Goal: Task Accomplishment & Management: Manage account settings

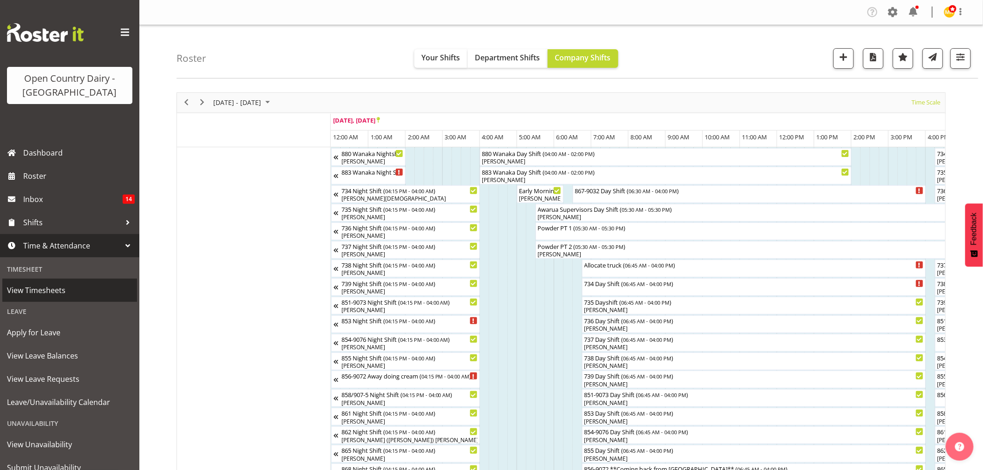
scroll to position [0, 1135]
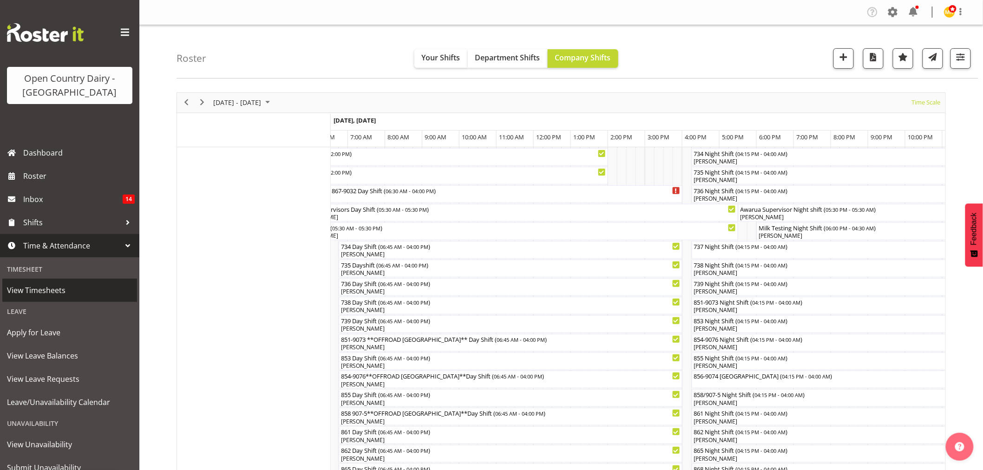
click at [54, 287] on span "View Timesheets" at bounding box center [69, 290] width 125 height 14
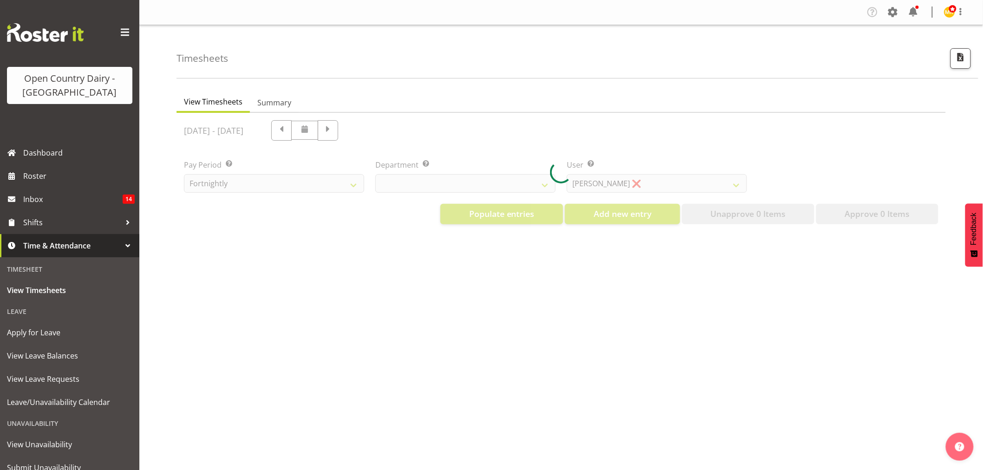
select select "699"
select select "8449"
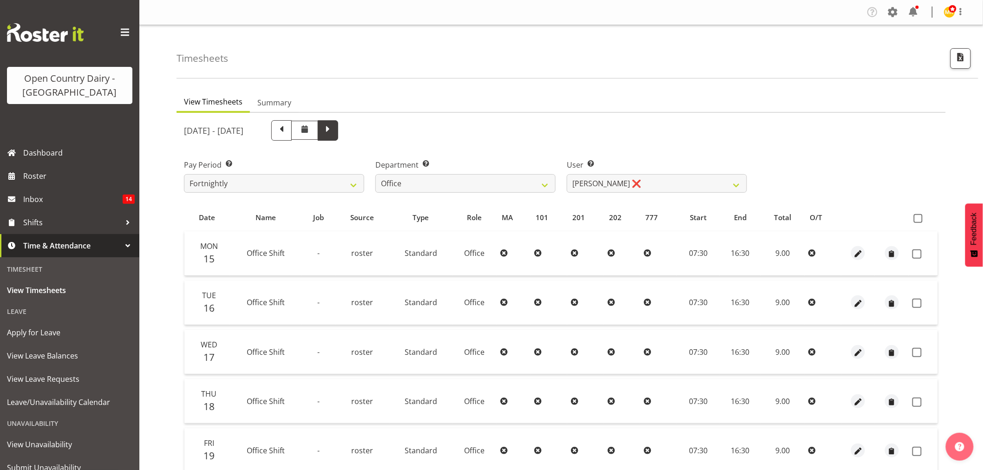
click at [334, 133] on span at bounding box center [328, 130] width 12 height 12
select select
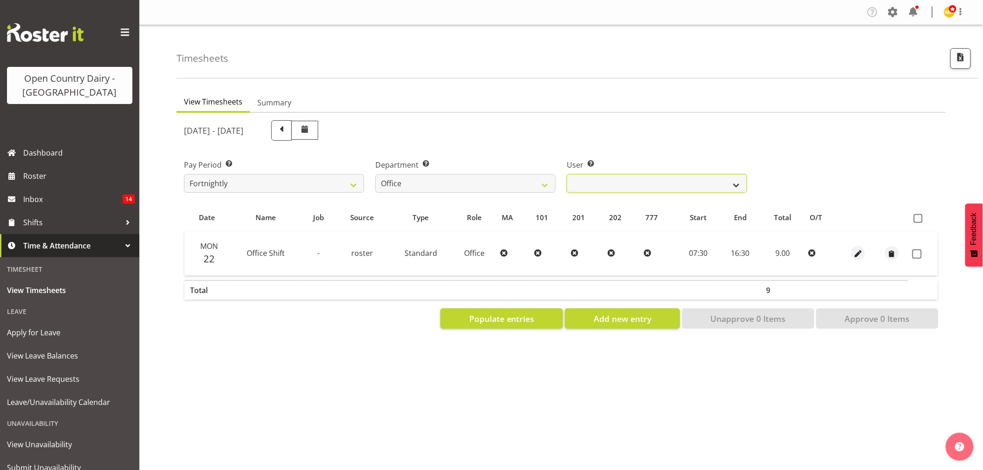
click at [650, 188] on select "Clare Welland ❌ Corey Millan ❌ Jessica Greenwood ❌ Michael Campbell ❌ Michelle …" at bounding box center [657, 183] width 180 height 19
click at [501, 186] on select "734 735 736 737 738 739 851 853 854 855 856 858 861 862 865 867-9032 868 869 87…" at bounding box center [465, 183] width 180 height 19
select select "673"
click at [375, 174] on select "734 735 736 737 738 739 851 853 854 855 856 858 861 862 865 867-9032 868 869 87…" at bounding box center [465, 183] width 180 height 19
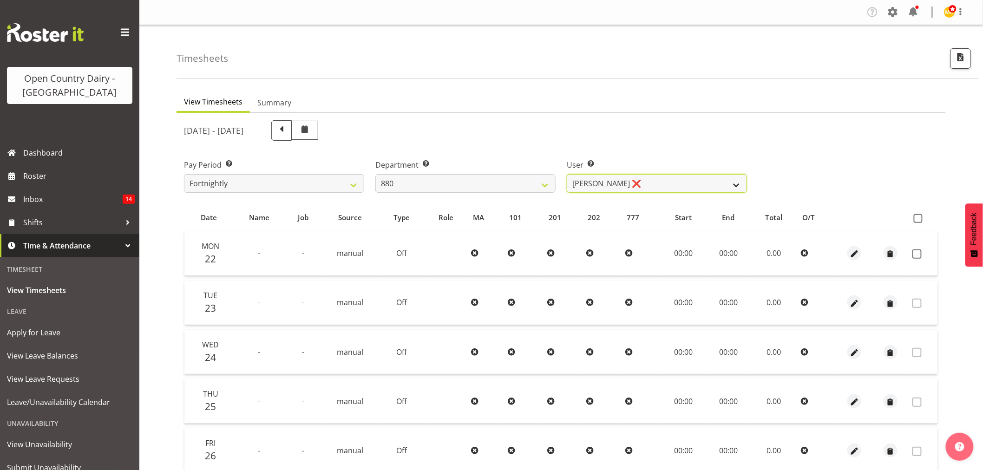
click at [637, 187] on select "Andrew Poole ❌ Philip Shanks ❌ Shaun McNaught ❌ Tania Unahi ❌" at bounding box center [657, 183] width 180 height 19
select select "7461"
click at [567, 174] on select "Andrew Poole ❌ Philip Shanks ❌ Shaun McNaught ❌ Tania Unahi ❌" at bounding box center [657, 183] width 180 height 19
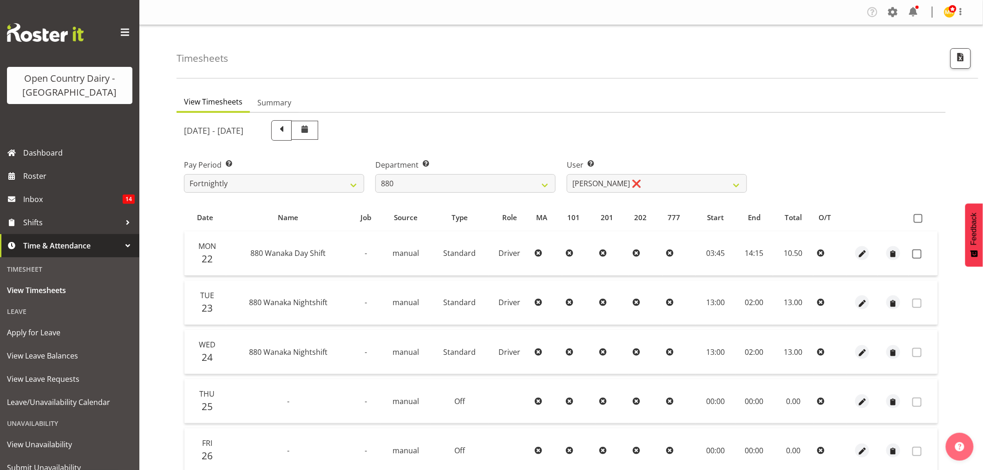
click at [923, 259] on td at bounding box center [923, 253] width 29 height 45
click at [922, 254] on span at bounding box center [916, 253] width 9 height 9
checkbox input "true"
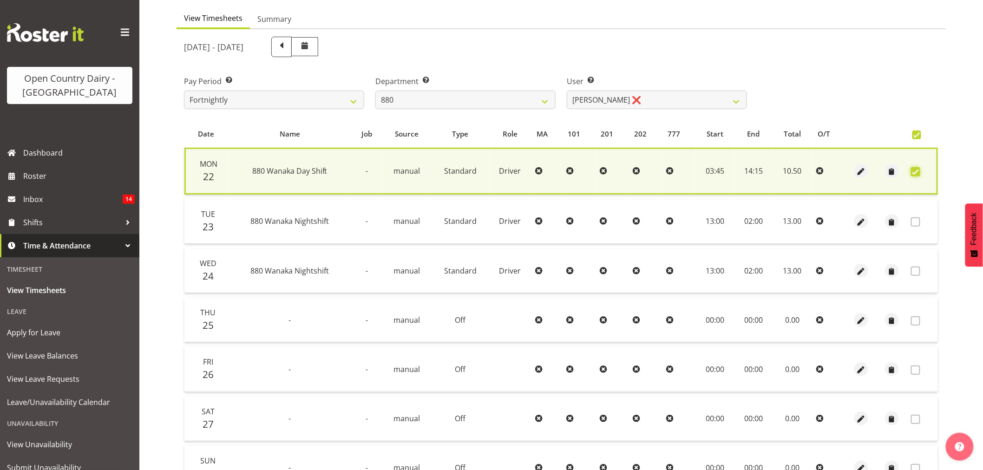
scroll to position [178, 0]
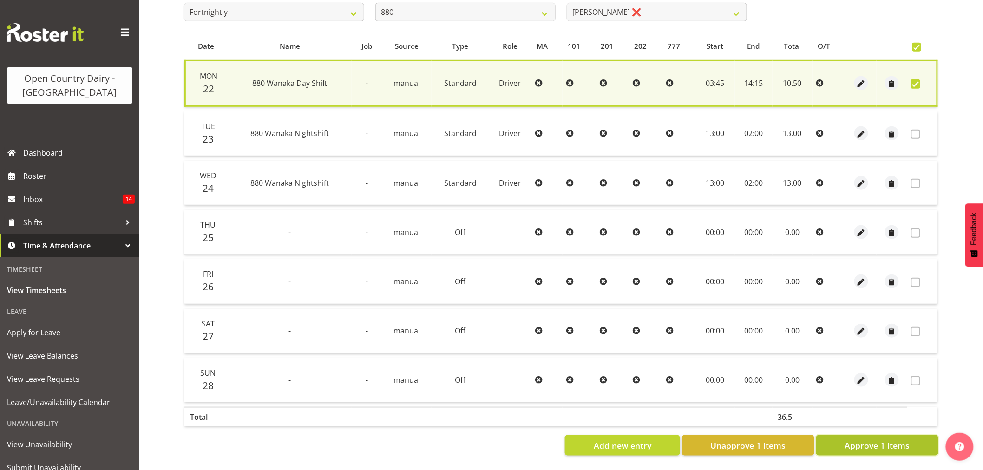
click at [895, 439] on span "Approve 1 Items" at bounding box center [877, 445] width 65 height 12
checkbox input "false"
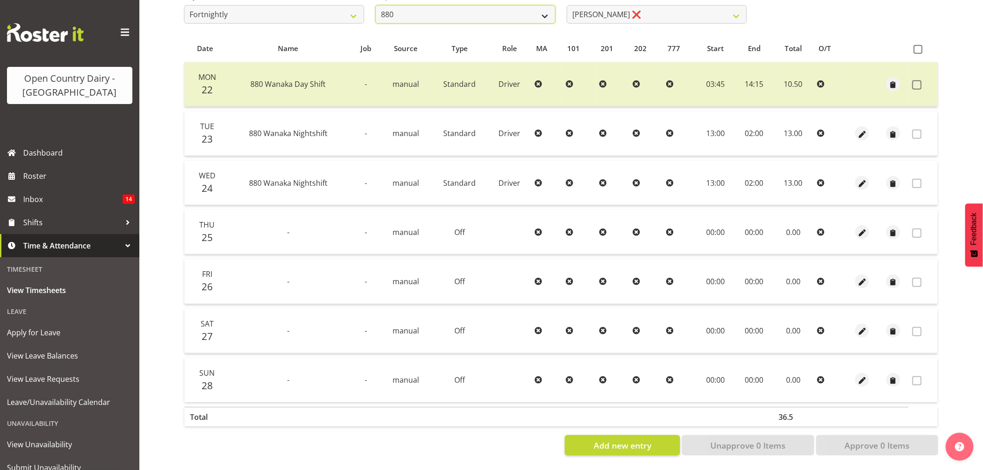
scroll to position [173, 0]
click at [555, 7] on select "734 735 736 737 738 739 851 853 854 855 856 858 861 862 865 867-9032 868 869 87…" at bounding box center [465, 14] width 180 height 19
click at [375, 5] on select "734 735 736 737 738 739 851 853 854 855 856 858 861 862 865 867-9032 868 869 87…" at bounding box center [465, 14] width 180 height 19
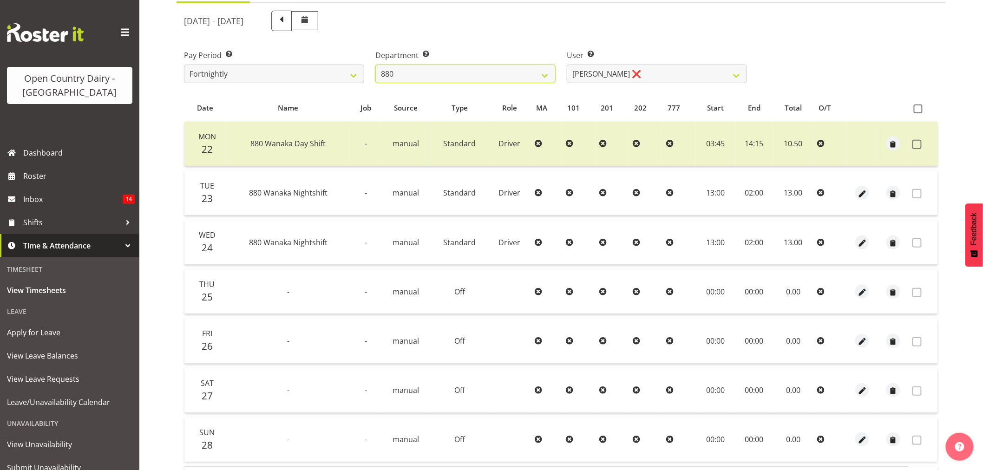
scroll to position [0, 0]
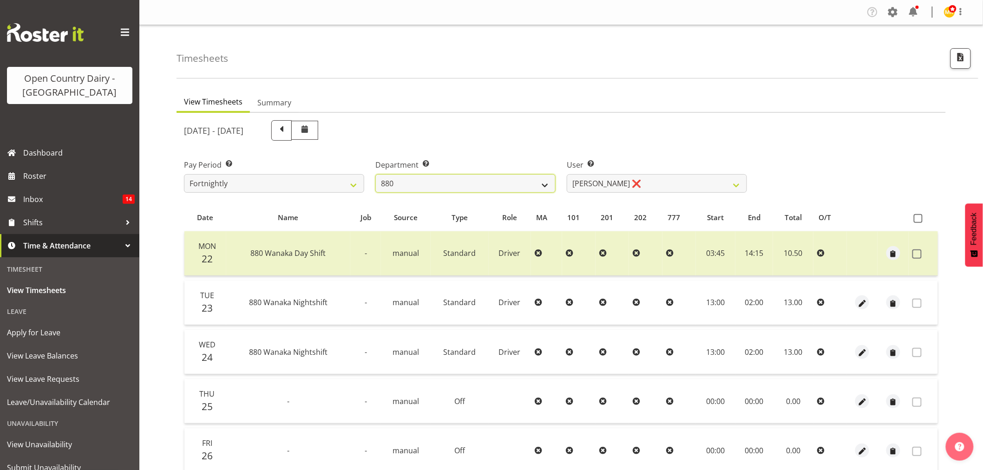
click at [501, 181] on select "734 735 736 737 738 739 851 853 854 855 856 858 861 862 865 867-9032 868 869 87…" at bounding box center [465, 183] width 180 height 19
select select "908"
click at [375, 174] on select "734 735 736 737 738 739 851 853 854 855 856 858 861 862 865 867-9032 868 869 87…" at bounding box center [465, 183] width 180 height 19
select select "7382"
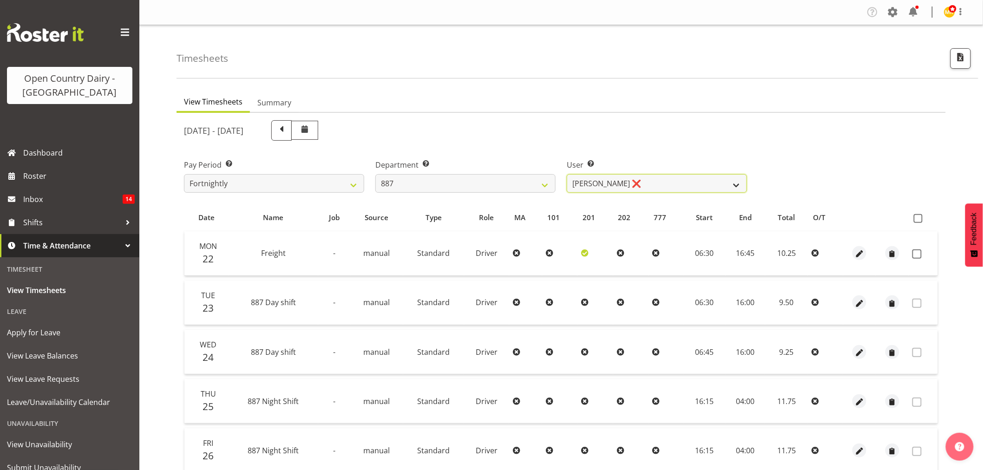
click at [654, 182] on select "Andrew Muir ❌ Bruce Spencer ❌ Neville Hoatten ❌ Warren Tempelman ❌" at bounding box center [657, 183] width 180 height 19
click at [507, 183] on select "734 735 736 737 738 739 851 853 854 855 856 858 861 862 865 867-9032 868 869 87…" at bounding box center [465, 183] width 180 height 19
click at [375, 174] on select "734 735 736 737 738 739 851 853 854 855 856 858 861 862 865 867-9032 868 869 87…" at bounding box center [465, 183] width 180 height 19
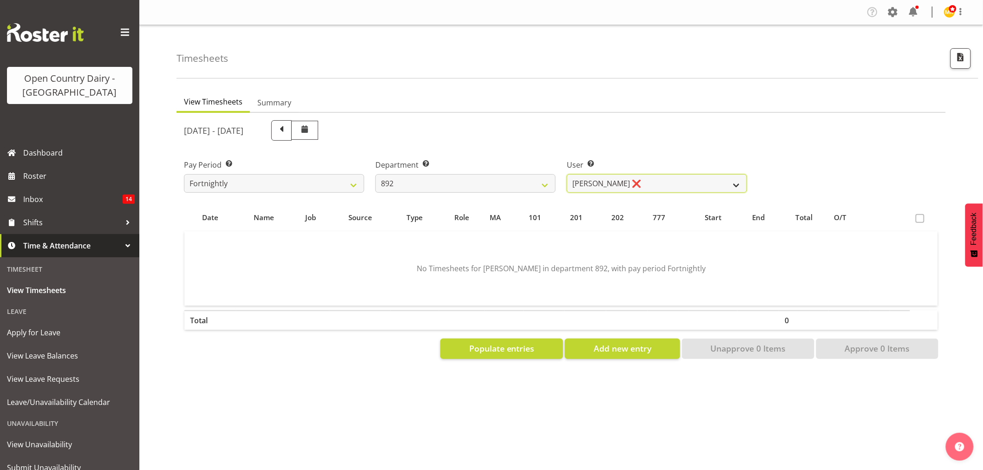
click at [661, 188] on select "Brittany Willis ❌ Danny Davies ❌ David McKenzie ❌ Josh Winship ❌ Reece Calvert ❌" at bounding box center [657, 183] width 180 height 19
drag, startPoint x: 656, startPoint y: 157, endPoint x: 639, endPoint y: 165, distance: 18.9
click at [656, 156] on div "User Select user. Note: This is filtered down by the previous two drop-down ite…" at bounding box center [656, 172] width 191 height 52
click at [530, 180] on select "734 735 736 737 738 739 851 853 854 855 856 858 861 862 865 867-9032 868 869 87…" at bounding box center [465, 183] width 180 height 19
click at [375, 174] on select "734 735 736 737 738 739 851 853 854 855 856 858 861 862 865 867-9032 868 869 87…" at bounding box center [465, 183] width 180 height 19
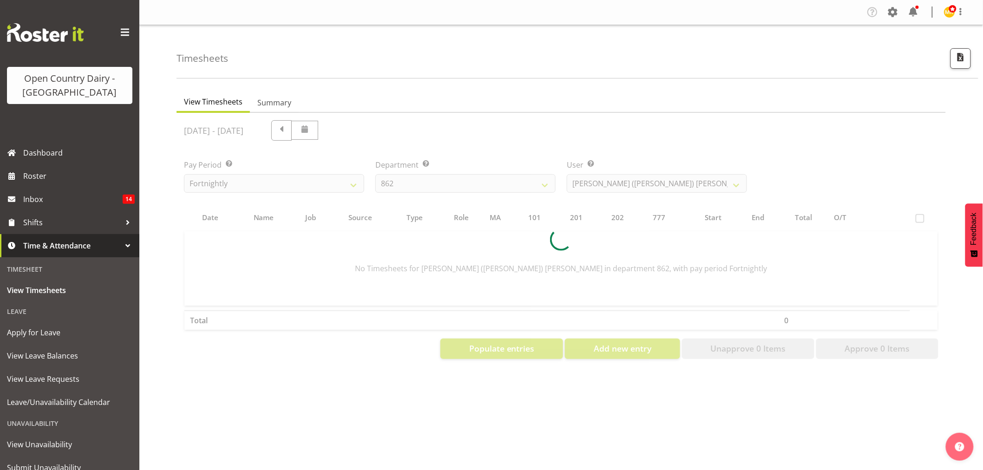
click at [498, 177] on div "September 22nd - September 28th 2025 Pay Period Select which pay period you wou…" at bounding box center [561, 237] width 754 height 244
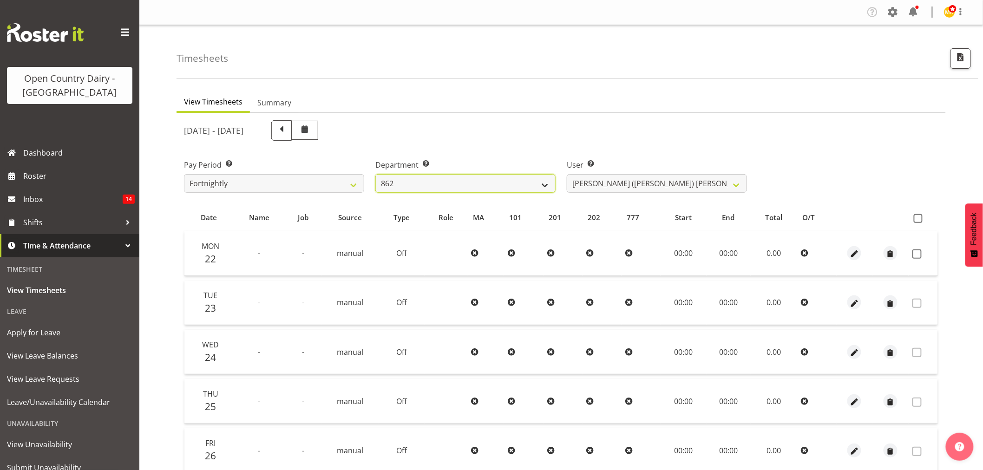
click at [496, 182] on select "734 735 736 737 738 739 851 853 854 855 856 858 861 862 865 867-9032 868 869 87…" at bounding box center [465, 183] width 180 height 19
select select "675"
click at [375, 174] on select "734 735 736 737 738 739 851 853 854 855 856 858 861 862 865 867-9032 868 869 87…" at bounding box center [465, 183] width 180 height 19
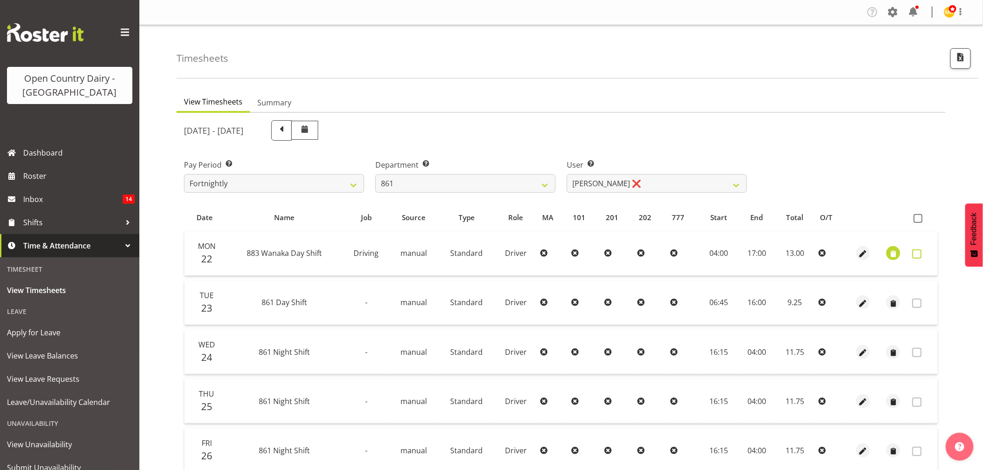
click at [917, 253] on span at bounding box center [916, 253] width 9 height 9
checkbox input "true"
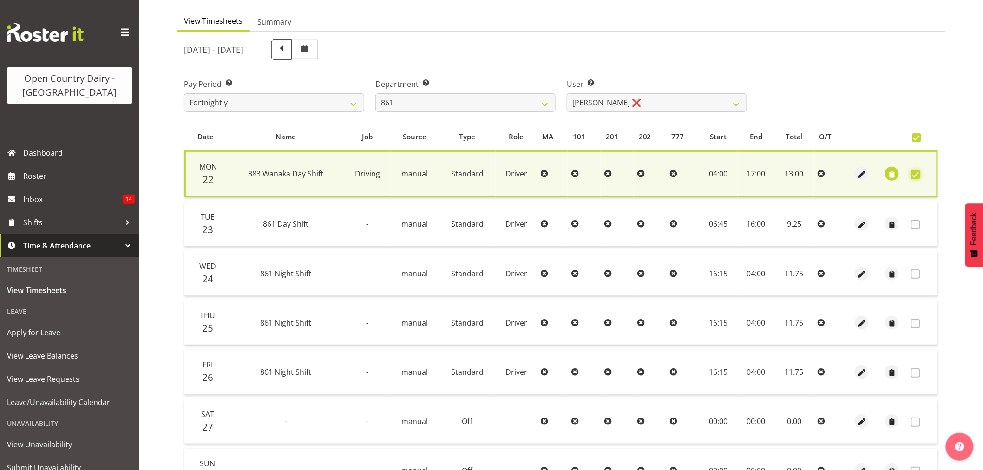
scroll to position [178, 0]
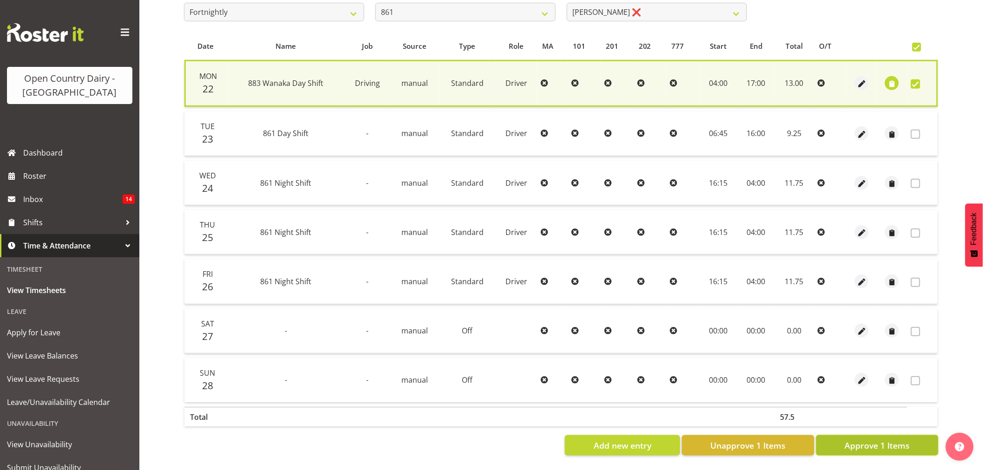
click at [864, 443] on span "Approve 1 Items" at bounding box center [877, 445] width 65 height 12
checkbox input "false"
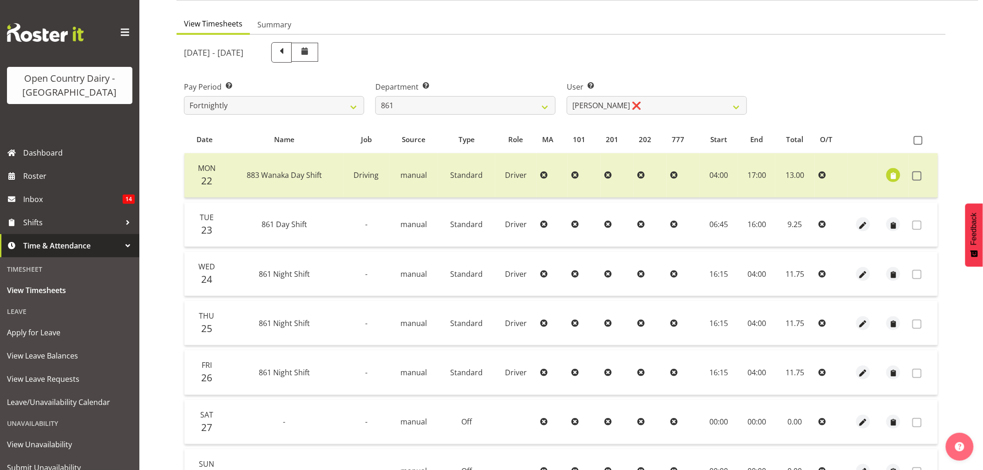
scroll to position [73, 0]
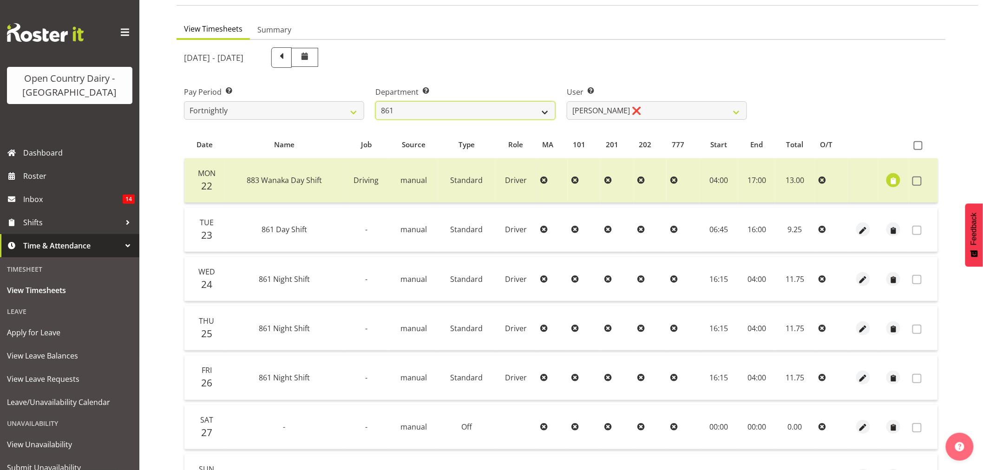
click at [418, 108] on select "734 735 736 737 738 739 851 853 854 855 856 858 861 862 865 867-9032 868 869 87…" at bounding box center [465, 110] width 180 height 19
click at [375, 101] on select "734 735 736 737 738 739 851 853 854 855 856 858 861 862 865 867-9032 868 869 87…" at bounding box center [465, 110] width 180 height 19
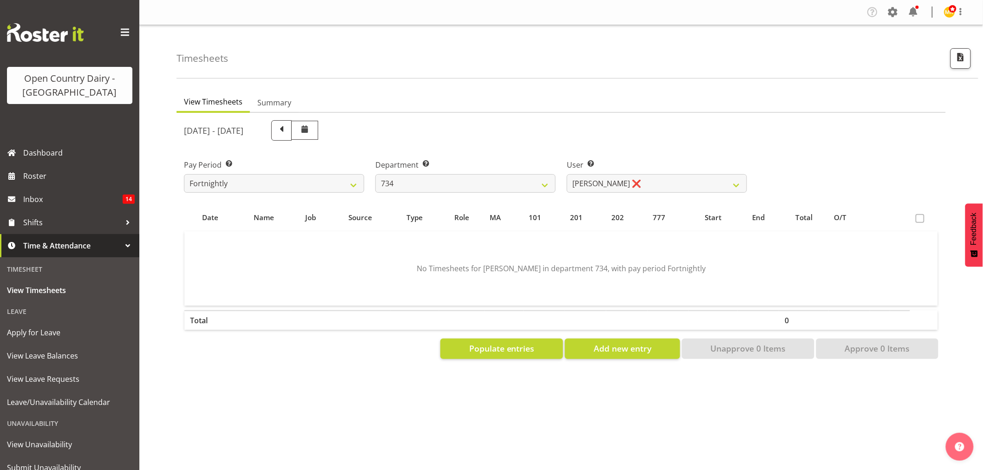
scroll to position [0, 0]
click at [631, 118] on div at bounding box center [561, 240] width 769 height 254
click at [622, 173] on div "User Select user. Note: This is filtered down by the previous two drop-down ite…" at bounding box center [657, 175] width 180 height 33
click at [619, 179] on select "Justin Spicer ❌ Ryan Thompson ❌ Tracey Chittock ❌ Zachary Shanks ❌" at bounding box center [657, 183] width 180 height 19
click at [503, 184] on select "734 735 736 737 738 739 851 853 854 855 856 858 861 862 865 867-9032 868 869 87…" at bounding box center [465, 183] width 180 height 19
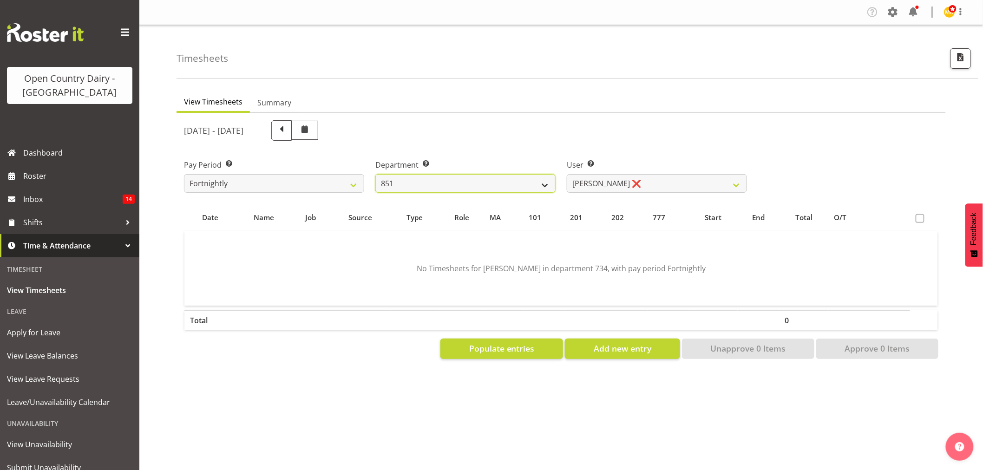
click at [375, 174] on select "734 735 736 737 738 739 851 853 854 855 856 858 861 862 865 867-9032 868 869 87…" at bounding box center [465, 183] width 180 height 19
click at [626, 185] on select "Hayden Batt ❌ Martin Black ❌ Stacey Wilson ❌" at bounding box center [657, 183] width 180 height 19
click at [570, 143] on div "[DATE] - [DATE]" at bounding box center [465, 131] width 574 height 32
click at [449, 200] on div "September 22nd - September 28th 2025 Pay Period Select which pay period you wou…" at bounding box center [561, 237] width 754 height 244
click at [455, 175] on select "734 735 736 737 738 739 851 853 854 855 856 858 861 862 865 867-9032 868 869 87…" at bounding box center [465, 183] width 180 height 19
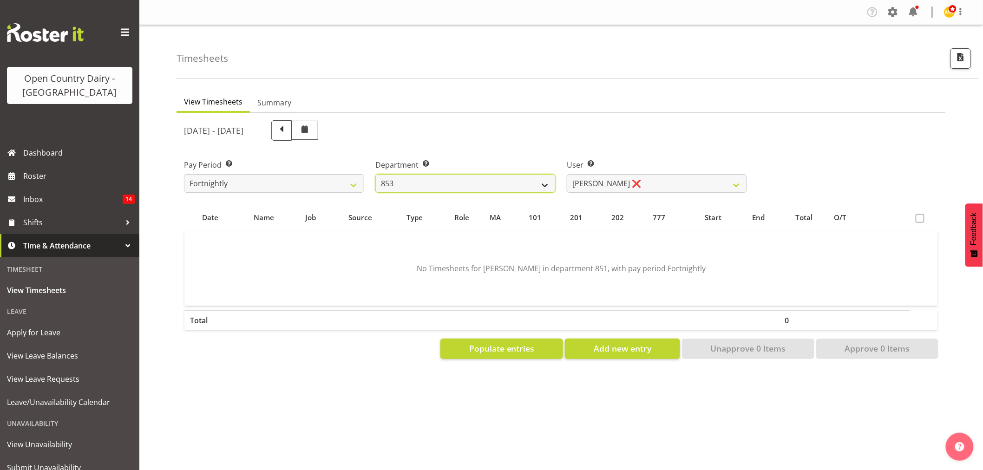
click at [375, 174] on select "734 735 736 737 738 739 851 853 854 855 856 858 861 862 865 867-9032 868 869 87…" at bounding box center [465, 183] width 180 height 19
click at [621, 193] on div at bounding box center [561, 240] width 769 height 254
click at [623, 183] on select "Christiaan Botha ❌ Kevin Stuck ❌ Marty Powell ❌ Sean O'Neill ❌" at bounding box center [657, 183] width 180 height 19
click at [567, 174] on select "Christiaan Botha ❌ Kevin Stuck ❌ Marty Powell ❌ Sean O'Neill ❌" at bounding box center [657, 183] width 180 height 19
click at [590, 183] on select "Christiaan Botha ❌ Kevin Stuck ❌ Marty Powell ❌ Sean O'Neill ❌" at bounding box center [657, 183] width 180 height 19
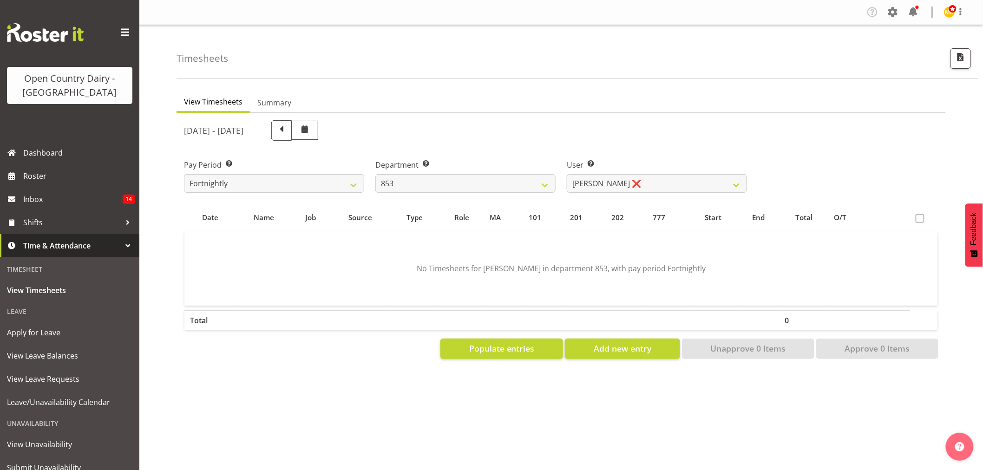
click at [558, 147] on div "Department Select which department you would like to view. 734 735 736 737 738 …" at bounding box center [465, 172] width 191 height 52
click at [498, 184] on select "734 735 736 737 738 739 851 853 854 855 856 858 861 862 865 867-9032 868 869 87…" at bounding box center [465, 183] width 180 height 19
click at [375, 174] on select "734 735 736 737 738 739 851 853 854 855 856 858 861 862 865 867-9032 868 869 87…" at bounding box center [465, 183] width 180 height 19
click at [616, 184] on div "September 22nd - September 28th 2025 Pay Period Select which pay period you wou…" at bounding box center [561, 237] width 754 height 244
click at [616, 184] on select "Carl Johnstone ❌ John Rook ❌ Karl Nicol ❌ Raymond George ❌" at bounding box center [657, 183] width 180 height 19
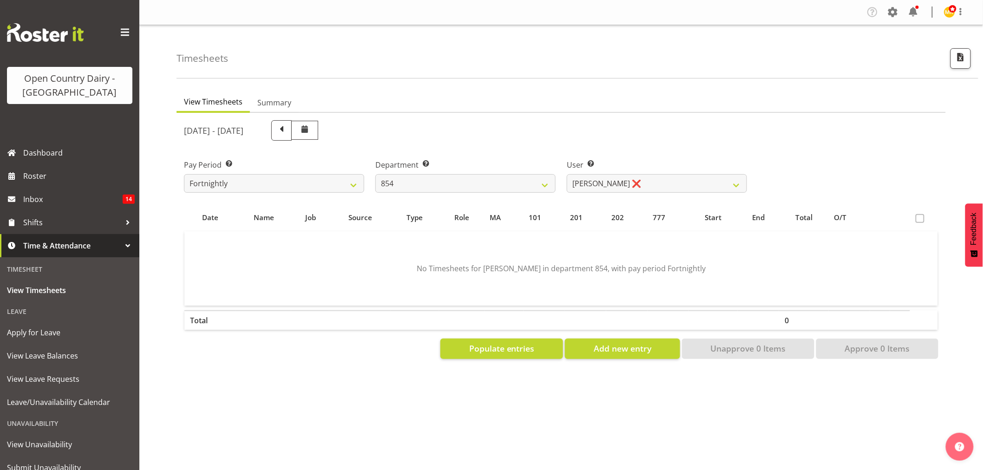
click at [566, 151] on div "User Select user. Note: This is filtered down by the previous two drop-down ite…" at bounding box center [656, 172] width 191 height 52
click at [500, 184] on select "734 735 736 737 738 739 851 853 854 855 856 858 861 862 865 867-9032 868 869 87…" at bounding box center [465, 183] width 180 height 19
click at [375, 174] on select "734 735 736 737 738 739 851 853 854 855 856 858 861 862 865 867-9032 868 869 87…" at bounding box center [465, 183] width 180 height 19
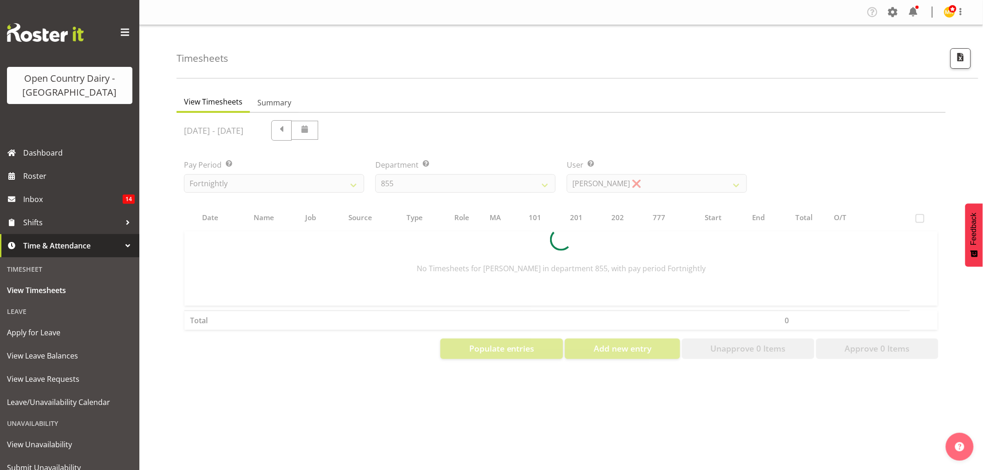
click at [650, 186] on div at bounding box center [561, 240] width 769 height 254
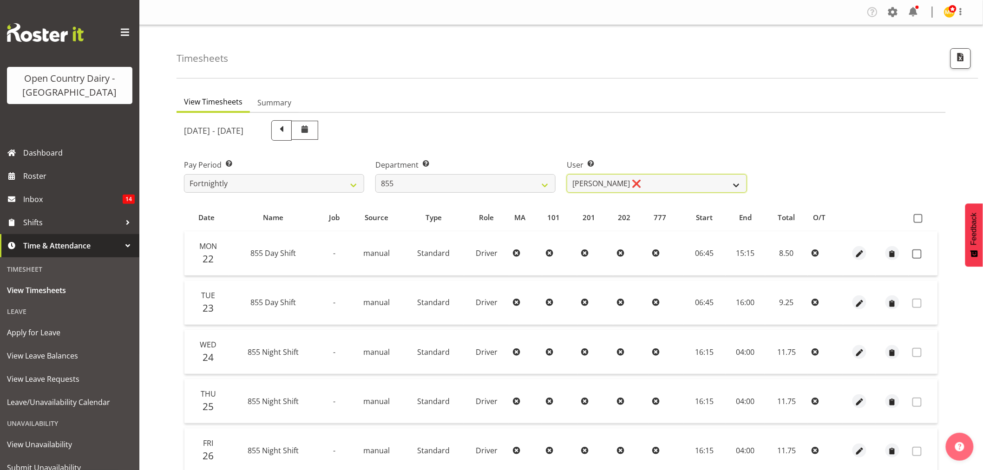
click at [650, 186] on select "Leon Harrison ❌ Nathan Vincent ❌ Wayne Jukes ❌" at bounding box center [657, 183] width 180 height 19
click at [503, 183] on select "734 735 736 737 738 739 851 853 854 855 856 858 861 862 865 867-9032 868 869 87…" at bounding box center [465, 183] width 180 height 19
click at [375, 174] on select "734 735 736 737 738 739 851 853 854 855 856 858 861 862 865 867-9032 868 869 87…" at bounding box center [465, 183] width 180 height 19
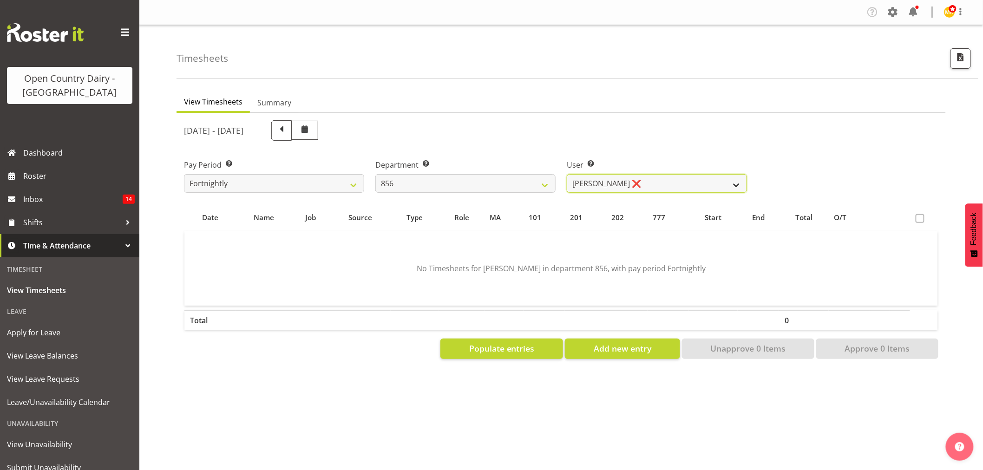
click at [623, 188] on select "Bradley Parkhill ❌ James Matheson ❌ Jason Vercoe ❌ Tony Lee ❌" at bounding box center [657, 183] width 180 height 19
click at [536, 155] on div "Department Select which department you would like to view. 734 735 736 737 738 …" at bounding box center [465, 172] width 191 height 52
click at [516, 179] on select "734 735 736 737 738 739 851 853 854 855 856 858 861 862 865 867-9032 868 869 87…" at bounding box center [465, 183] width 180 height 19
click at [375, 174] on select "734 735 736 737 738 739 851 853 854 855 856 858 861 862 865 867-9032 868 869 87…" at bounding box center [465, 183] width 180 height 19
click at [611, 179] on select "Anthony Shaw ❌ Liam Bellman ❌ Neil Peters ❌" at bounding box center [657, 183] width 180 height 19
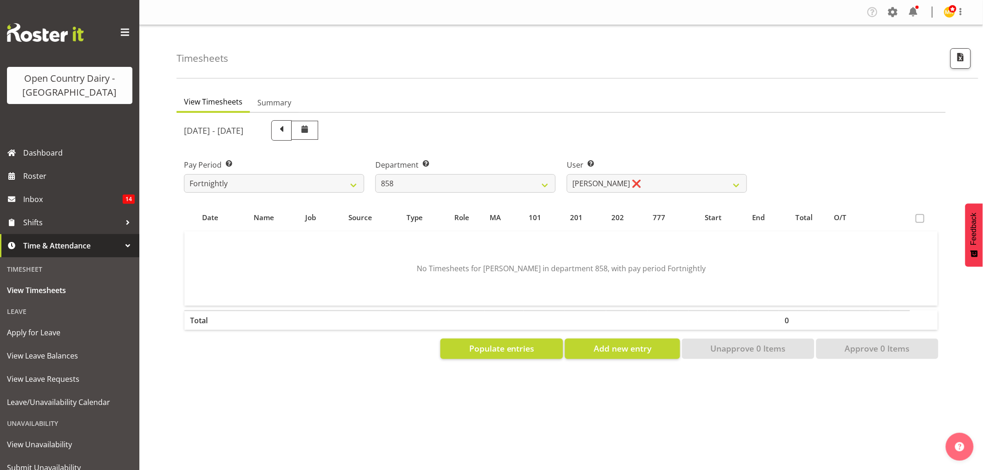
click at [532, 161] on label "Department Select which department you would like to view." at bounding box center [465, 164] width 180 height 11
drag, startPoint x: 517, startPoint y: 203, endPoint x: 511, endPoint y: 196, distance: 8.6
click at [513, 201] on div "September 22nd - September 28th 2025 Pay Period Select which pay period you wou…" at bounding box center [561, 237] width 754 height 244
click at [509, 184] on select "734 735 736 737 738 739 851 853 854 855 856 858 861 862 865 867-9032 868 869 87…" at bounding box center [465, 183] width 180 height 19
click at [375, 174] on select "734 735 736 737 738 739 851 853 854 855 856 858 861 862 865 867-9032 868 869 87…" at bounding box center [465, 183] width 180 height 19
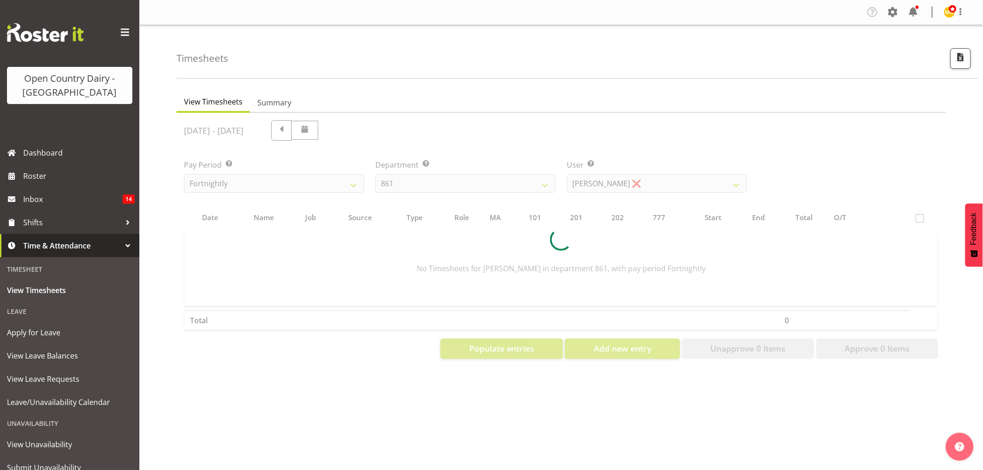
click at [623, 184] on div at bounding box center [561, 240] width 769 height 254
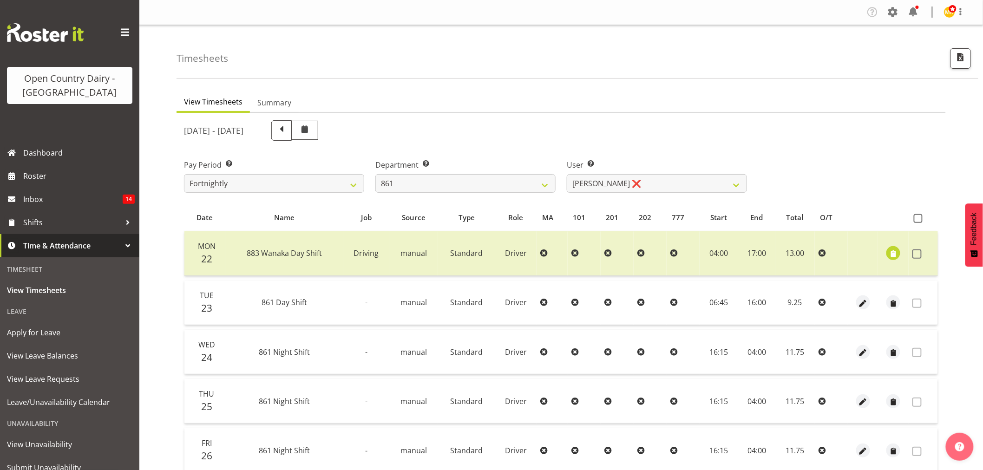
click at [623, 184] on div "September 22nd - September 28th 2025 Pay Period Select which pay period you wou…" at bounding box center [561, 370] width 754 height 510
drag, startPoint x: 608, startPoint y: 168, endPoint x: 610, endPoint y: 181, distance: 13.2
click at [609, 169] on label "User Select user. Note: This is filtered down by the previous two drop-down ite…" at bounding box center [657, 164] width 180 height 11
click at [610, 181] on select "Barry McIntosh ❌ Matthew Welland ❌ Philip Peek ❌" at bounding box center [657, 183] width 180 height 19
click at [522, 150] on div "Department Select which department you would like to view. 734 735 736 737 738 …" at bounding box center [465, 172] width 191 height 52
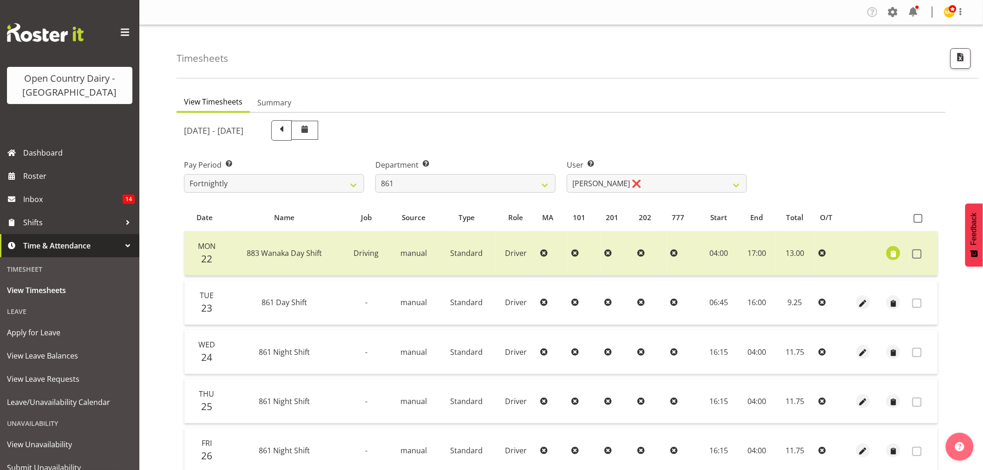
click at [515, 170] on div "Department Select which department you would like to view. 734 735 736 737 738 …" at bounding box center [465, 175] width 180 height 33
drag, startPoint x: 514, startPoint y: 176, endPoint x: 508, endPoint y: 189, distance: 14.8
click at [514, 176] on select "734 735 736 737 738 739 851 853 854 855 856 858 861 862 865 867-9032 868 869 87…" at bounding box center [465, 183] width 180 height 19
click at [375, 174] on select "734 735 736 737 738 739 851 853 854 855 856 858 861 862 865 867-9032 868 869 87…" at bounding box center [465, 183] width 180 height 19
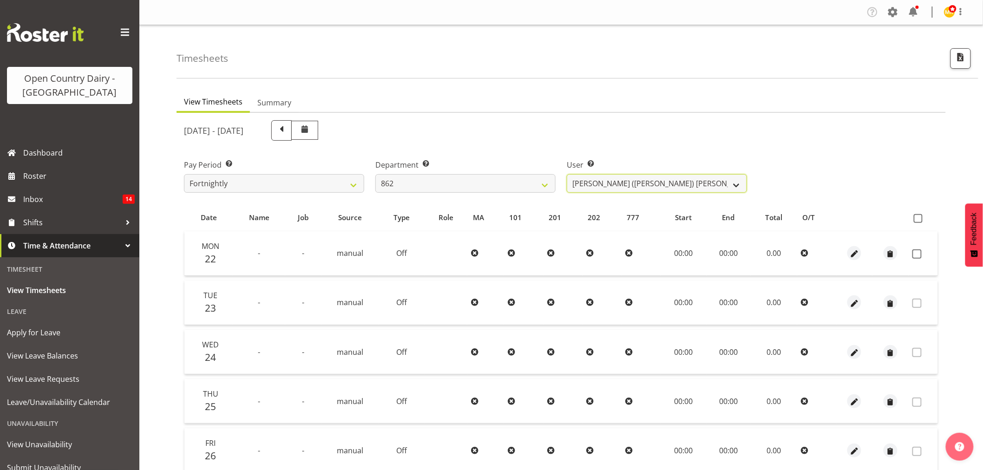
click at [623, 182] on select "Bennie (David) Smith ❌ Colin Schwarz ❌ Forbes O'Reilly ❌ Tracy Inder ❌" at bounding box center [657, 183] width 180 height 19
click at [504, 141] on div "[DATE] - [DATE]" at bounding box center [465, 131] width 574 height 32
click at [465, 175] on select "734 735 736 737 738 739 851 853 854 855 856 858 861 862 865 867-9032 868 869 87…" at bounding box center [465, 183] width 180 height 19
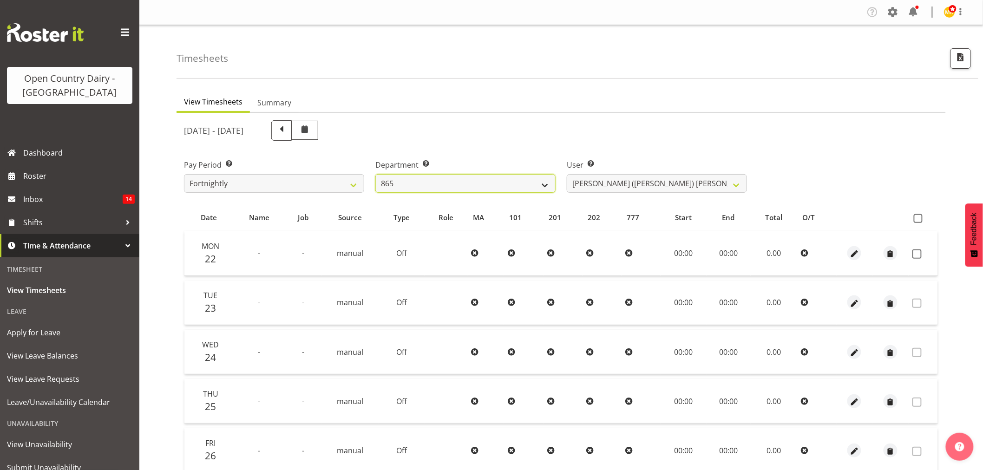
click at [375, 174] on select "734 735 736 737 738 739 851 853 854 855 856 858 861 862 865 867-9032 868 869 87…" at bounding box center [465, 183] width 180 height 19
click at [625, 179] on select "Flavio Ferraz ❌ George Courtney ❌ Steffan Kennard ❌" at bounding box center [657, 183] width 180 height 19
drag, startPoint x: 521, startPoint y: 137, endPoint x: 518, endPoint y: 143, distance: 5.8
click at [521, 137] on div "[DATE] - [DATE]" at bounding box center [465, 130] width 563 height 20
click at [499, 174] on select "734 735 736 737 738 739 851 853 854 855 856 858 861 862 865 867-9032 868 869 87…" at bounding box center [465, 183] width 180 height 19
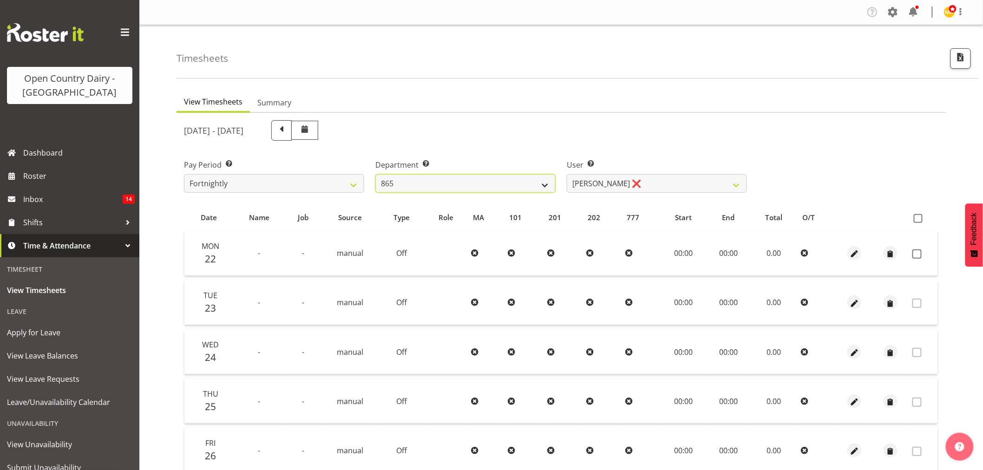
select select "927"
click at [375, 174] on select "734 735 736 737 738 739 851 853 854 855 856 858 861 862 865 867-9032 868 869 87…" at bounding box center [465, 183] width 180 height 19
click at [679, 176] on div at bounding box center [561, 372] width 769 height 519
click at [678, 182] on select "Gert (Gerry) Van Der Berg ❌ Glenn Tither ❌ Jason Gough ❌ Richard Aitken ❌" at bounding box center [657, 183] width 180 height 19
select select "7418"
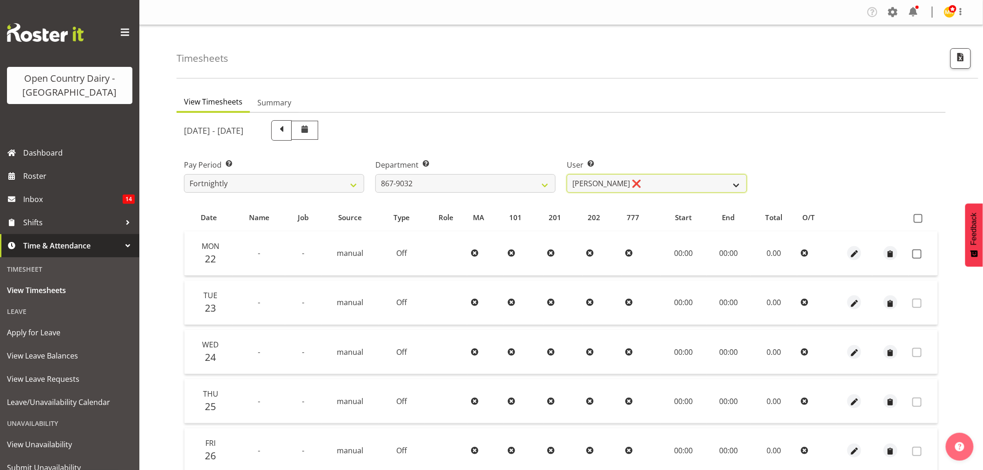
click at [567, 174] on select "Gert (Gerry) Van Der Berg ❌ Glenn Tither ❌ Jason Gough ❌ Richard Aitken ❌" at bounding box center [657, 183] width 180 height 19
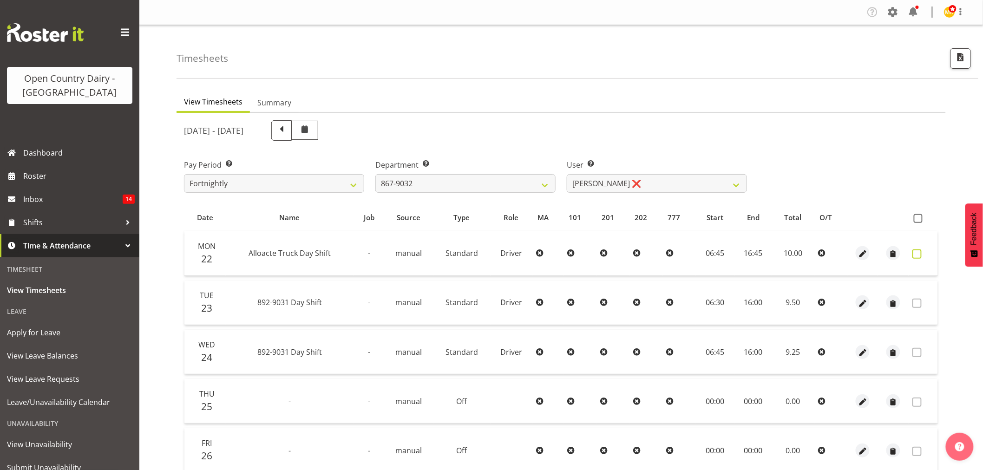
click at [922, 252] on label at bounding box center [919, 253] width 14 height 9
checkbox input "true"
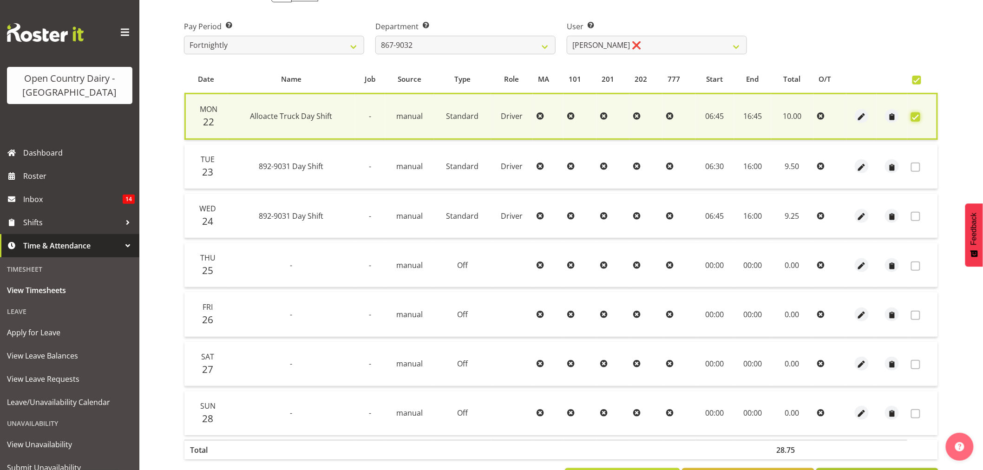
scroll to position [178, 0]
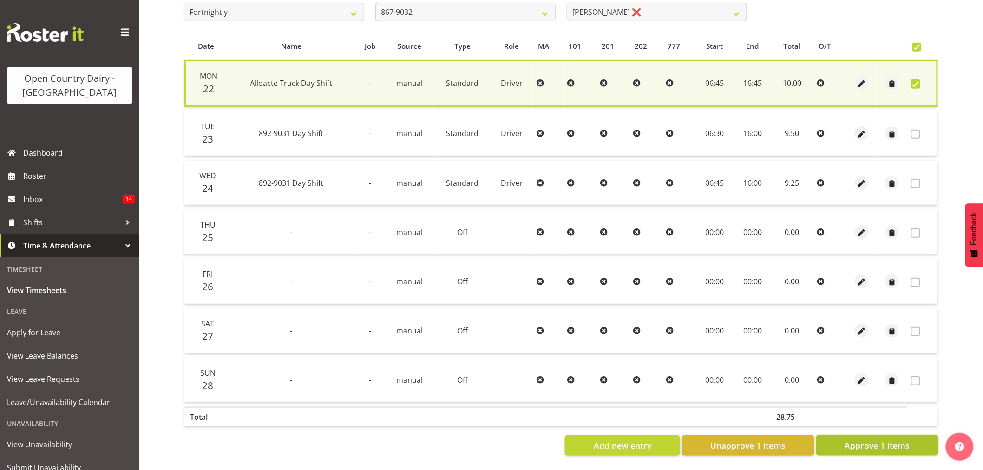
click at [887, 435] on button "Approve 1 Items" at bounding box center [877, 445] width 122 height 20
checkbox input "false"
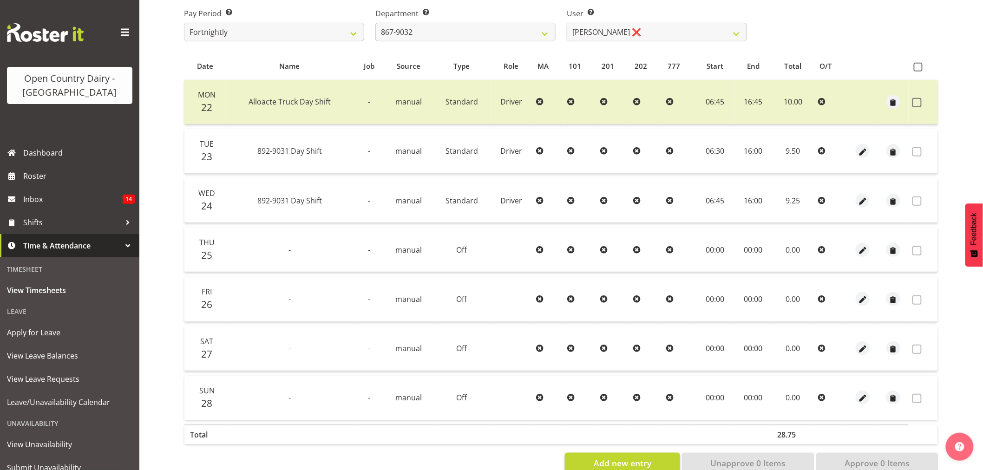
scroll to position [124, 0]
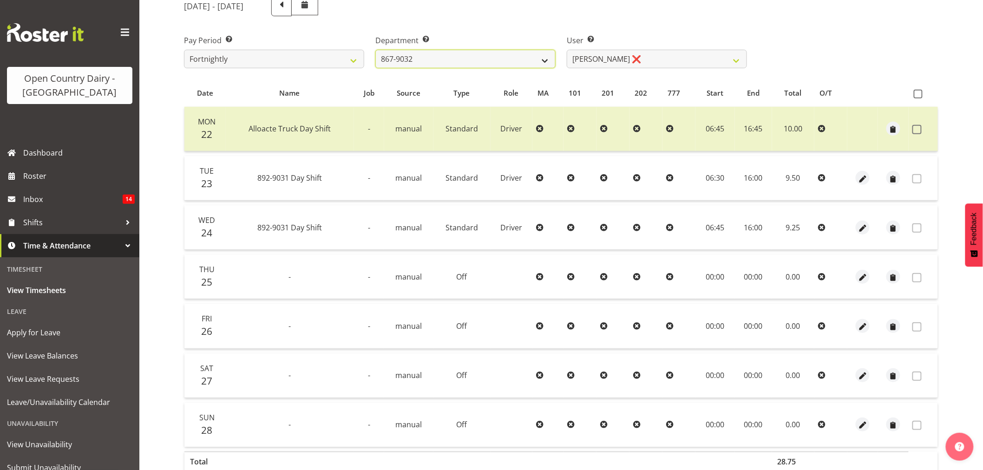
click at [429, 65] on select "734 735 736 737 738 739 851 853 854 855 856 858 861 862 865 867-9032 868 869 87…" at bounding box center [465, 59] width 180 height 19
select select "909"
click at [375, 50] on select "734 735 736 737 738 739 851 853 854 855 856 858 861 862 865 867-9032 868 869 87…" at bounding box center [465, 59] width 180 height 19
select select "7397"
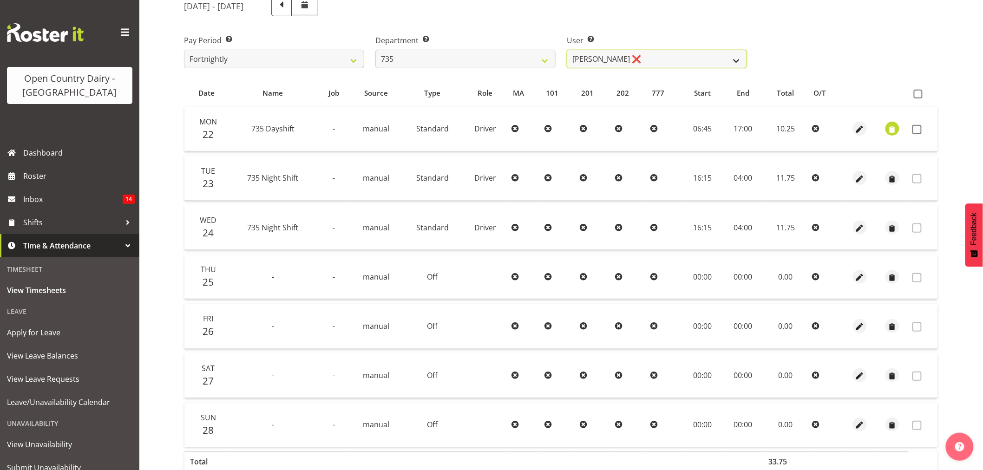
click at [642, 65] on select "Brian Neas ❌ Cherie Williams ❌ Christopher Sutherland ❌ Stuart Craig ❌" at bounding box center [657, 59] width 180 height 19
click at [858, 74] on div "September 22nd - September 28th 2025 Pay Period Select which pay period you wou…" at bounding box center [561, 245] width 754 height 510
click at [921, 129] on span at bounding box center [916, 129] width 9 height 9
checkbox input "true"
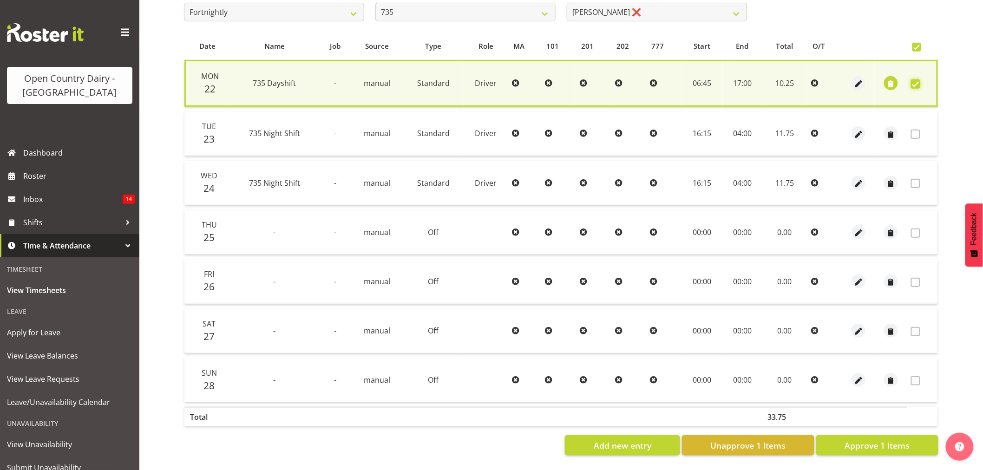
scroll to position [178, 0]
click at [878, 439] on span "Approve 1 Items" at bounding box center [877, 445] width 65 height 12
checkbox input "false"
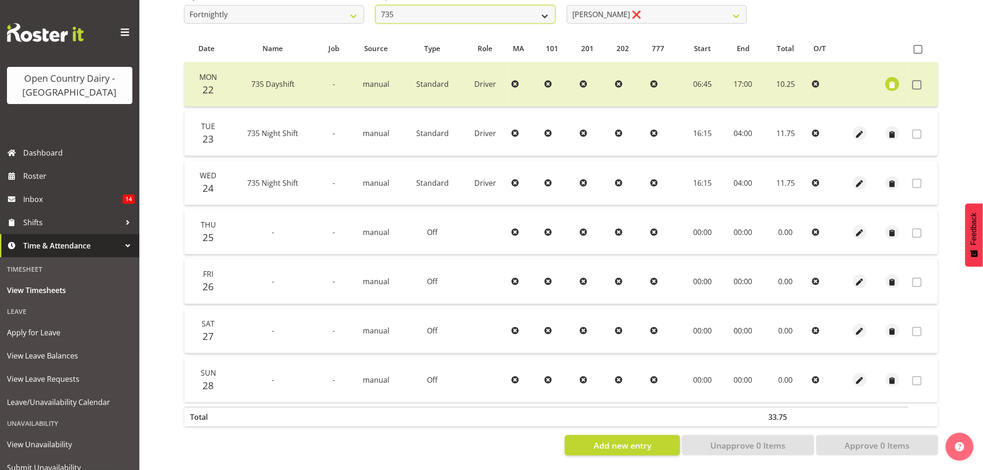
scroll to position [173, 0]
click at [474, 5] on select "734 735 736 737 738 739 851 853 854 855 856 858 861 862 865 867-9032 868 869 87…" at bounding box center [465, 14] width 180 height 19
click at [375, 5] on select "734 735 736 737 738 739 851 853 854 855 856 858 861 862 865 867-9032 868 869 87…" at bounding box center [465, 14] width 180 height 19
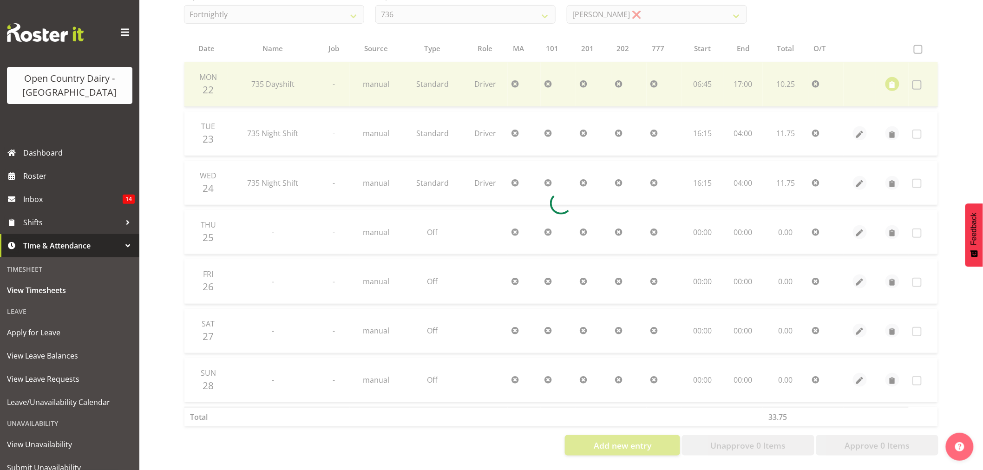
click at [612, 13] on div "Company Settings Roles & Skills Tasks Jobs Employees Locations & Departments Ac…" at bounding box center [561, 150] width 844 height 639
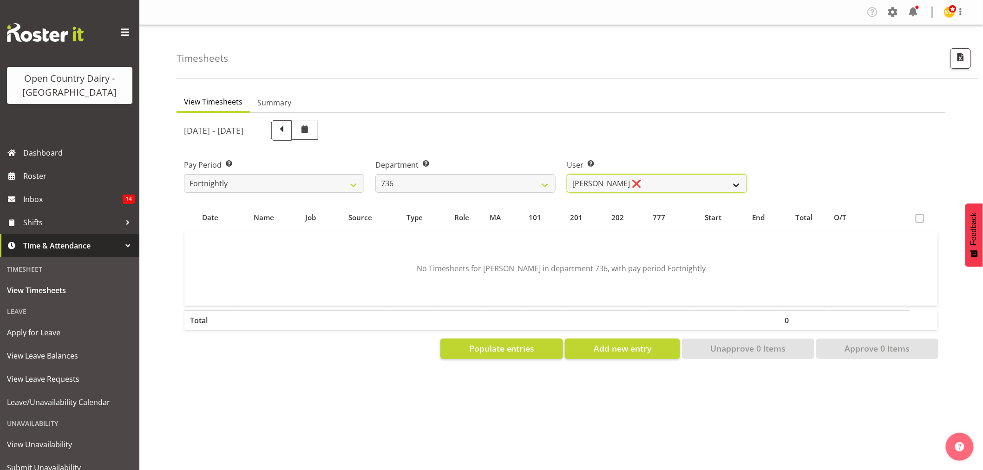
click at [645, 182] on select "Andy Van Brecht ❌ Gavin Hamilton ❌ Jamie Seaton ❌ Kerrod Ward ❌" at bounding box center [657, 183] width 180 height 19
click at [569, 151] on div "User Select user. Note: This is filtered down by the previous two drop-down ite…" at bounding box center [656, 172] width 191 height 52
click at [472, 176] on select "734 735 736 737 738 739 851 853 854 855 856 858 861 862 865 867-9032 868 869 87…" at bounding box center [465, 183] width 180 height 19
select select "676"
click at [375, 174] on select "734 735 736 737 738 739 851 853 854 855 856 858 861 862 865 867-9032 868 869 87…" at bounding box center [465, 183] width 180 height 19
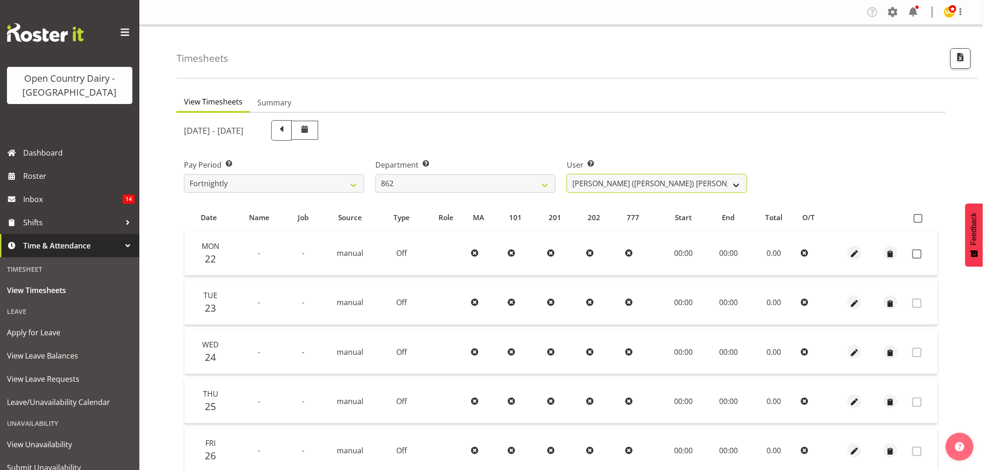
click at [602, 177] on select "Bennie (David) Smith ❌ Colin Schwarz ❌ Forbes O'Reilly ❌ Tracy Inder ❌" at bounding box center [657, 183] width 180 height 19
select select "11000"
click at [567, 174] on select "Bennie (David) Smith ❌ Colin Schwarz ❌ Forbes O'Reilly ❌ Tracy Inder ❌" at bounding box center [657, 183] width 180 height 19
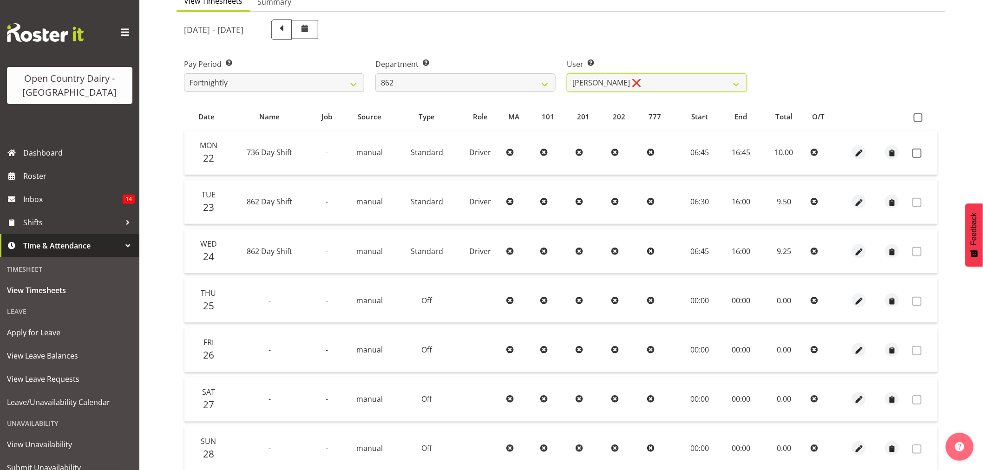
scroll to position [103, 0]
click at [918, 151] on span at bounding box center [916, 150] width 9 height 9
checkbox input "true"
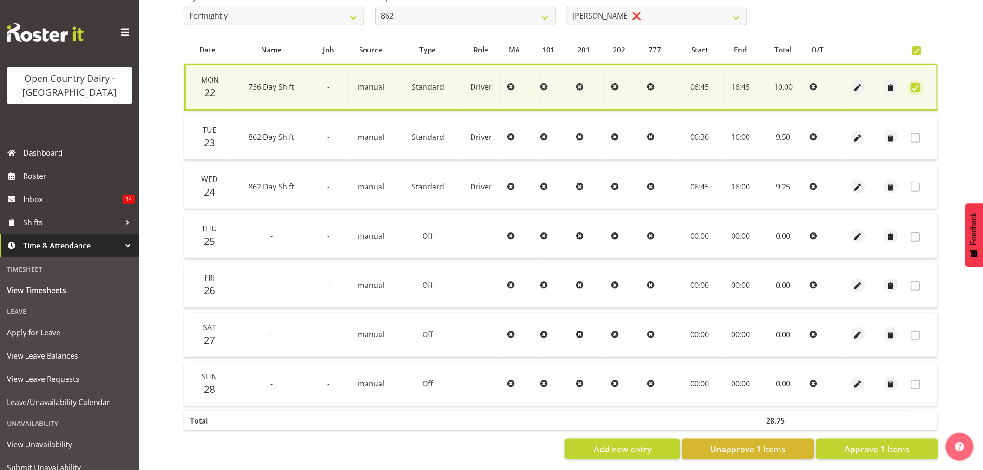
scroll to position [178, 0]
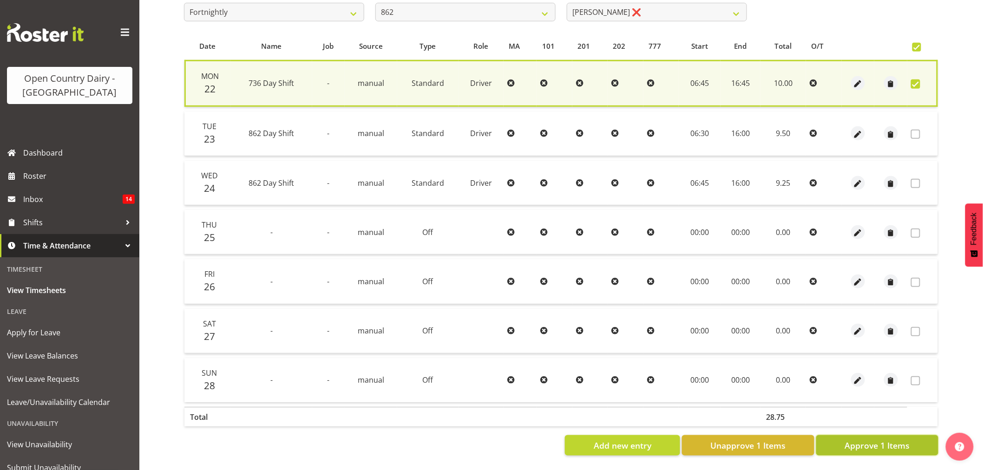
click at [909, 439] on span "Approve 1 Items" at bounding box center [877, 445] width 65 height 12
checkbox input "false"
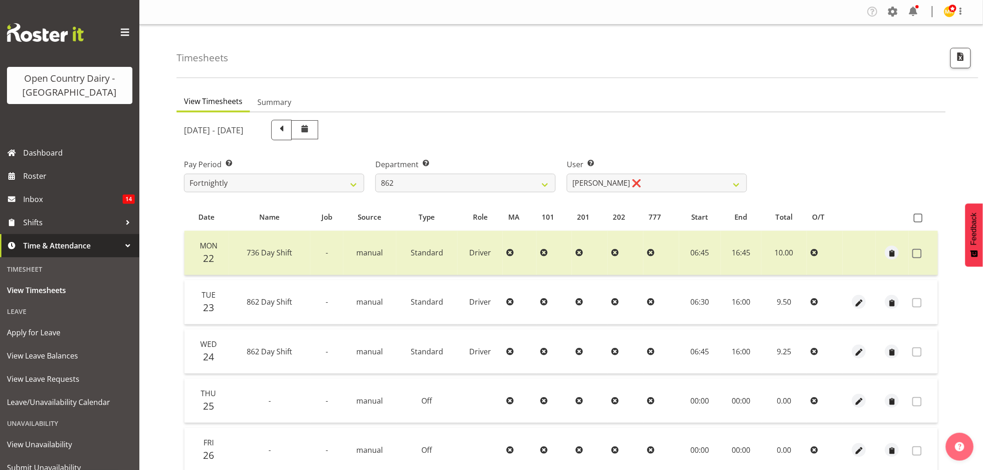
scroll to position [0, 0]
click at [486, 170] on div "Department Select which department you would like to view. 734 735 736 737 738 …" at bounding box center [465, 175] width 180 height 33
click at [484, 182] on select "734 735 736 737 738 739 851 853 854 855 856 858 861 862 865 867-9032 868 869 87…" at bounding box center [465, 183] width 180 height 19
select select "904"
click at [375, 174] on select "734 735 736 737 738 739 851 853 854 855 856 858 861 862 865 867-9032 868 869 87…" at bounding box center [465, 183] width 180 height 19
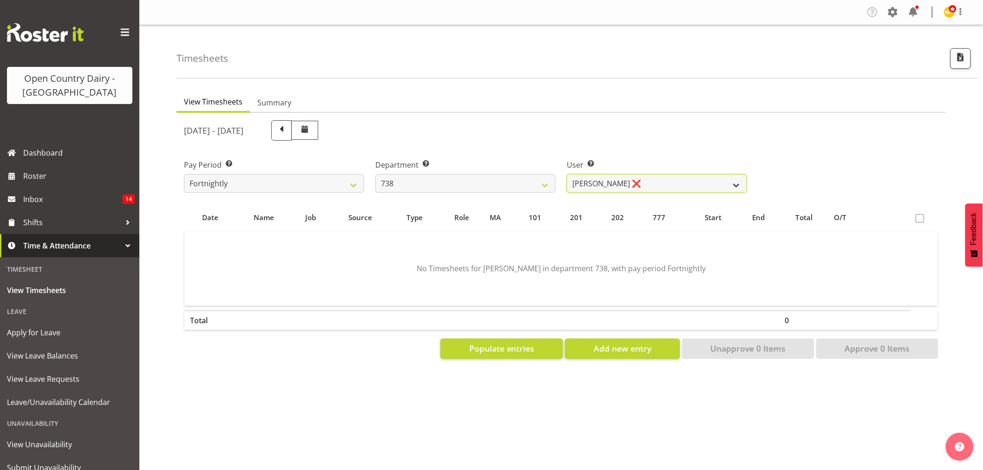
click at [630, 188] on select "Christopher Gamble ❌ Marcy Tuuta ❌ Raymond Campbell ❌ Tama Irvine ❌" at bounding box center [657, 183] width 180 height 19
click at [567, 174] on select "Christopher Gamble ❌ Marcy Tuuta ❌ Raymond Campbell ❌ Tama Irvine ❌" at bounding box center [657, 183] width 180 height 19
click at [641, 190] on select "Christopher Gamble ❌ Marcy Tuuta ❌ Raymond Campbell ❌ Tama Irvine ❌" at bounding box center [657, 183] width 180 height 19
select select "9020"
click at [567, 174] on select "Christopher Gamble ❌ Marcy Tuuta ❌ Raymond Campbell ❌ Tama Irvine ❌" at bounding box center [657, 183] width 180 height 19
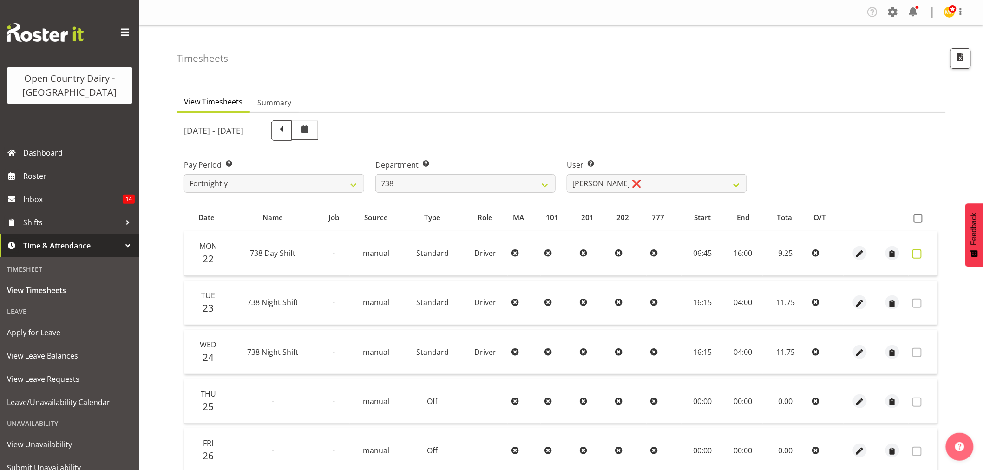
click at [921, 257] on label at bounding box center [919, 253] width 14 height 9
checkbox input "true"
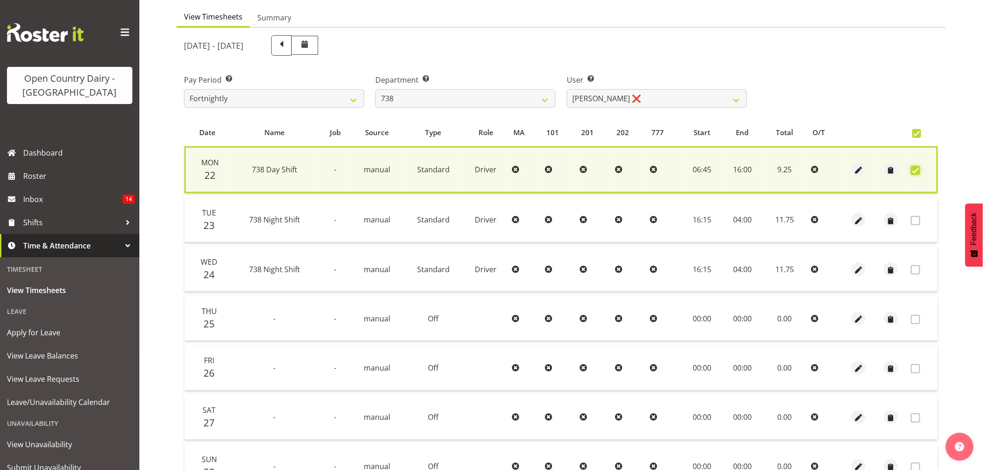
scroll to position [178, 0]
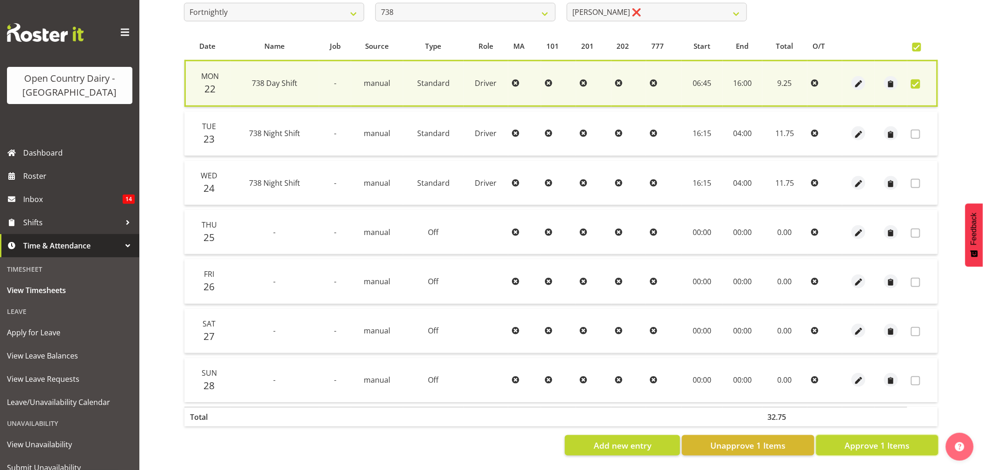
click at [888, 440] on span "Approve 1 Items" at bounding box center [877, 445] width 65 height 12
checkbox input "false"
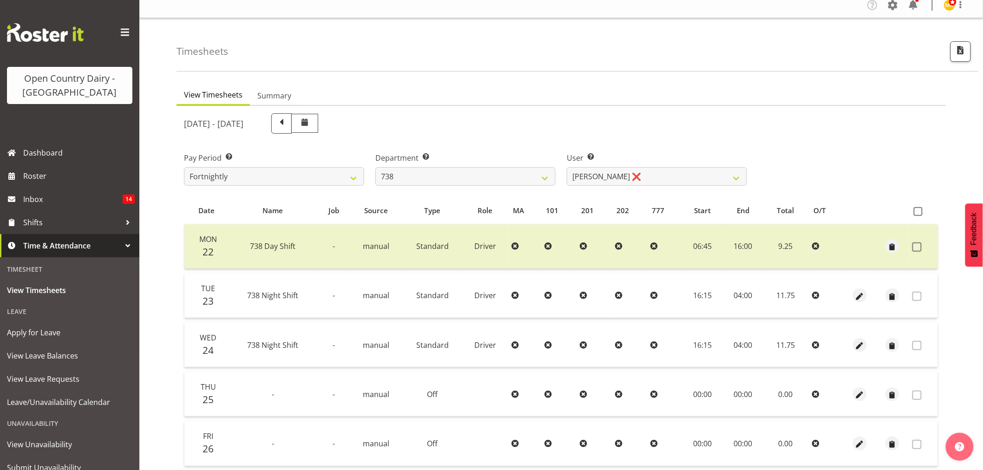
scroll to position [0, 0]
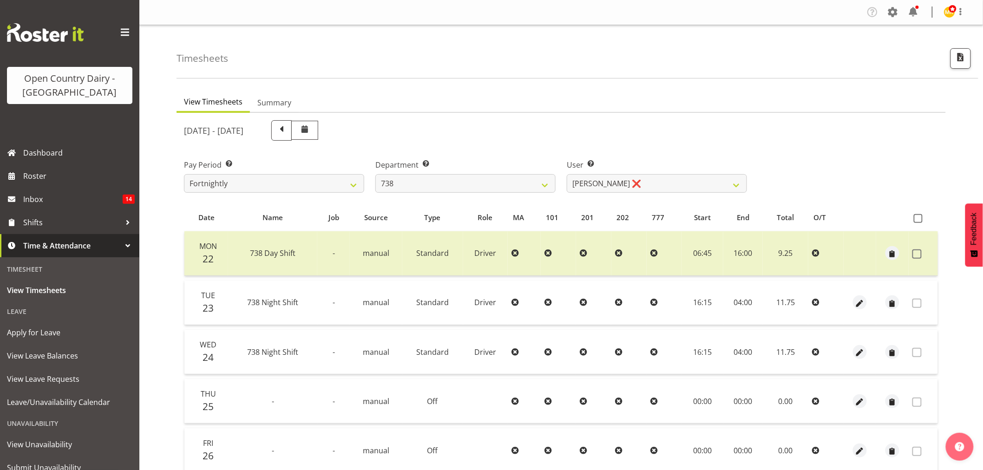
click at [468, 192] on div "Department Select which department you would like to view. 734 735 736 737 738 …" at bounding box center [465, 172] width 191 height 52
click at [468, 185] on select "734 735 736 737 738 739 851 853 854 855 856 858 861 862 865 867-9032 868 869 87…" at bounding box center [465, 183] width 180 height 19
select select "902"
click at [375, 174] on select "734 735 736 737 738 739 851 853 854 855 856 858 861 862 865 867-9032 868 869 87…" at bounding box center [465, 183] width 180 height 19
select select "11649"
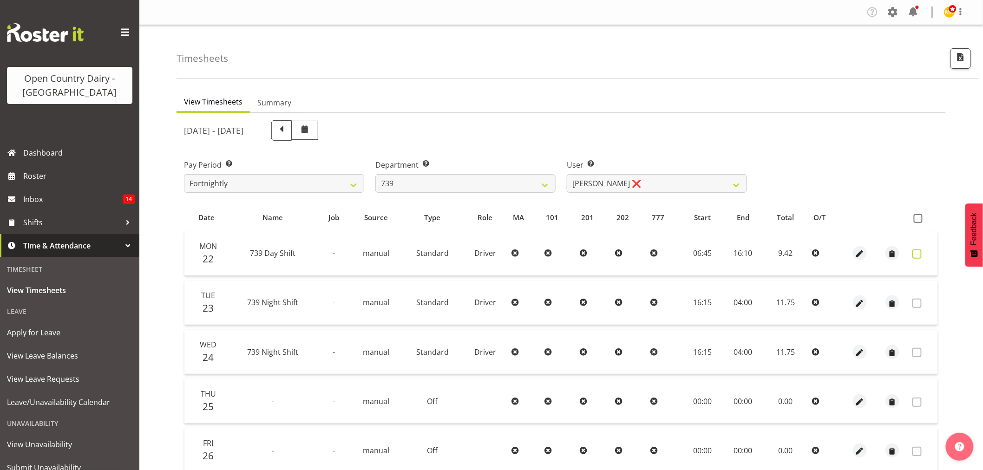
click at [917, 253] on span at bounding box center [916, 253] width 9 height 9
checkbox input "true"
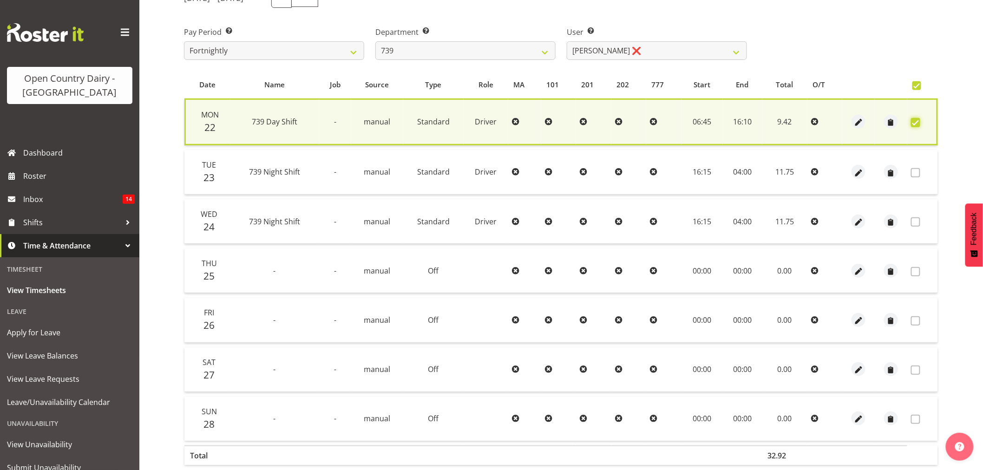
scroll to position [178, 0]
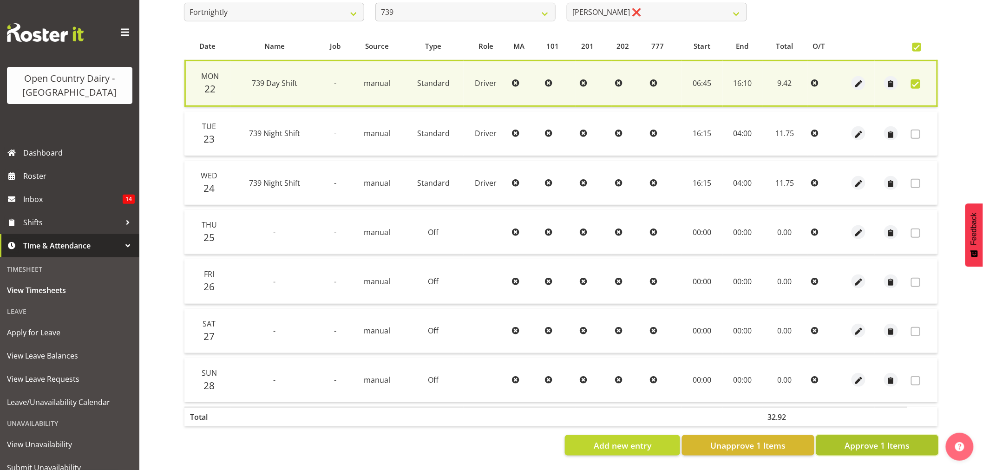
click at [866, 446] on button "Approve 1 Items" at bounding box center [877, 445] width 122 height 20
checkbox input "false"
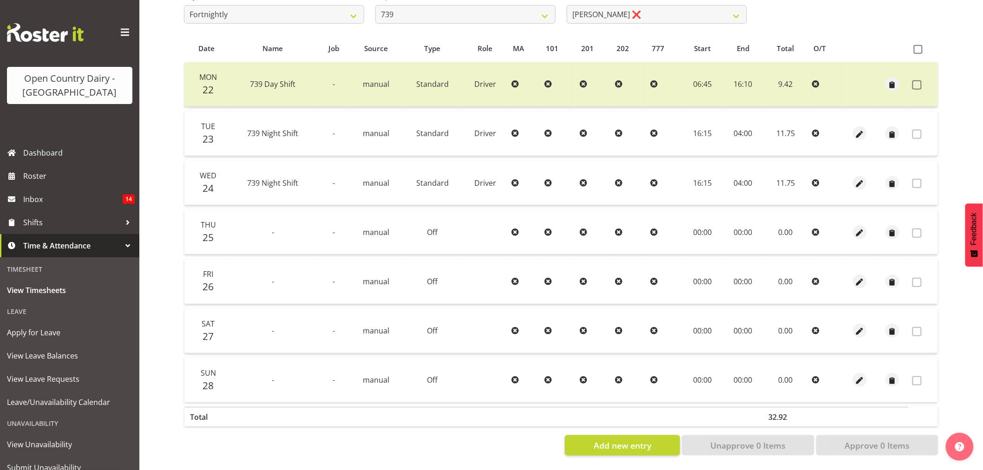
scroll to position [21, 0]
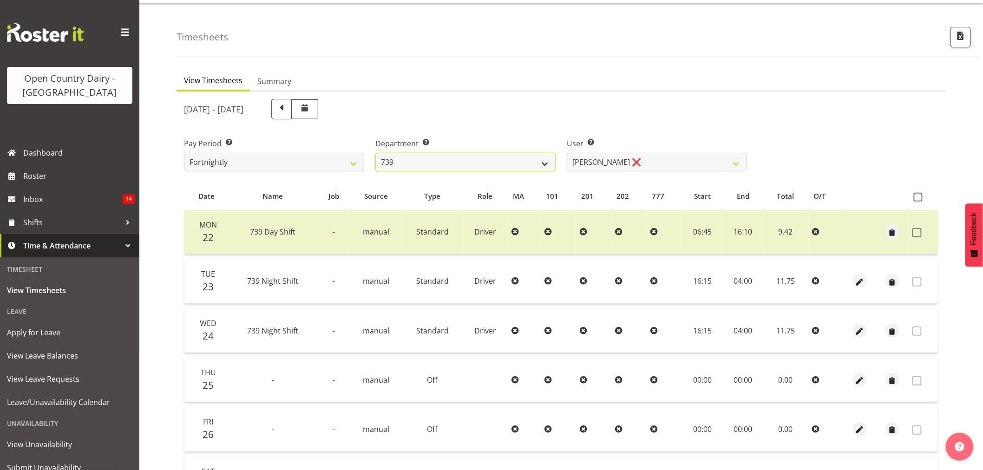
click at [455, 164] on select "734 735 736 737 738 739 851 853 854 855 856 858 861 862 865 867-9032 868 869 87…" at bounding box center [465, 162] width 180 height 19
select select "669"
click at [375, 153] on select "734 735 736 737 738 739 851 853 854 855 856 858 861 862 865 867-9032 868 869 87…" at bounding box center [465, 162] width 180 height 19
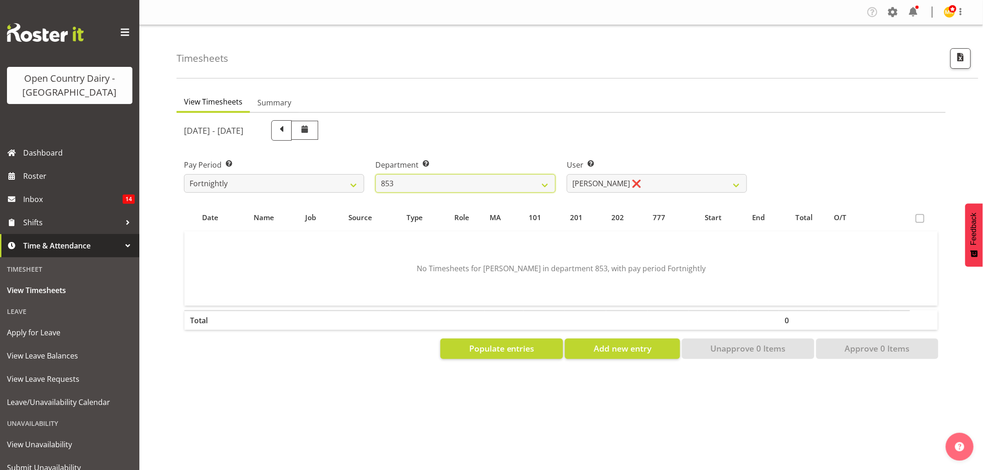
scroll to position [0, 0]
drag, startPoint x: 632, startPoint y: 193, endPoint x: 635, endPoint y: 178, distance: 15.6
click at [635, 178] on select "Christiaan Botha ❌ Kevin Stuck ❌ Marty Powell ❌ Sean O'Neill ❌" at bounding box center [657, 183] width 180 height 19
select select "10131"
click at [567, 174] on select "Christiaan Botha ❌ Kevin Stuck ❌ Marty Powell ❌ Sean O'Neill ❌" at bounding box center [657, 183] width 180 height 19
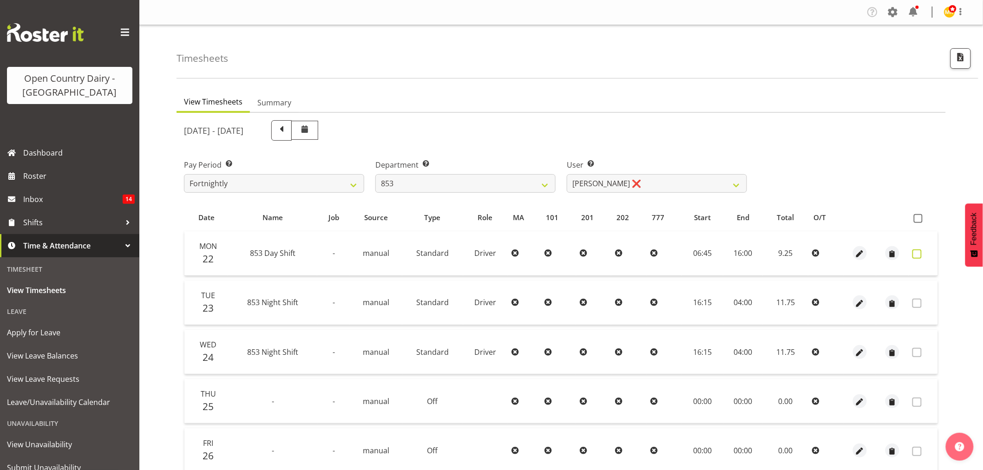
click at [921, 254] on span at bounding box center [916, 253] width 9 height 9
checkbox input "true"
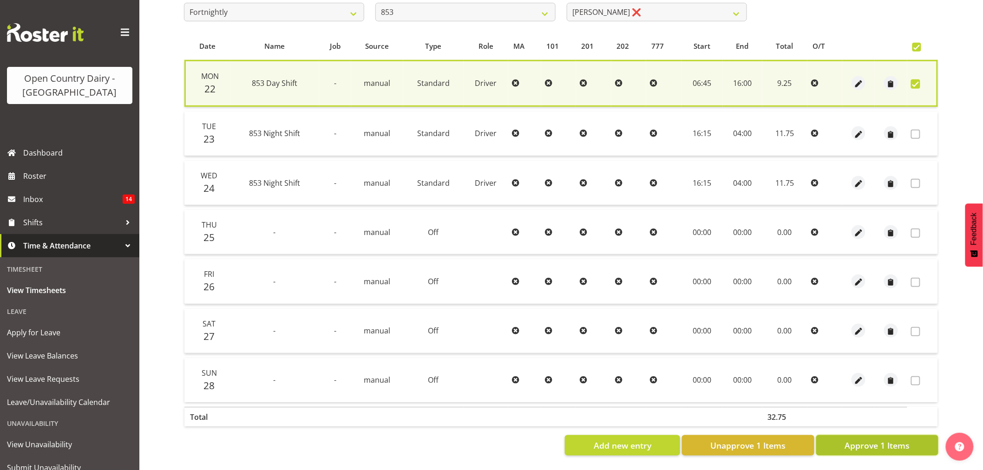
click at [889, 435] on button "Approve 1 Items" at bounding box center [877, 445] width 122 height 20
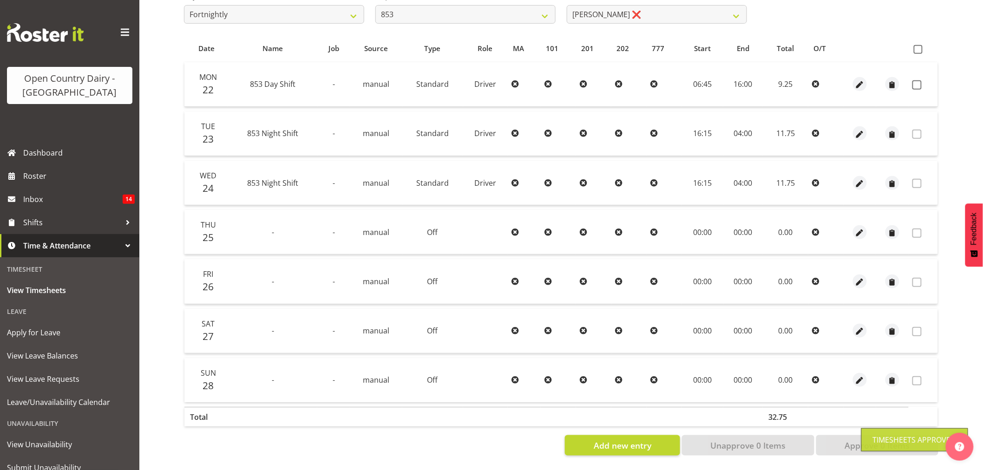
checkbox input "false"
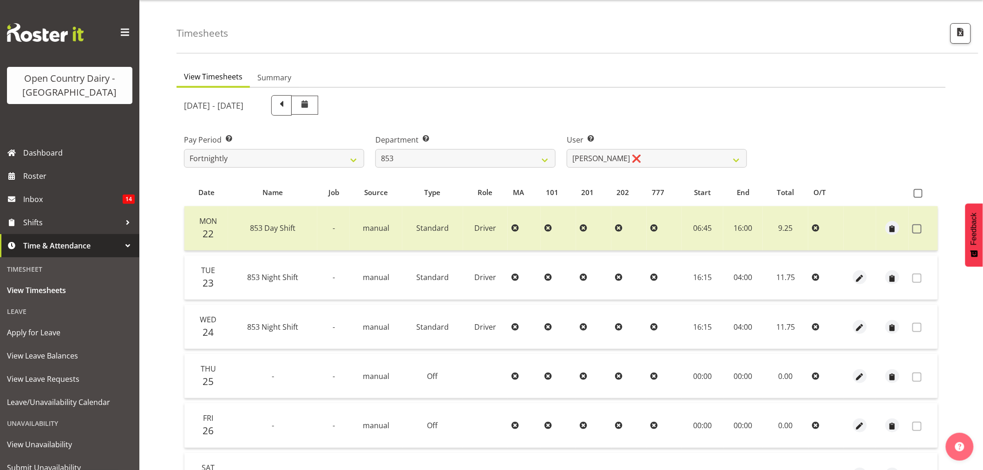
scroll to position [21, 0]
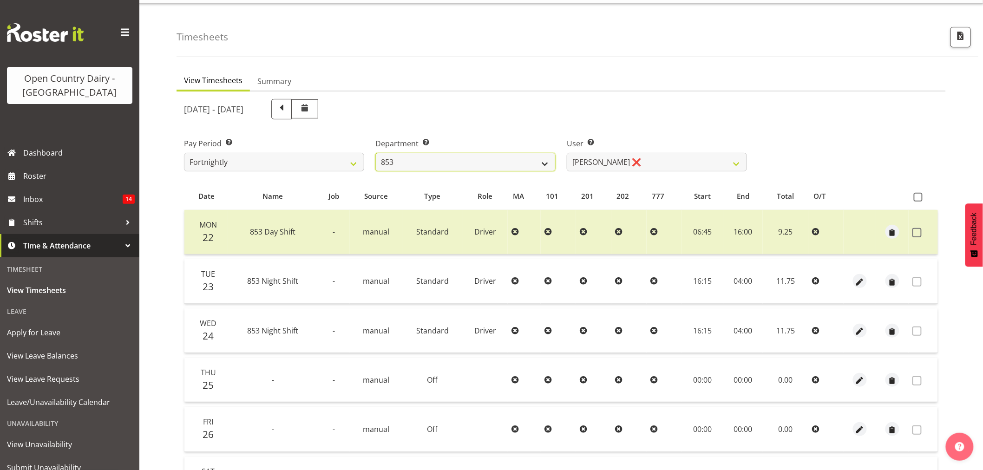
click at [530, 164] on select "734 735 736 737 738 739 851 853 854 855 856 858 861 862 865 867-9032 868 869 87…" at bounding box center [465, 162] width 180 height 19
select select "668"
click at [375, 153] on select "734 735 736 737 738 739 851 853 854 855 856 858 861 862 865 867-9032 868 869 87…" at bounding box center [465, 162] width 180 height 19
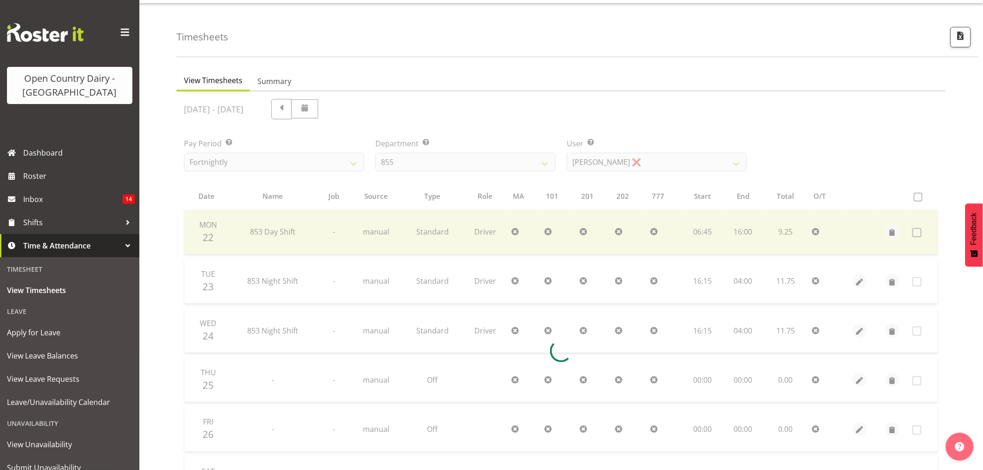
click at [669, 155] on div at bounding box center [561, 351] width 769 height 519
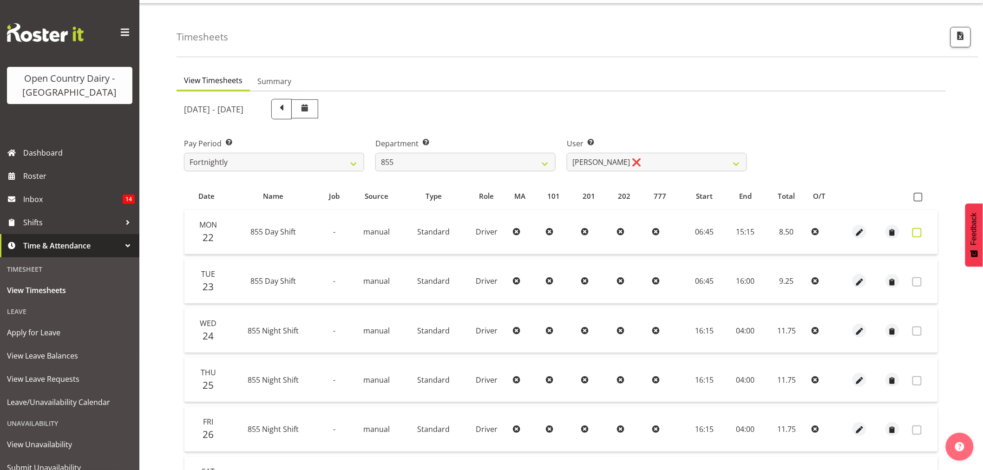
click at [922, 229] on label at bounding box center [919, 232] width 14 height 9
checkbox input "true"
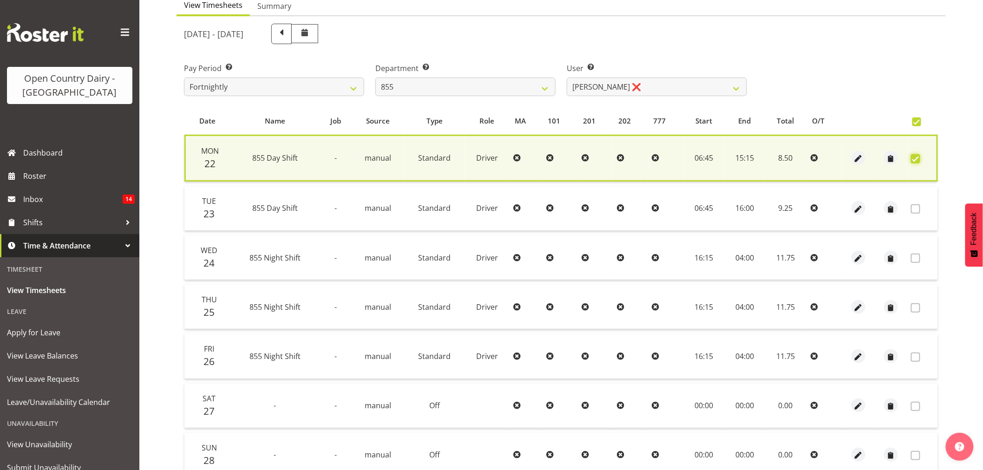
scroll to position [177, 0]
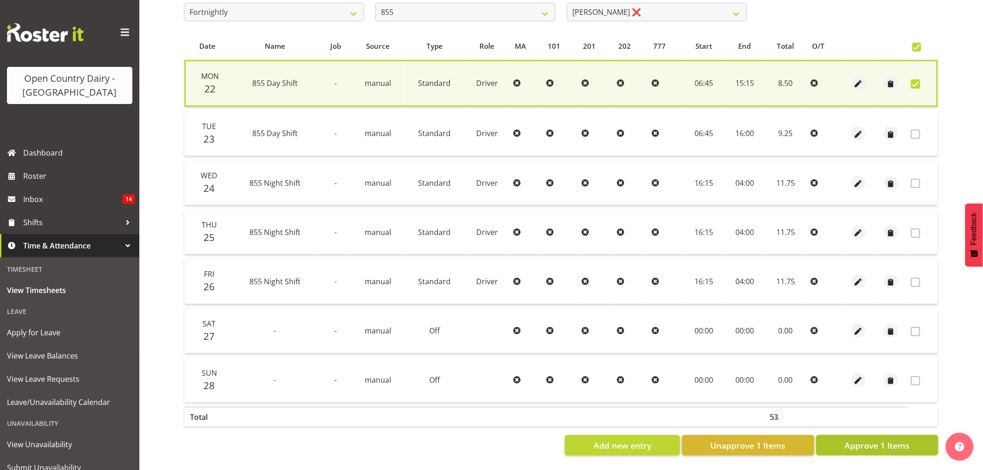
click at [870, 442] on span "Approve 1 Items" at bounding box center [877, 445] width 65 height 12
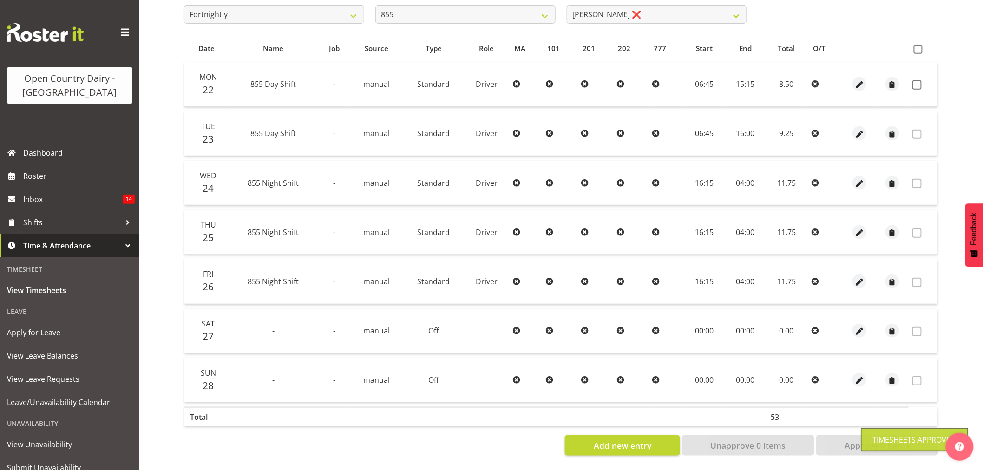
checkbox input "false"
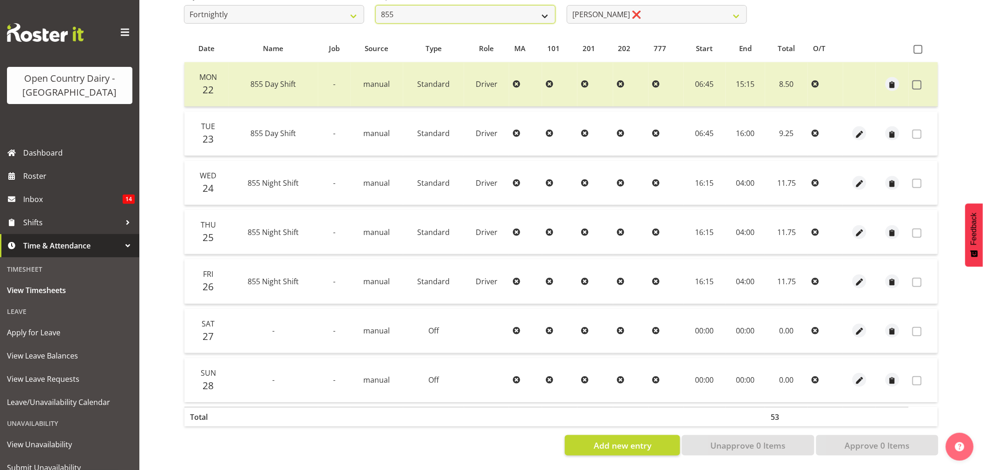
scroll to position [173, 0]
click at [455, 14] on select "734 735 736 737 738 739 851 853 854 855 856 858 861 862 865 867-9032 868 869 87…" at bounding box center [465, 14] width 180 height 19
click at [375, 5] on select "734 735 736 737 738 739 851 853 854 855 856 858 861 862 865 867-9032 868 869 87…" at bounding box center [465, 14] width 180 height 19
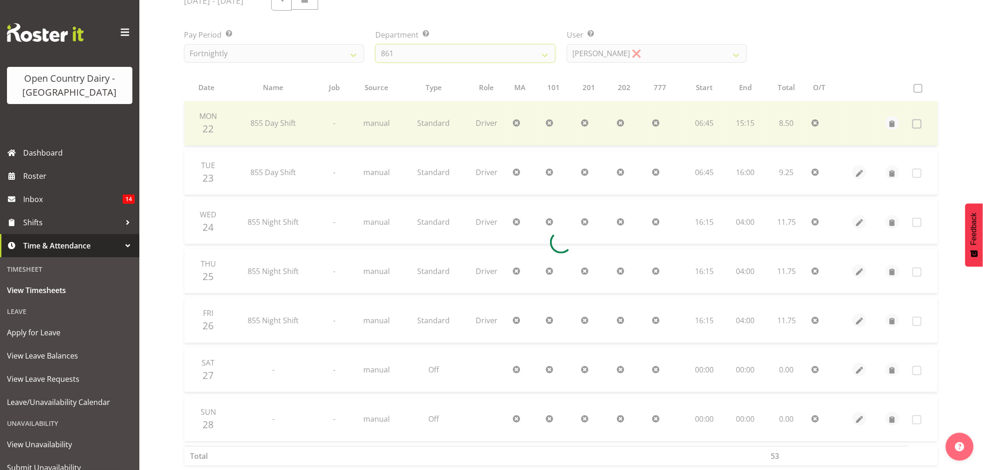
scroll to position [70, 0]
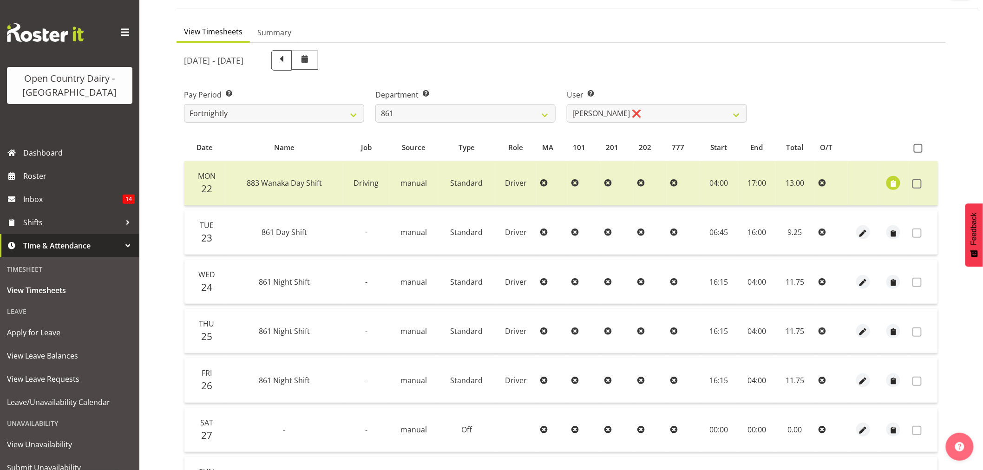
click at [633, 124] on div "User Select user. Note: This is filtered down by the previous two drop-down ite…" at bounding box center [656, 102] width 191 height 52
click at [632, 105] on select "Barry McIntosh ❌ Matthew Welland ❌ Philip Peek ❌" at bounding box center [657, 113] width 180 height 19
click at [494, 70] on div "[DATE] - [DATE]" at bounding box center [465, 61] width 574 height 32
click at [430, 110] on select "734 735 736 737 738 739 851 853 854 855 856 858 861 862 865 867-9032 868 869 87…" at bounding box center [465, 113] width 180 height 19
select select "692"
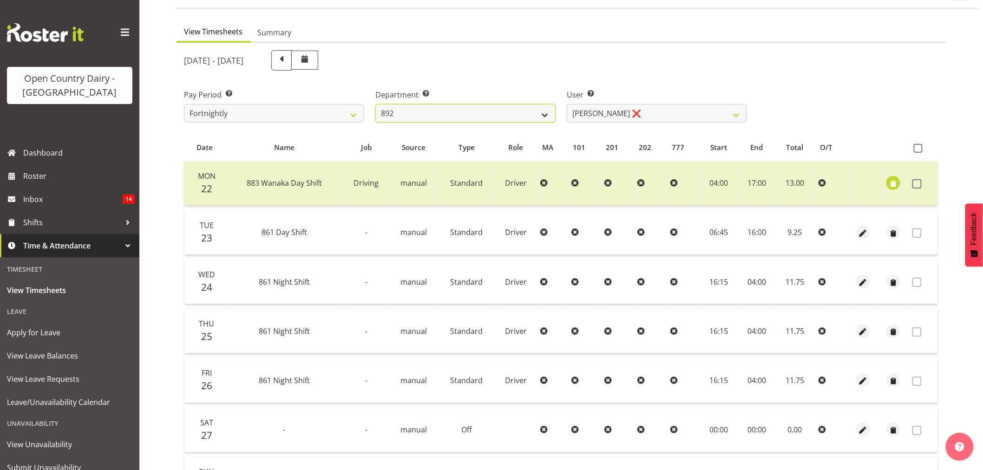
click at [375, 104] on select "734 735 736 737 738 739 851 853 854 855 856 858 861 862 865 867-9032 868 869 87…" at bounding box center [465, 113] width 180 height 19
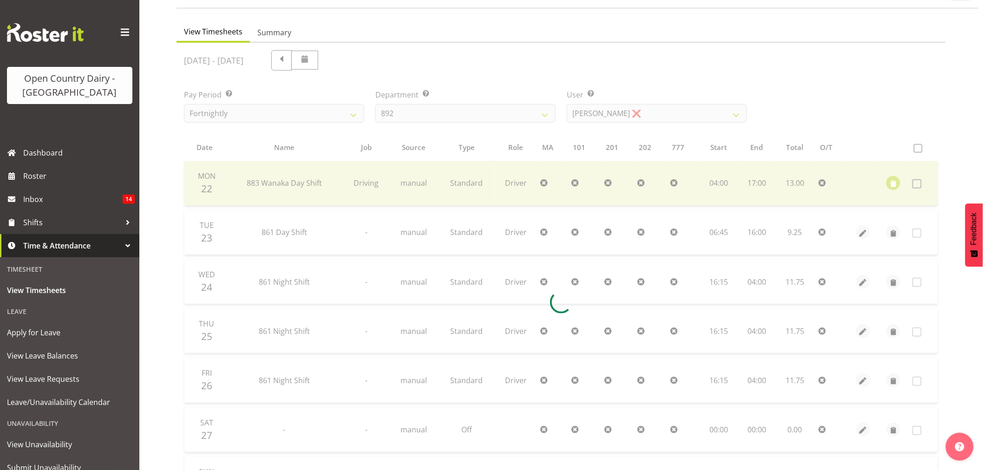
scroll to position [0, 0]
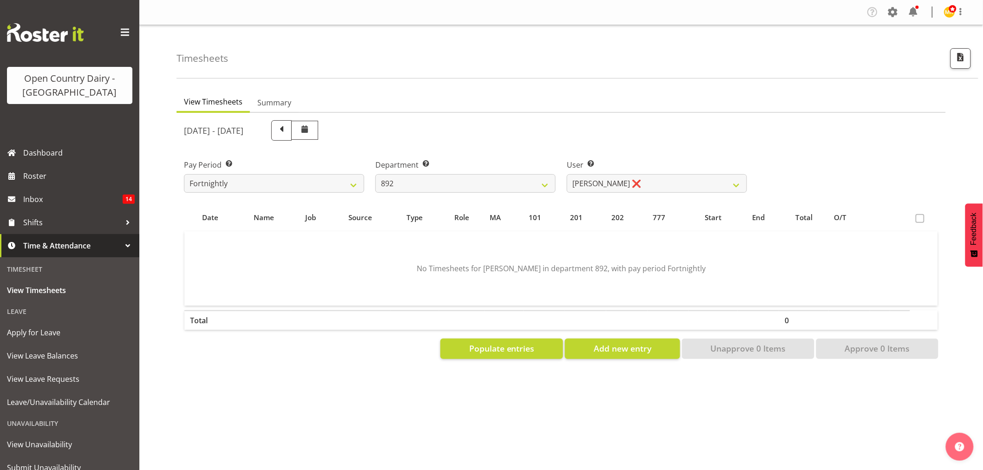
click at [628, 108] on ul "View Timesheets Summary" at bounding box center [561, 102] width 769 height 20
click at [619, 180] on select "Brittany Willis ❌ Danny Davies ❌ David McKenzie ❌ Josh Winship ❌ Reece Calvert ❌" at bounding box center [657, 183] width 180 height 19
select select "11791"
click at [567, 174] on select "Brittany Willis ❌ Danny Davies ❌ David McKenzie ❌ Josh Winship ❌ Reece Calvert ❌" at bounding box center [657, 183] width 180 height 19
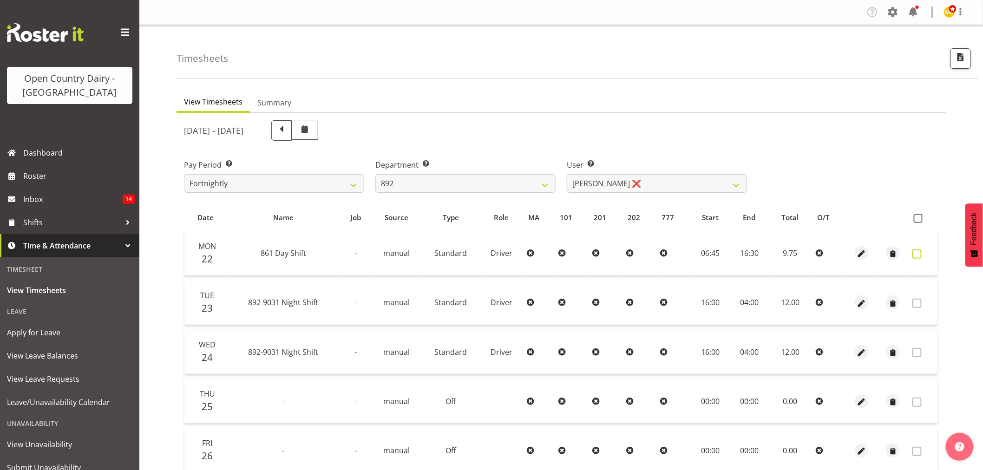
click at [919, 254] on span at bounding box center [916, 253] width 9 height 9
checkbox input "true"
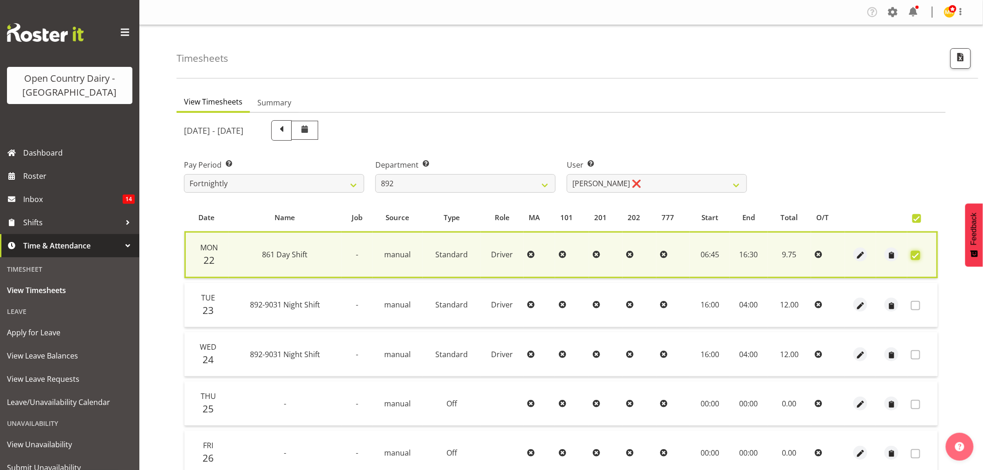
scroll to position [178, 0]
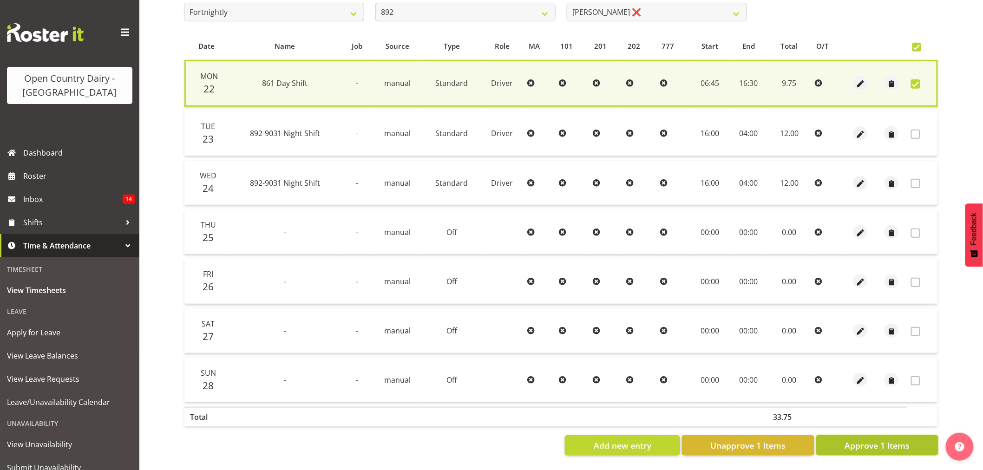
click at [879, 439] on span "Approve 1 Items" at bounding box center [877, 445] width 65 height 12
checkbox input "false"
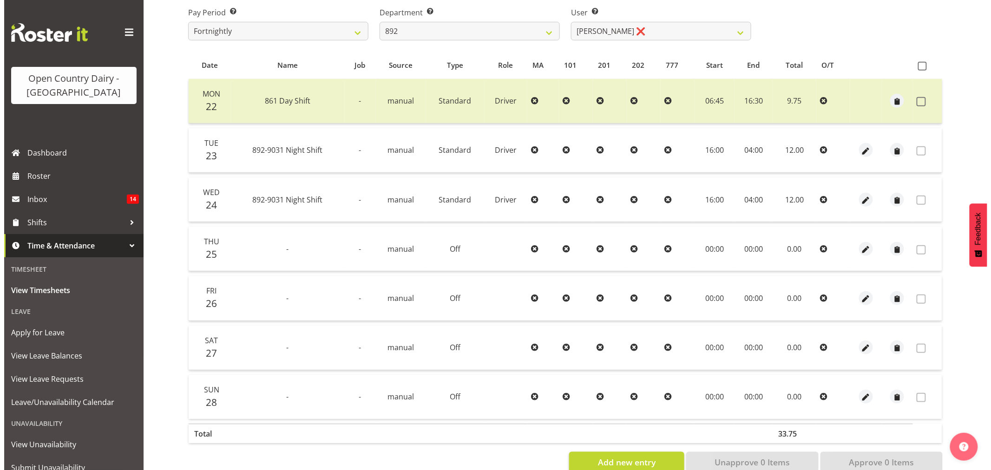
scroll to position [124, 0]
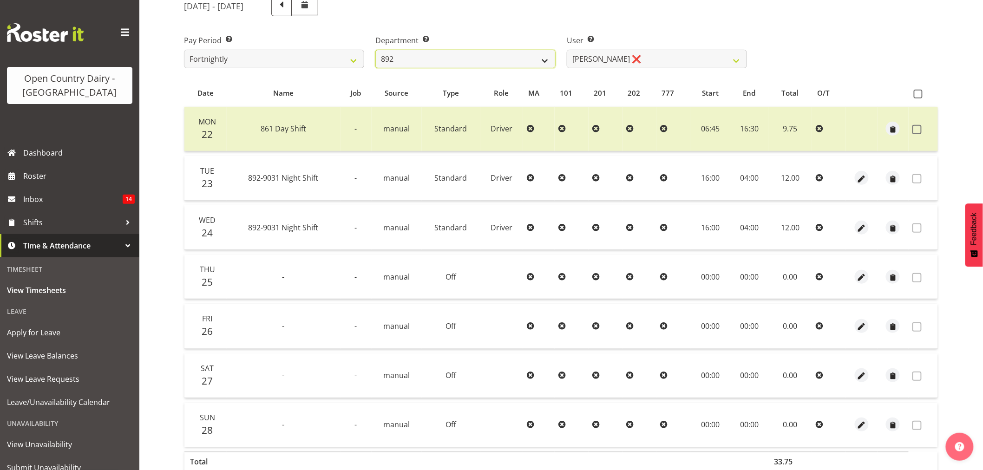
click at [449, 55] on select "734 735 736 737 738 739 851 853 854 855 856 858 861 862 865 867-9032 868 869 87…" at bounding box center [465, 59] width 180 height 19
click at [375, 50] on select "734 735 736 737 738 739 851 853 854 855 856 858 861 862 865 867-9032 868 869 87…" at bounding box center [465, 59] width 180 height 19
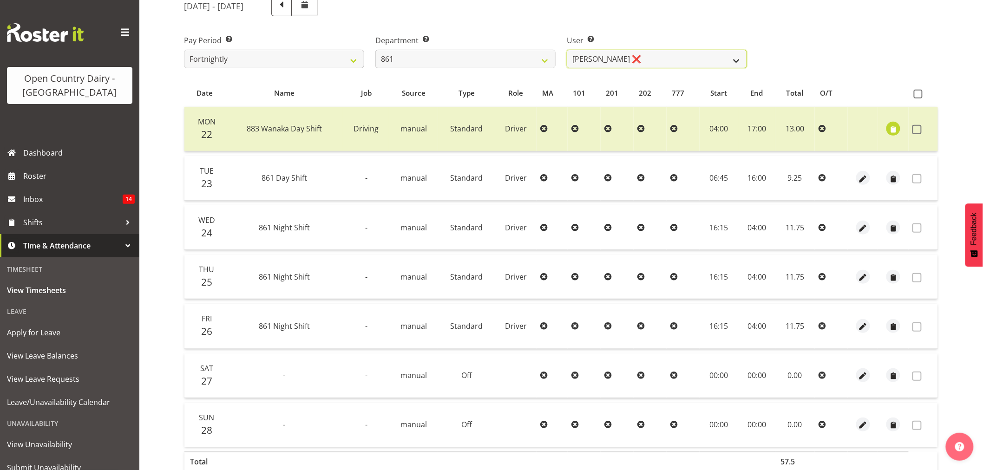
click at [639, 62] on select "Barry McIntosh ❌ Matthew Welland ❌ Philip Peek ❌" at bounding box center [657, 59] width 180 height 19
click at [609, 50] on select "Barry McIntosh ❌ Matthew Welland ❌ Philip Peek ❌" at bounding box center [657, 59] width 180 height 19
click at [485, 55] on select "734 735 736 737 738 739 851 853 854 855 856 858 861 862 865 867-9032 868 869 87…" at bounding box center [465, 59] width 180 height 19
select select "676"
click at [375, 50] on select "734 735 736 737 738 739 851 853 854 855 856 858 861 862 865 867-9032 868 869 87…" at bounding box center [465, 59] width 180 height 19
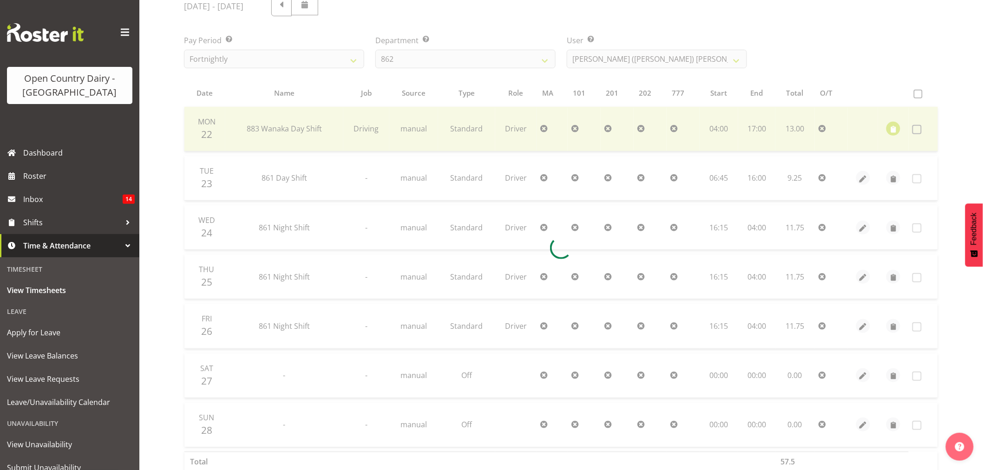
click at [624, 58] on div "September 22nd - September 28th 2025 Pay Period Select which pay period you wou…" at bounding box center [561, 245] width 754 height 510
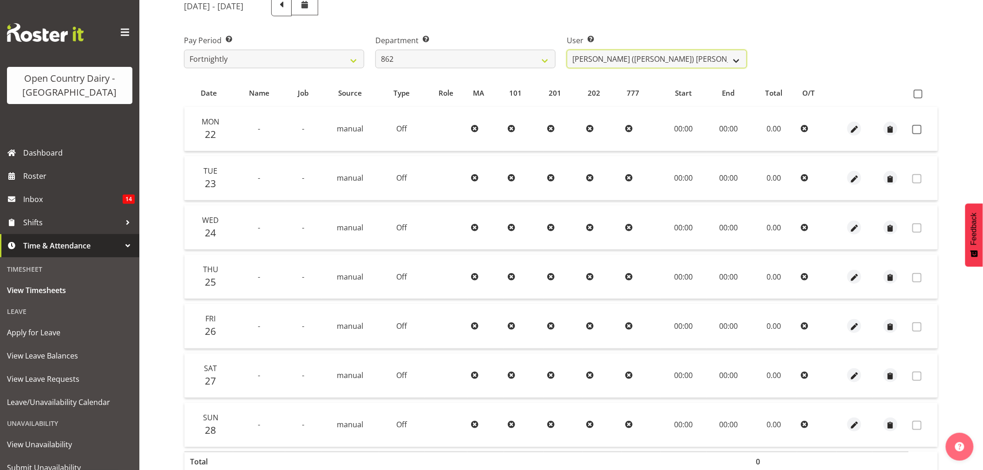
click at [624, 58] on select "Bennie (David) Smith ❌ Colin Schwarz ❌ Forbes O'Reilly ❌ Tracy Inder ❌" at bounding box center [657, 59] width 180 height 19
select select "11652"
click at [567, 50] on select "Bennie (David) Smith ❌ Colin Schwarz ❌ Forbes O'Reilly ❌ Tracy Inder ❌" at bounding box center [657, 59] width 180 height 19
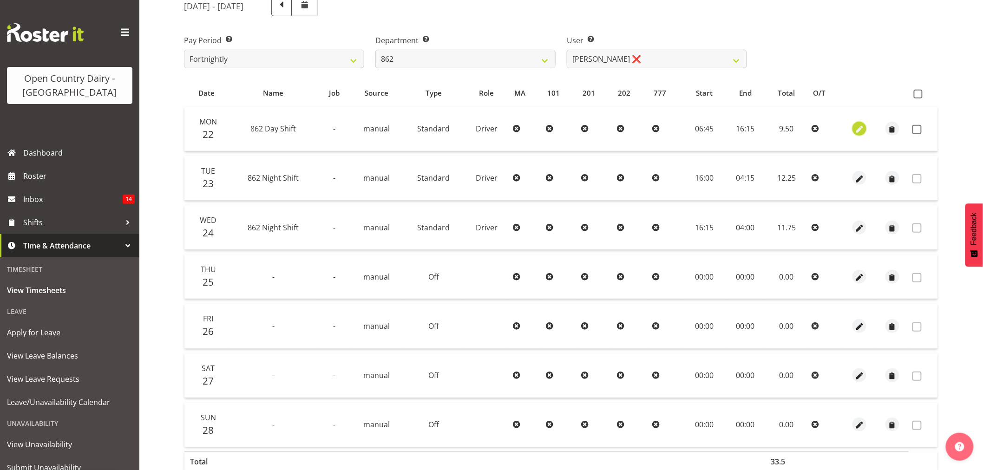
click at [858, 128] on span "button" at bounding box center [859, 129] width 11 height 11
select select "Standard"
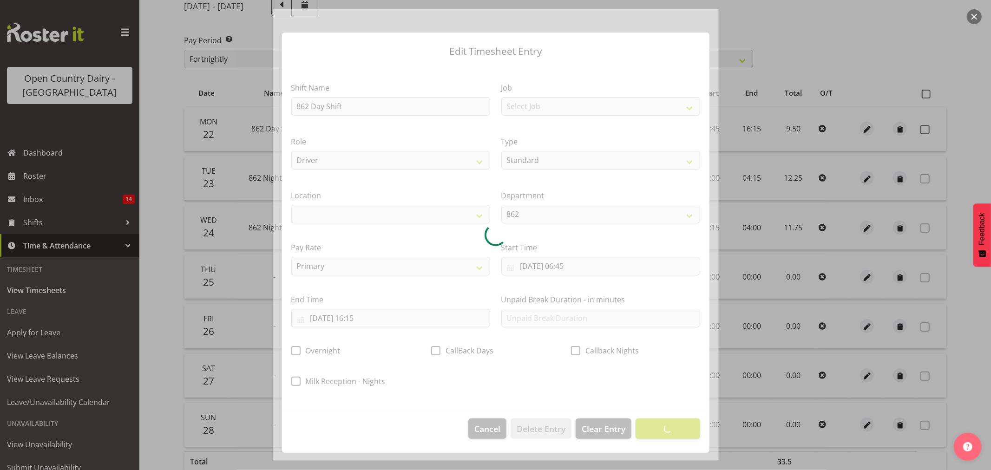
select select
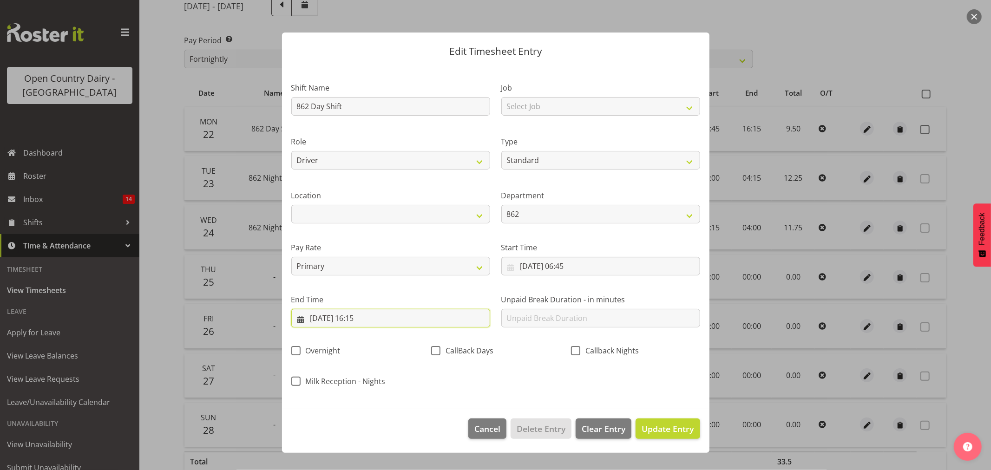
click at [412, 323] on input "22/09/2025, 16:15" at bounding box center [390, 318] width 199 height 19
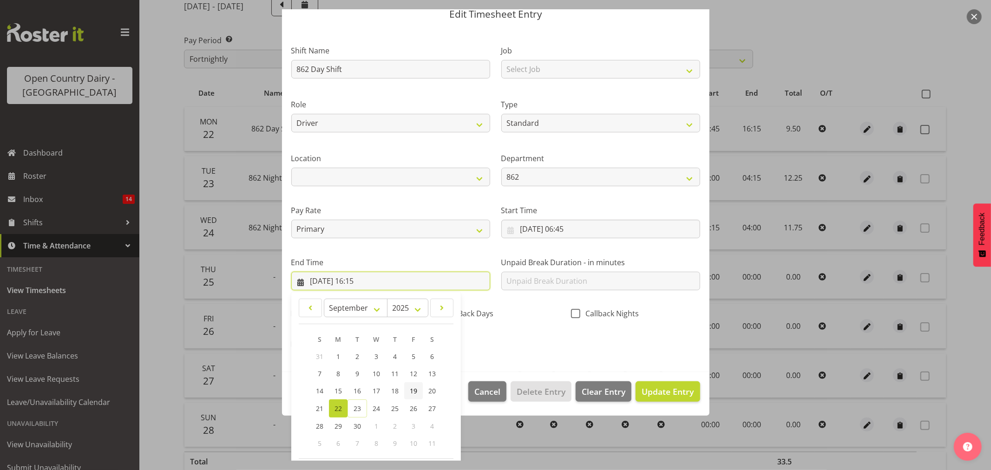
scroll to position [79, 0]
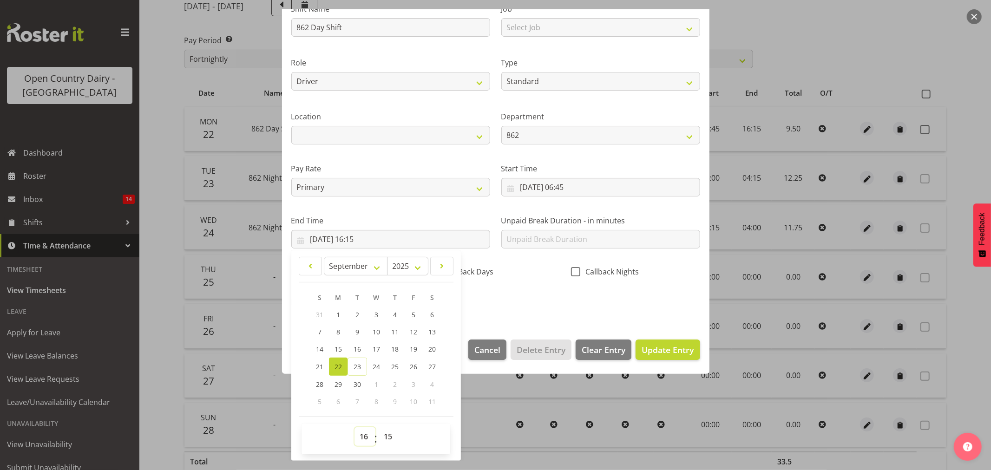
click at [369, 434] on select "00 01 02 03 04 05 06 07 08 09 10 11 12 13 14 15 16 17 18 19 20 21 22 23" at bounding box center [364, 436] width 21 height 19
select select "15"
click at [354, 427] on select "00 01 02 03 04 05 06 07 08 09 10 11 12 13 14 15 16 17 18 19 20 21 22 23" at bounding box center [364, 436] width 21 height 19
type input "22/09/2025, 15:15"
click at [655, 350] on span "Update Entry" at bounding box center [668, 349] width 52 height 11
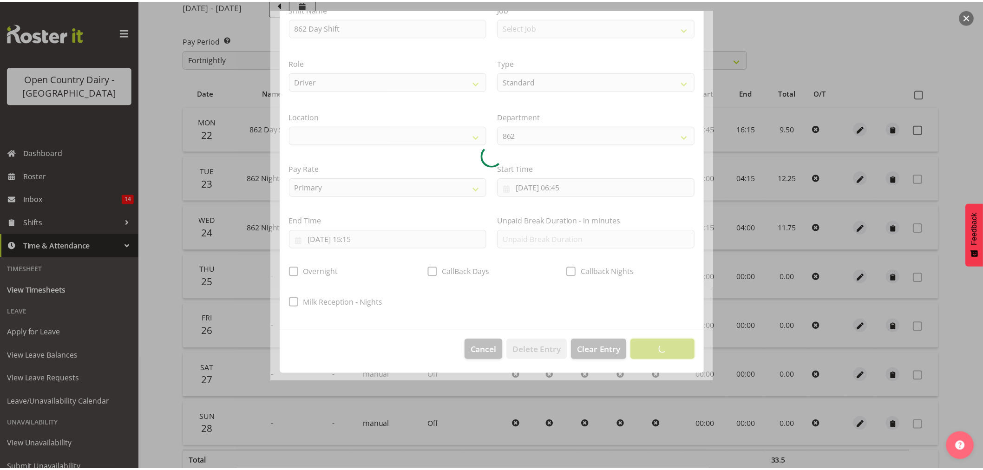
scroll to position [0, 0]
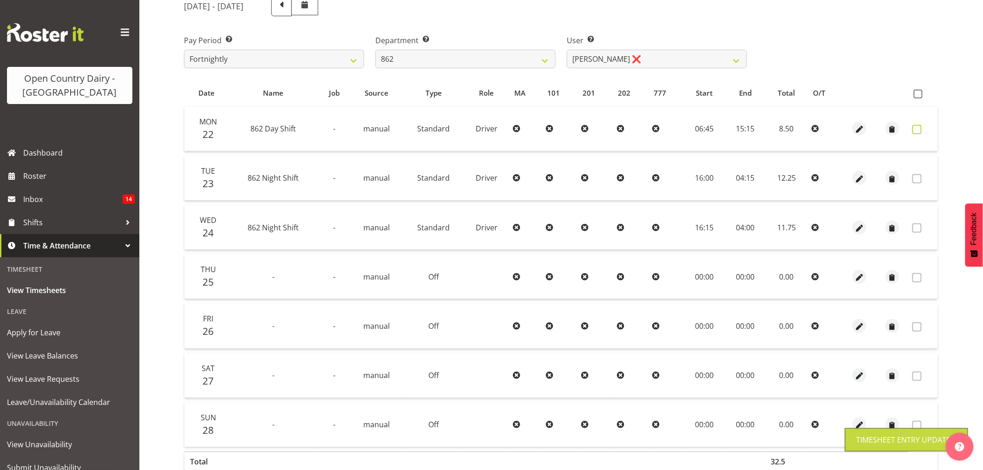
click at [920, 129] on span at bounding box center [916, 129] width 9 height 9
checkbox input "true"
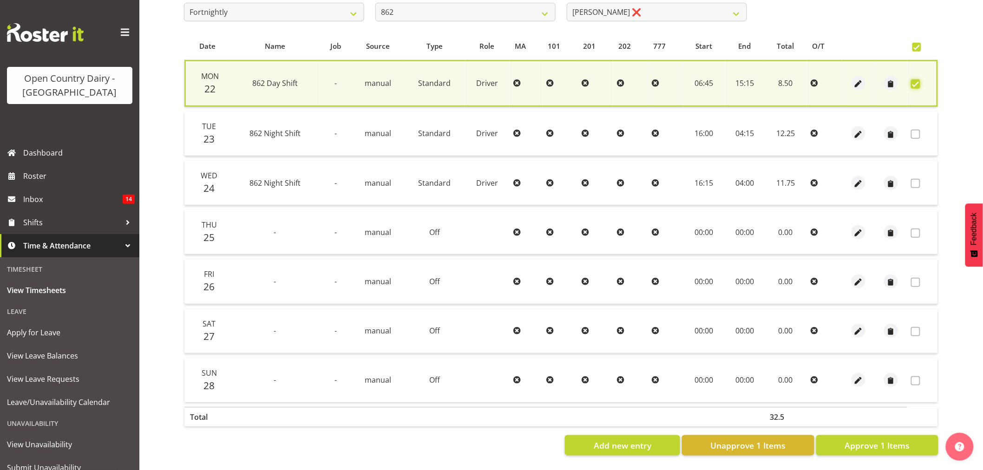
scroll to position [178, 0]
click at [899, 442] on span "Approve 1 Items" at bounding box center [877, 445] width 65 height 12
checkbox input "false"
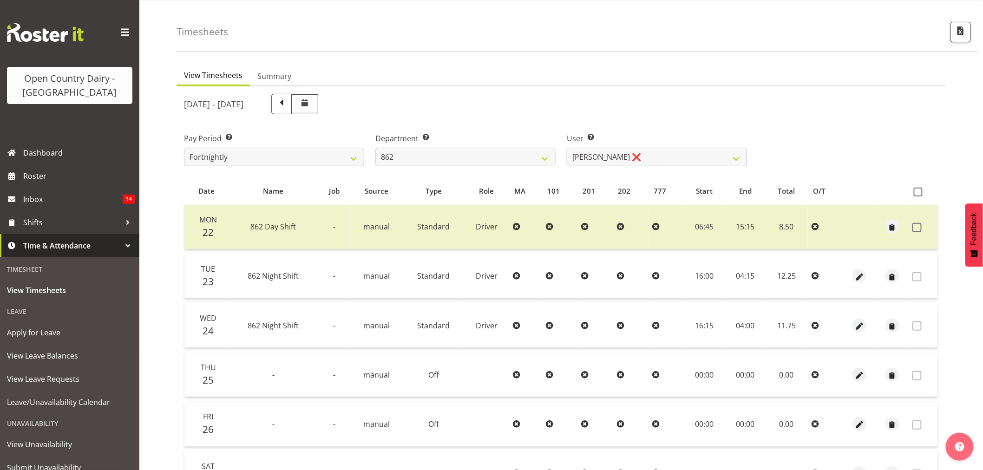
scroll to position [21, 0]
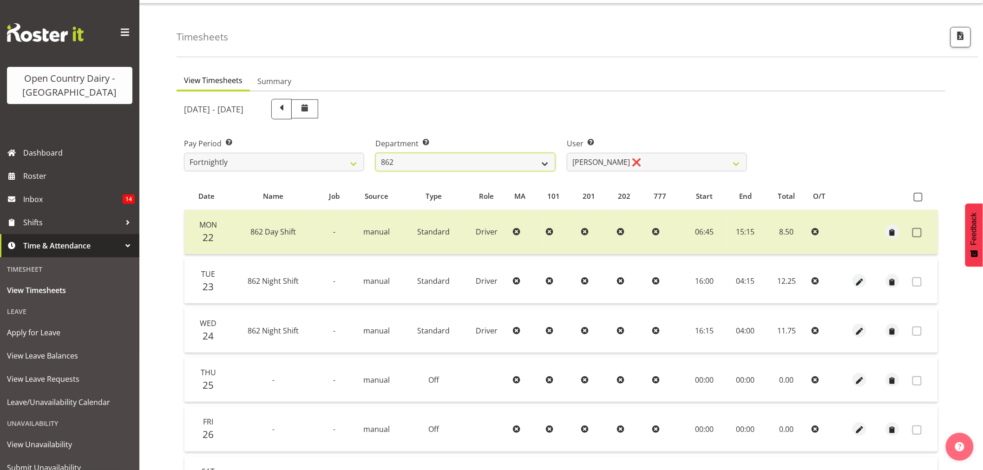
click at [425, 154] on select "734 735 736 737 738 739 851 853 854 855 856 858 861 862 865 867-9032 868 869 87…" at bounding box center [465, 162] width 180 height 19
select select "678"
click at [375, 153] on select "734 735 736 737 738 739 851 853 854 855 856 858 861 862 865 867-9032 868 869 87…" at bounding box center [465, 162] width 180 height 19
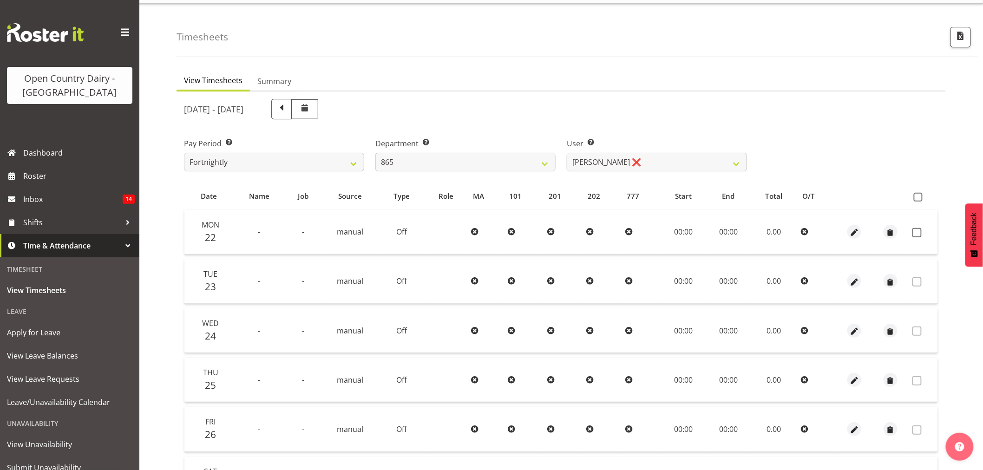
click at [643, 156] on div "September 22nd - September 28th 2025 Pay Period Select which pay period you wou…" at bounding box center [561, 348] width 754 height 510
click at [643, 156] on select "Flavio Ferraz ❌ George Courtney ❌ Steffan Kennard ❌" at bounding box center [657, 162] width 180 height 19
select select "7487"
click at [567, 153] on select "Flavio Ferraz ❌ George Courtney ❌ Steffan Kennard ❌" at bounding box center [657, 162] width 180 height 19
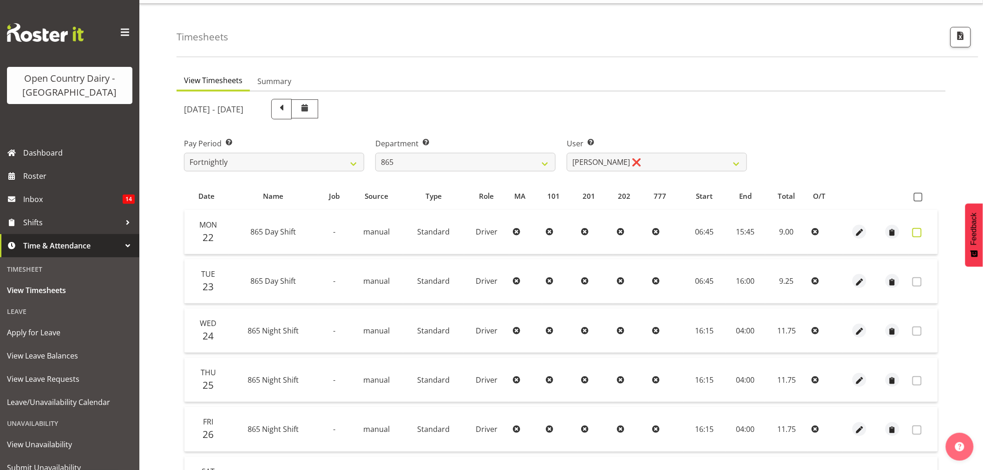
click at [917, 232] on span at bounding box center [916, 232] width 9 height 9
checkbox input "true"
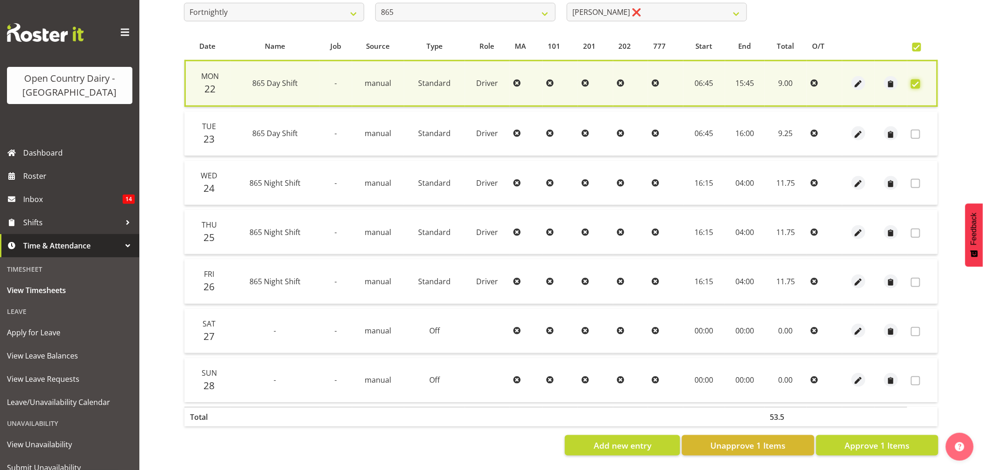
scroll to position [178, 0]
click at [867, 439] on span "Approve 1 Items" at bounding box center [877, 445] width 65 height 12
checkbox input "false"
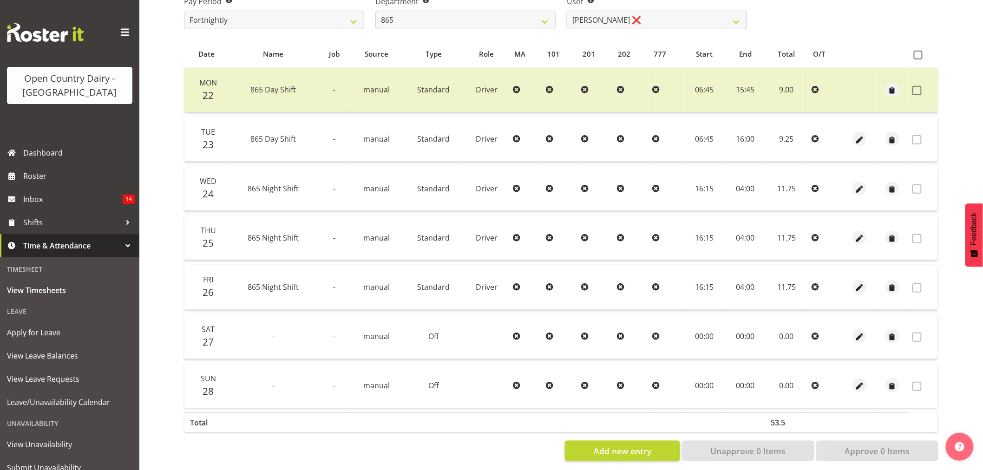
scroll to position [124, 0]
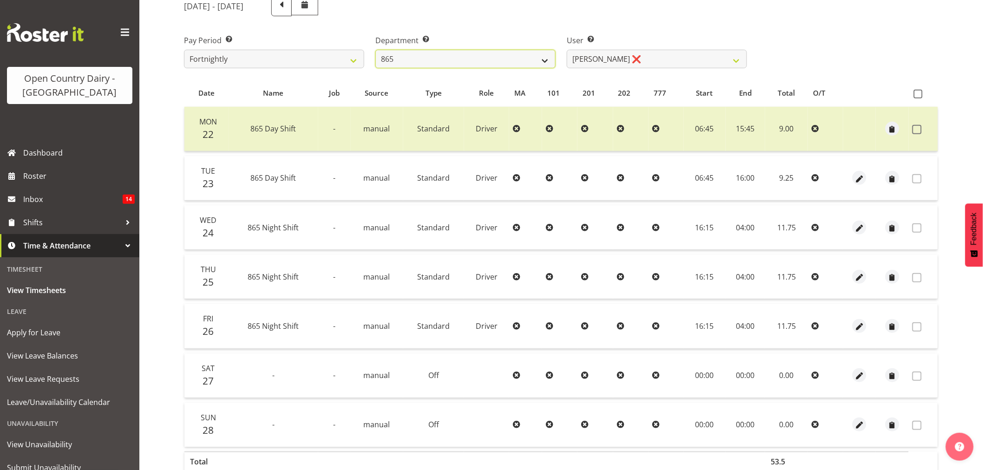
click at [426, 57] on select "734 735 736 737 738 739 851 853 854 855 856 858 861 862 865 867-9032 868 869 87…" at bounding box center [465, 59] width 180 height 19
select select "681"
click at [375, 50] on select "734 735 736 737 738 739 851 853 854 855 856 858 861 862 865 867-9032 868 869 87…" at bounding box center [465, 59] width 180 height 19
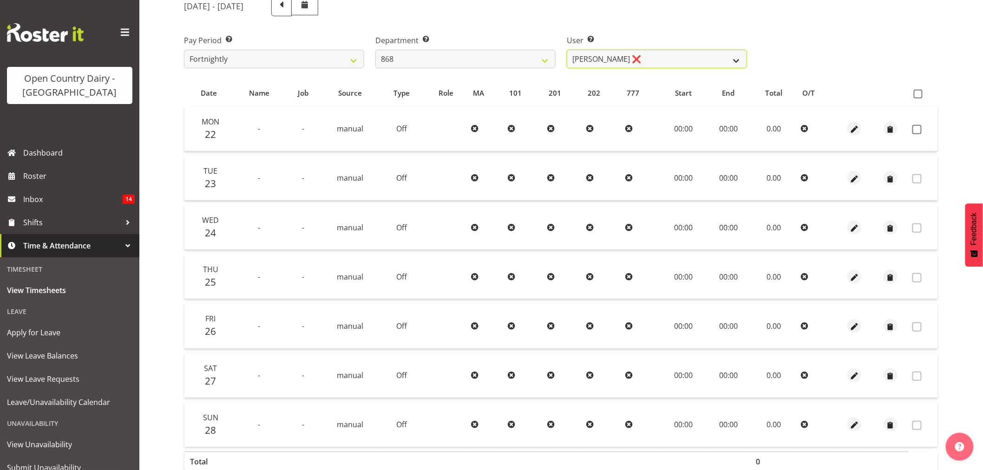
click at [589, 55] on select "Alan Rolton ❌ Cassidy Williams ❌ Christopher McIver ❌ Darin Ayling ❌" at bounding box center [657, 59] width 180 height 19
select select "9866"
click at [567, 50] on select "Alan Rolton ❌ Cassidy Williams ❌ Christopher McIver ❌ Darin Ayling ❌" at bounding box center [657, 59] width 180 height 19
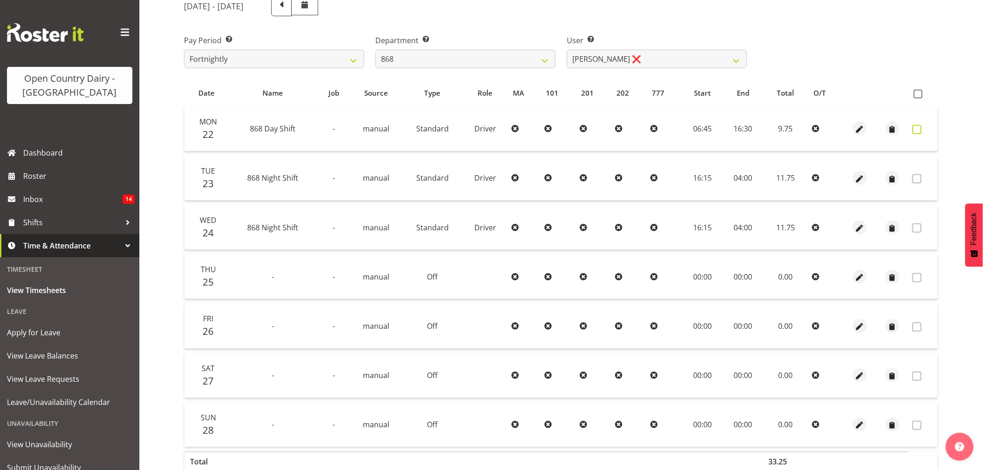
click at [919, 128] on span at bounding box center [916, 129] width 9 height 9
checkbox input "true"
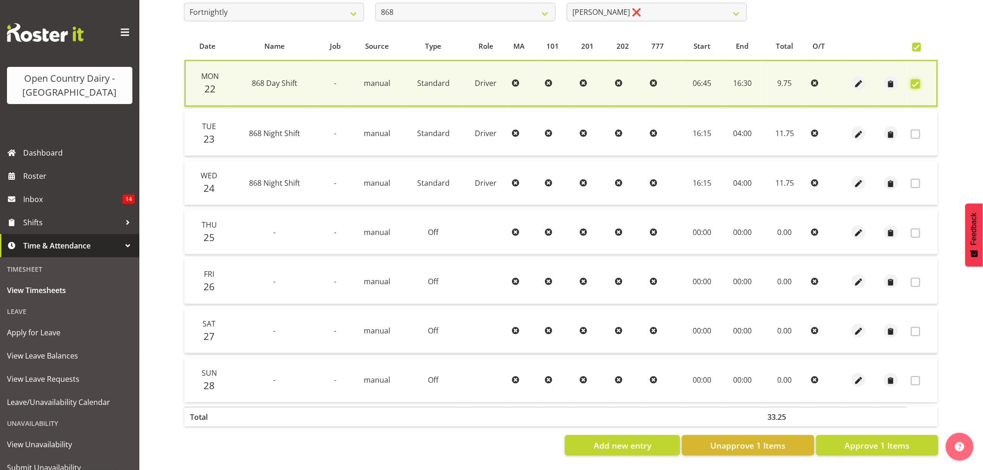
scroll to position [178, 0]
click at [888, 439] on span "Approve 1 Items" at bounding box center [877, 445] width 65 height 12
checkbox input "false"
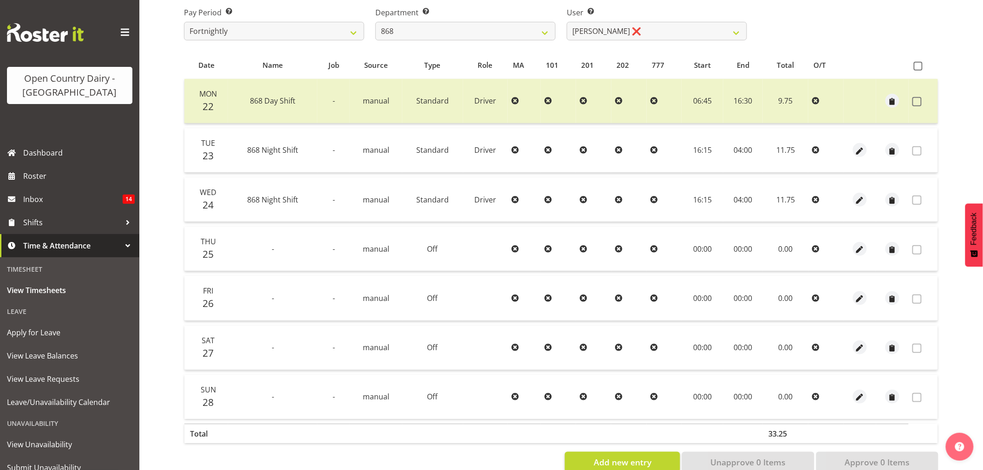
scroll to position [124, 0]
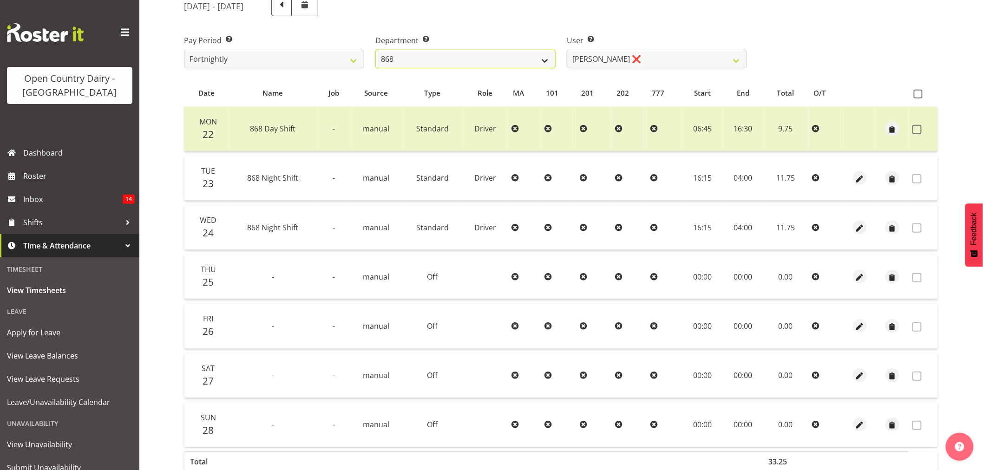
click at [472, 66] on select "734 735 736 737 738 739 851 853 854 855 856 858 861 862 865 867-9032 868 869 87…" at bounding box center [465, 59] width 180 height 19
select select "682"
click at [375, 50] on select "734 735 736 737 738 739 851 853 854 855 856 858 861 862 865 867-9032 868 869 87…" at bounding box center [465, 59] width 180 height 19
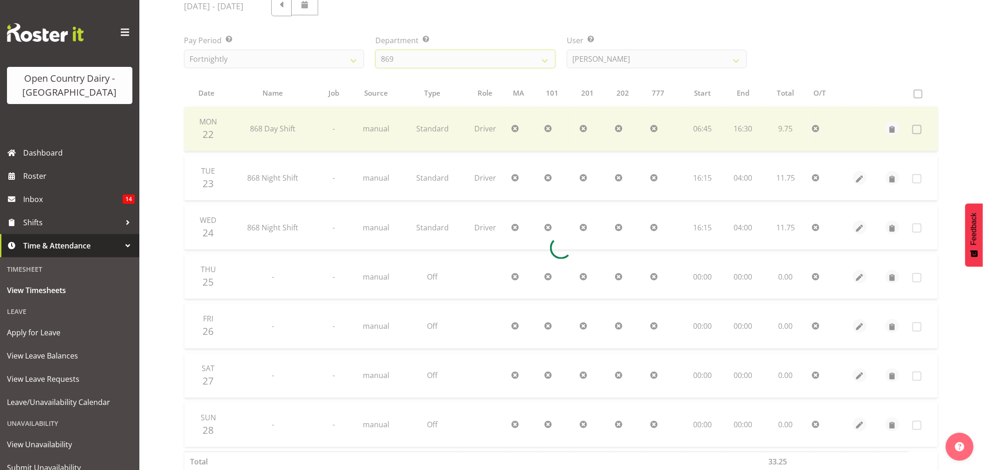
scroll to position [0, 0]
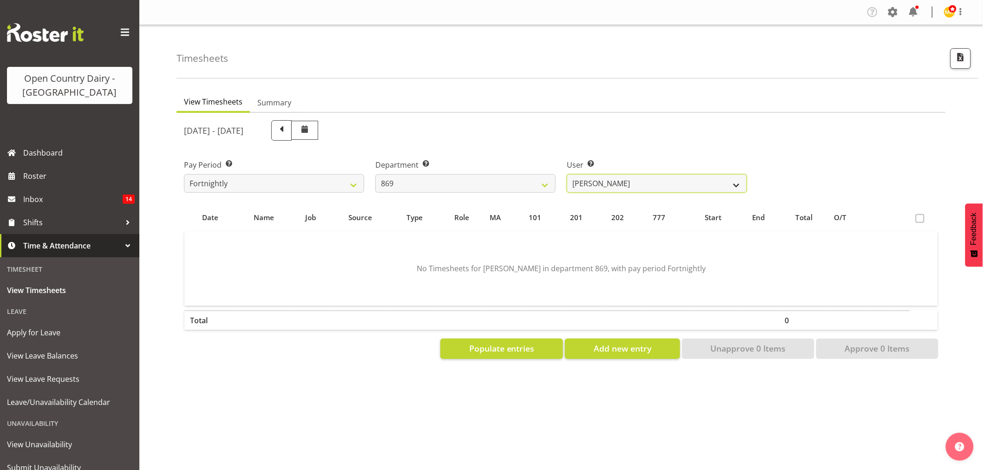
click at [628, 190] on select "Barry O'Donnell ❌ Barry Johnston ❌ Jason Soper ❌ Peter Wieczorek ❌" at bounding box center [657, 183] width 180 height 19
select select "7388"
click at [567, 174] on select "Barry O'Donnell ❌ Barry Johnston ❌ Jason Soper ❌ Peter Wieczorek ❌" at bounding box center [657, 183] width 180 height 19
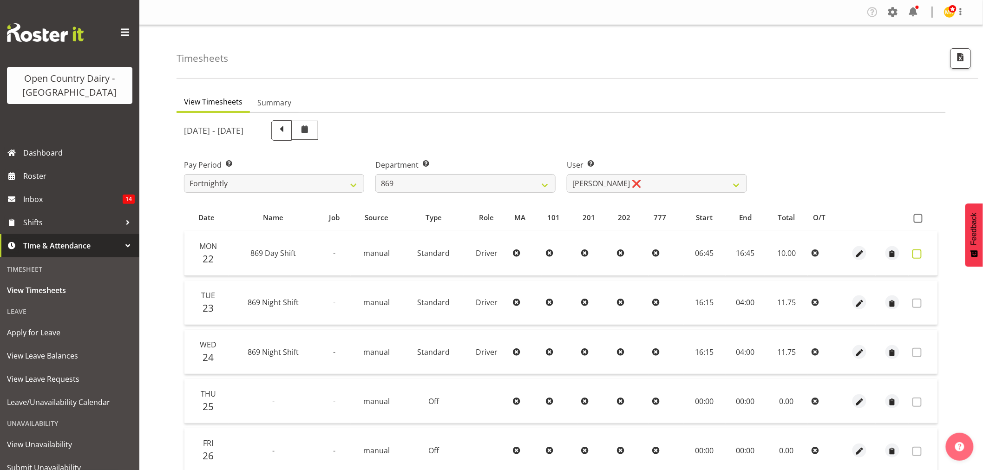
click at [921, 252] on span at bounding box center [916, 253] width 9 height 9
checkbox input "true"
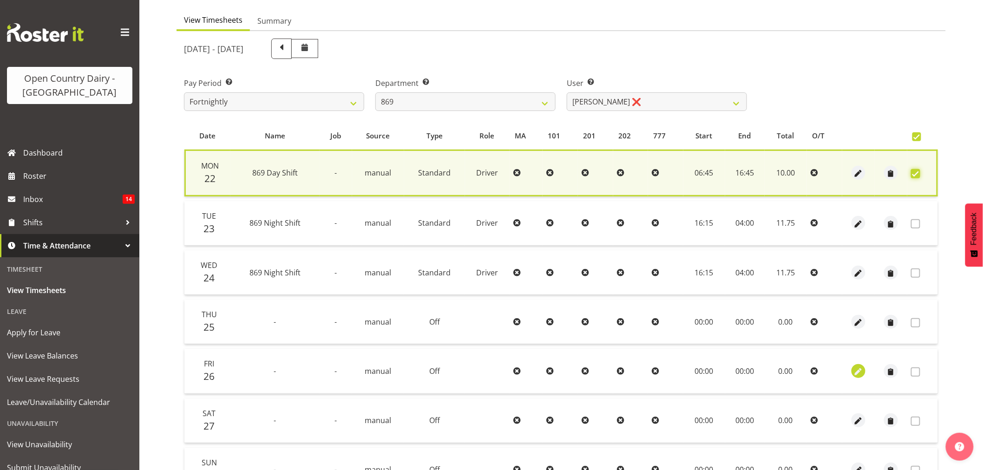
scroll to position [178, 0]
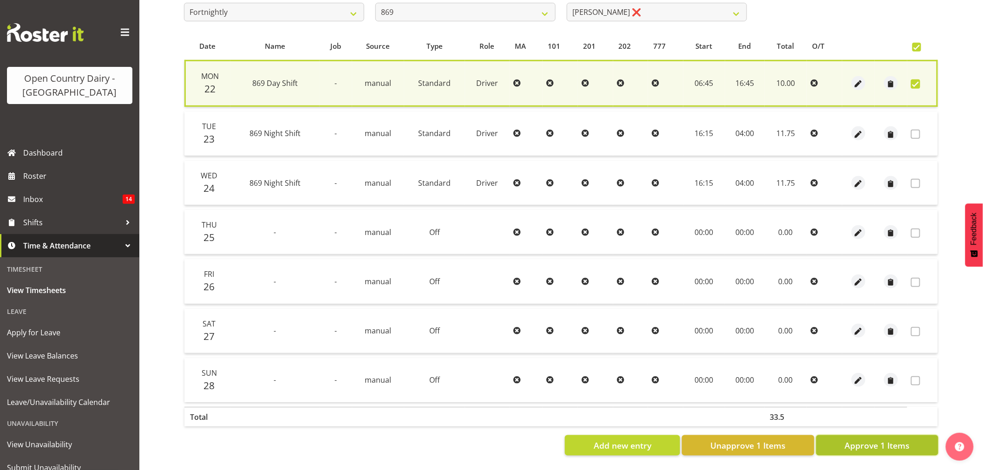
click at [878, 439] on span "Approve 1 Items" at bounding box center [877, 445] width 65 height 12
checkbox input "false"
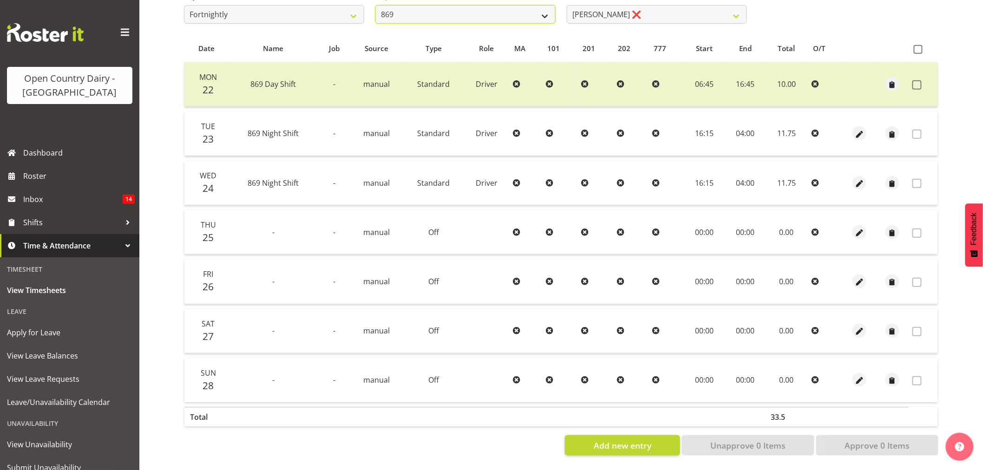
scroll to position [173, 0]
click at [525, 11] on select "734 735 736 737 738 739 851 853 854 855 856 858 861 862 865 867-9032 868 869 87…" at bounding box center [465, 14] width 180 height 19
select select "683"
click at [375, 5] on select "734 735 736 737 738 739 851 853 854 855 856 858 861 862 865 867-9032 868 869 87…" at bounding box center [465, 14] width 180 height 19
select select "7381"
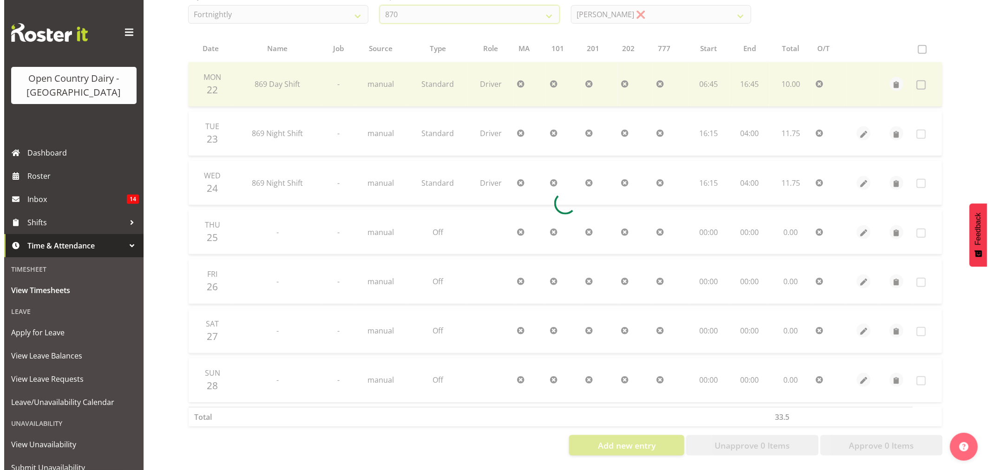
scroll to position [0, 0]
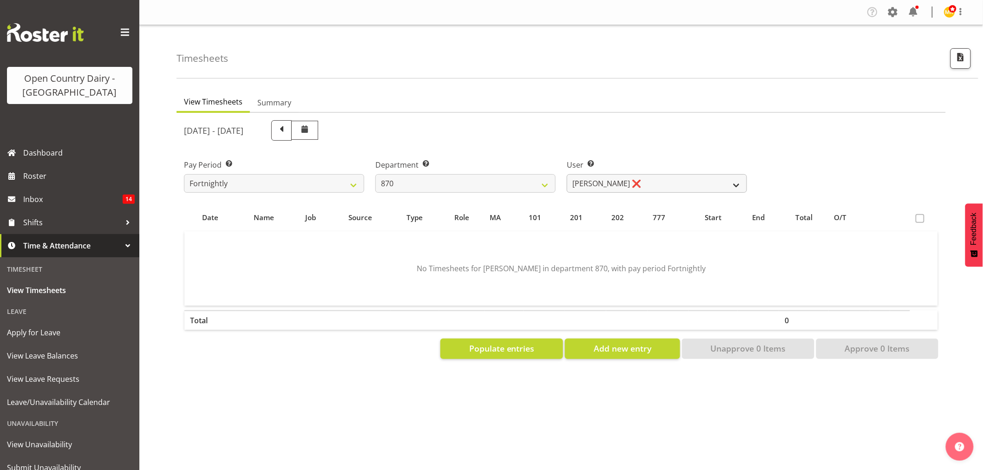
drag, startPoint x: 586, startPoint y: 151, endPoint x: 583, endPoint y: 182, distance: 30.8
click at [587, 155] on div "User Select user. Note: This is filtered down by the previous two drop-down ite…" at bounding box center [656, 172] width 191 height 52
click at [583, 184] on select "Andy Haywood ❌ David Young ❌ Stewart Matheson ❌" at bounding box center [657, 183] width 180 height 19
drag, startPoint x: 522, startPoint y: 115, endPoint x: 452, endPoint y: 156, distance: 80.4
click at [522, 115] on div "[DATE] - [DATE]" at bounding box center [465, 131] width 574 height 32
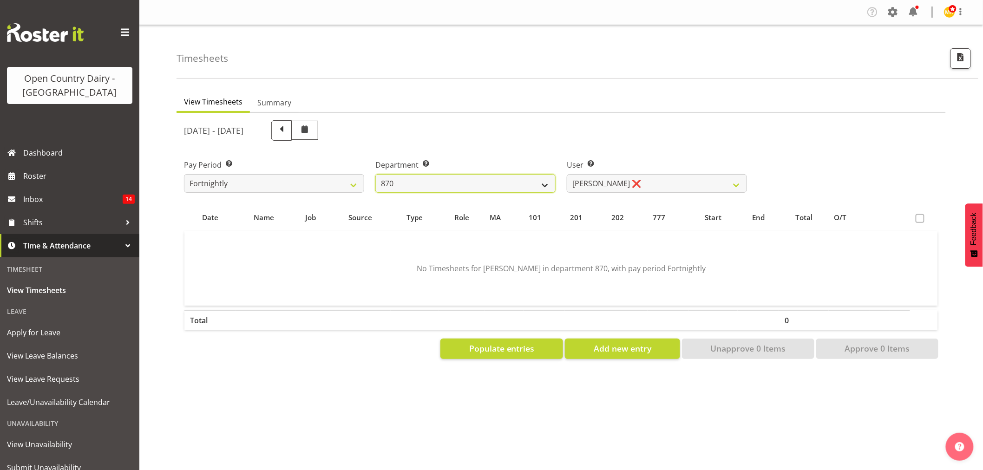
click at [423, 185] on select "734 735 736 737 738 739 851 853 854 855 856 858 861 862 865 867-9032 868 869 87…" at bounding box center [465, 183] width 180 height 19
select select "783"
click at [375, 174] on select "734 735 736 737 738 739 851 853 854 855 856 858 861 862 865 867-9032 868 869 87…" at bounding box center [465, 183] width 180 height 19
click at [644, 182] on select "Anthony Shaw ❌ Liam Bellman ❌ Neil Peters ❌" at bounding box center [657, 183] width 180 height 19
select select "9850"
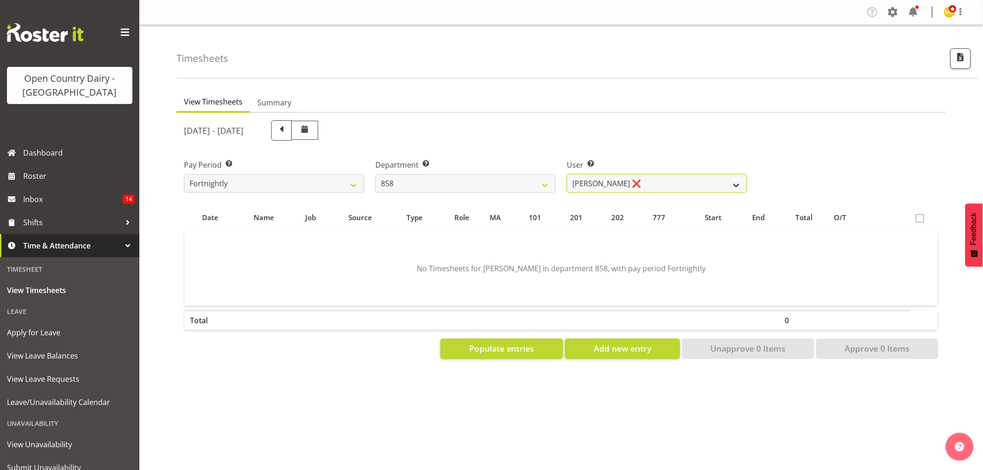
click at [567, 174] on select "Anthony Shaw ❌ Liam Bellman ❌ Neil Peters ❌" at bounding box center [657, 183] width 180 height 19
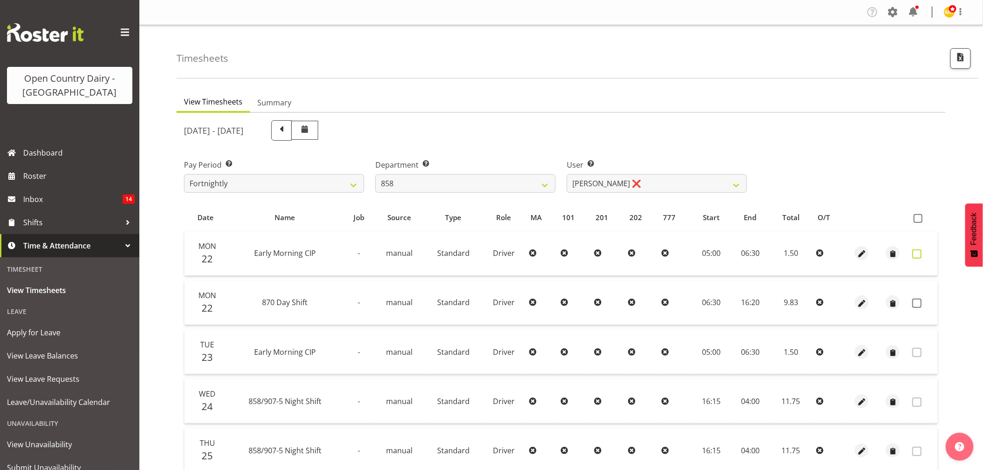
click at [923, 253] on label at bounding box center [919, 253] width 14 height 9
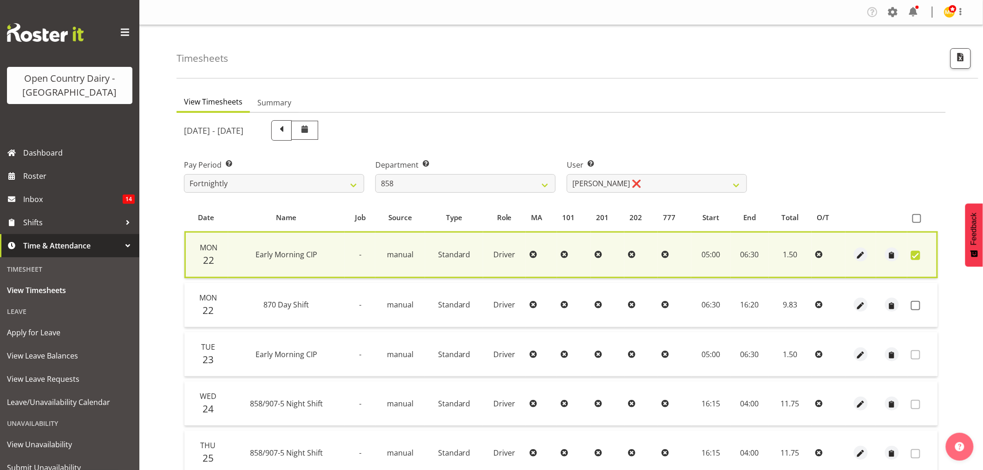
click at [917, 251] on span at bounding box center [915, 255] width 9 height 9
checkbox input "false"
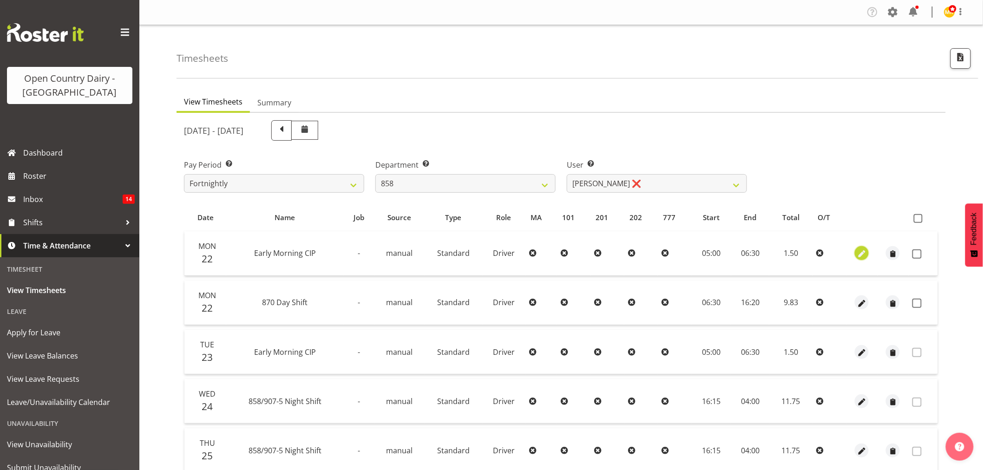
click at [860, 252] on span "button" at bounding box center [862, 254] width 11 height 11
select select "Standard"
select select "687"
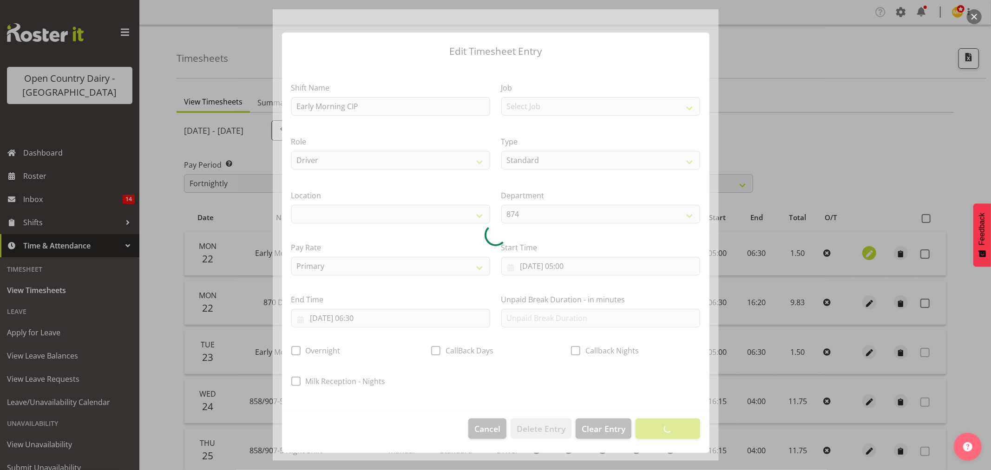
select select
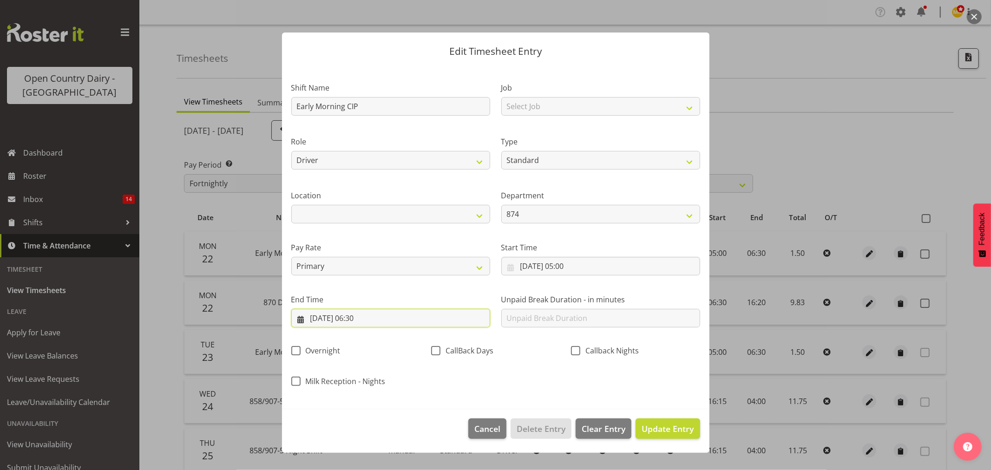
click at [398, 324] on input "22/09/2025, 06:30" at bounding box center [390, 318] width 199 height 19
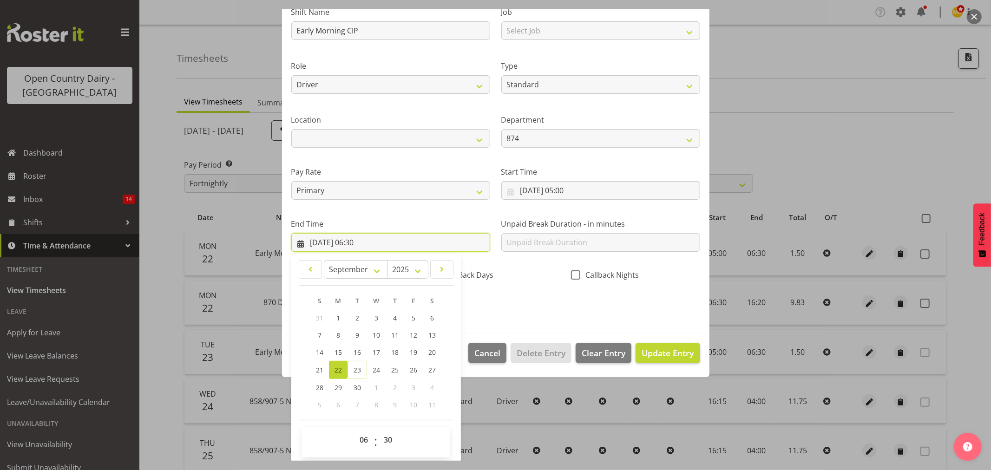
scroll to position [79, 0]
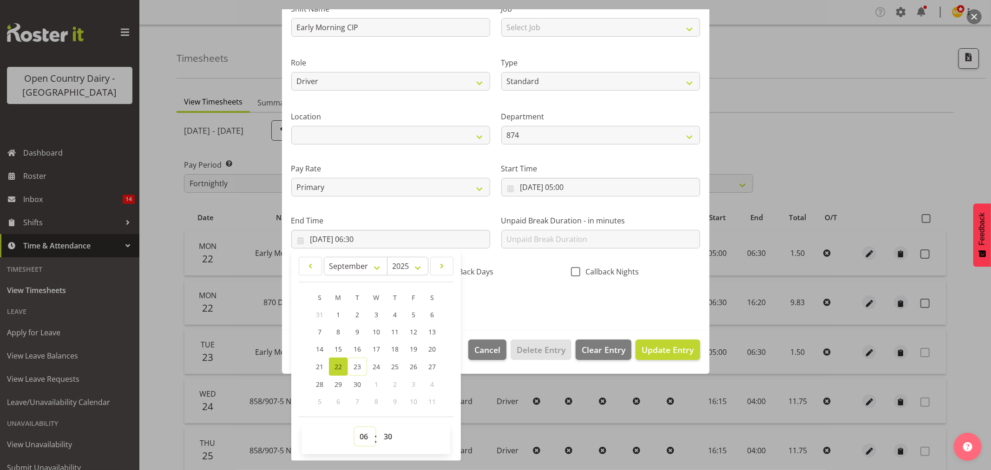
click at [361, 437] on select "00 01 02 03 04 05 06 07 08 09 10 11 12 13 14 15 16 17 18 19 20 21 22 23" at bounding box center [364, 436] width 21 height 19
select select "16"
click at [354, 427] on select "00 01 02 03 04 05 06 07 08 09 10 11 12 13 14 15 16 17 18 19 20 21 22 23" at bounding box center [364, 436] width 21 height 19
type input "22/09/2025, 16:30"
click at [554, 312] on div "Shift Name Early Morning CIP Job Select Job Connecting /unconnecting Trailers D…" at bounding box center [496, 152] width 420 height 325
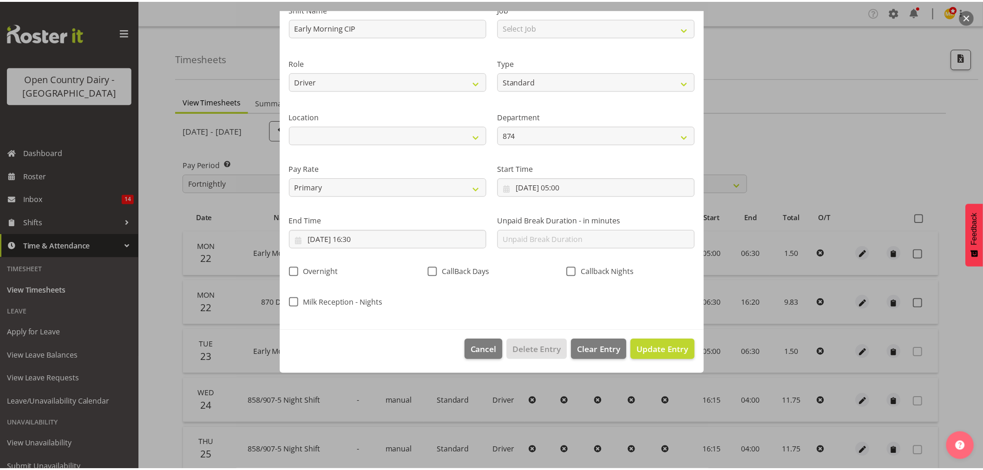
scroll to position [0, 0]
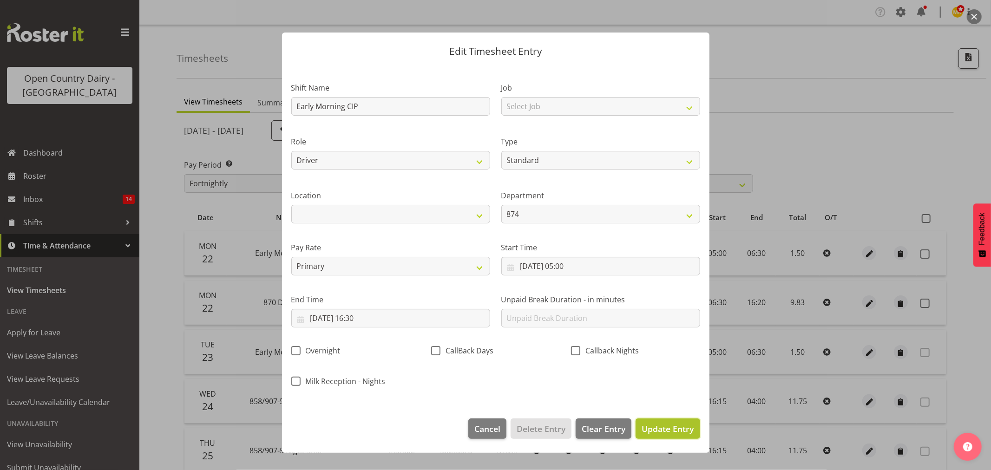
click at [663, 425] on span "Update Entry" at bounding box center [668, 428] width 52 height 11
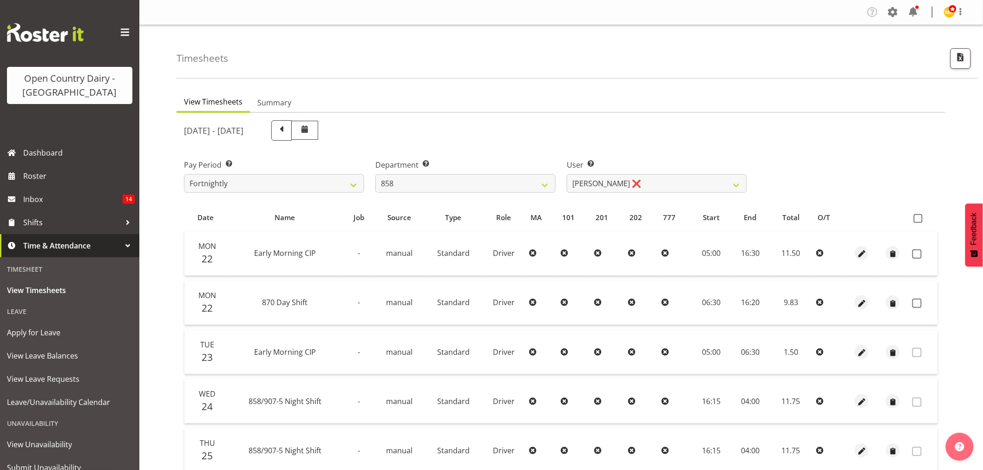
click at [916, 259] on td at bounding box center [923, 253] width 29 height 45
click at [917, 254] on span at bounding box center [916, 253] width 9 height 9
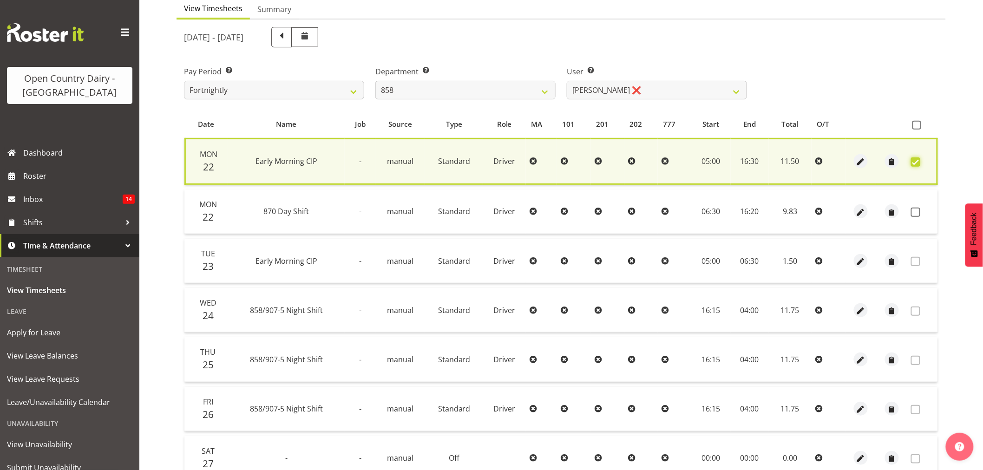
scroll to position [227, 0]
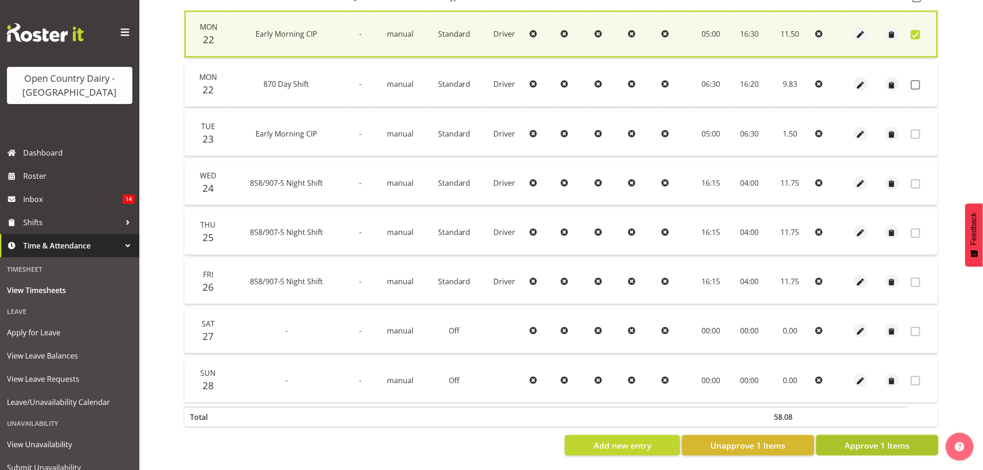
click at [856, 439] on span "Approve 1 Items" at bounding box center [877, 445] width 65 height 12
checkbox input "false"
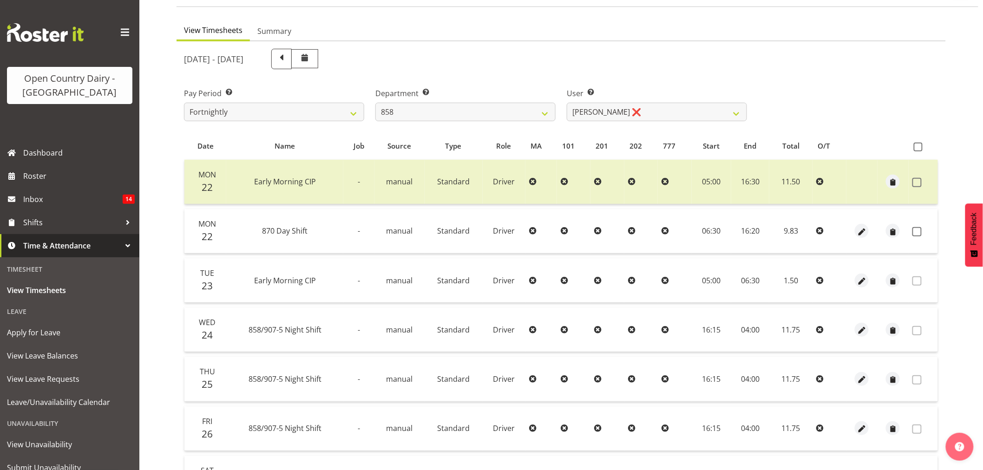
scroll to position [71, 0]
click at [430, 117] on select "734 735 736 737 738 739 851 853 854 855 856 858 861 862 865 867-9032 868 869 87…" at bounding box center [465, 113] width 180 height 19
select select "686"
click at [375, 104] on select "734 735 736 737 738 739 851 853 854 855 856 858 861 862 865 867-9032 868 869 87…" at bounding box center [465, 113] width 180 height 19
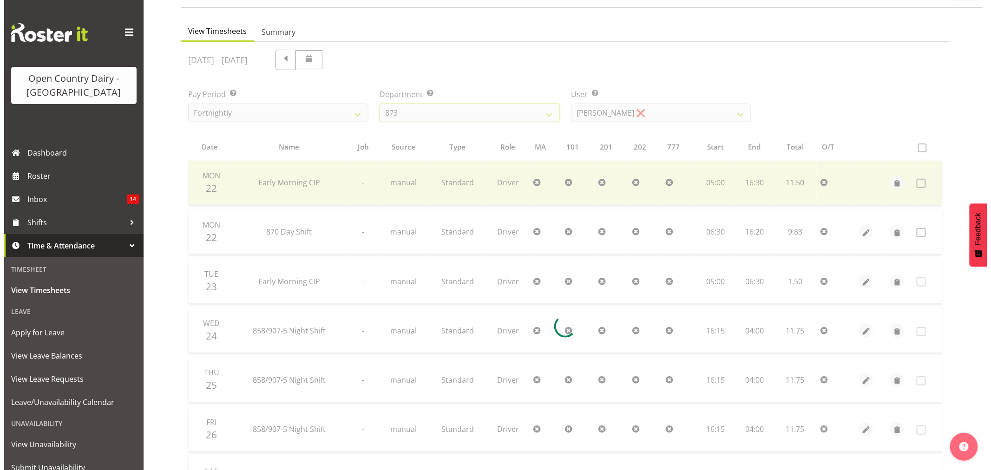
scroll to position [0, 0]
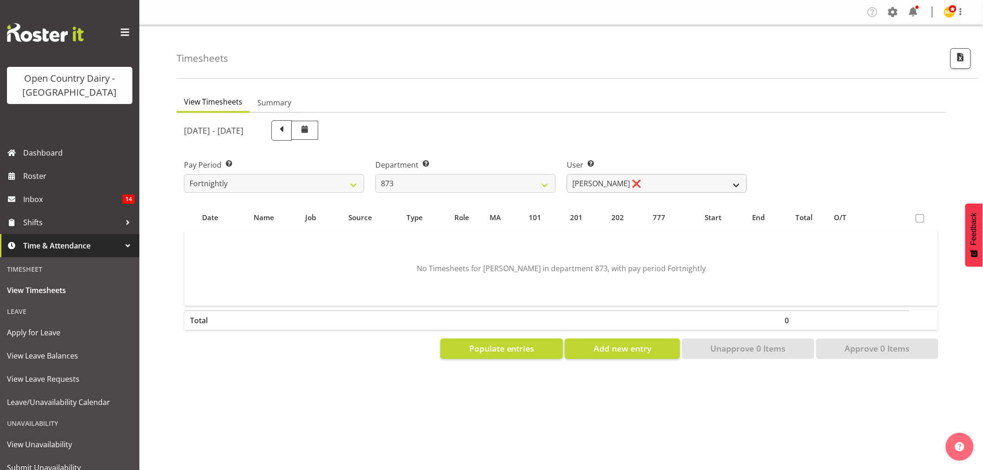
drag, startPoint x: 596, startPoint y: 193, endPoint x: 592, endPoint y: 183, distance: 10.4
click at [593, 191] on div "User Select user. Note: This is filtered down by the previous two drop-down ite…" at bounding box center [656, 172] width 191 height 52
click at [592, 183] on select "Andrew Henderson ❌ Ricky Popham ❌ Stacy MacAskill ❌ Trish Nicol ❌" at bounding box center [657, 183] width 180 height 19
select select "9758"
click at [567, 174] on select "Andrew Henderson ❌ Ricky Popham ❌ Stacy MacAskill ❌ Trish Nicol ❌" at bounding box center [657, 183] width 180 height 19
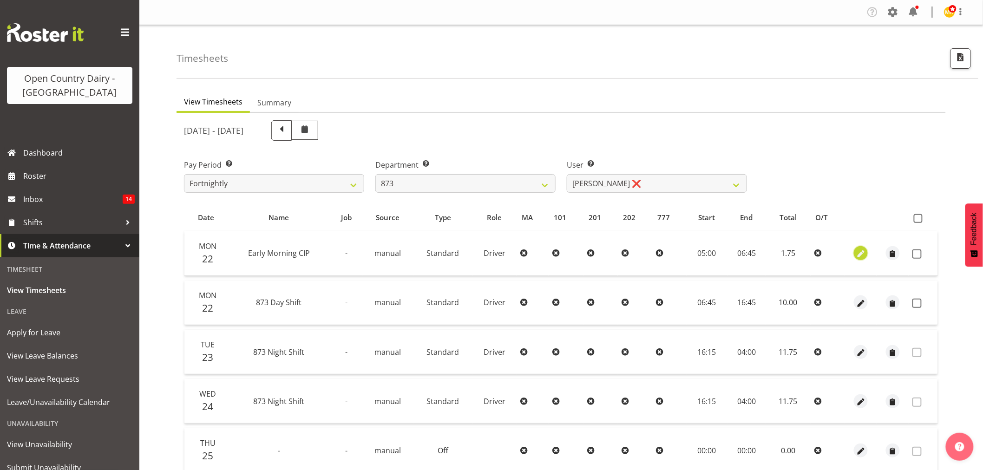
click at [858, 254] on span "button" at bounding box center [861, 254] width 11 height 11
select select "Standard"
select select "687"
select select "8"
select select "2025"
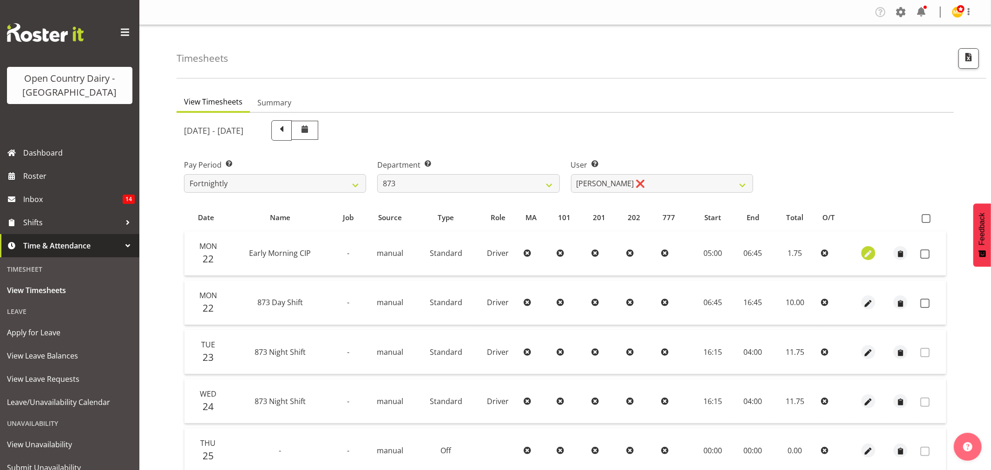
select select "6"
select select "45"
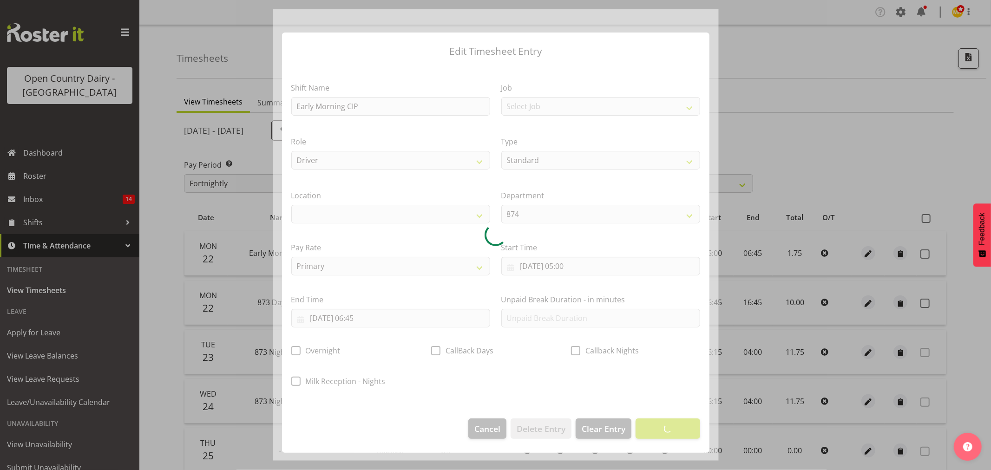
select select
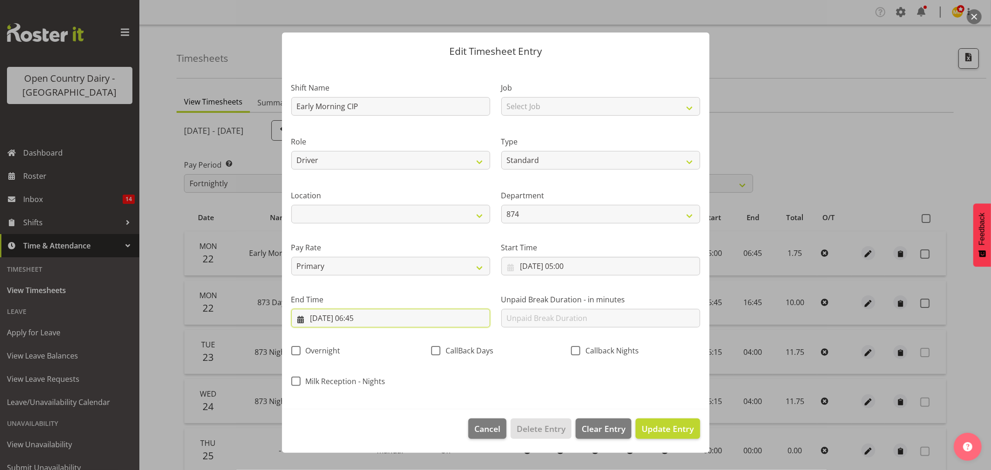
click at [374, 320] on input "22/09/2025, 06:45" at bounding box center [390, 318] width 199 height 19
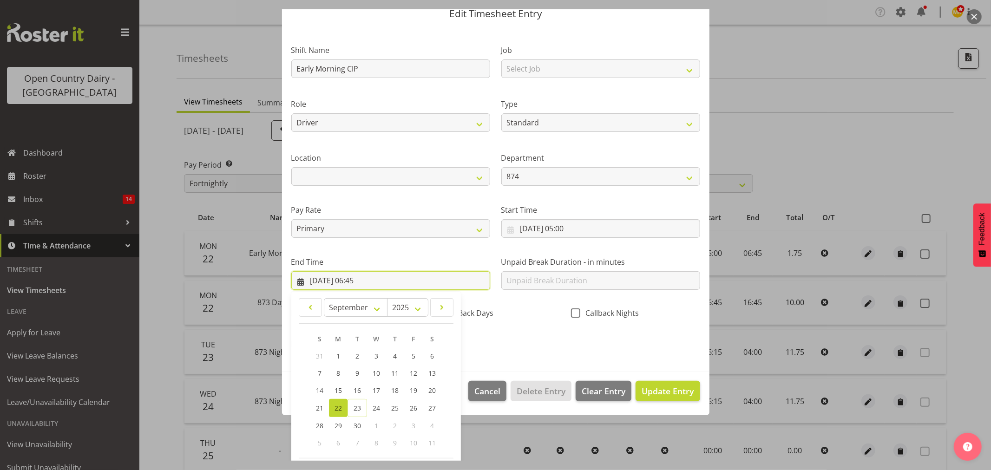
scroll to position [79, 0]
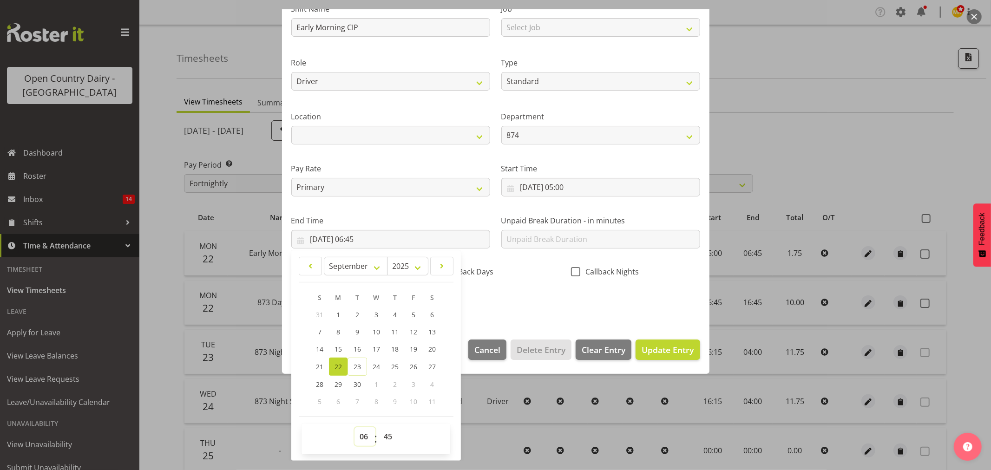
click at [365, 437] on select "00 01 02 03 04 05 06 07 08 09 10 11 12 13 14 15 16 17 18 19 20 21 22 23" at bounding box center [364, 436] width 21 height 19
click at [599, 307] on div "Shift Name Early Morning CIP Job Select Job Connecting /unconnecting Trailers D…" at bounding box center [496, 152] width 420 height 325
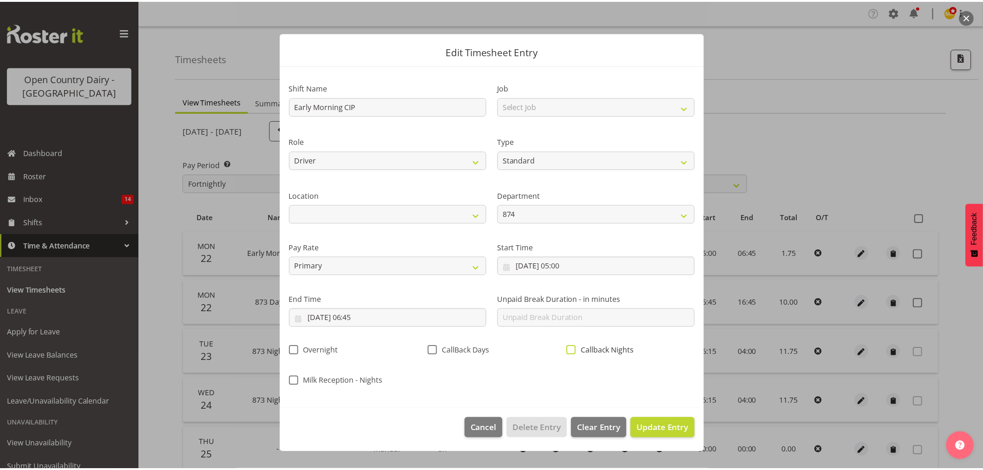
scroll to position [0, 0]
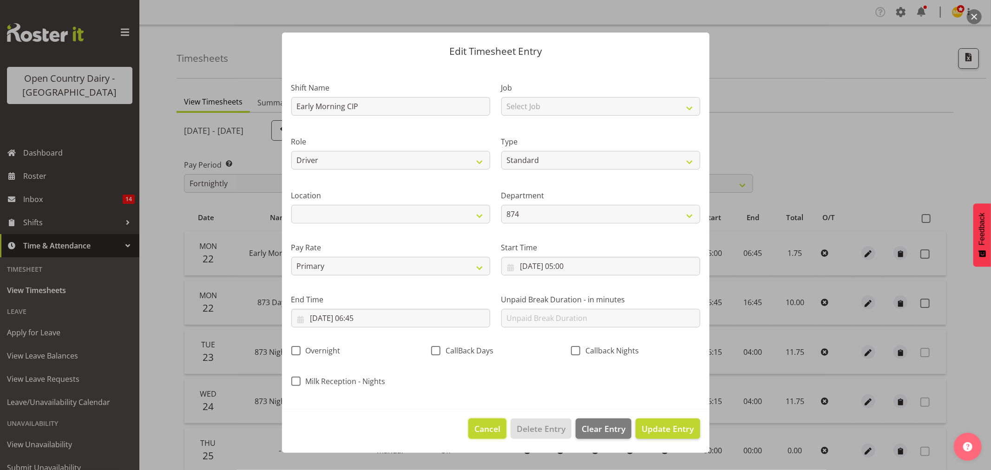
click at [499, 424] on span "Cancel" at bounding box center [487, 429] width 26 height 12
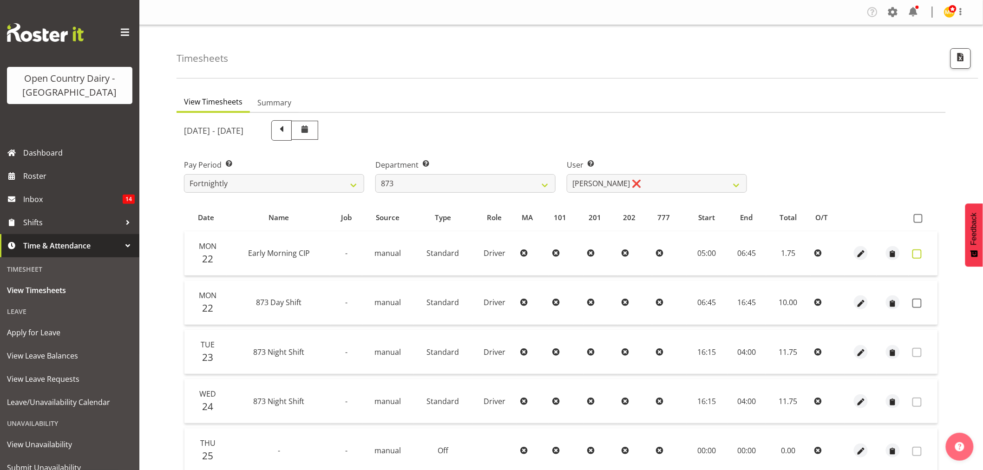
click at [918, 253] on span at bounding box center [916, 253] width 9 height 9
checkbox input "true"
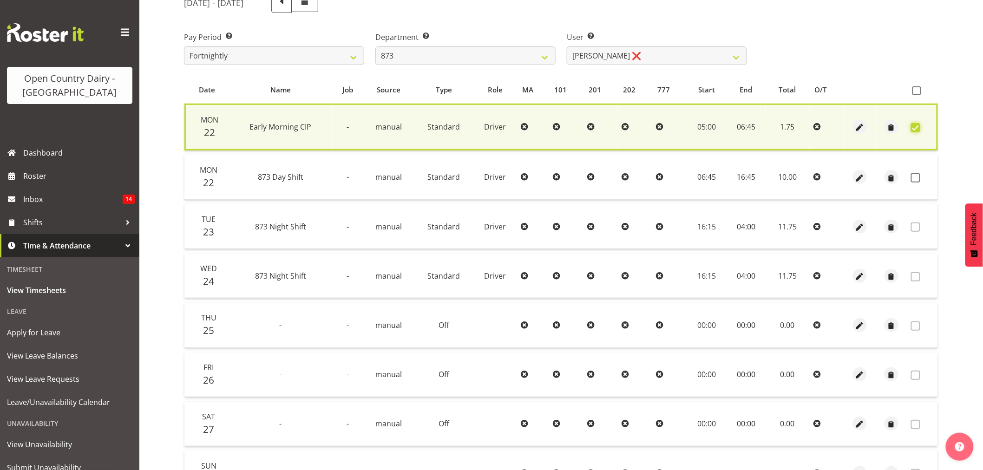
scroll to position [124, 0]
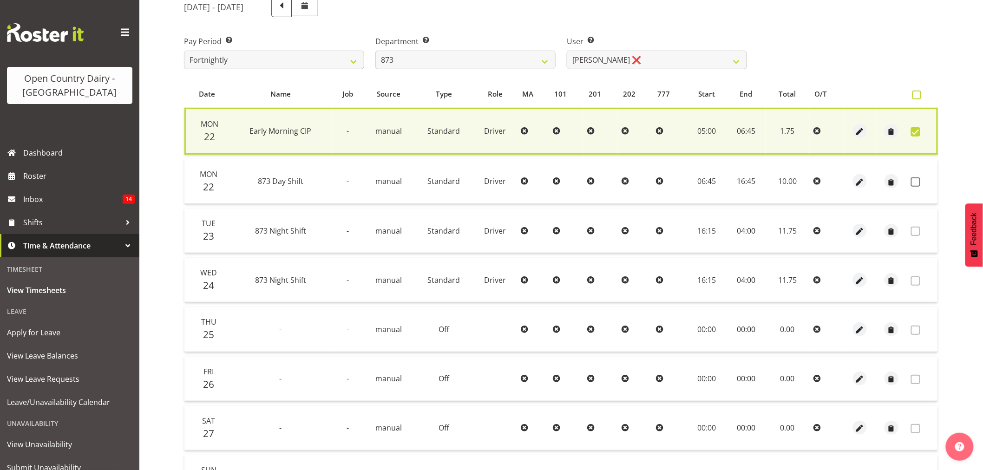
click at [917, 95] on span at bounding box center [916, 95] width 9 height 9
click at [917, 95] on input "checkbox" at bounding box center [915, 95] width 6 height 6
checkbox input "true"
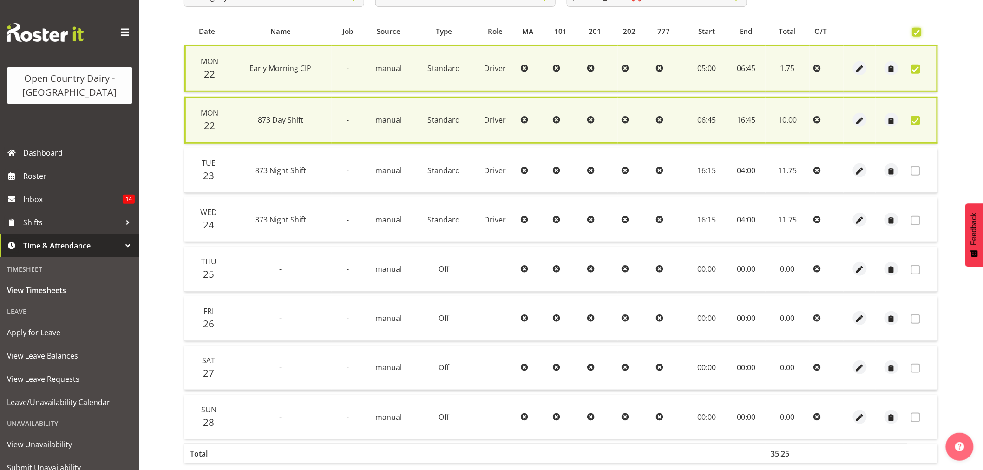
scroll to position [229, 0]
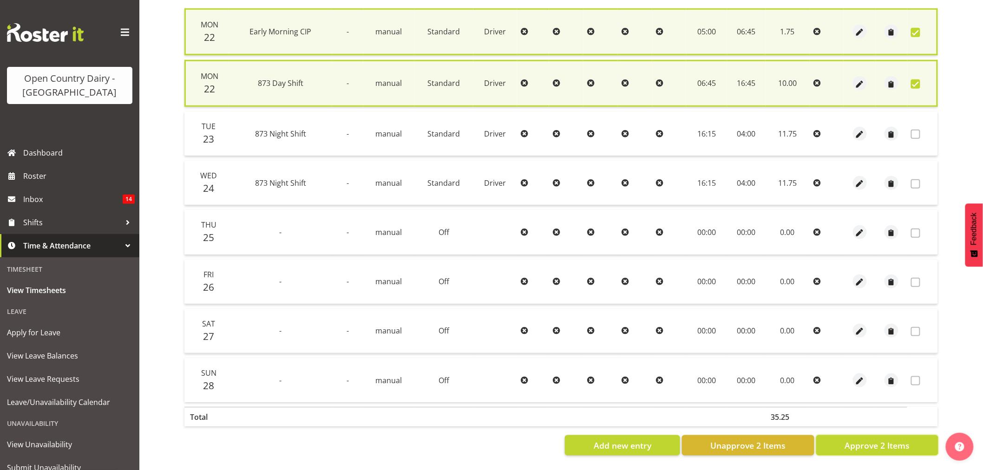
click at [907, 439] on span "Approve 2 Items" at bounding box center [877, 445] width 65 height 12
checkbox input "false"
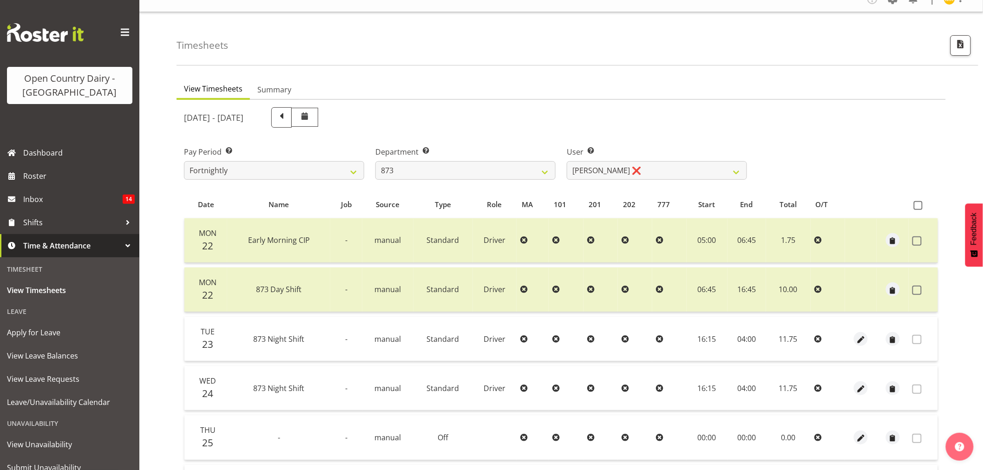
scroll to position [0, 0]
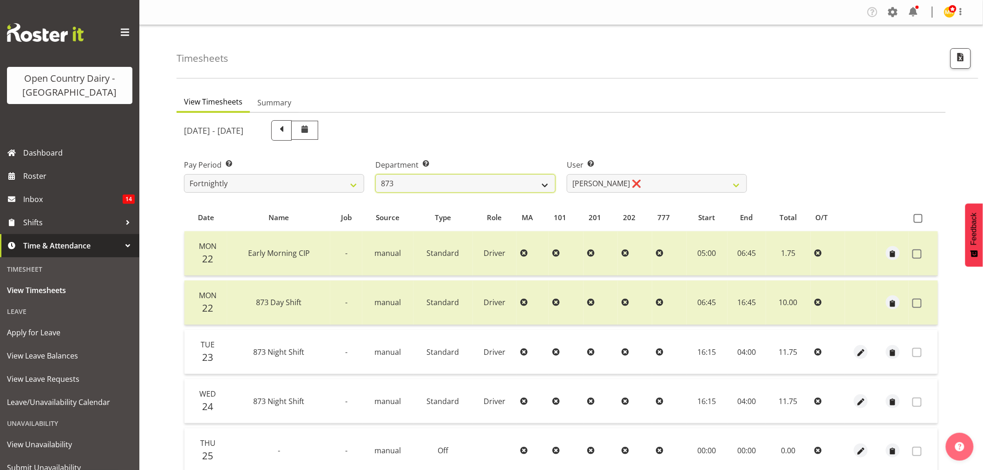
click at [524, 191] on select "734 735 736 737 738 739 851 853 854 855 856 858 861 862 865 867-9032 868 869 87…" at bounding box center [465, 183] width 180 height 19
click at [513, 179] on select "734 735 736 737 738 739 851 853 854 855 856 858 861 862 865 867-9032 868 869 87…" at bounding box center [465, 183] width 180 height 19
click at [459, 183] on select "734 735 736 737 738 739 851 853 854 855 856 858 861 862 865 867-9032 868 869 87…" at bounding box center [465, 183] width 180 height 19
select select "687"
click at [375, 174] on select "734 735 736 737 738 739 851 853 854 855 856 858 861 862 865 867-9032 868 869 87…" at bounding box center [465, 183] width 180 height 19
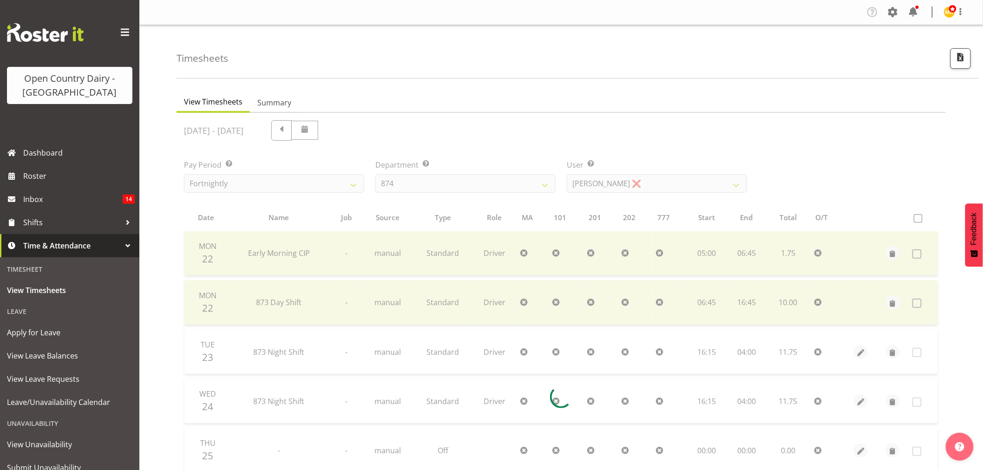
click at [651, 192] on div at bounding box center [561, 397] width 769 height 569
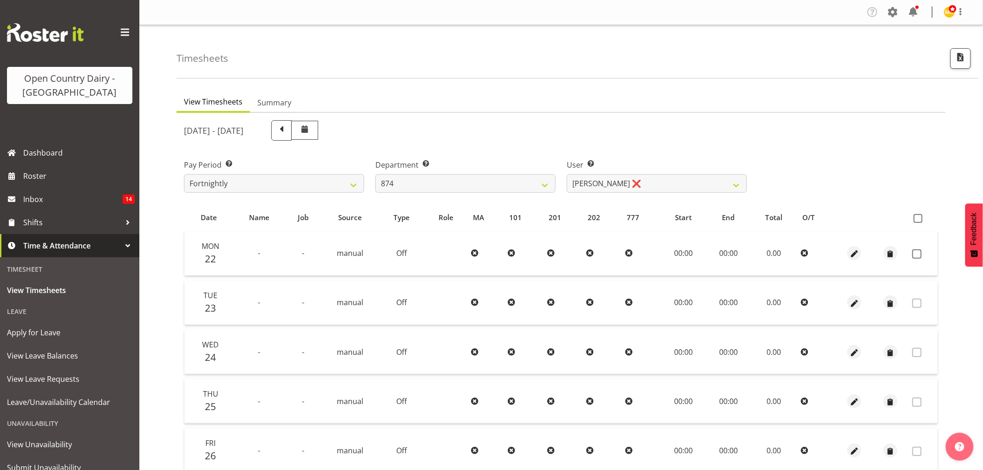
click at [653, 178] on div at bounding box center [561, 372] width 769 height 519
click at [654, 184] on select "Annette Parker ❌ Christopher McRae ❌ Patrick Stenton ❌ Rachel Carpenter ❌" at bounding box center [657, 183] width 180 height 19
select select "7508"
click at [567, 174] on select "Annette Parker ❌ Christopher McRae ❌ Patrick Stenton ❌ Rachel Carpenter ❌" at bounding box center [657, 183] width 180 height 19
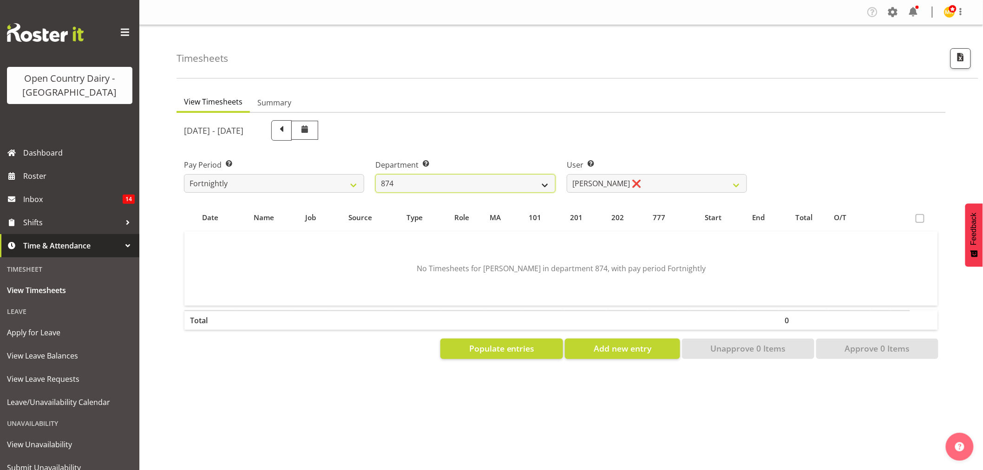
click at [458, 192] on select "734 735 736 737 738 739 851 853 854 855 856 858 861 862 865 867-9032 868 869 87…" at bounding box center [465, 183] width 180 height 19
select select "689"
click at [375, 174] on select "734 735 736 737 738 739 851 853 854 855 856 858 861 862 865 867-9032 868 869 87…" at bounding box center [465, 183] width 180 height 19
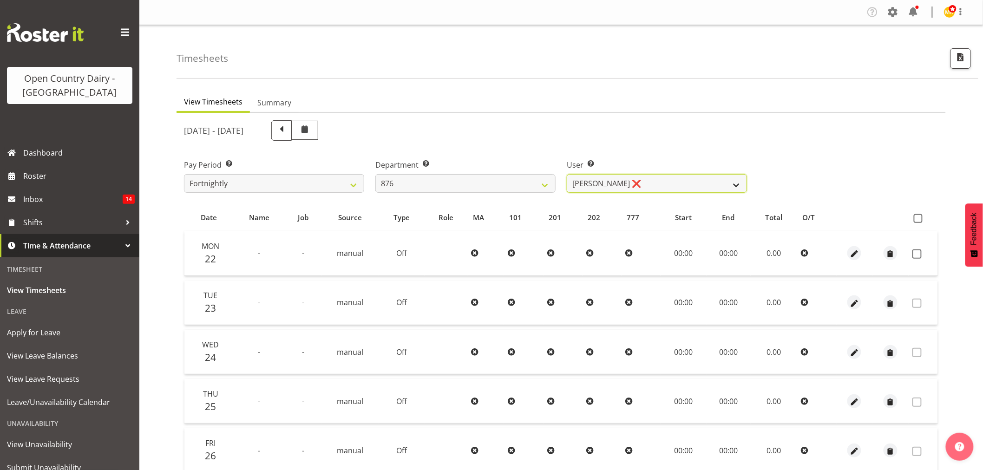
click at [614, 188] on select "Dean Henderson ❌ Ian Barbour ❌ John Graham ❌ Tom Rahl ❌" at bounding box center [657, 183] width 180 height 19
select select "7440"
click at [567, 174] on select "Dean Henderson ❌ Ian Barbour ❌ John Graham ❌ Tom Rahl ❌" at bounding box center [657, 183] width 180 height 19
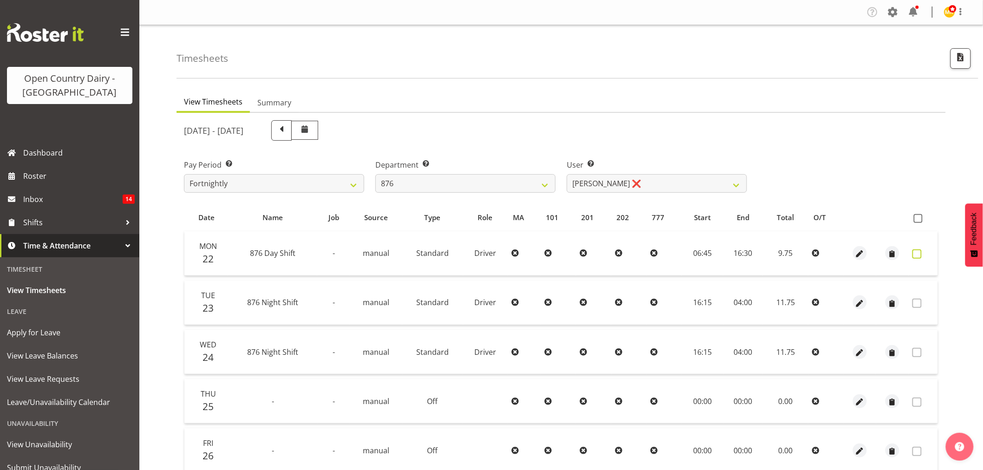
click at [920, 250] on span at bounding box center [916, 253] width 9 height 9
checkbox input "true"
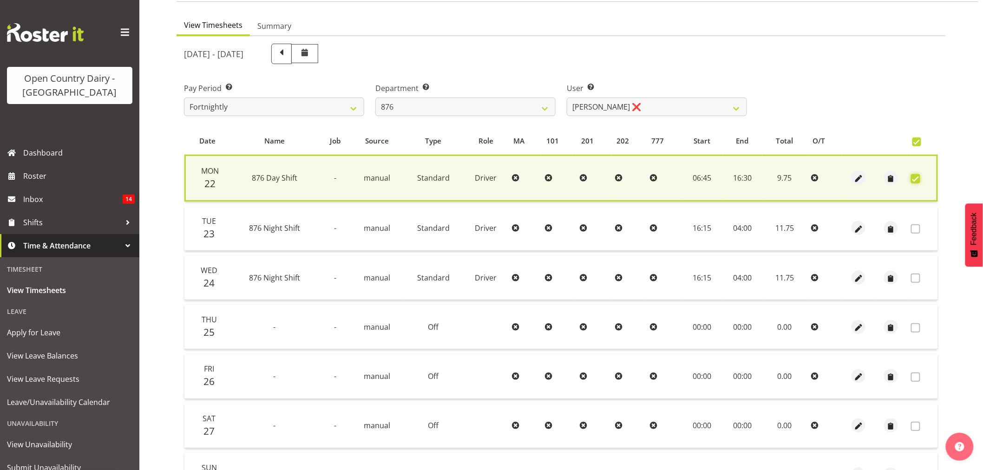
scroll to position [178, 0]
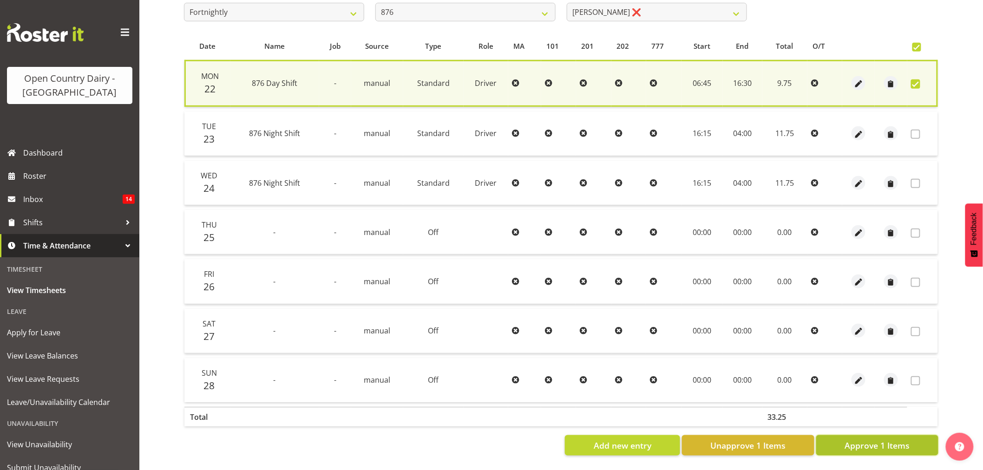
click at [885, 439] on span "Approve 1 Items" at bounding box center [877, 445] width 65 height 12
checkbox input "false"
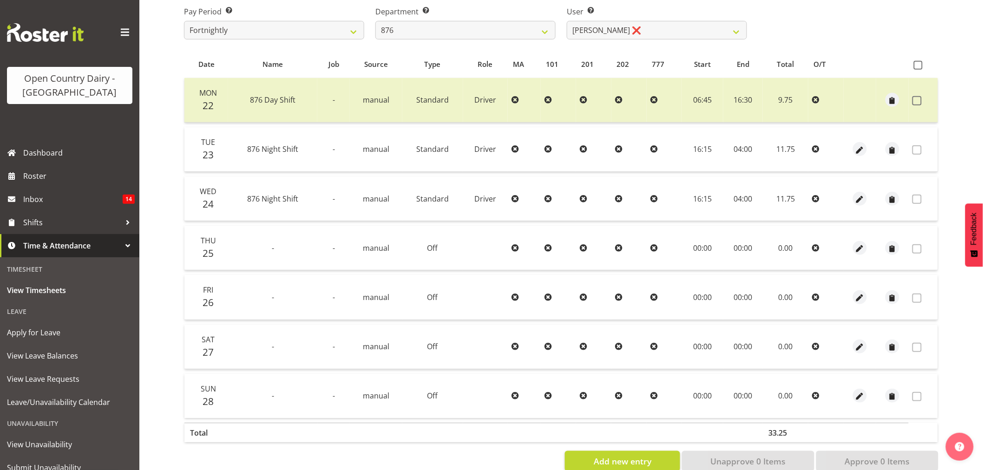
scroll to position [124, 0]
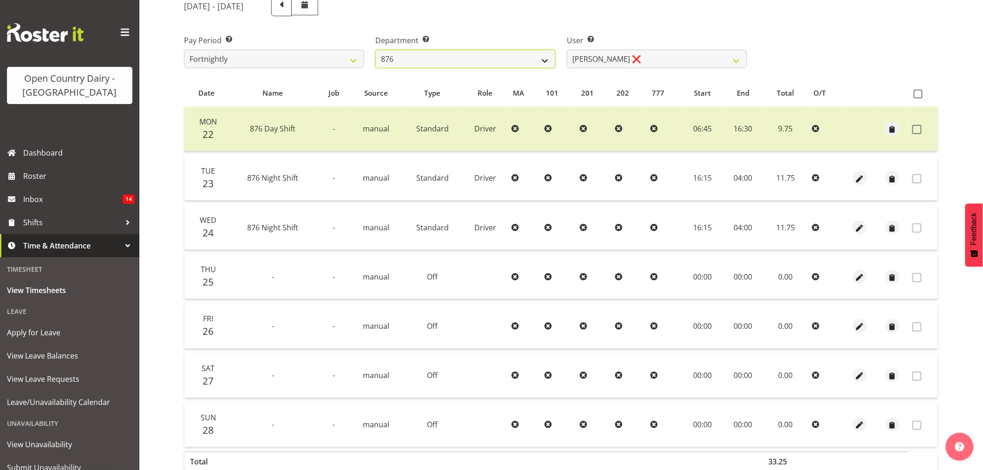
click at [437, 59] on select "734 735 736 737 738 739 851 853 854 855 856 858 861 862 865 867-9032 868 869 87…" at bounding box center [465, 59] width 180 height 19
select select "690"
click at [375, 50] on select "734 735 736 737 738 739 851 853 854 855 856 858 861 862 865 867-9032 868 869 87…" at bounding box center [465, 59] width 180 height 19
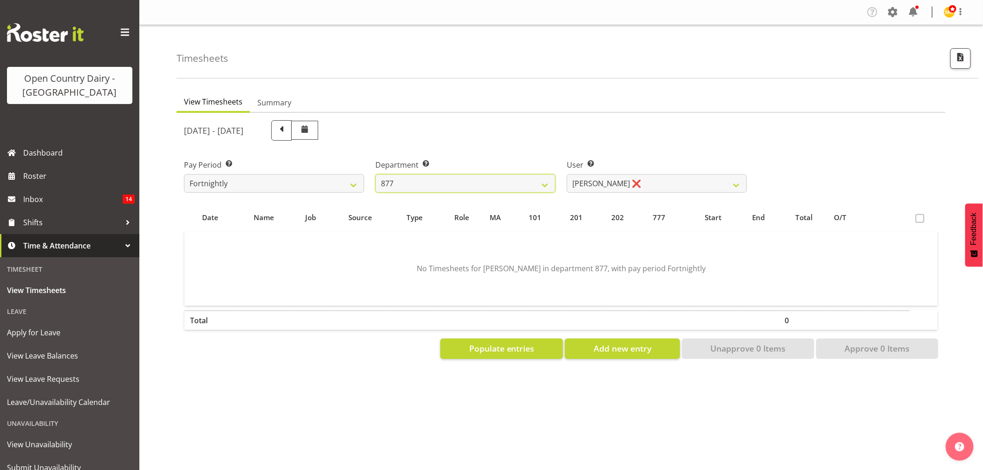
scroll to position [0, 0]
click at [614, 62] on div "Timesheets" at bounding box center [578, 51] width 802 height 53
click at [622, 183] on select "Barry Shields ❌ Callum Wells ❌ Helen Bull ❌ Jase Preston ❌" at bounding box center [657, 183] width 180 height 19
click at [660, 185] on select "Barry Shields ❌ Callum Wells ❌ Helen Bull ❌ Jase Preston ❌" at bounding box center [657, 183] width 180 height 19
select select "11653"
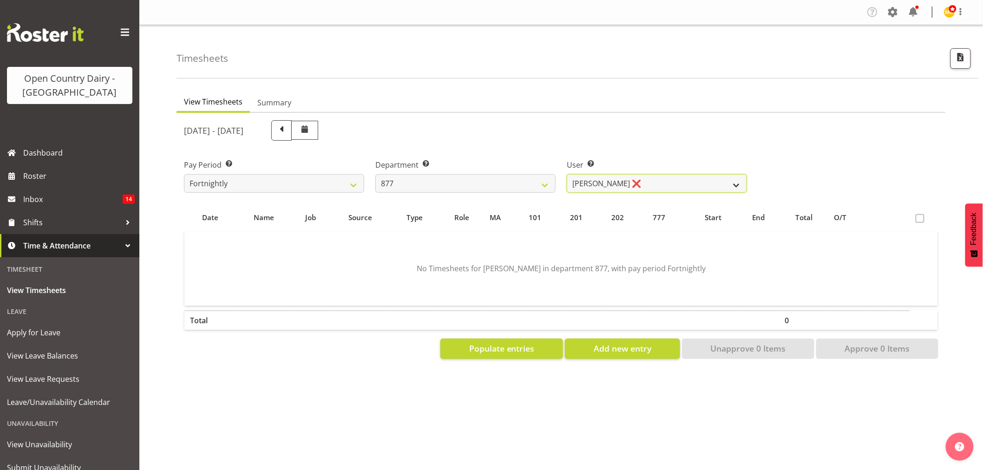
click at [567, 174] on select "Barry Shields ❌ Callum Wells ❌ Helen Bull ❌ Jase Preston ❌" at bounding box center [657, 183] width 180 height 19
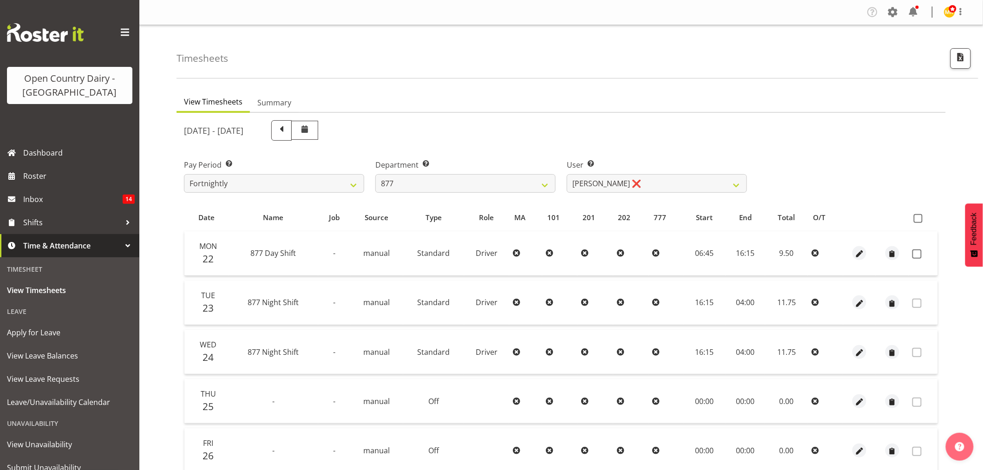
click at [919, 247] on td at bounding box center [923, 253] width 29 height 45
click at [921, 253] on span at bounding box center [916, 253] width 9 height 9
checkbox input "true"
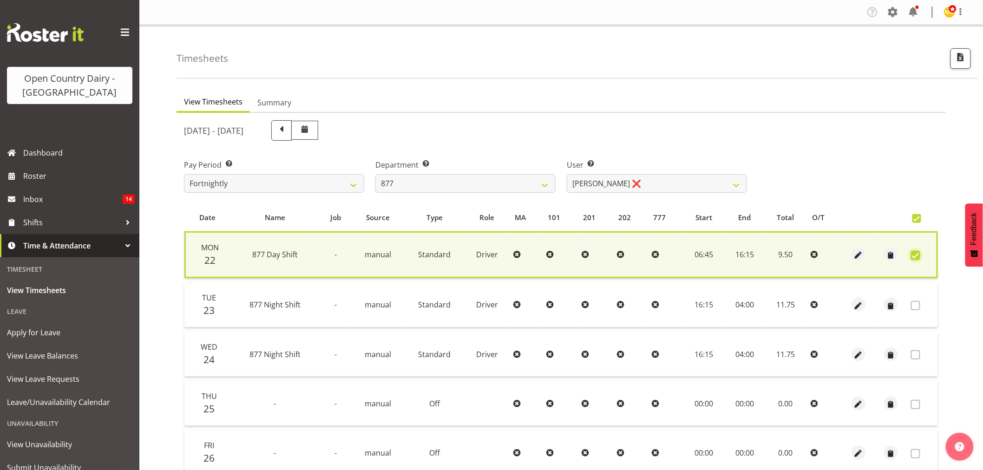
scroll to position [178, 0]
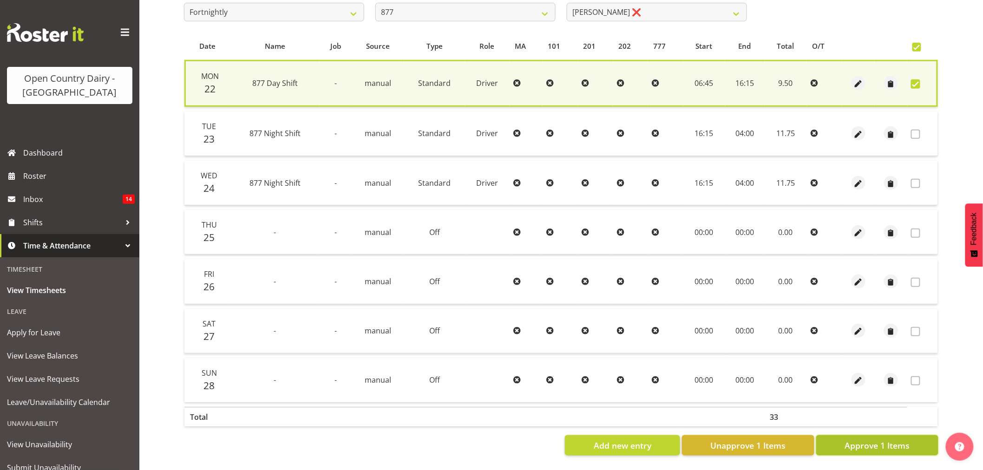
click at [892, 439] on span "Approve 1 Items" at bounding box center [877, 445] width 65 height 12
checkbox input "false"
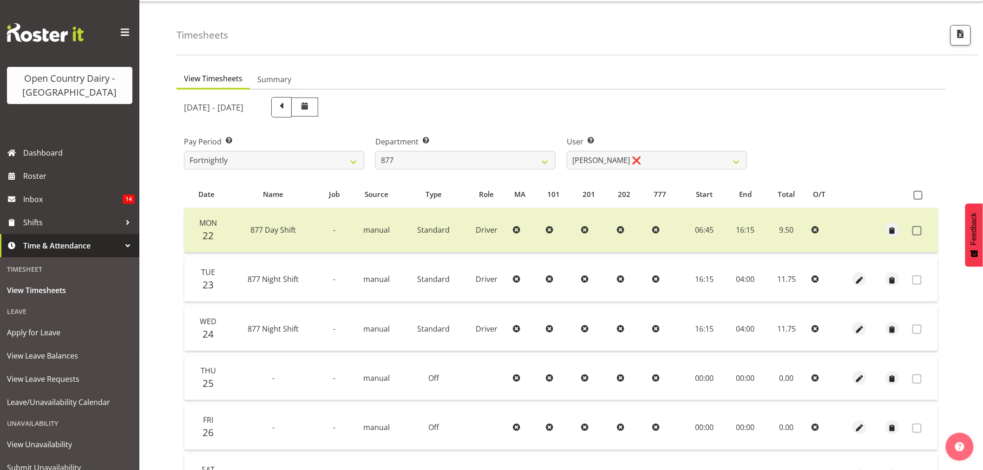
scroll to position [21, 0]
click at [465, 158] on select "734 735 736 737 738 739 851 853 854 855 856 858 861 862 865 867-9032 868 869 87…" at bounding box center [465, 162] width 180 height 19
select select "691"
click at [375, 153] on select "734 735 736 737 738 739 851 853 854 855 856 858 861 862 865 867-9032 868 869 87…" at bounding box center [465, 162] width 180 height 19
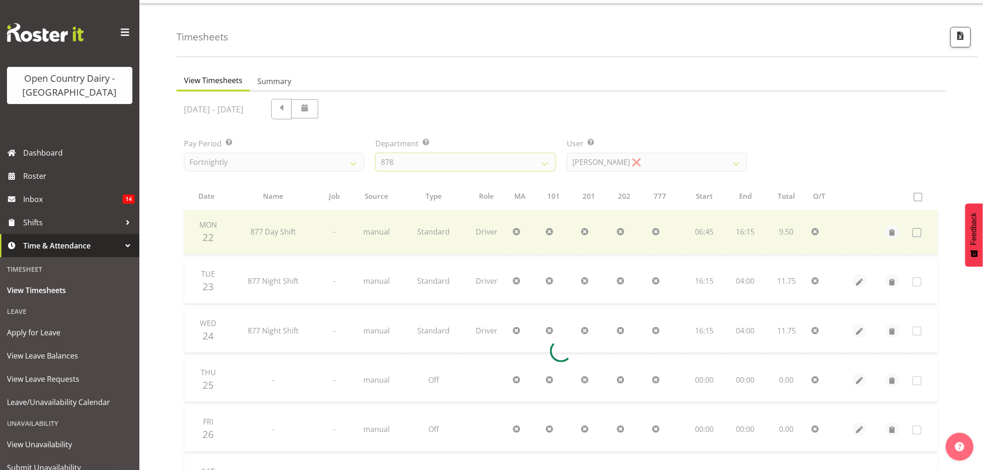
scroll to position [0, 0]
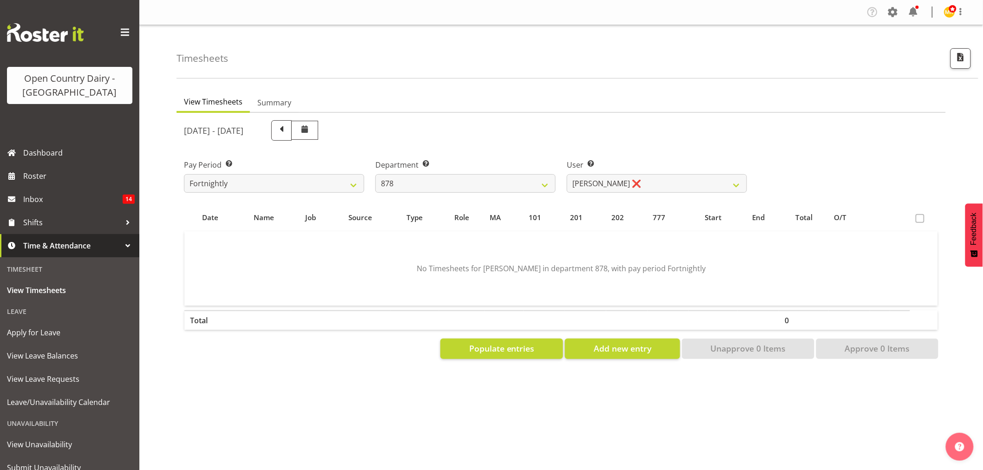
click at [626, 163] on div "September 22nd - September 28th 2025 Pay Period Select which pay period you wou…" at bounding box center [561, 237] width 754 height 244
click at [628, 187] on select "Athol Warnock ❌ Dean Tither ❌ Joshua Treymane ❌ Vinkie Botha ❌" at bounding box center [657, 183] width 180 height 19
select select "7455"
click at [567, 174] on select "Athol Warnock ❌ Dean Tither ❌ Joshua Treymane ❌ Vinkie Botha ❌" at bounding box center [657, 183] width 180 height 19
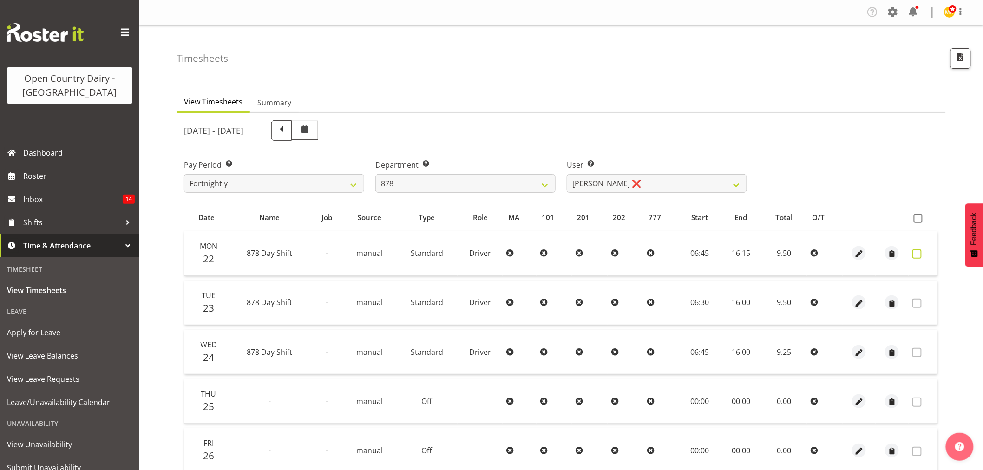
click at [917, 251] on span at bounding box center [916, 253] width 9 height 9
checkbox input "true"
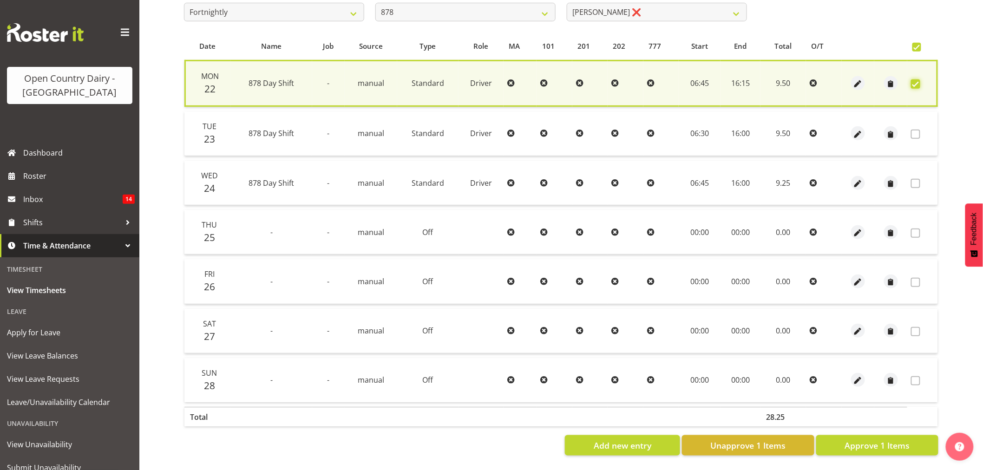
scroll to position [178, 0]
click at [844, 438] on button "Approve 1 Items" at bounding box center [877, 445] width 122 height 20
checkbox input "false"
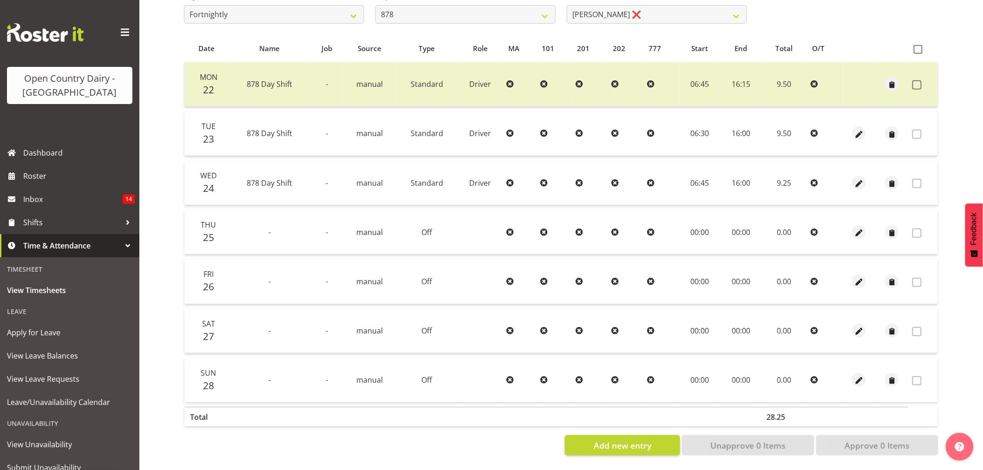
scroll to position [0, 0]
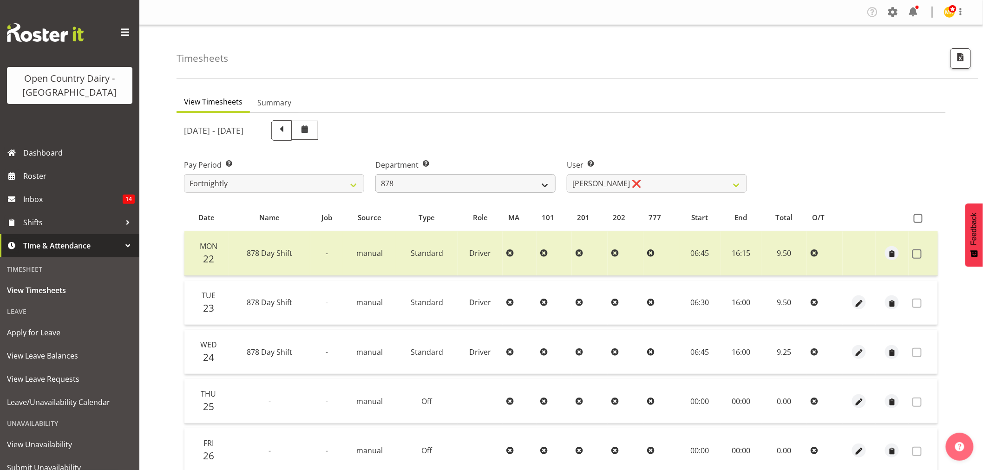
drag, startPoint x: 440, startPoint y: 169, endPoint x: 440, endPoint y: 177, distance: 7.9
click at [440, 169] on label "Department Select which department you would like to view." at bounding box center [465, 164] width 180 height 11
click at [442, 183] on select "734 735 736 737 738 739 851 853 854 855 856 858 861 862 865 867-9032 868 869 87…" at bounding box center [465, 183] width 180 height 19
select select "908"
click at [375, 174] on select "734 735 736 737 738 739 851 853 854 855 856 858 861 862 865 867-9032 868 869 87…" at bounding box center [465, 183] width 180 height 19
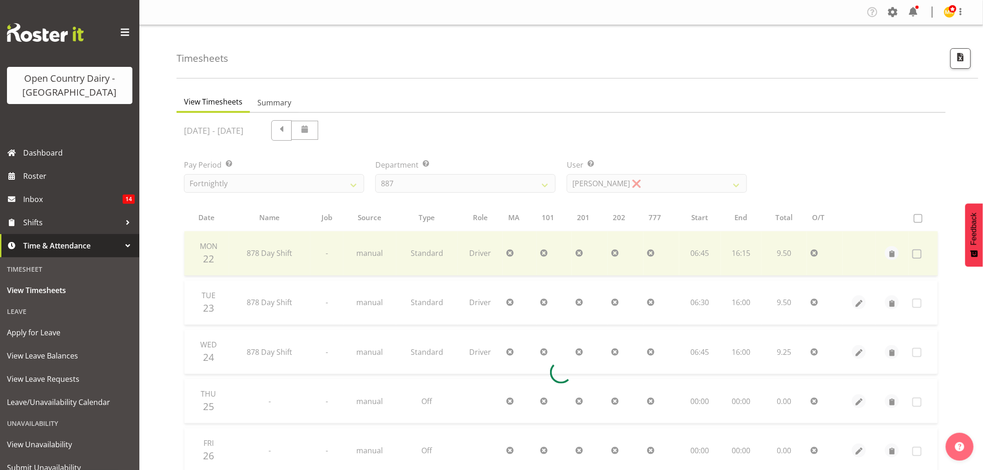
click at [623, 188] on div at bounding box center [561, 372] width 769 height 519
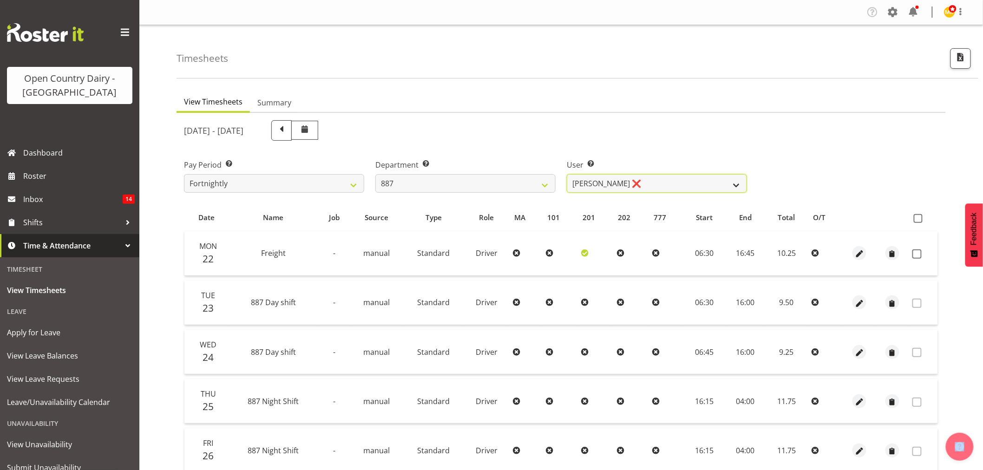
click at [622, 182] on select "Andrew Muir ❌ Bruce Spencer ❌ Neville Hoatten ❌ Warren Tempelman ❌" at bounding box center [657, 183] width 180 height 19
select select "10376"
click at [567, 174] on select "Andrew Muir ❌ Bruce Spencer ❌ Neville Hoatten ❌ Warren Tempelman ❌" at bounding box center [657, 183] width 180 height 19
click at [917, 250] on span at bounding box center [916, 253] width 9 height 9
checkbox input "true"
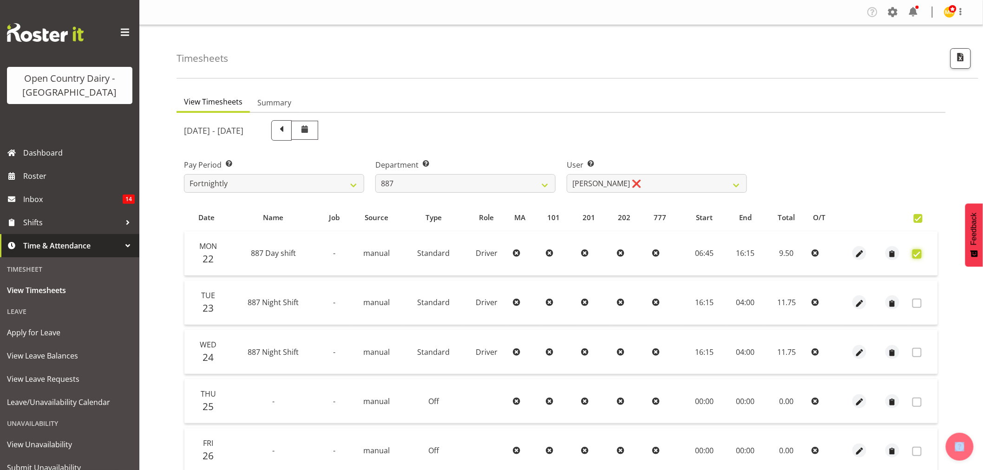
checkbox input "true"
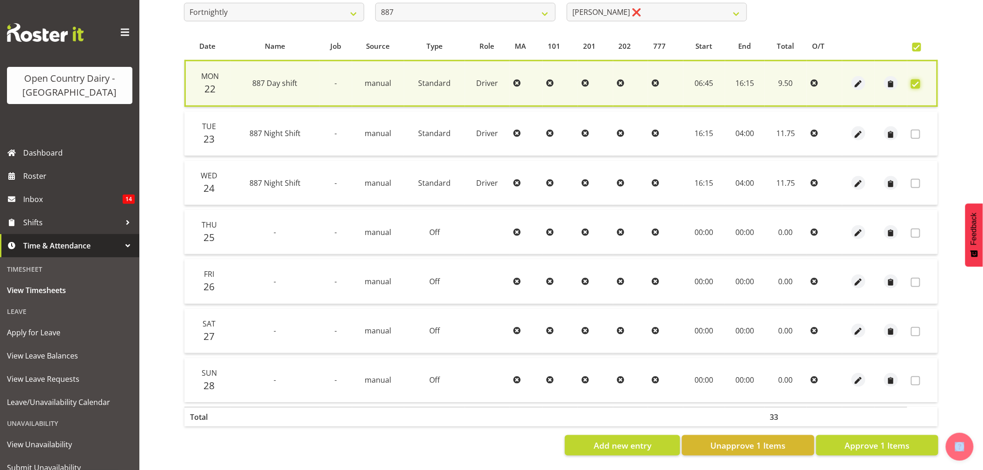
scroll to position [178, 0]
click at [884, 435] on button "Approve 1 Items" at bounding box center [877, 445] width 122 height 20
checkbox input "false"
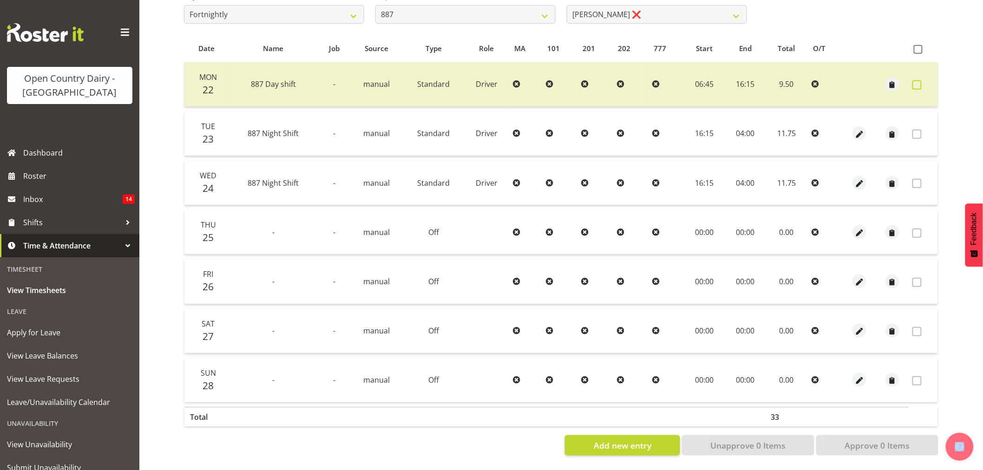
click at [916, 80] on span at bounding box center [916, 84] width 9 height 9
checkbox input "true"
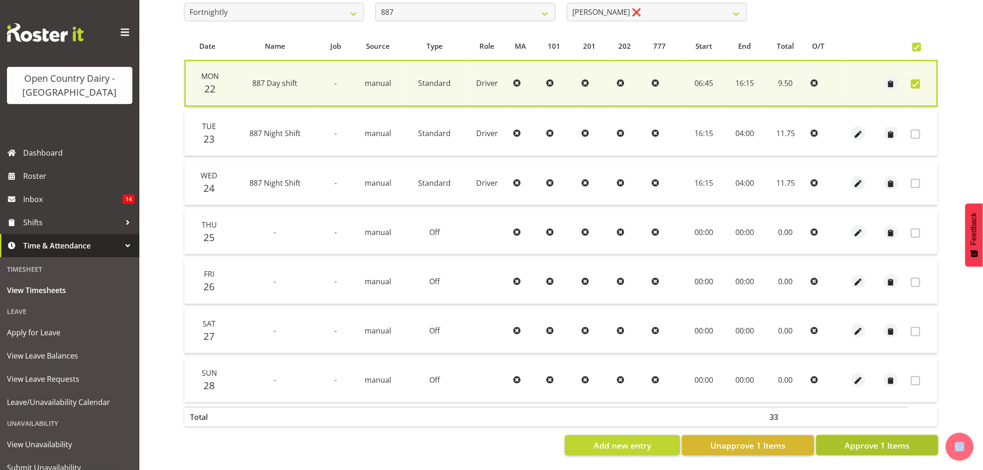
click at [853, 439] on span "Approve 1 Items" at bounding box center [877, 445] width 65 height 12
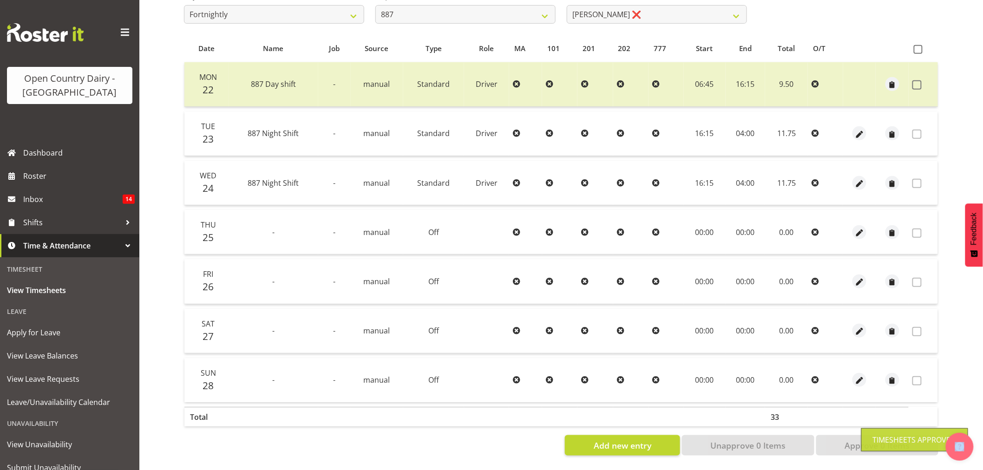
checkbox input "false"
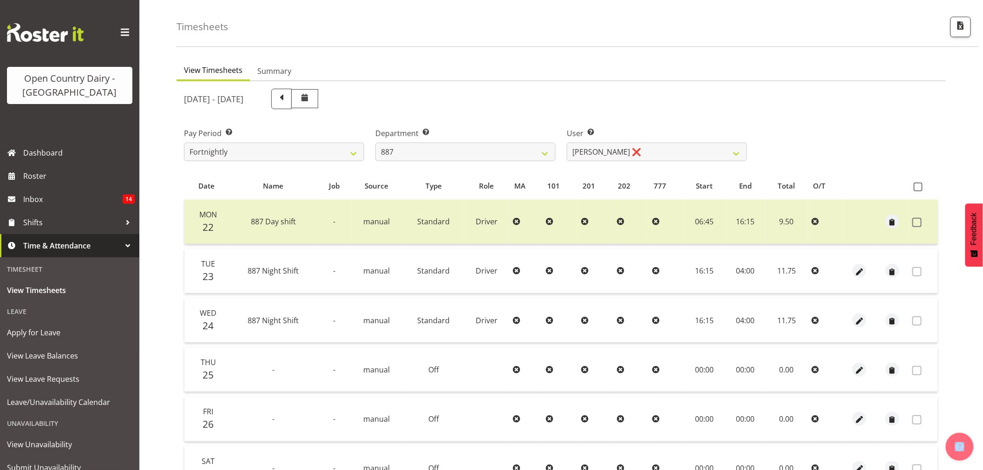
scroll to position [21, 0]
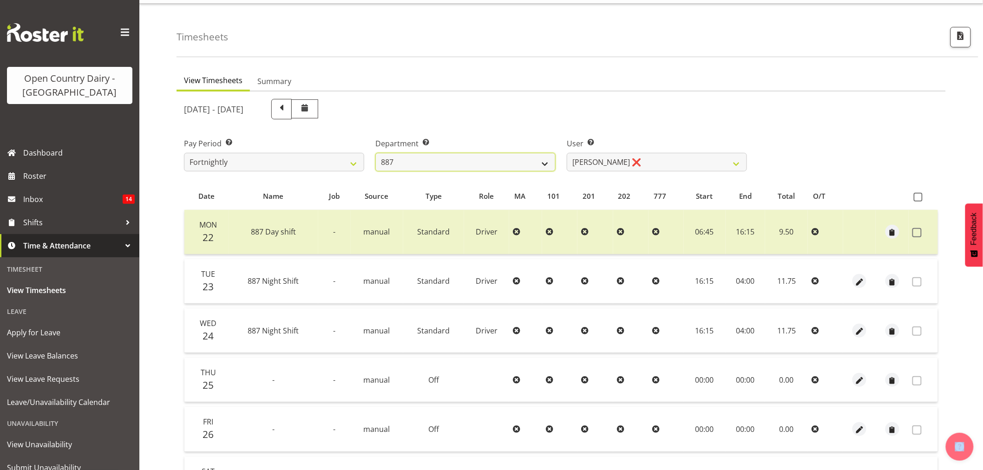
click at [494, 153] on select "734 735 736 737 738 739 851 853 854 855 856 858 861 862 865 867-9032 868 869 87…" at bounding box center [465, 162] width 180 height 19
select select "667"
click at [375, 153] on select "734 735 736 737 738 739 851 853 854 855 856 858 861 862 865 867-9032 868 869 87…" at bounding box center [465, 162] width 180 height 19
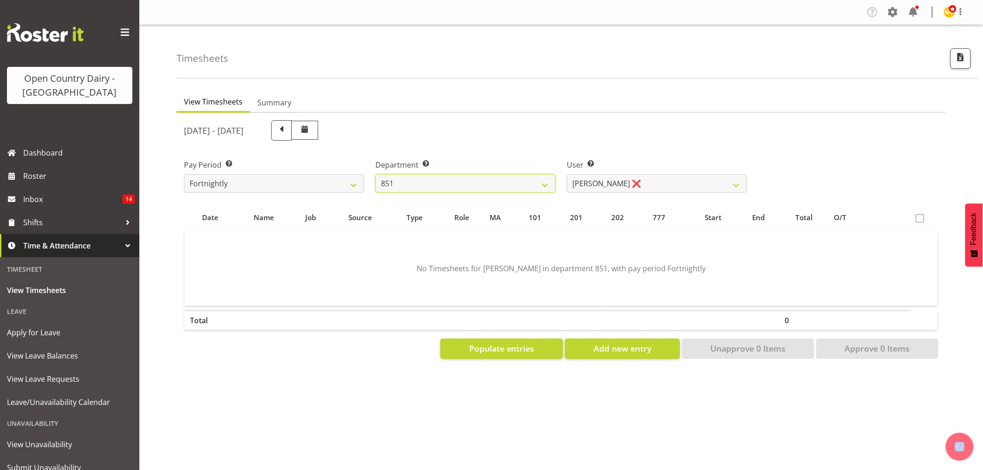
scroll to position [0, 0]
click at [661, 186] on select "Hayden Batt ❌ Martin Black ❌ Stacey Wilson ❌" at bounding box center [657, 183] width 180 height 19
select select "7425"
click at [567, 174] on select "Hayden Batt ❌ Martin Black ❌ Stacey Wilson ❌" at bounding box center [657, 183] width 180 height 19
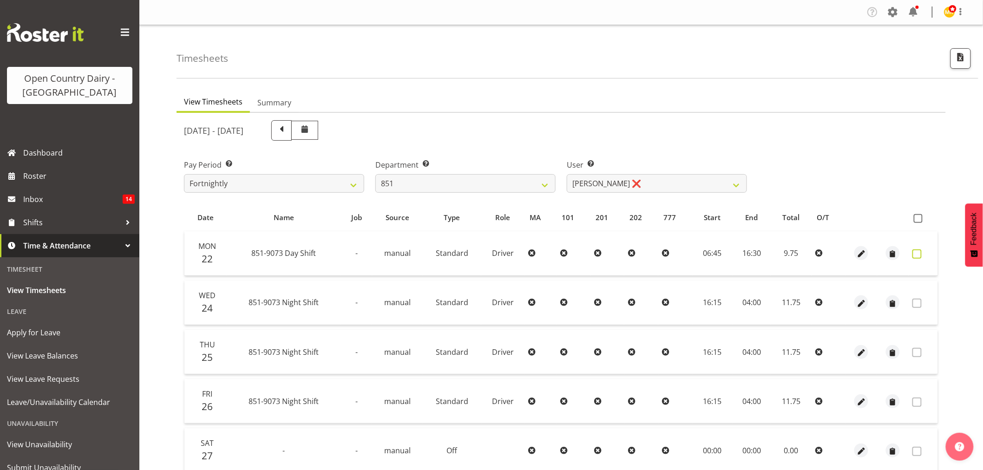
click at [911, 249] on td at bounding box center [923, 253] width 29 height 45
click at [916, 253] on span at bounding box center [916, 253] width 9 height 9
checkbox input "true"
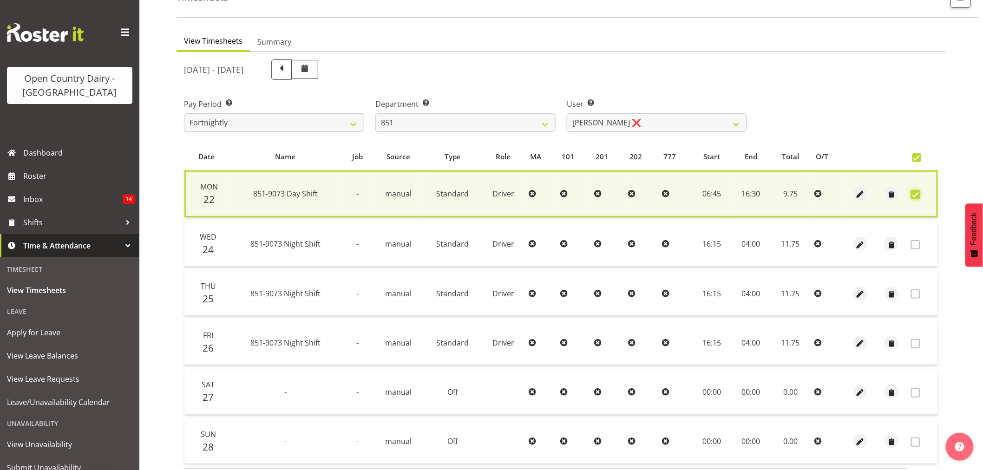
scroll to position [128, 0]
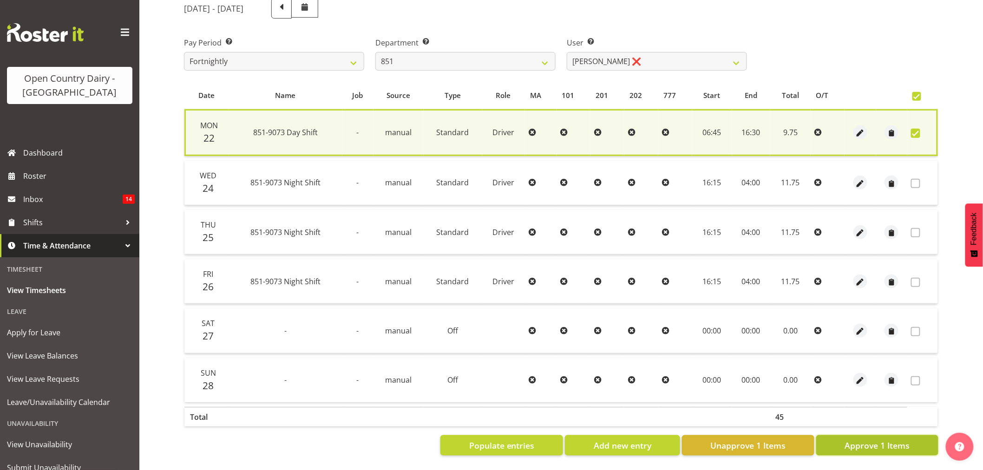
click at [877, 439] on span "Approve 1 Items" at bounding box center [877, 445] width 65 height 12
checkbox input "false"
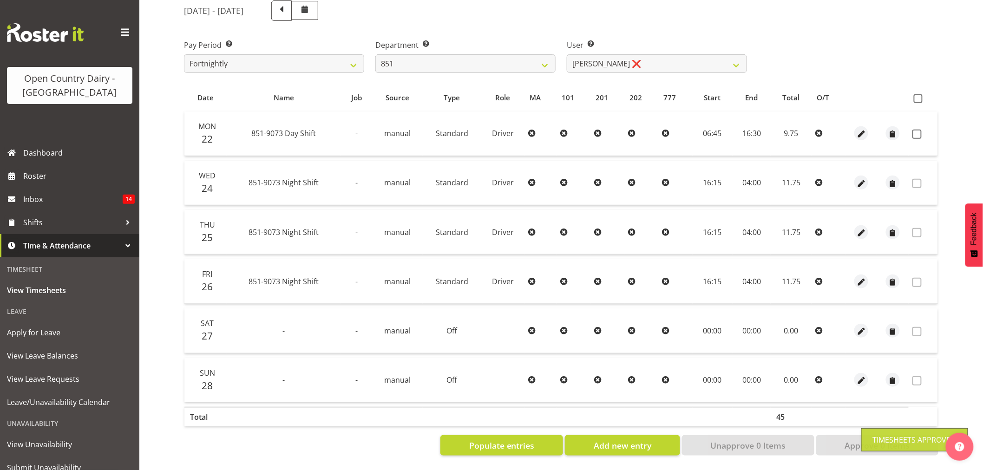
scroll to position [127, 0]
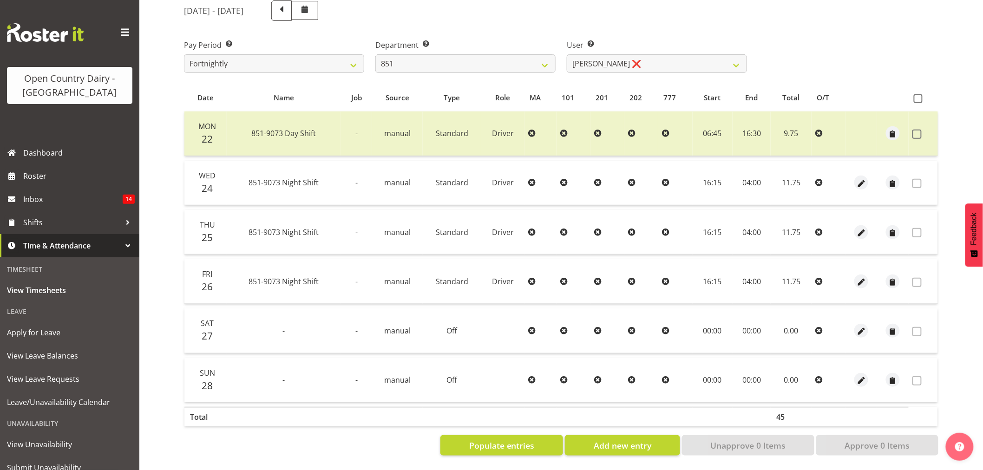
drag, startPoint x: 459, startPoint y: 73, endPoint x: 459, endPoint y: 67, distance: 6.5
click at [458, 72] on div "September 22nd - September 28th 2025 Pay Period Select which pay period you wou…" at bounding box center [561, 225] width 754 height 461
click at [459, 66] on div "Department Select which department you would like to view. 734 735 736 737 738 …" at bounding box center [465, 52] width 191 height 52
click at [456, 63] on select "734 735 736 737 738 739 851 853 854 855 856 858 861 862 865 867-9032 868 869 87…" at bounding box center [465, 63] width 180 height 19
select select "755"
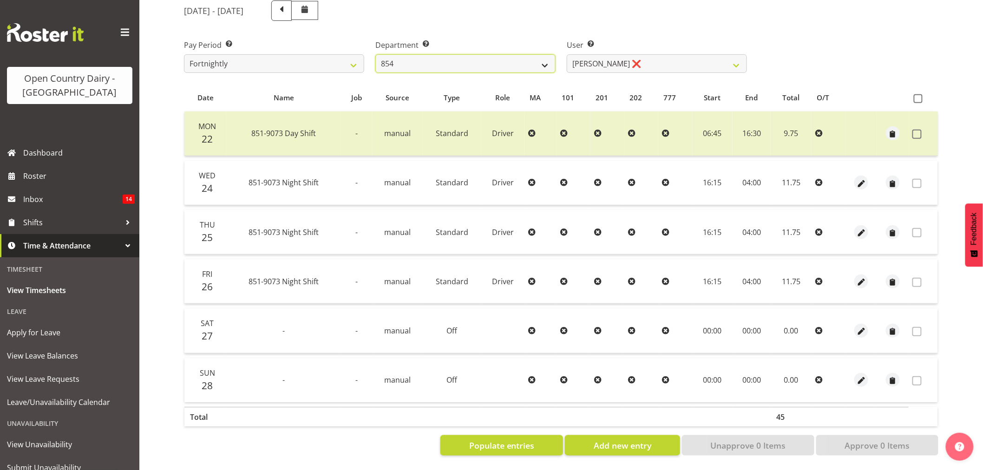
click at [375, 54] on select "734 735 736 737 738 739 851 853 854 855 856 858 861 862 865 867-9032 868 869 87…" at bounding box center [465, 63] width 180 height 19
select select "10940"
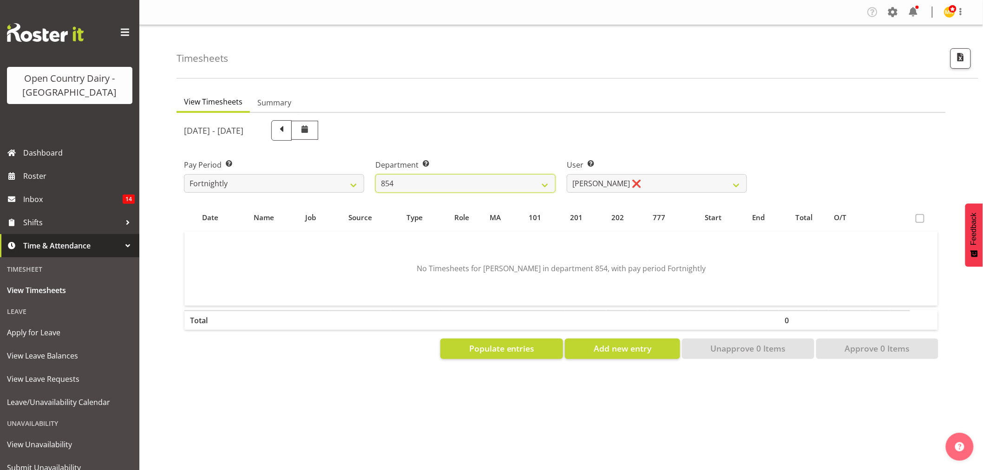
scroll to position [0, 0]
click at [602, 187] on select "Carl Johnstone ❌ John Rook ❌ Karl Nicol ❌ Raymond George ❌" at bounding box center [657, 183] width 180 height 19
click at [593, 149] on div "User Select user. Note: This is filtered down by the previous two drop-down ite…" at bounding box center [656, 172] width 191 height 52
click at [412, 183] on select "734 735 736 737 738 739 851 853 854 855 856 858 861 862 865 867-9032 868 869 87…" at bounding box center [465, 183] width 180 height 19
select select "904"
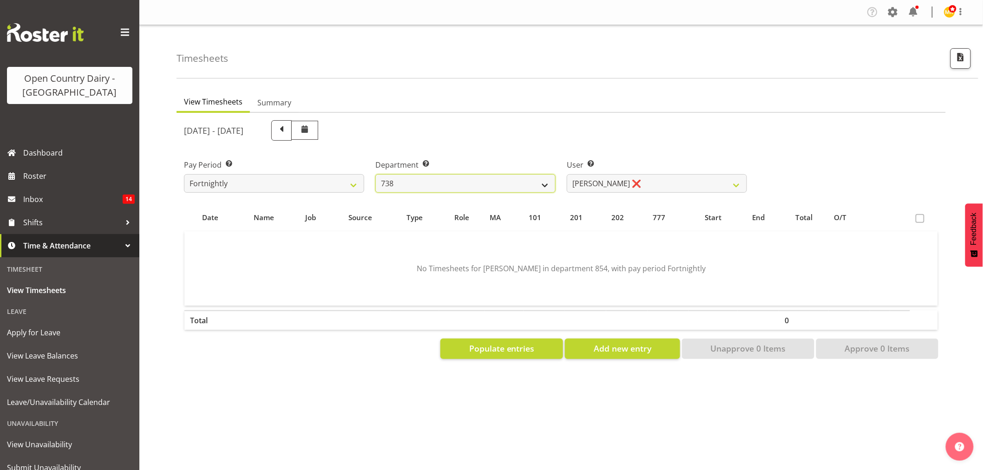
click at [375, 174] on select "734 735 736 737 738 739 851 853 854 855 856 858 861 862 865 867-9032 868 869 87…" at bounding box center [465, 183] width 180 height 19
click at [620, 193] on div "September 22nd - September 28th 2025 Pay Period Select which pay period you wou…" at bounding box center [561, 237] width 754 height 244
click at [620, 188] on select "Christopher Gamble ❌ Marcy Tuuta ❌ Raymond Campbell ❌ Tama Irvine ❌" at bounding box center [657, 183] width 180 height 19
select select "9020"
click at [567, 174] on select "Christopher Gamble ❌ Marcy Tuuta ❌ Raymond Campbell ❌ Tama Irvine ❌" at bounding box center [657, 183] width 180 height 19
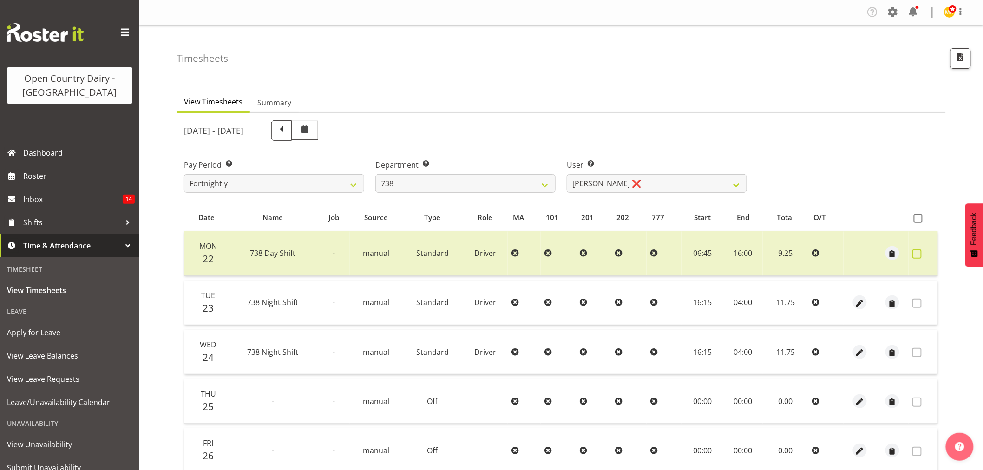
click at [918, 250] on span at bounding box center [916, 253] width 9 height 9
checkbox input "true"
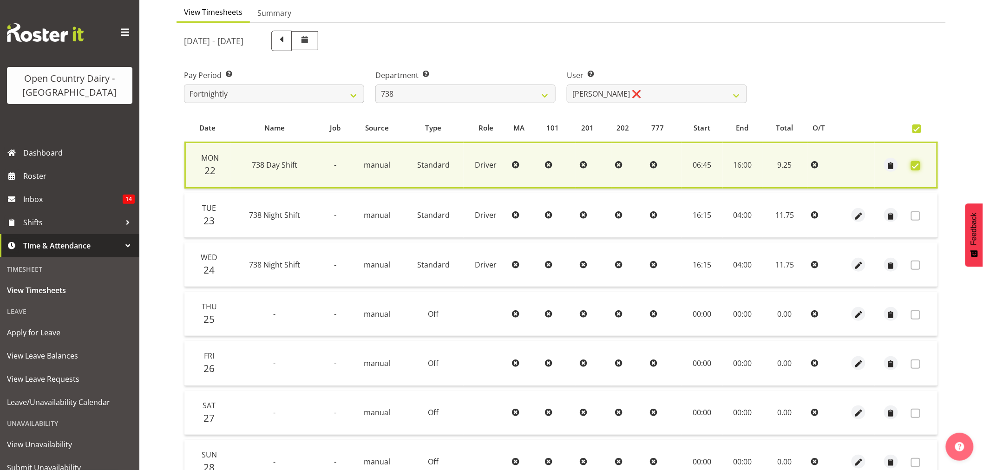
scroll to position [178, 0]
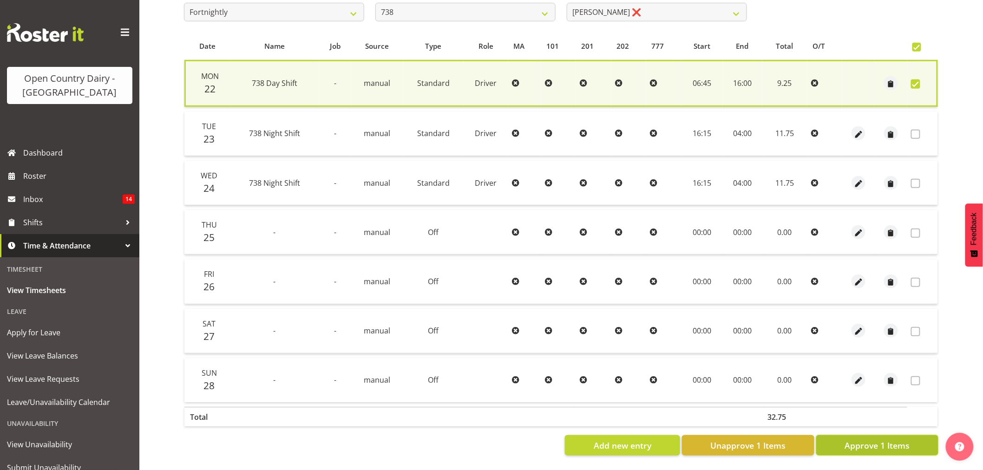
click at [907, 439] on span "Approve 1 Items" at bounding box center [877, 445] width 65 height 12
checkbox input "false"
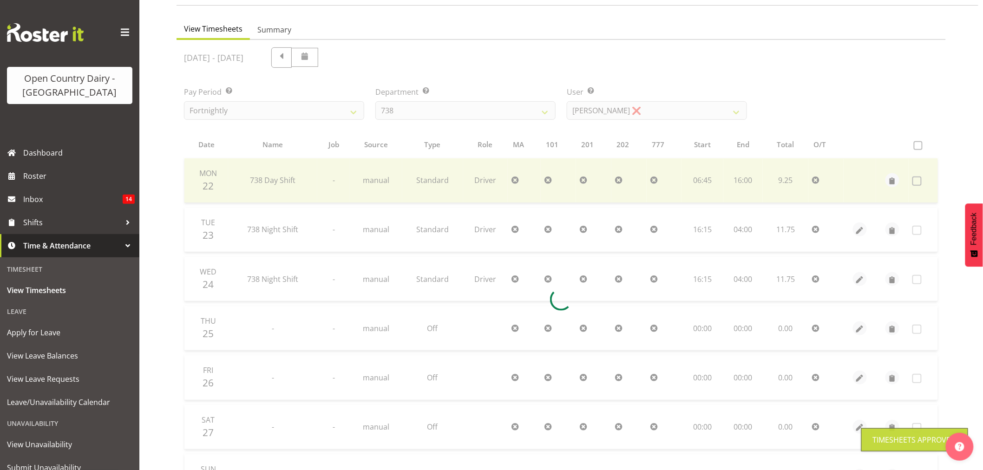
scroll to position [0, 0]
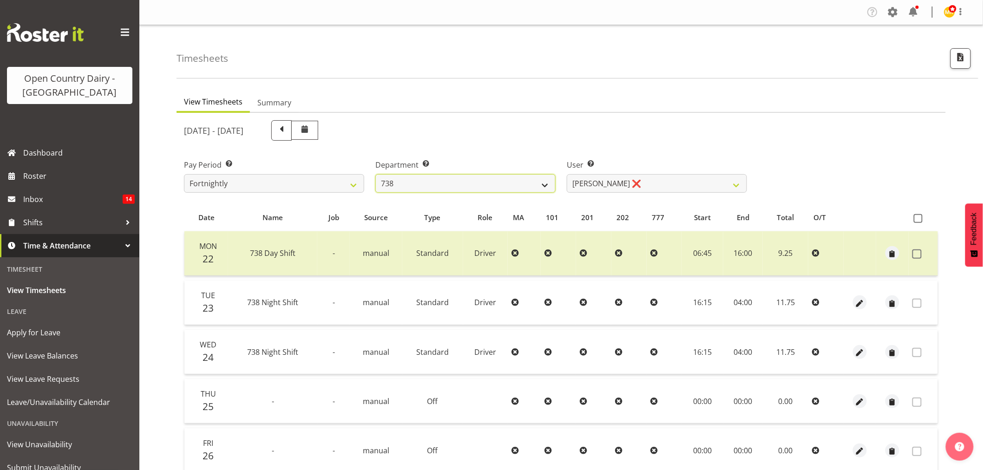
click at [468, 188] on select "734 735 736 737 738 739 851 853 854 855 856 858 861 862 865 867-9032 868 869 87…" at bounding box center [465, 183] width 180 height 19
select select "782"
click at [375, 174] on select "734 735 736 737 738 739 851 853 854 855 856 858 861 862 865 867-9032 868 869 87…" at bounding box center [465, 183] width 180 height 19
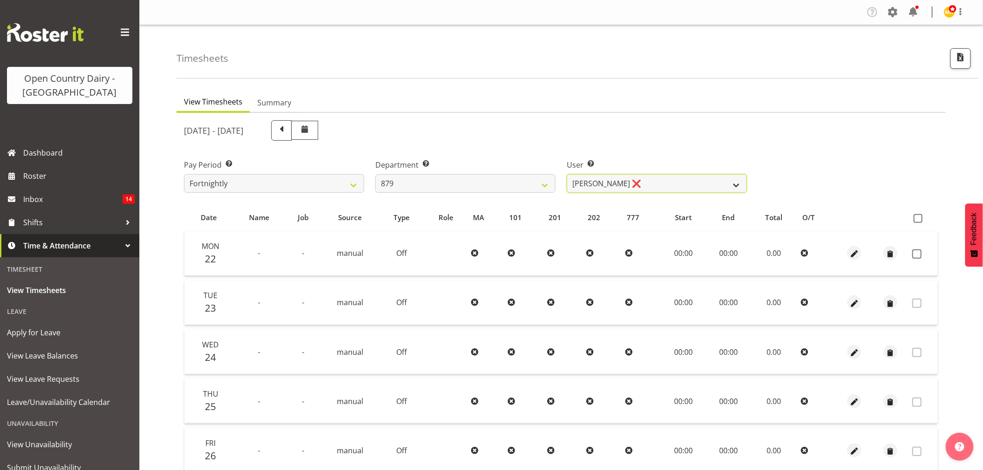
click at [633, 187] on select "Bryan Windle ❌ John Dalton ❌ Rodney Hamilton ❌ Tony Corr ❌" at bounding box center [657, 183] width 180 height 19
select select "7453"
click at [567, 174] on select "Bryan Windle ❌ John Dalton ❌ Rodney Hamilton ❌ Tony Corr ❌" at bounding box center [657, 183] width 180 height 19
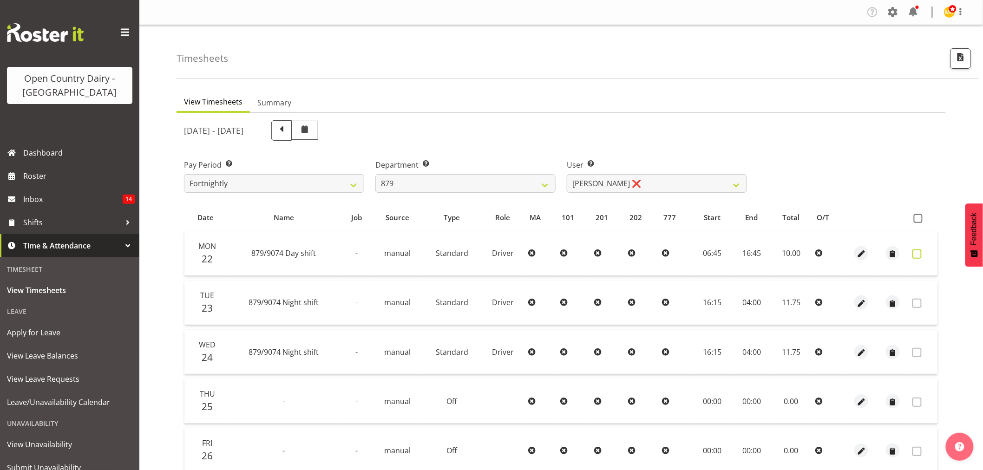
click at [922, 256] on label at bounding box center [919, 253] width 14 height 9
checkbox input "true"
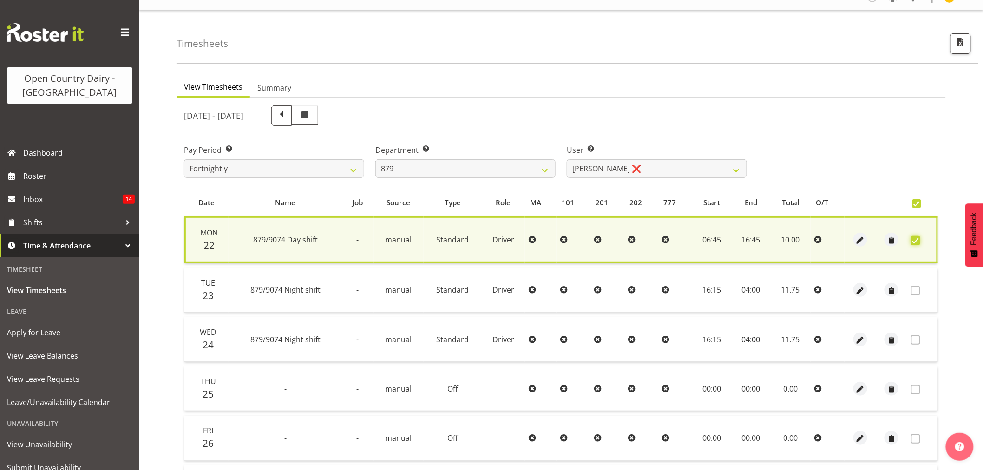
scroll to position [178, 0]
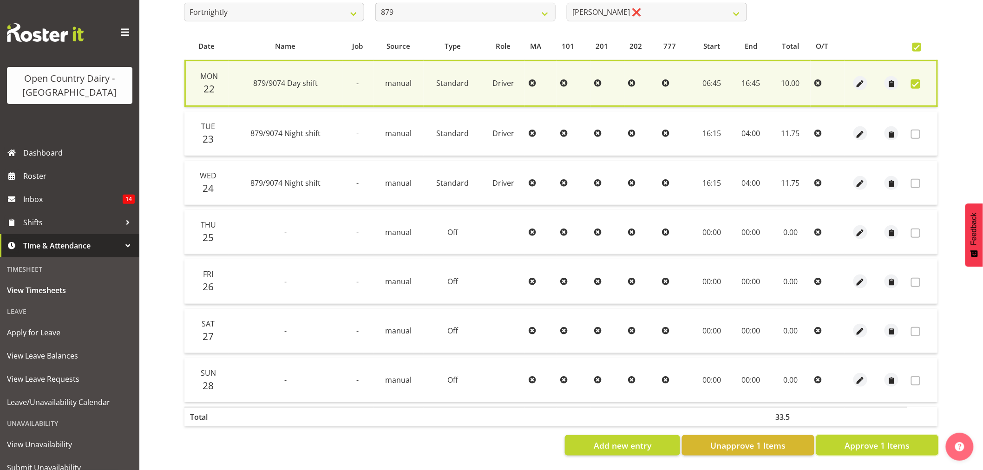
click at [856, 440] on span "Approve 1 Items" at bounding box center [877, 445] width 65 height 12
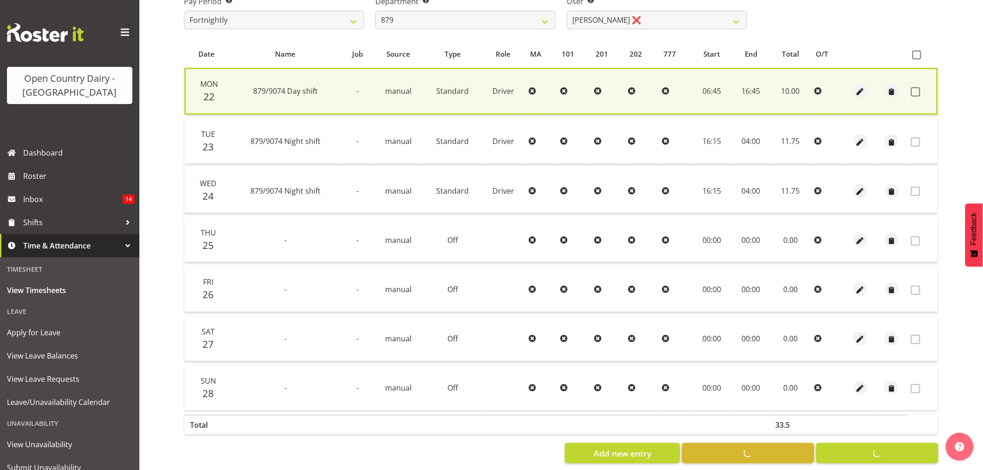
checkbox input "false"
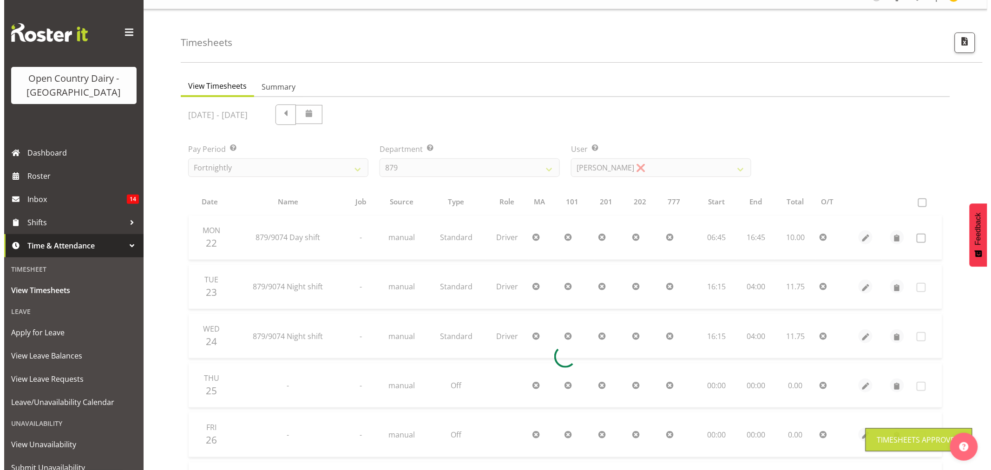
scroll to position [0, 0]
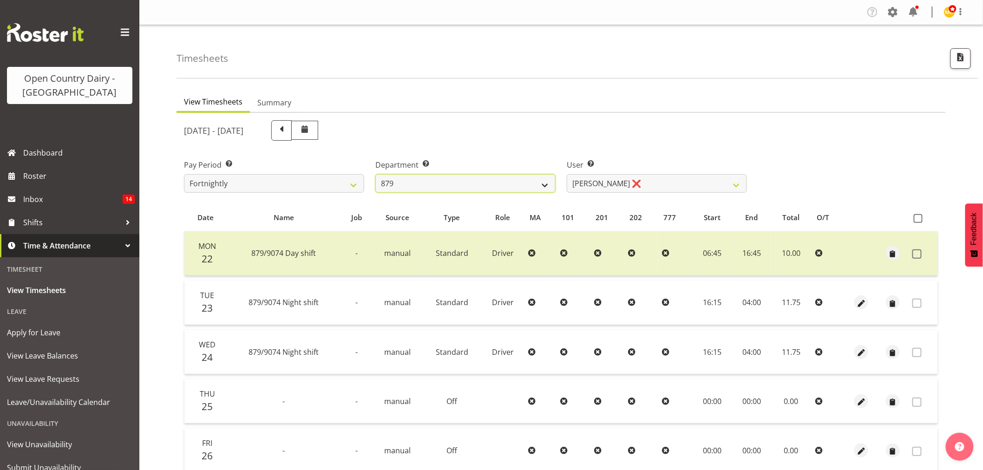
click at [505, 185] on select "734 735 736 737 738 739 851 853 854 855 856 858 861 862 865 867-9032 868 869 87…" at bounding box center [465, 183] width 180 height 19
select select "687"
click at [375, 174] on select "734 735 736 737 738 739 851 853 854 855 856 858 861 862 865 867-9032 868 869 87…" at bounding box center [465, 183] width 180 height 19
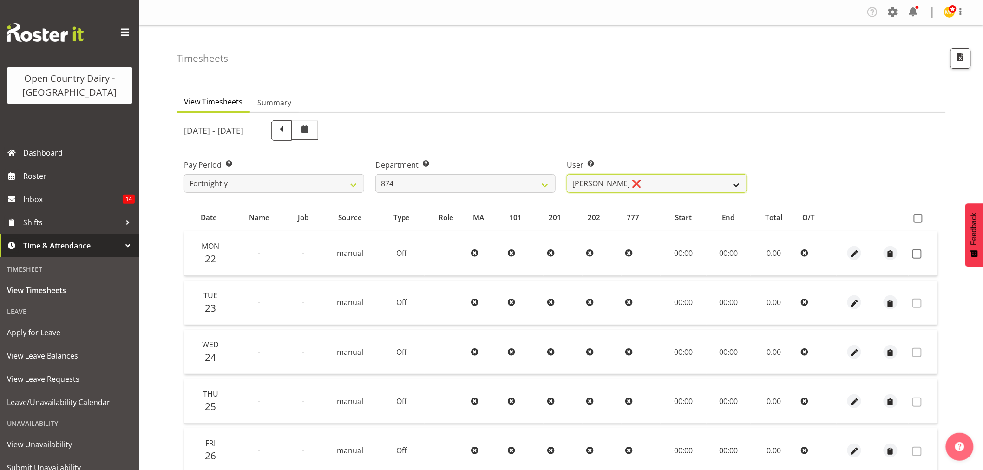
click at [648, 187] on select "Annette Parker ❌ Christopher McRae ❌ Patrick Stenton ❌ Rachel Carpenter ❌" at bounding box center [657, 183] width 180 height 19
click at [567, 174] on select "Annette Parker ❌ Christopher McRae ❌ Patrick Stenton ❌ Rachel Carpenter ❌" at bounding box center [657, 183] width 180 height 19
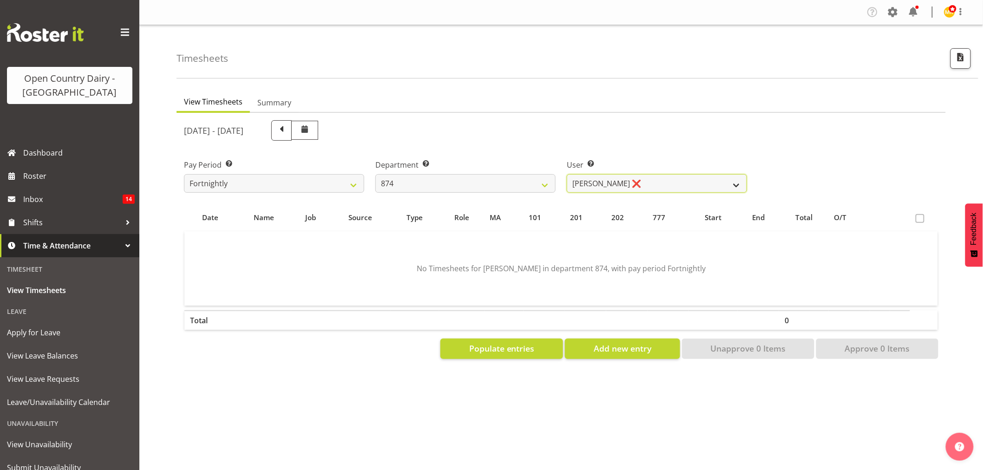
click at [639, 183] on select "Annette Parker ❌ Christopher McRae ❌ Patrick Stenton ❌ Rachel Carpenter ❌" at bounding box center [657, 183] width 180 height 19
select select "7508"
click at [567, 174] on select "Annette Parker ❌ Christopher McRae ❌ Patrick Stenton ❌ Rachel Carpenter ❌" at bounding box center [657, 183] width 180 height 19
click at [482, 342] on span "Populate entries" at bounding box center [501, 348] width 65 height 12
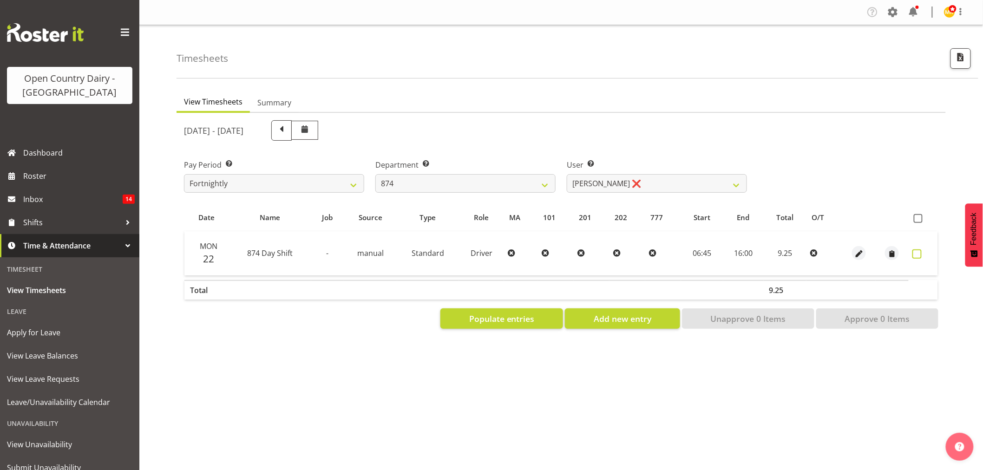
click at [920, 252] on span at bounding box center [916, 253] width 9 height 9
checkbox input "true"
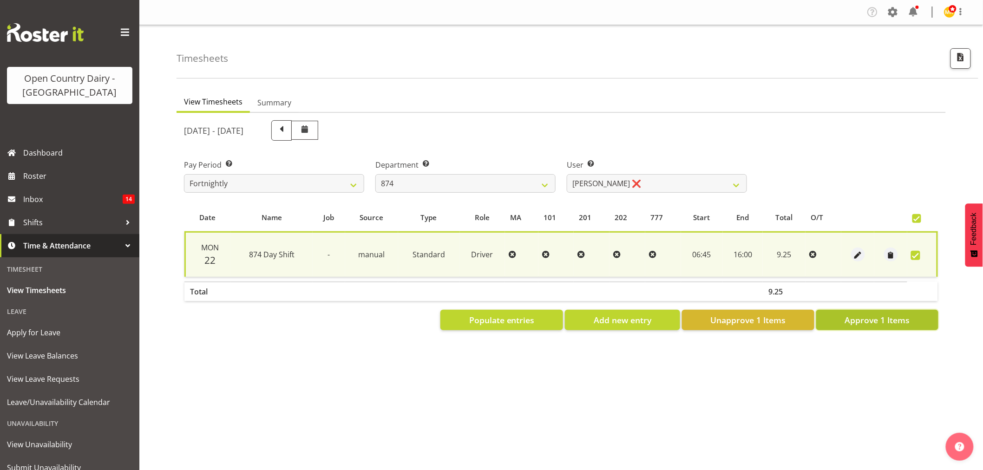
click at [871, 319] on span "Approve 1 Items" at bounding box center [877, 320] width 65 height 12
checkbox input "false"
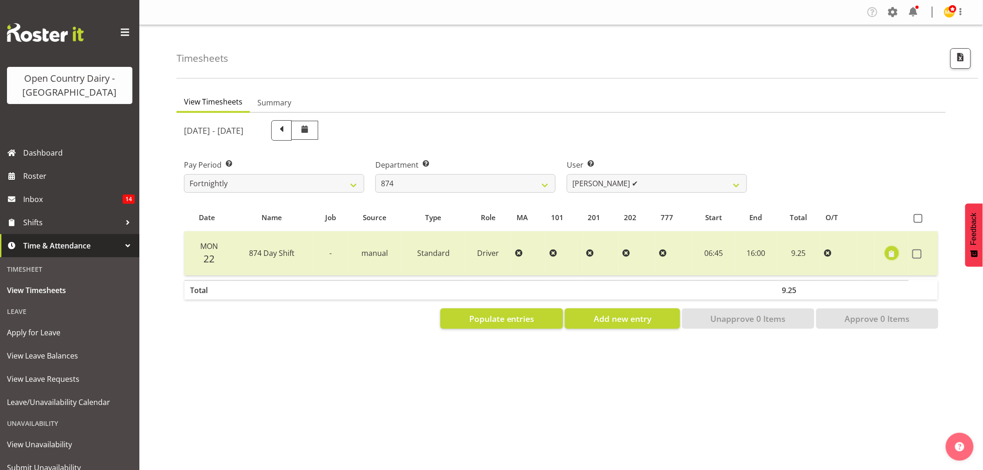
click at [897, 251] on span "button" at bounding box center [891, 254] width 11 height 11
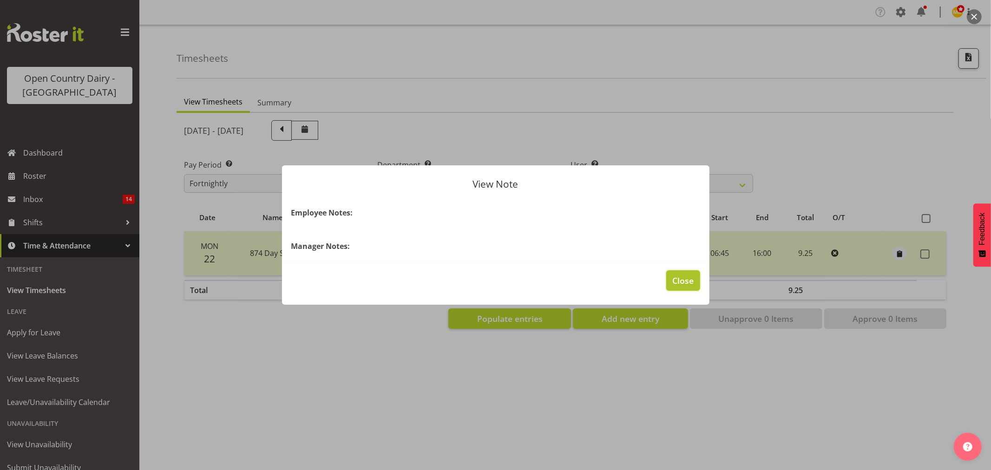
drag, startPoint x: 697, startPoint y: 280, endPoint x: 886, endPoint y: 244, distance: 193.0
click at [697, 280] on button "Close" at bounding box center [682, 280] width 33 height 20
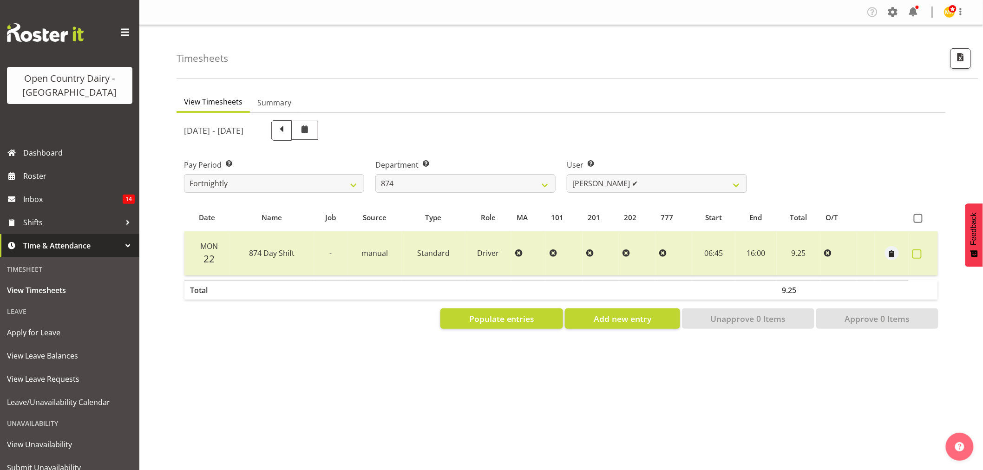
click at [918, 252] on span at bounding box center [916, 253] width 9 height 9
checkbox input "true"
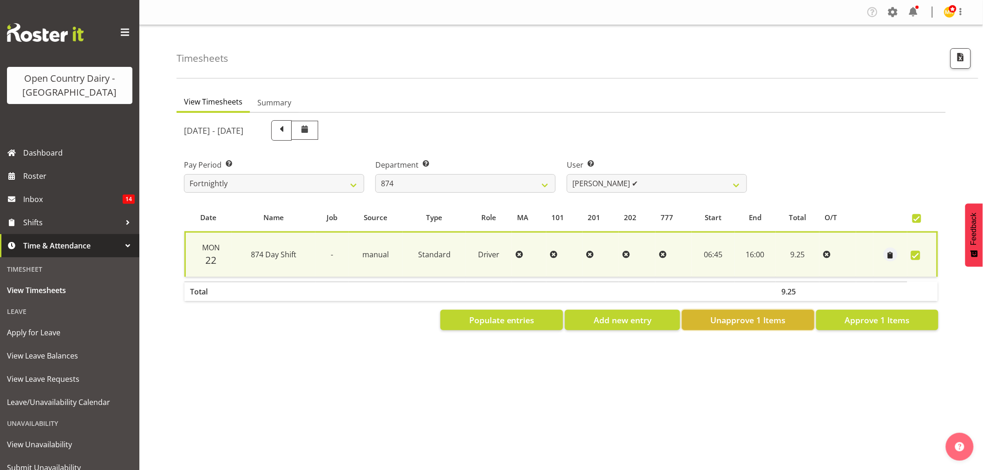
click at [773, 327] on button "Unapprove 1 Items" at bounding box center [748, 320] width 132 height 20
click at [772, 316] on div "Populate entries Add new entry Unapprove 1 Items Approve 1 Items" at bounding box center [561, 320] width 754 height 20
checkbox input "false"
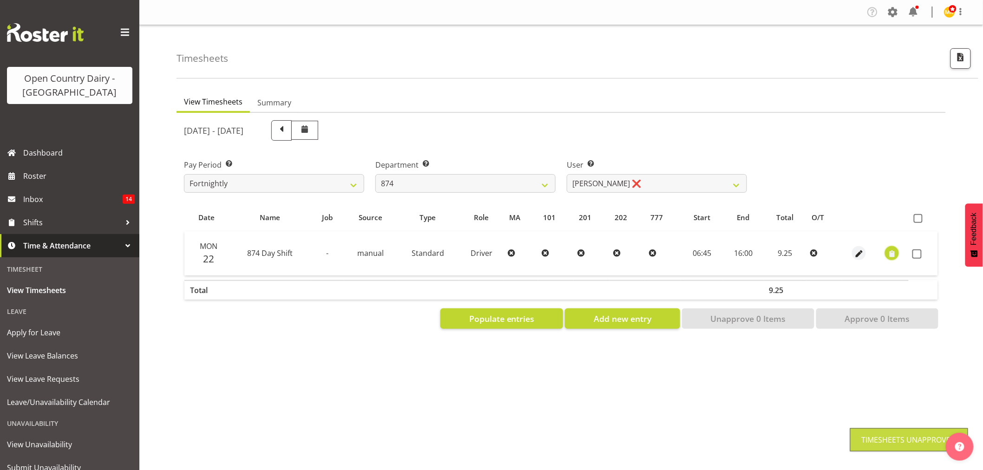
click at [892, 254] on span "button" at bounding box center [892, 254] width 11 height 11
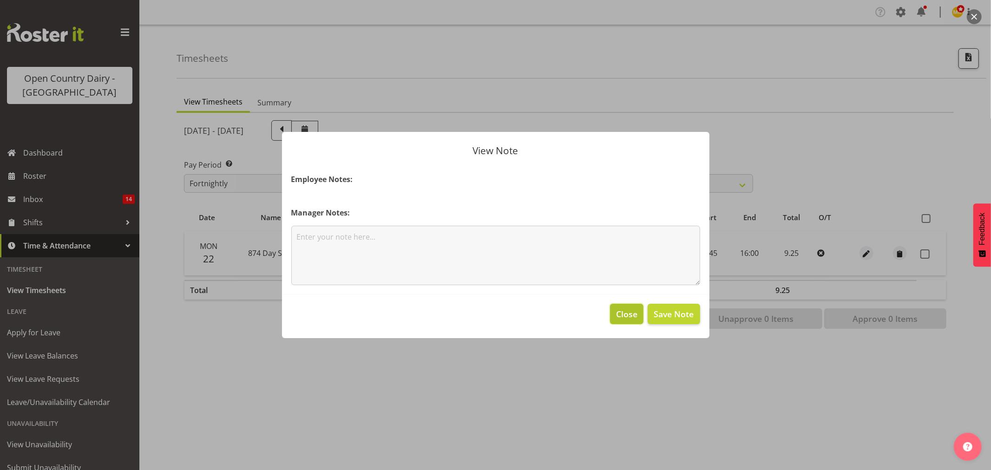
click at [616, 308] on span "Close" at bounding box center [626, 314] width 21 height 12
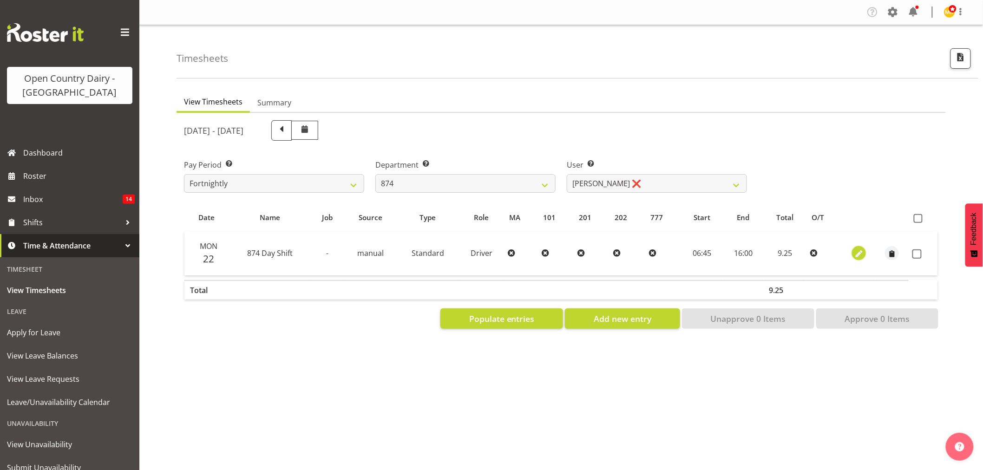
click at [862, 253] on span "button" at bounding box center [859, 254] width 11 height 11
select select "Standard"
select select "8"
select select "2025"
select select "16"
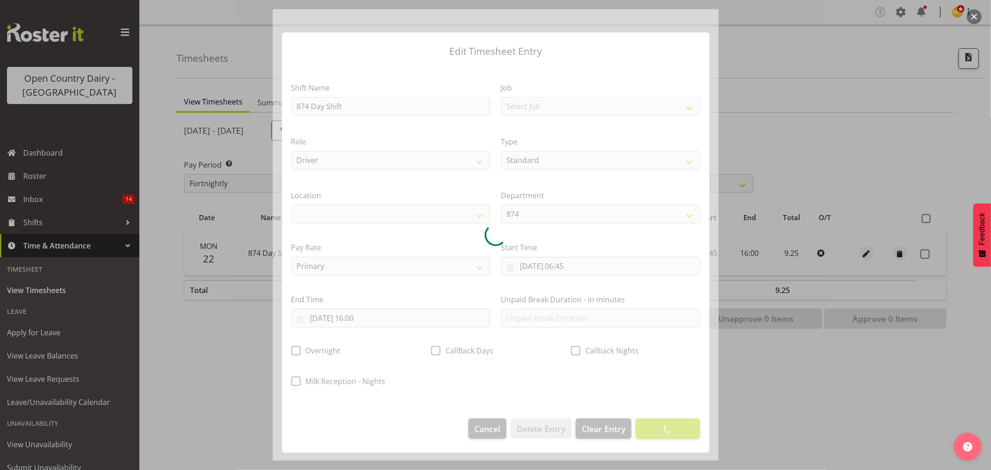
select select
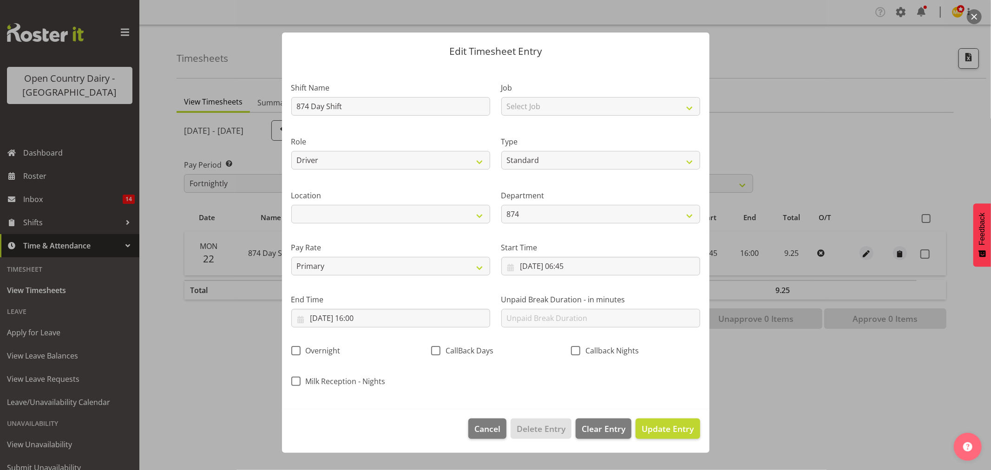
click at [387, 317] on section "Shift Name 874 Day Shift Job Select Job Connecting /unconnecting Trailers Drivi…" at bounding box center [495, 237] width 427 height 344
click at [387, 317] on input "22/09/2025, 16:00" at bounding box center [390, 318] width 199 height 19
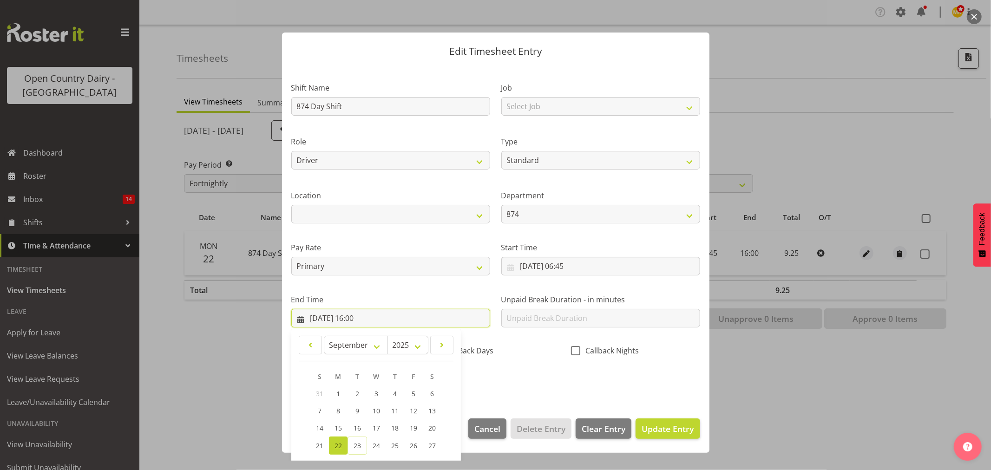
scroll to position [79, 0]
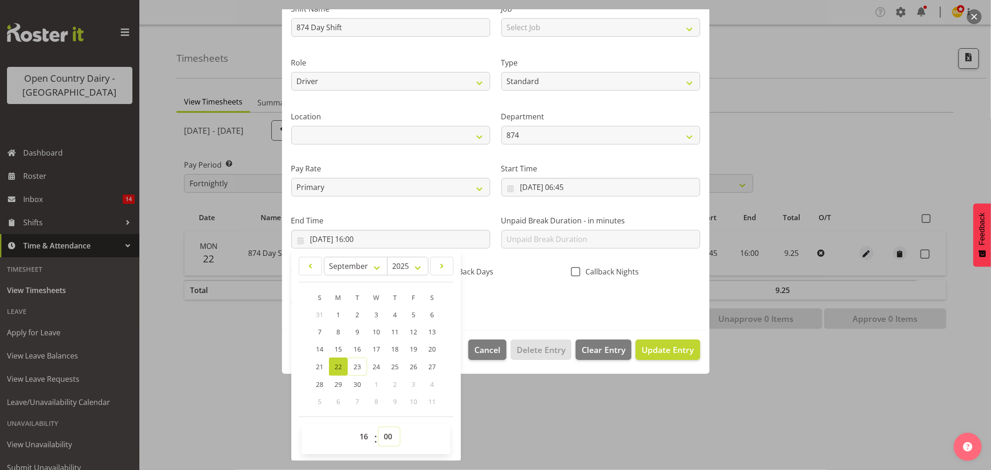
drag, startPoint x: 386, startPoint y: 437, endPoint x: 385, endPoint y: 430, distance: 6.6
click at [386, 437] on select "00 01 02 03 04 05 06 07 08 09 10 11 12 13 14 15 16 17 18 19 20 21 22 23 24 25 2…" at bounding box center [389, 436] width 21 height 19
select select "15"
click at [379, 427] on select "00 01 02 03 04 05 06 07 08 09 10 11 12 13 14 15 16 17 18 19 20 21 22 23 24 25 2…" at bounding box center [389, 436] width 21 height 19
type input "22/09/2025, 16:15"
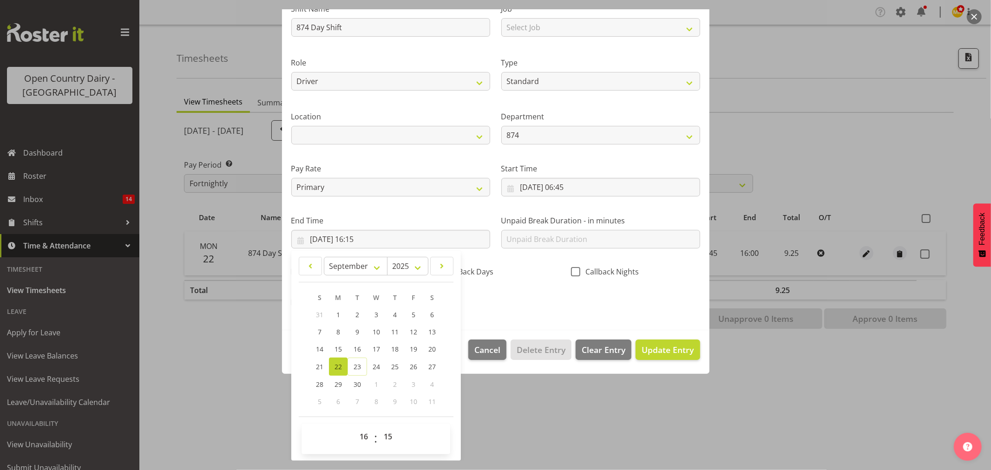
click at [649, 313] on div "Shift Name 874 Day Shift Job Select Job Connecting /unconnecting Trailers Drivi…" at bounding box center [496, 152] width 420 height 325
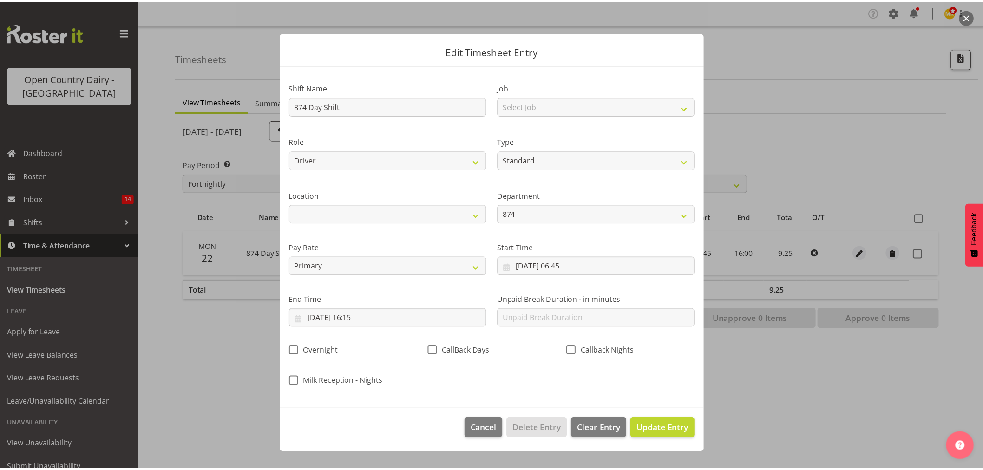
scroll to position [0, 0]
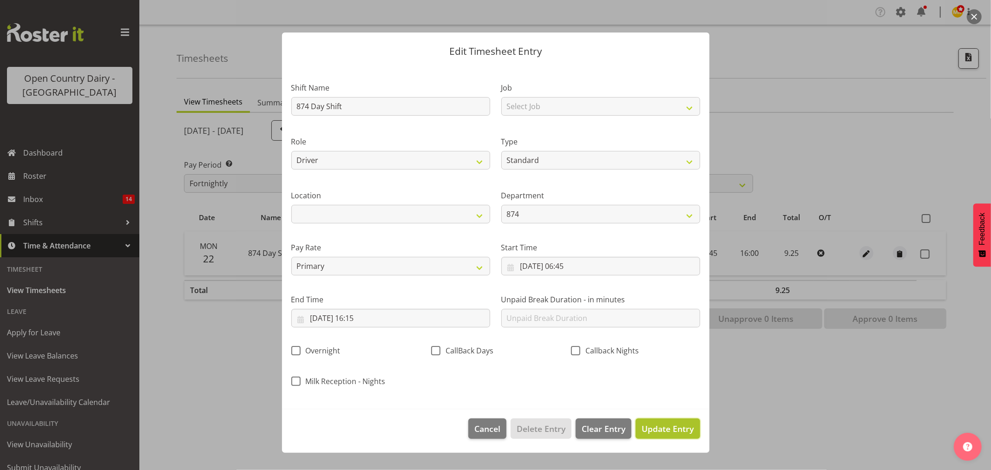
click at [668, 427] on span "Update Entry" at bounding box center [668, 428] width 52 height 11
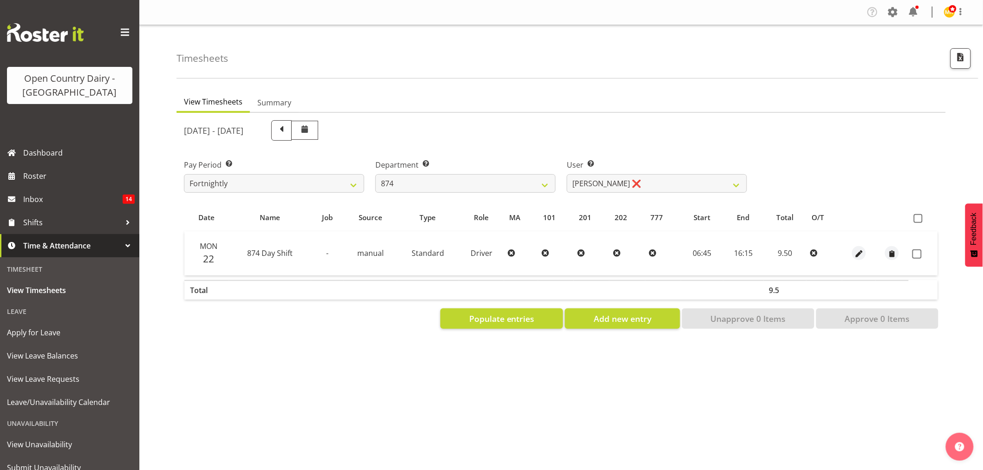
click at [917, 262] on td at bounding box center [923, 253] width 29 height 44
click at [921, 254] on span at bounding box center [916, 253] width 9 height 9
checkbox input "true"
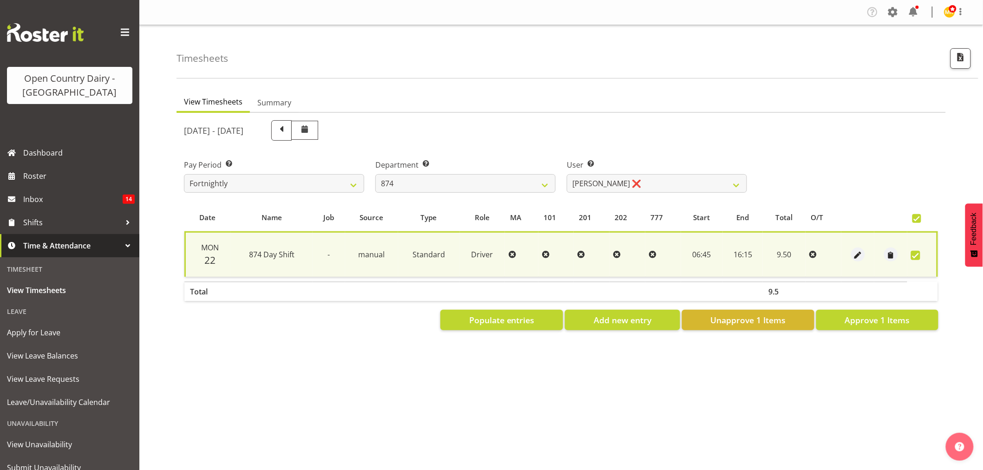
click at [897, 332] on section "September 22nd - September 28th 2025 Pay Period Select which pay period you wou…" at bounding box center [561, 225] width 769 height 225
click at [895, 322] on span "Approve 1 Items" at bounding box center [877, 320] width 65 height 12
checkbox input "false"
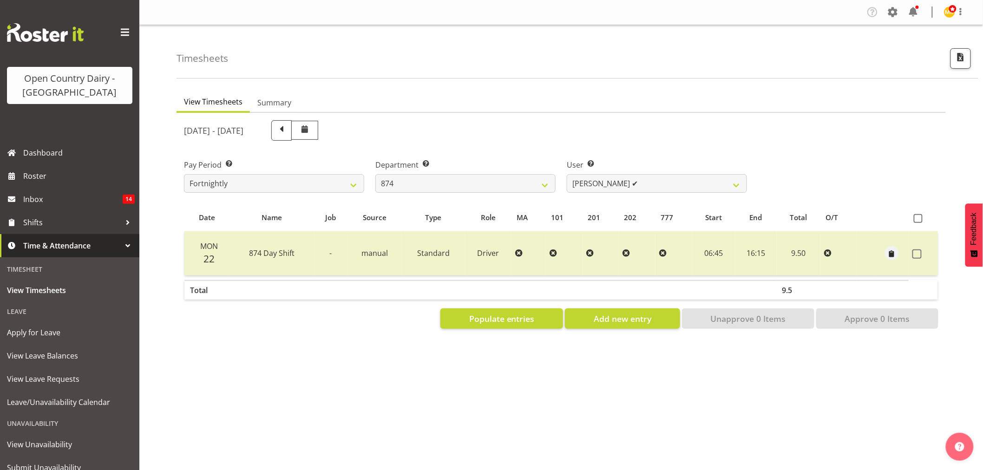
drag, startPoint x: 437, startPoint y: 360, endPoint x: 430, endPoint y: 360, distance: 7.4
click at [437, 360] on div "View Timesheets Summary September 22nd - September 28th 2025 Pay Period Select …" at bounding box center [580, 271] width 806 height 372
drag, startPoint x: 519, startPoint y: 177, endPoint x: 453, endPoint y: 232, distance: 86.7
click at [519, 177] on select "734 735 736 737 738 739 851 853 854 855 856 858 861 862 865 867-9032 868 869 87…" at bounding box center [465, 183] width 180 height 19
click at [506, 183] on select "734 735 736 737 738 739 851 853 854 855 856 858 861 862 865 867-9032 868 869 87…" at bounding box center [465, 183] width 180 height 19
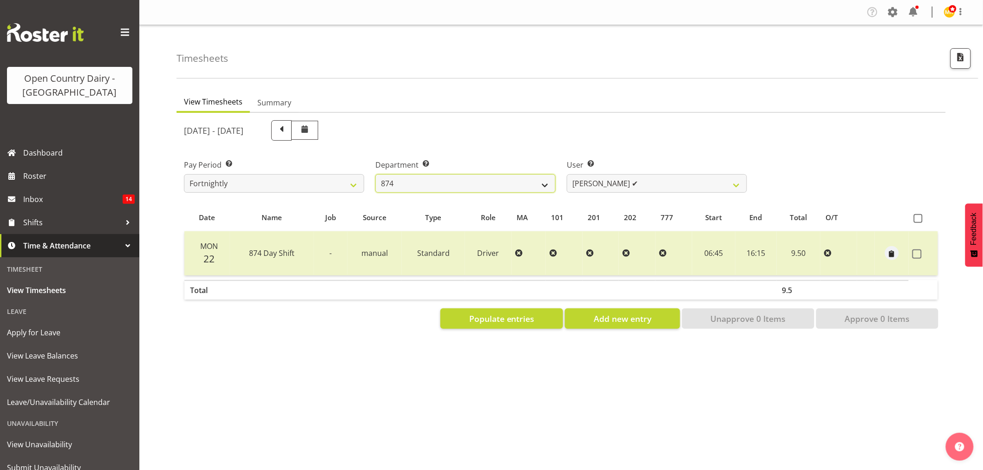
drag, startPoint x: 468, startPoint y: 181, endPoint x: 467, endPoint y: 189, distance: 7.5
click at [468, 181] on select "734 735 736 737 738 739 851 853 854 855 856 858 861 862 865 867-9032 868 869 87…" at bounding box center [465, 183] width 180 height 19
select select "782"
click at [375, 174] on select "734 735 736 737 738 739 851 853 854 855 856 858 861 862 865 867-9032 868 869 87…" at bounding box center [465, 183] width 180 height 19
select select "10303"
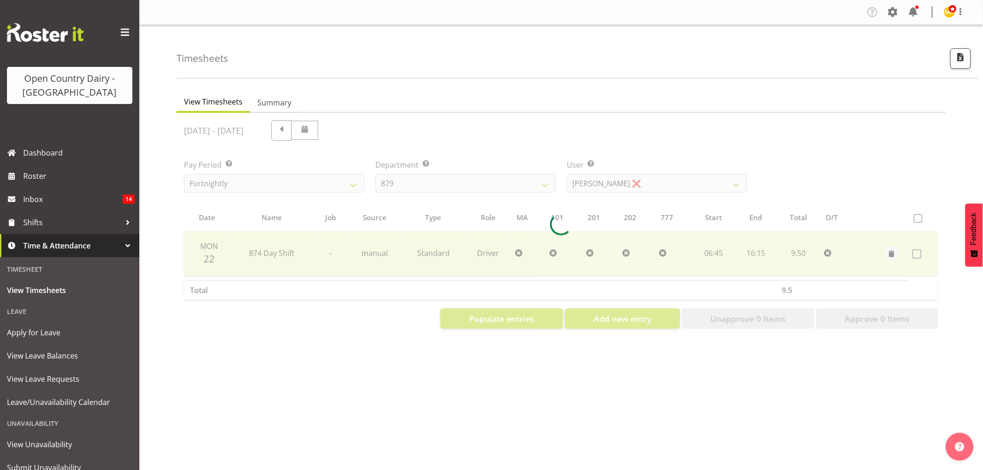
click at [417, 188] on div at bounding box center [561, 224] width 769 height 223
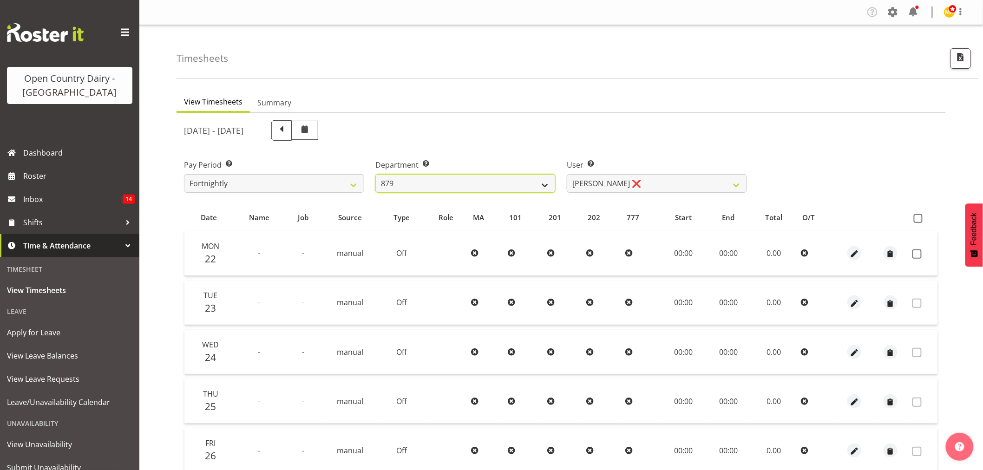
click at [417, 187] on select "734 735 736 737 738 739 851 853 854 855 856 858 861 862 865 867-9032 868 869 87…" at bounding box center [465, 183] width 180 height 19
select select "673"
click at [375, 174] on select "734 735 736 737 738 739 851 853 854 855 856 858 861 862 865 867-9032 868 869 87…" at bounding box center [465, 183] width 180 height 19
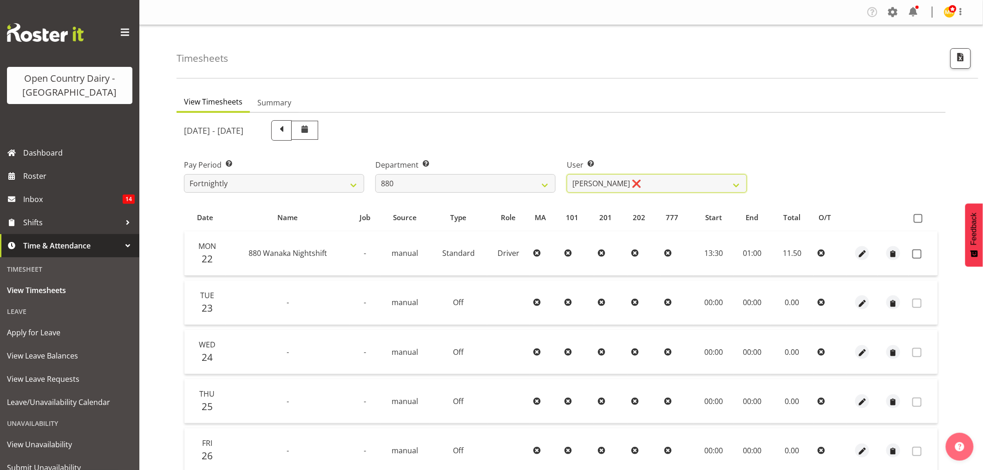
click at [663, 186] on select "Andrew Poole ❌ Philip Shanks ❌ Shaun McNaught ❌ Tania Unahi ❌" at bounding box center [657, 183] width 180 height 19
click at [567, 174] on select "Andrew Poole ❌ Philip Shanks ❌ Shaun McNaught ❌ Tania Unahi ❌" at bounding box center [657, 183] width 180 height 19
click at [923, 254] on label at bounding box center [919, 253] width 14 height 9
checkbox input "true"
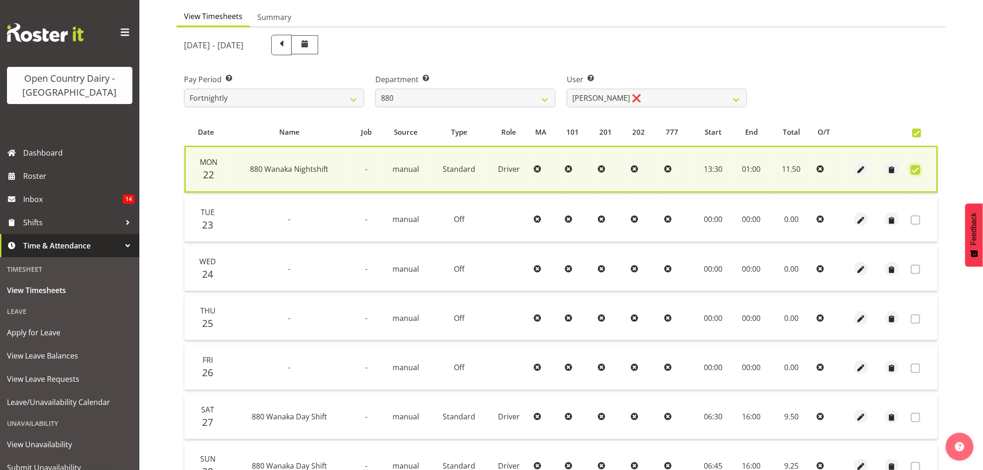
scroll to position [178, 0]
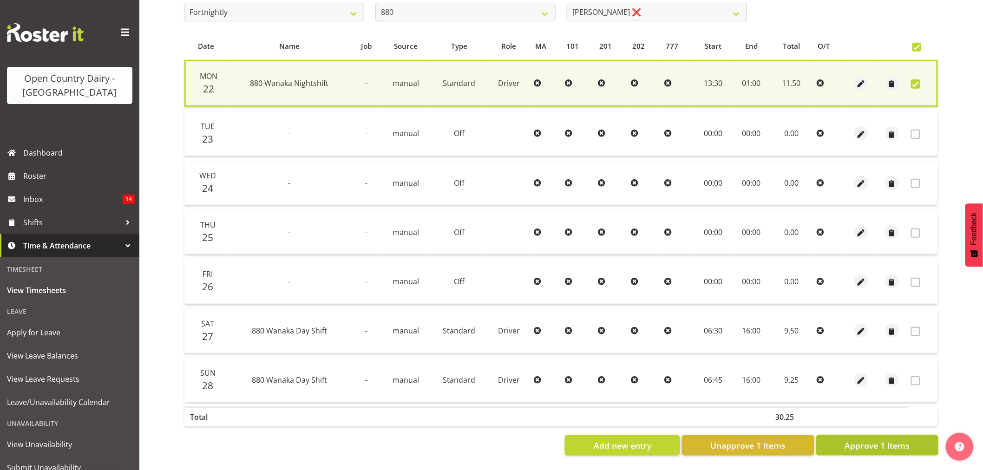
click at [885, 439] on span "Approve 1 Items" at bounding box center [877, 445] width 65 height 12
checkbox input "false"
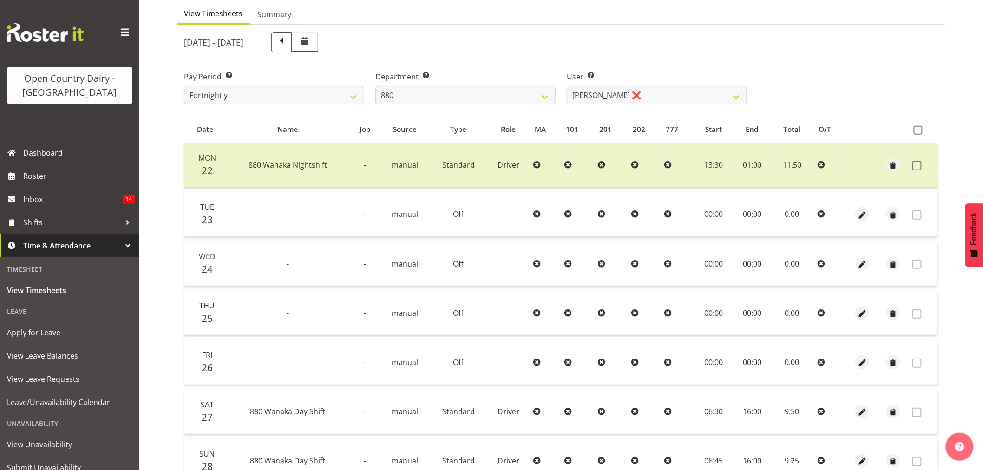
scroll to position [73, 0]
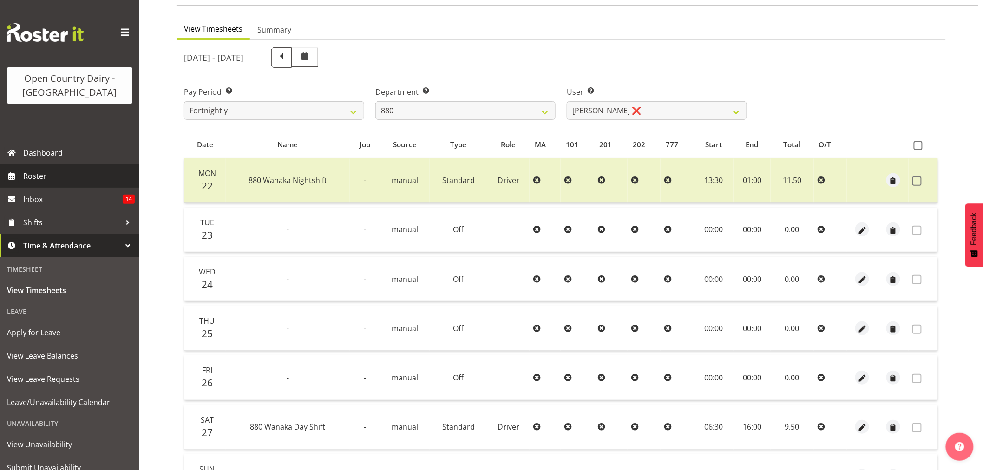
click at [52, 174] on span "Roster" at bounding box center [78, 176] width 111 height 14
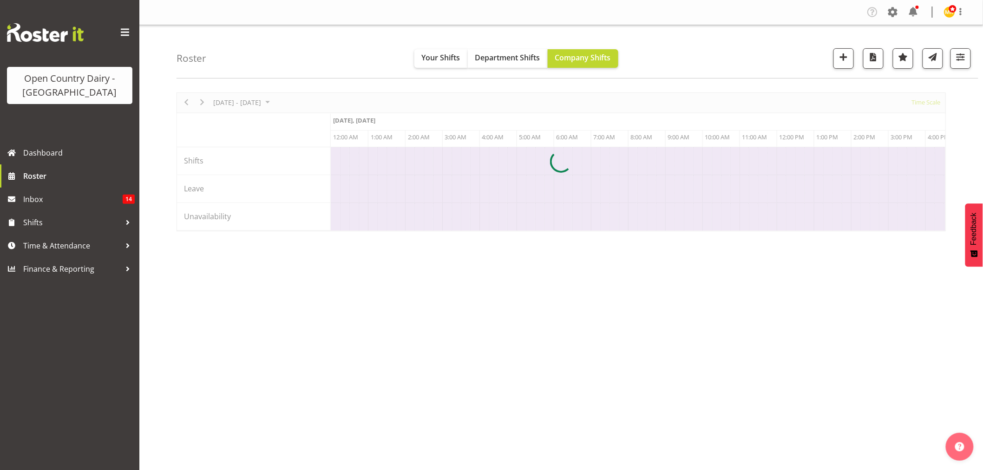
scroll to position [0, 892]
click at [56, 247] on span "Time & Attendance" at bounding box center [72, 246] width 98 height 14
click at [59, 155] on span "Dashboard" at bounding box center [78, 153] width 111 height 14
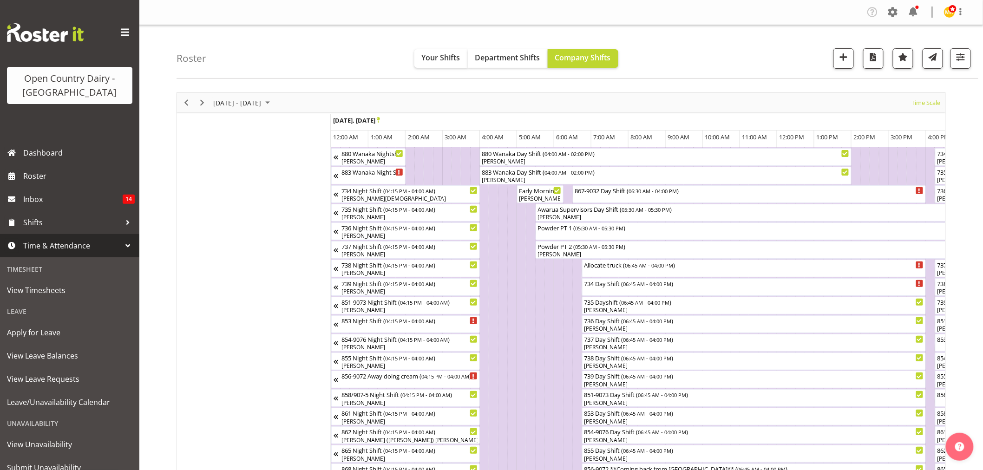
scroll to position [0, 892]
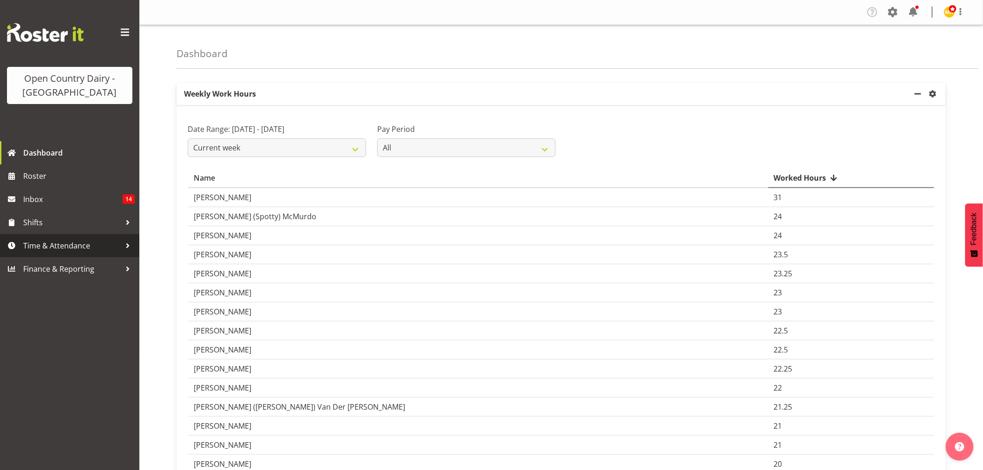
click at [51, 245] on span "Time & Attendance" at bounding box center [72, 246] width 98 height 14
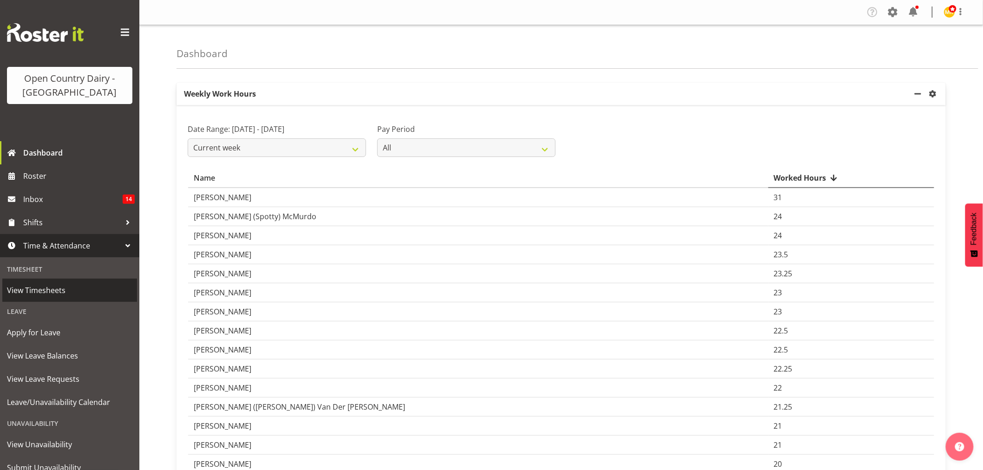
click at [66, 290] on span "View Timesheets" at bounding box center [69, 290] width 125 height 14
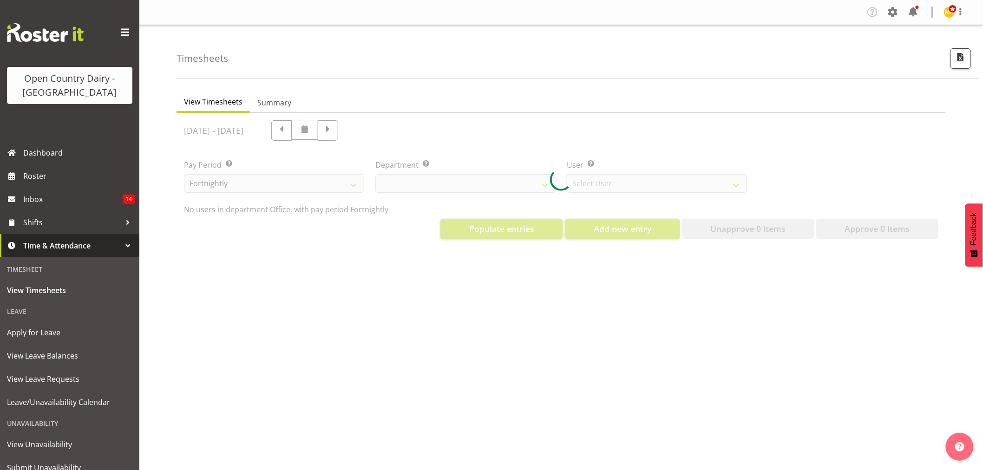
select select "699"
select select "8449"
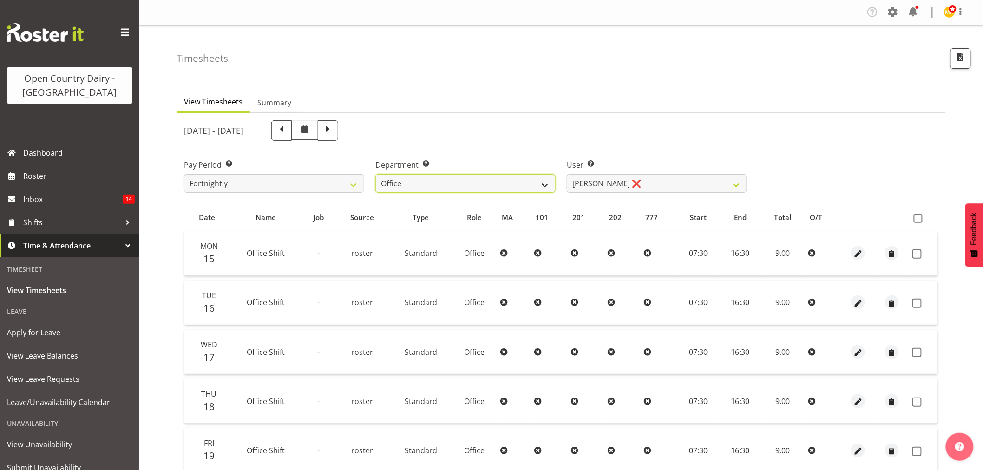
click at [529, 184] on select "734 735 736 737 738 739 851 853 854 855 856 858 861 862 865 867-9032 868 869 87…" at bounding box center [465, 183] width 180 height 19
click at [375, 174] on select "734 735 736 737 738 739 851 853 854 855 856 858 861 862 865 867-9032 868 869 87…" at bounding box center [465, 183] width 180 height 19
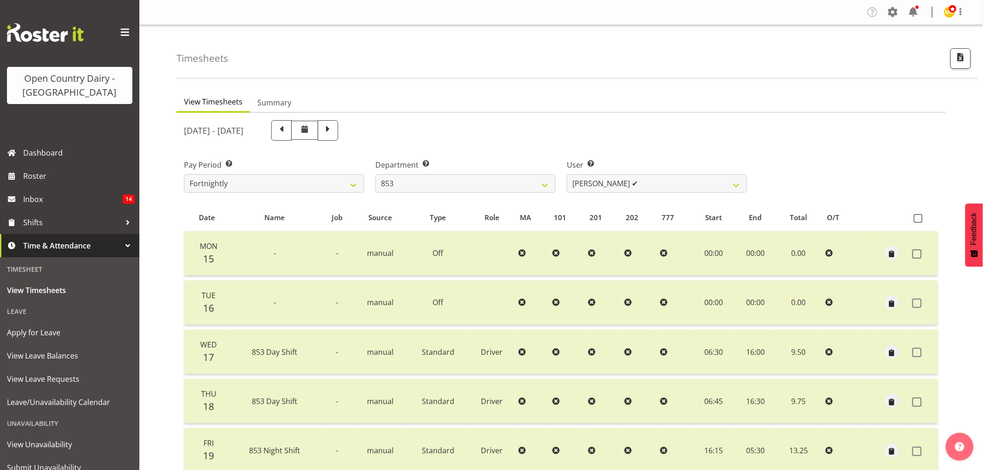
click at [640, 182] on div at bounding box center [561, 372] width 769 height 519
click at [640, 182] on select "[PERSON_NAME] ✔ [PERSON_NAME] ✔ [PERSON_NAME] ✔ [PERSON_NAME] ✔" at bounding box center [657, 183] width 180 height 19
click at [643, 139] on div "[DATE] - [DATE]" at bounding box center [465, 130] width 563 height 20
click at [504, 189] on select "734 735 736 737 738 739 851 853 854 855 856 858 861 862 865 867-9032 868 869 87…" at bounding box center [465, 183] width 180 height 19
click at [375, 174] on select "734 735 736 737 738 739 851 853 854 855 856 858 861 862 865 867-9032 868 869 87…" at bounding box center [465, 183] width 180 height 19
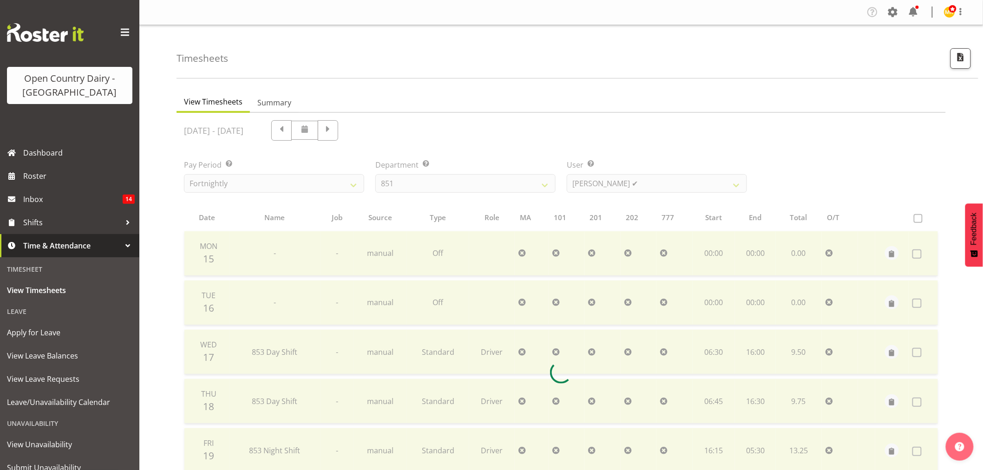
click at [617, 178] on div at bounding box center [561, 372] width 769 height 519
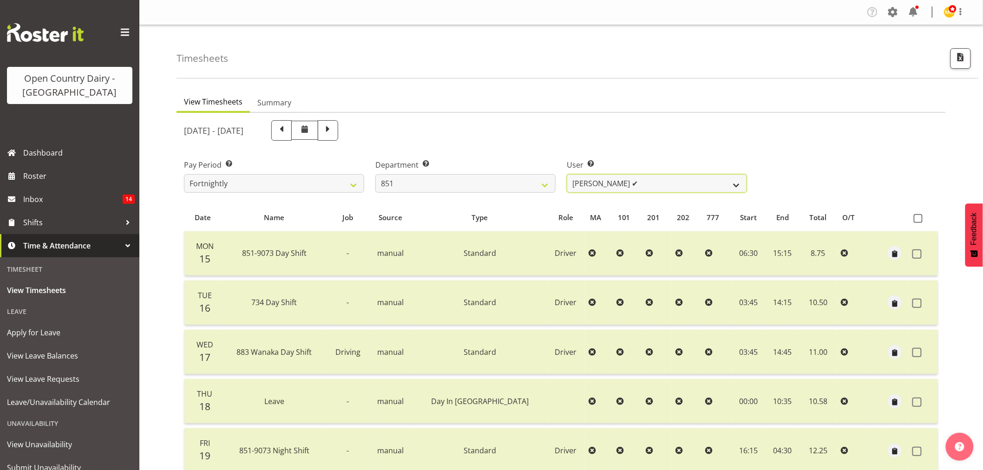
click at [618, 182] on select "[PERSON_NAME] ✔ [PERSON_NAME] ✔ [PERSON_NAME] ✔" at bounding box center [657, 183] width 180 height 19
click at [622, 137] on div "[DATE] - [DATE]" at bounding box center [465, 130] width 563 height 20
click at [444, 178] on div "Department Select which department you would like to view. 734 735 736 737 738 …" at bounding box center [465, 175] width 180 height 33
click at [443, 183] on select "734 735 736 737 738 739 851 853 854 855 856 858 861 862 865 867-9032 868 869 87…" at bounding box center [465, 183] width 180 height 19
click at [375, 174] on select "734 735 736 737 738 739 851 853 854 855 856 858 861 862 865 867-9032 868 869 87…" at bounding box center [465, 183] width 180 height 19
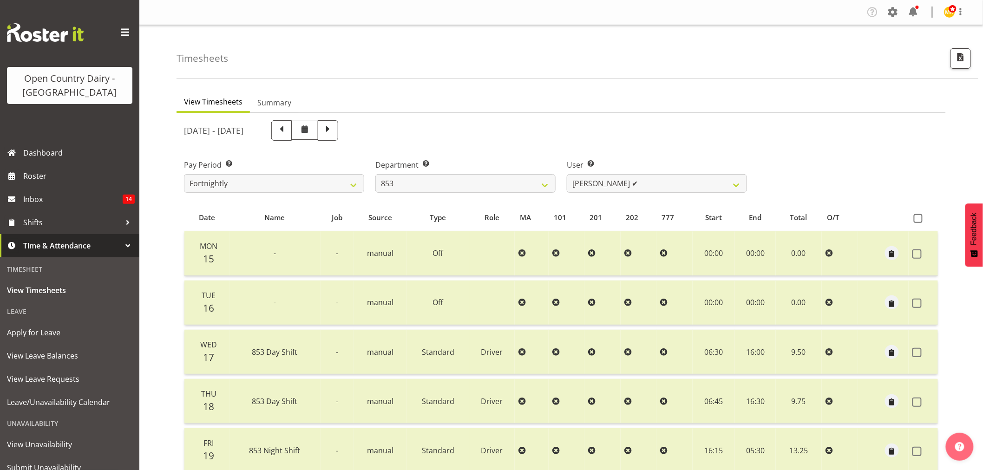
click at [638, 184] on div at bounding box center [561, 372] width 769 height 519
click at [638, 184] on select "[PERSON_NAME] ✔ [PERSON_NAME] ✔ [PERSON_NAME] ✔ [PERSON_NAME] ✔" at bounding box center [657, 183] width 180 height 19
click at [503, 184] on select "734 735 736 737 738 739 851 853 854 855 856 858 861 862 865 867-9032 868 869 87…" at bounding box center [465, 183] width 180 height 19
click at [375, 174] on select "734 735 736 737 738 739 851 853 854 855 856 858 861 862 865 867-9032 868 869 87…" at bounding box center [465, 183] width 180 height 19
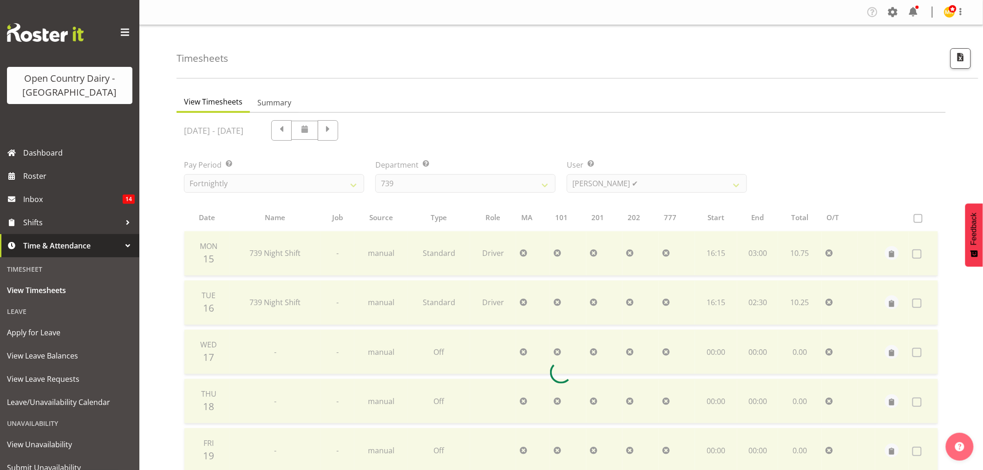
click at [652, 180] on div at bounding box center [561, 372] width 769 height 519
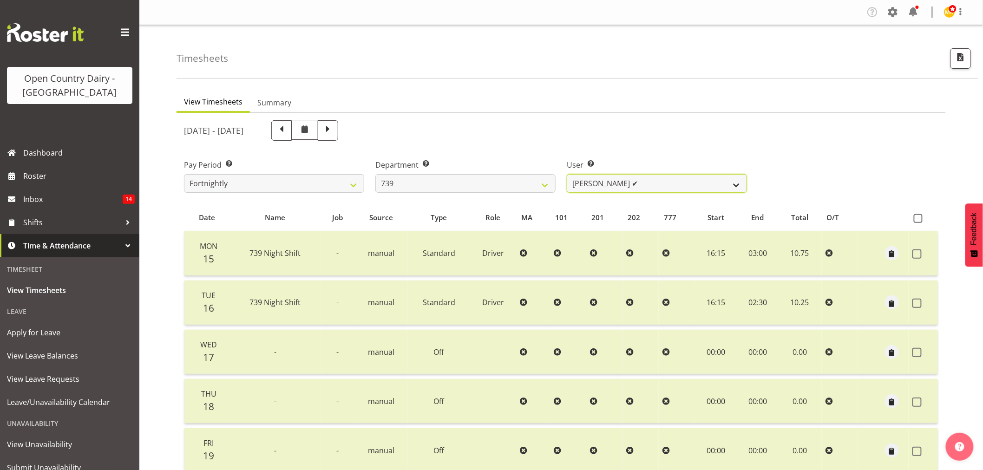
click at [652, 180] on select "[PERSON_NAME] ✔ [PERSON_NAME] ✔ [PERSON_NAME] ❌ [PERSON_NAME] ✔" at bounding box center [657, 183] width 180 height 19
click at [567, 135] on div "[DATE] - [DATE]" at bounding box center [465, 130] width 563 height 20
click at [479, 186] on select "734 735 736 737 738 739 851 853 854 855 856 858 861 862 865 867-9032 868 869 87…" at bounding box center [465, 183] width 180 height 19
click at [375, 174] on select "734 735 736 737 738 739 851 853 854 855 856 858 861 862 865 867-9032 868 869 87…" at bounding box center [465, 183] width 180 height 19
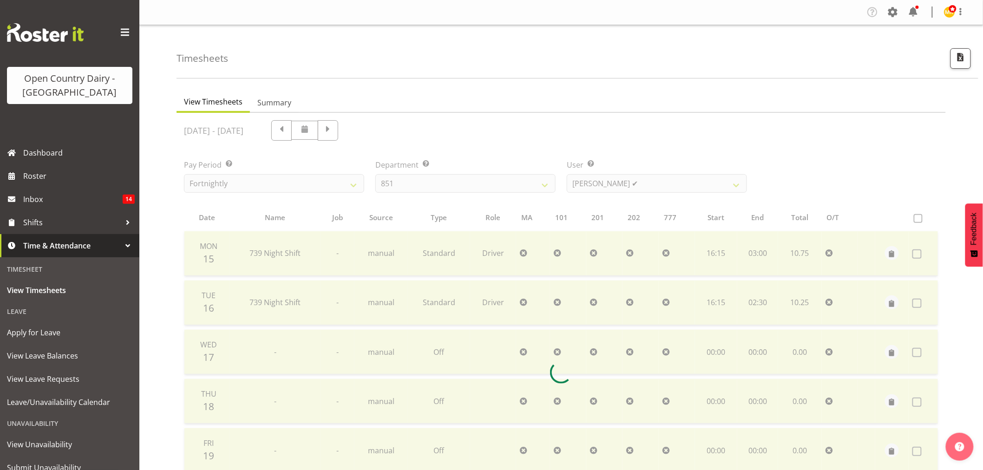
click at [596, 178] on div at bounding box center [561, 372] width 769 height 519
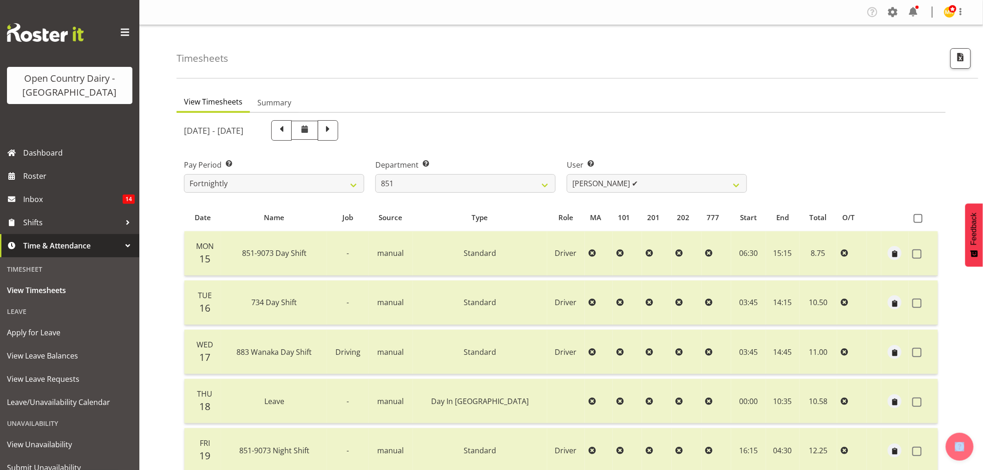
click at [596, 178] on div at bounding box center [561, 372] width 769 height 519
click at [596, 178] on div "[DATE] - [DATE] Pay Period Select which pay period you would like to view. Fort…" at bounding box center [561, 370] width 754 height 510
click at [596, 178] on select "[PERSON_NAME] ✔ [PERSON_NAME] ✔ [PERSON_NAME] ✔" at bounding box center [657, 183] width 180 height 19
click at [463, 171] on div "Department Select which department you would like to view. 734 735 736 737 738 …" at bounding box center [465, 175] width 180 height 33
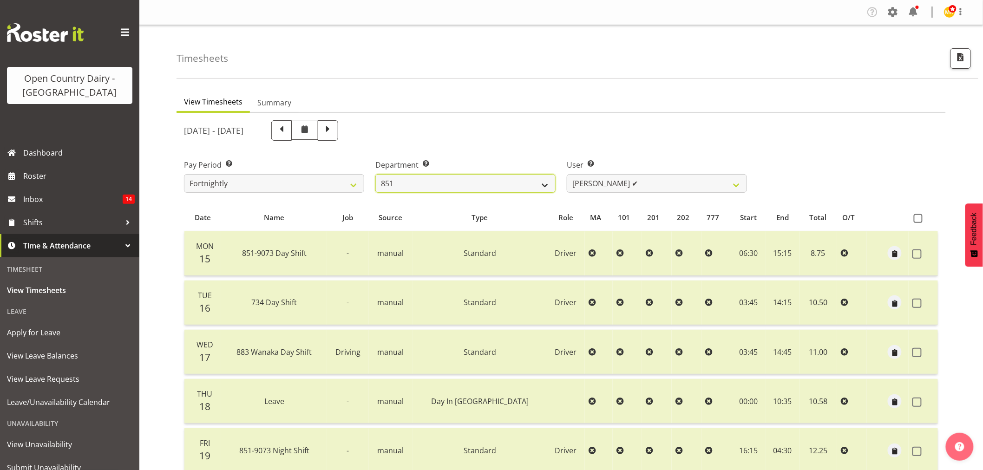
click at [465, 180] on select "734 735 736 737 738 739 851 853 854 855 856 858 861 862 865 867-9032 868 869 87…" at bounding box center [465, 183] width 180 height 19
click at [375, 174] on select "734 735 736 737 738 739 851 853 854 855 856 858 861 862 865 867-9032 868 869 87…" at bounding box center [465, 183] width 180 height 19
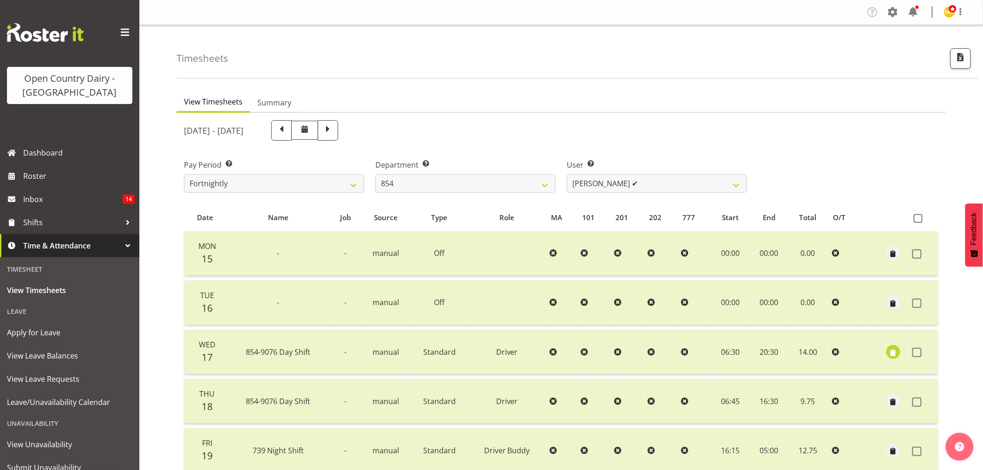
click at [674, 183] on div at bounding box center [561, 372] width 769 height 519
click at [674, 183] on select "[PERSON_NAME] ✔ [PERSON_NAME] ✔ [PERSON_NAME] ✔ [PERSON_NAME] ✔" at bounding box center [657, 183] width 180 height 19
click at [697, 140] on div "[DATE] - [DATE]" at bounding box center [465, 130] width 563 height 20
drag, startPoint x: 445, startPoint y: 183, endPoint x: 445, endPoint y: 189, distance: 5.6
click at [445, 183] on select "734 735 736 737 738 739 851 853 854 855 856 858 861 862 865 867-9032 868 869 87…" at bounding box center [465, 183] width 180 height 19
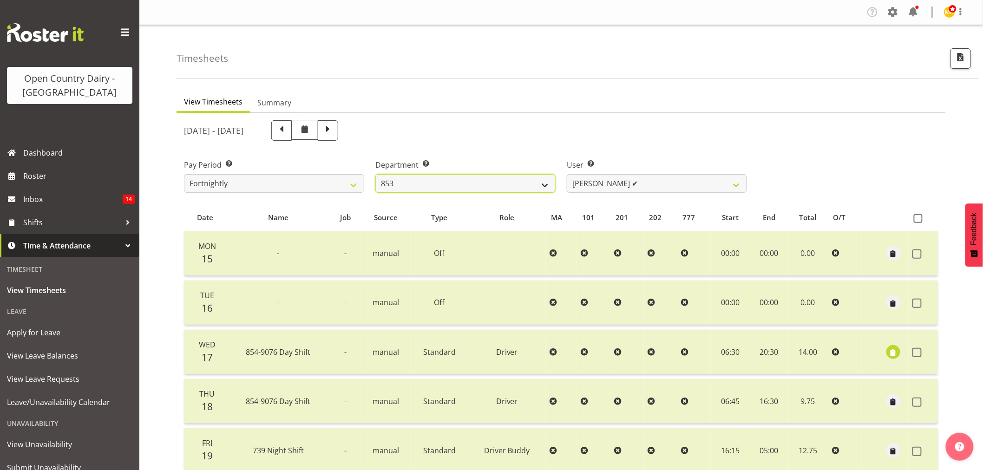
click at [375, 174] on select "734 735 736 737 738 739 851 853 854 855 856 858 861 862 865 867-9032 868 869 87…" at bounding box center [465, 183] width 180 height 19
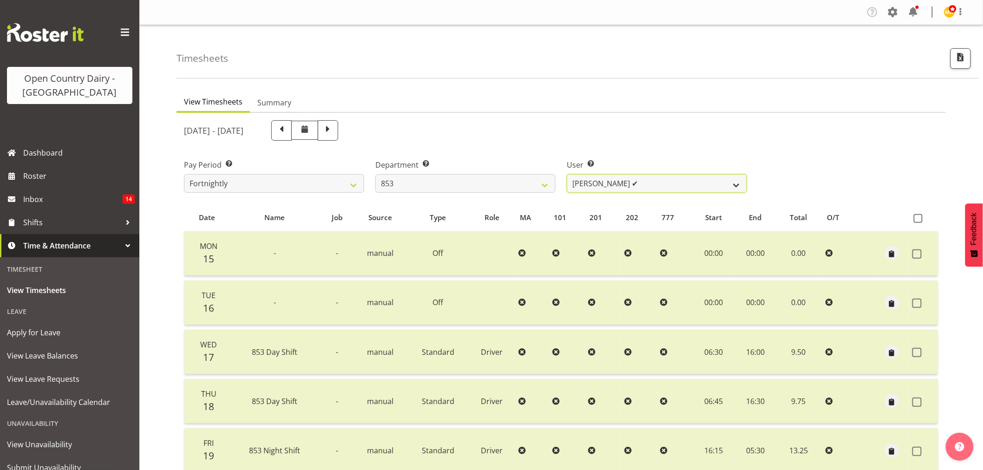
click at [649, 187] on select "[PERSON_NAME] ✔ [PERSON_NAME] ✔ [PERSON_NAME] ✔ [PERSON_NAME] ✔" at bounding box center [657, 183] width 180 height 19
click at [661, 156] on div "User Select user. Note: This is filtered down by the previous two drop-down ite…" at bounding box center [656, 172] width 191 height 52
click at [643, 179] on select "[PERSON_NAME] ✔ [PERSON_NAME] ✔ [PERSON_NAME] ✔ [PERSON_NAME] ✔" at bounding box center [657, 183] width 180 height 19
drag, startPoint x: 657, startPoint y: 150, endPoint x: 529, endPoint y: 207, distance: 140.6
click at [657, 150] on div "User Select user. Note: This is filtered down by the previous two drop-down ite…" at bounding box center [656, 172] width 191 height 52
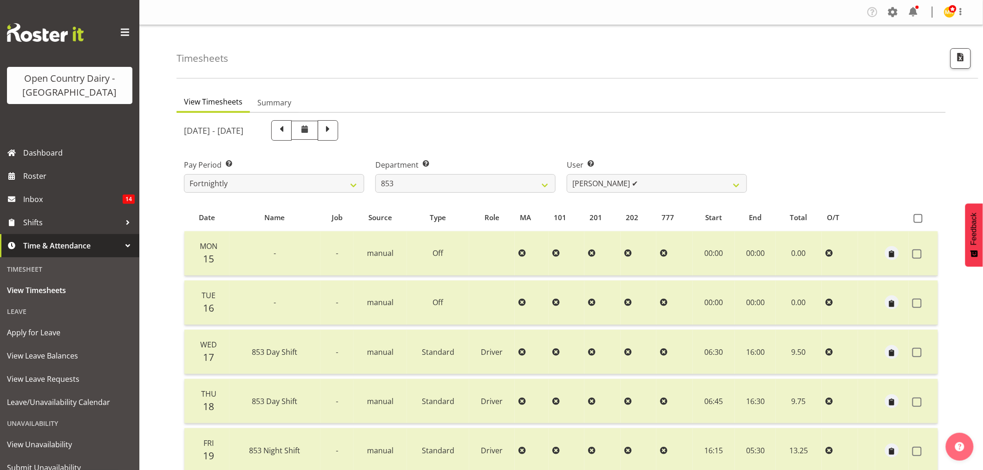
click at [458, 192] on div "Department Select which department you would like to view. 734 735 736 737 738 …" at bounding box center [465, 172] width 191 height 52
click at [460, 189] on select "734 735 736 737 738 739 851 853 854 855 856 858 861 862 865 867-9032 868 869 87…" at bounding box center [465, 183] width 180 height 19
click at [375, 174] on select "734 735 736 737 738 739 851 853 854 855 856 858 861 862 865 867-9032 868 869 87…" at bounding box center [465, 183] width 180 height 19
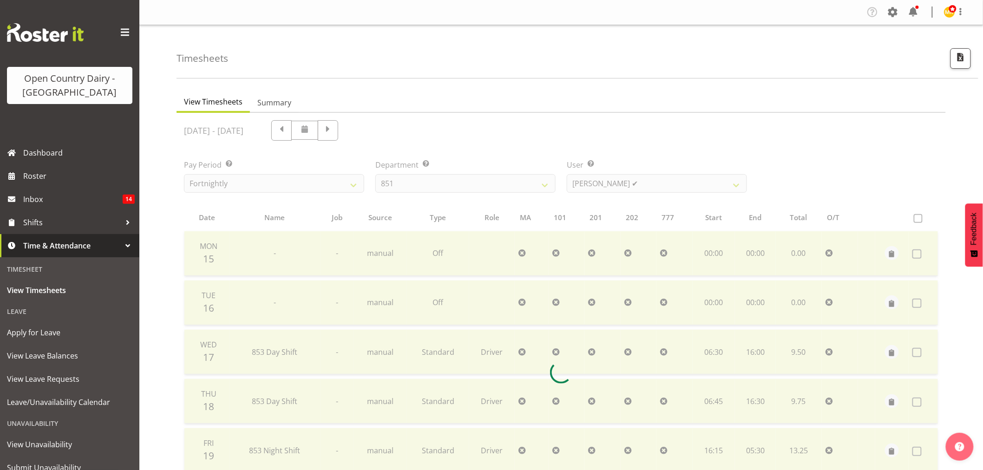
click at [617, 184] on div at bounding box center [561, 372] width 769 height 519
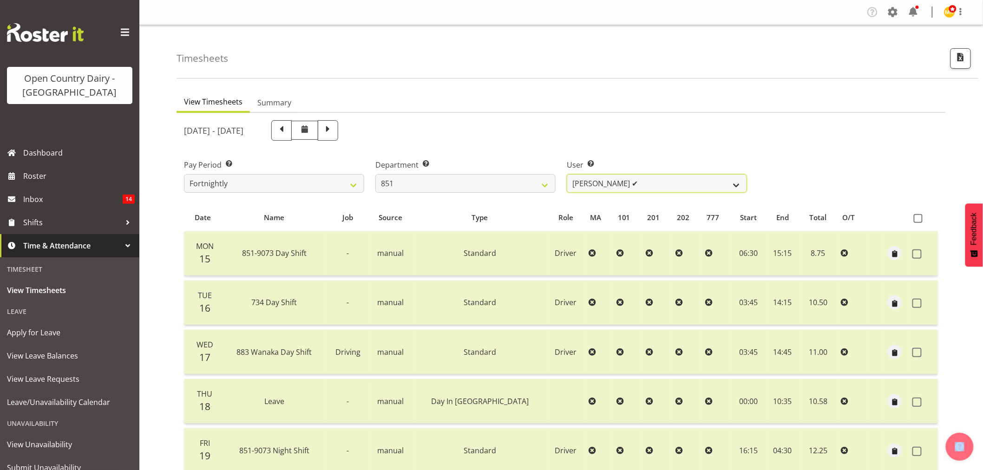
click at [617, 184] on select "[PERSON_NAME] ✔ [PERSON_NAME] ✔ [PERSON_NAME] ✔" at bounding box center [657, 183] width 180 height 19
click at [570, 144] on div "[DATE] - [DATE]" at bounding box center [465, 131] width 574 height 32
click at [508, 187] on select "734 735 736 737 738 739 851 853 854 855 856 858 861 862 865 867-9032 868 869 87…" at bounding box center [465, 183] width 180 height 19
click at [375, 174] on select "734 735 736 737 738 739 851 853 854 855 856 858 861 862 865 867-9032 868 869 87…" at bounding box center [465, 183] width 180 height 19
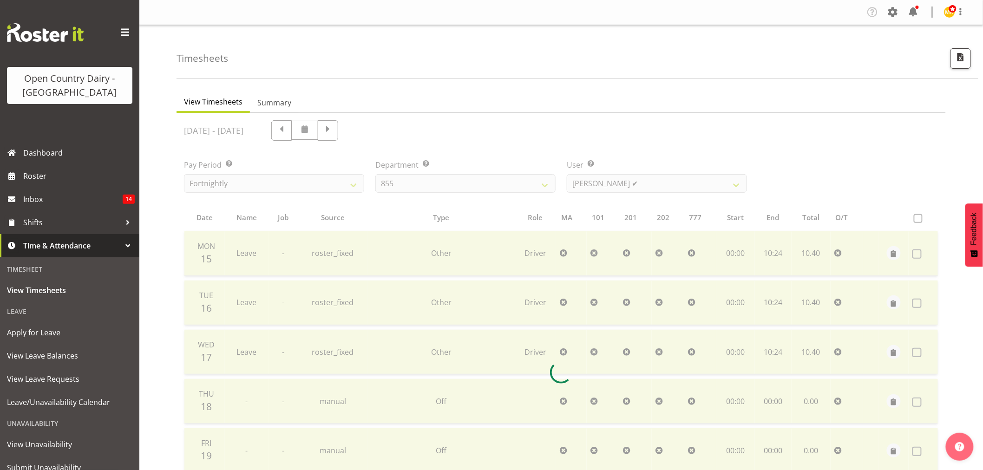
click at [649, 187] on div "[DATE] - [DATE] Pay Period Select which pay period you would like to view. Fort…" at bounding box center [561, 370] width 754 height 510
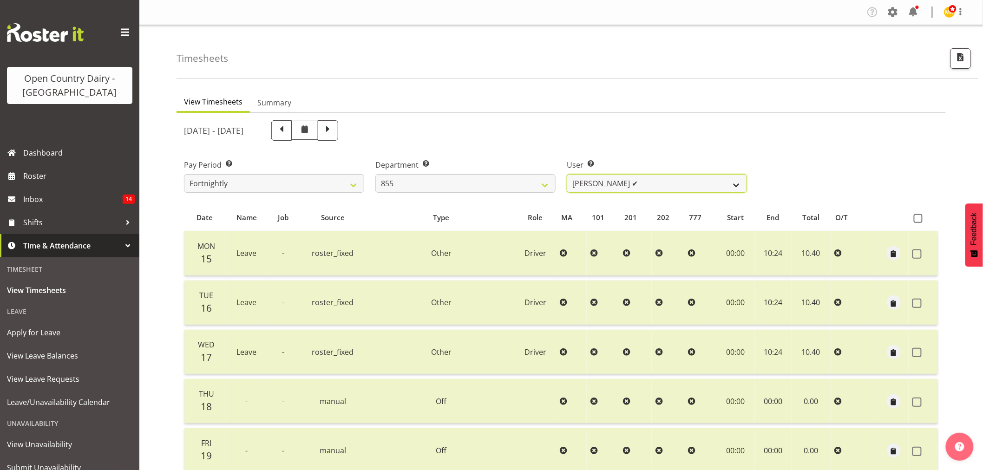
click at [649, 187] on select "[PERSON_NAME] ✔ [PERSON_NAME] ✔ [PERSON_NAME] ✔" at bounding box center [657, 183] width 180 height 19
drag, startPoint x: 570, startPoint y: 150, endPoint x: 559, endPoint y: 160, distance: 14.8
click at [569, 151] on div "User Select user. Note: This is filtered down by the previous two drop-down ite…" at bounding box center [656, 172] width 191 height 52
click at [499, 188] on select "734 735 736 737 738 739 851 853 854 855 856 858 861 862 865 867-9032 868 869 87…" at bounding box center [465, 183] width 180 height 19
click at [375, 174] on select "734 735 736 737 738 739 851 853 854 855 856 858 861 862 865 867-9032 868 869 87…" at bounding box center [465, 183] width 180 height 19
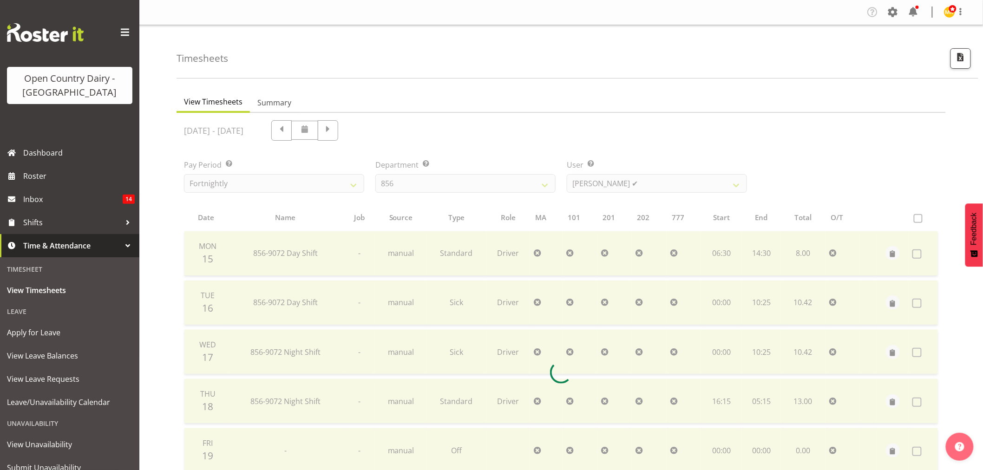
click at [651, 180] on div at bounding box center [561, 372] width 769 height 519
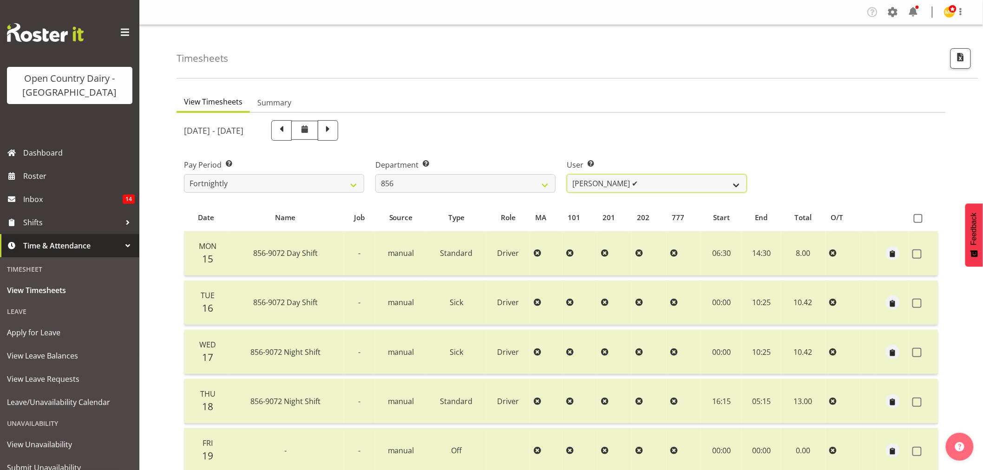
click at [653, 183] on select "[PERSON_NAME] ✔ [PERSON_NAME] ✔ [PERSON_NAME] ✔ [PERSON_NAME] ✔" at bounding box center [657, 183] width 180 height 19
click at [530, 144] on div "[DATE] - [DATE]" at bounding box center [465, 131] width 574 height 32
click at [505, 183] on select "734 735 736 737 738 739 851 853 854 855 856 858 861 862 865 867-9032 868 869 87…" at bounding box center [465, 183] width 180 height 19
click at [375, 174] on select "734 735 736 737 738 739 851 853 854 855 856 858 861 862 865 867-9032 868 869 87…" at bounding box center [465, 183] width 180 height 19
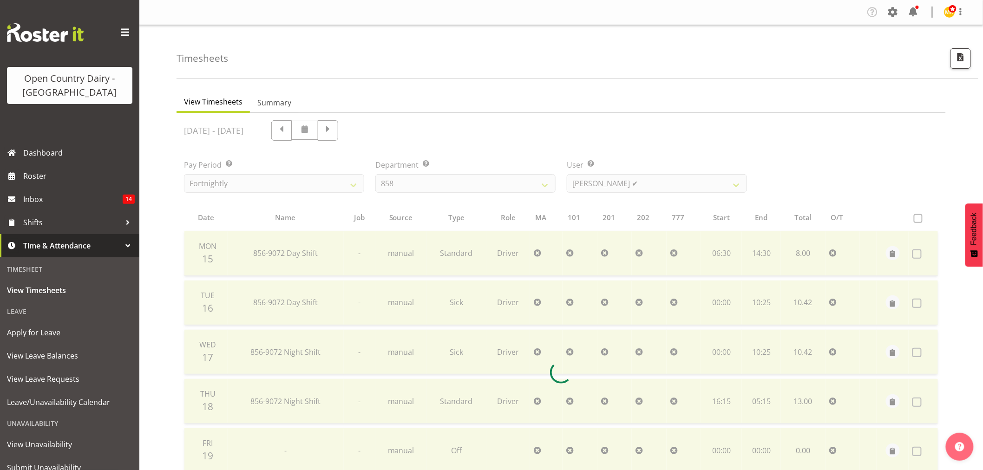
click at [638, 184] on div at bounding box center [561, 372] width 769 height 519
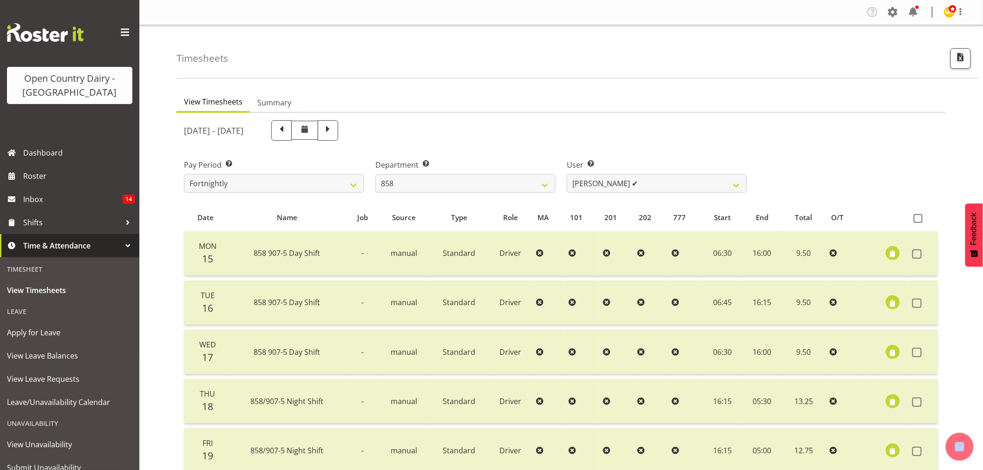
click at [638, 184] on div at bounding box center [561, 372] width 769 height 519
click at [638, 184] on select "[PERSON_NAME] ✔ [PERSON_NAME] ✔ [PERSON_NAME] ✔" at bounding box center [657, 183] width 180 height 19
drag, startPoint x: 621, startPoint y: 146, endPoint x: 600, endPoint y: 158, distance: 23.7
click at [621, 146] on div "User Select user. Note: This is filtered down by the previous two drop-down ite…" at bounding box center [656, 172] width 191 height 52
click at [477, 184] on select "734 735 736 737 738 739 851 853 854 855 856 858 861 862 865 867-9032 868 869 87…" at bounding box center [465, 183] width 180 height 19
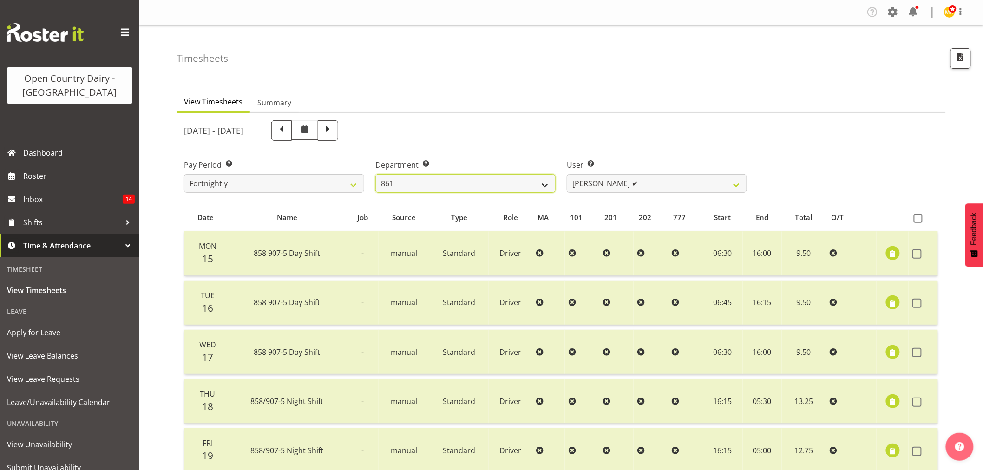
click at [375, 174] on select "734 735 736 737 738 739 851 853 854 855 856 858 861 862 865 867-9032 868 869 87…" at bounding box center [465, 183] width 180 height 19
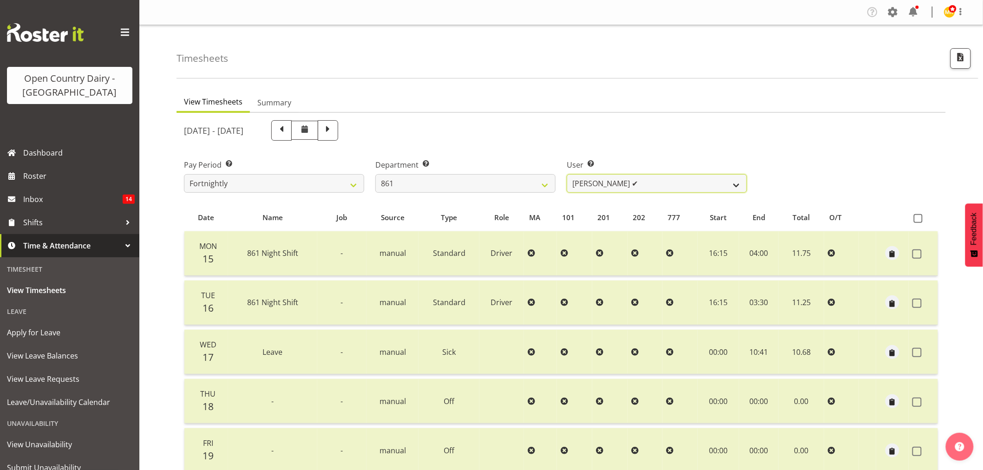
click at [681, 190] on select "[PERSON_NAME] ✔ [PERSON_NAME] ✔ [PERSON_NAME] ✔" at bounding box center [657, 183] width 180 height 19
click at [640, 131] on div "[DATE] - [DATE]" at bounding box center [465, 130] width 563 height 20
click at [453, 201] on div "[DATE] - [DATE] Pay Period Select which pay period you would like to view. Fort…" at bounding box center [561, 370] width 754 height 510
click at [457, 184] on select "734 735 736 737 738 739 851 853 854 855 856 858 861 862 865 867-9032 868 869 87…" at bounding box center [465, 183] width 180 height 19
click at [375, 174] on select "734 735 736 737 738 739 851 853 854 855 856 858 861 862 865 867-9032 868 869 87…" at bounding box center [465, 183] width 180 height 19
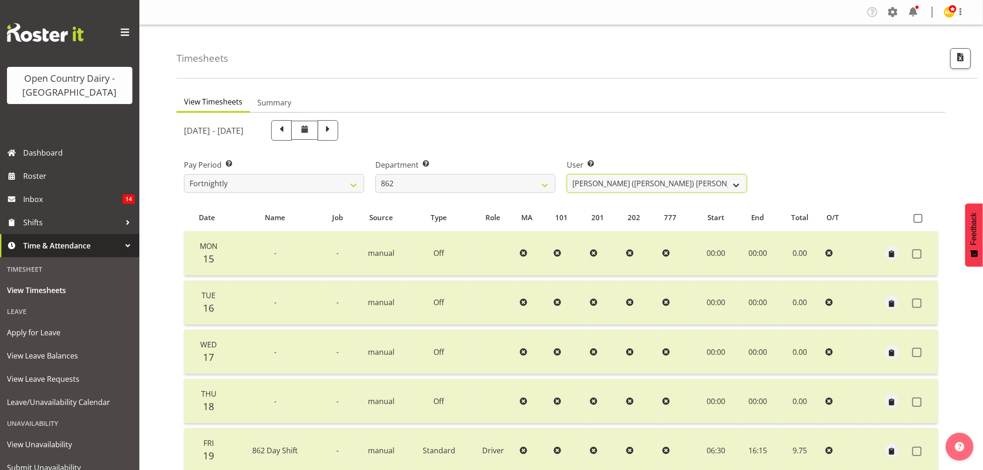
click at [683, 189] on select "[PERSON_NAME] ([PERSON_NAME]) [PERSON_NAME] ✔ [PERSON_NAME] ✔ Forbes [PERSON_NA…" at bounding box center [657, 183] width 180 height 19
drag, startPoint x: 672, startPoint y: 137, endPoint x: 669, endPoint y: 141, distance: 5.0
click at [669, 141] on div "[DATE] - [DATE]" at bounding box center [465, 131] width 574 height 32
click at [453, 193] on div "Department Select which department you would like to view. 734 735 736 737 738 …" at bounding box center [465, 172] width 191 height 52
click at [455, 186] on select "734 735 736 737 738 739 851 853 854 855 856 858 861 862 865 867-9032 868 869 87…" at bounding box center [465, 183] width 180 height 19
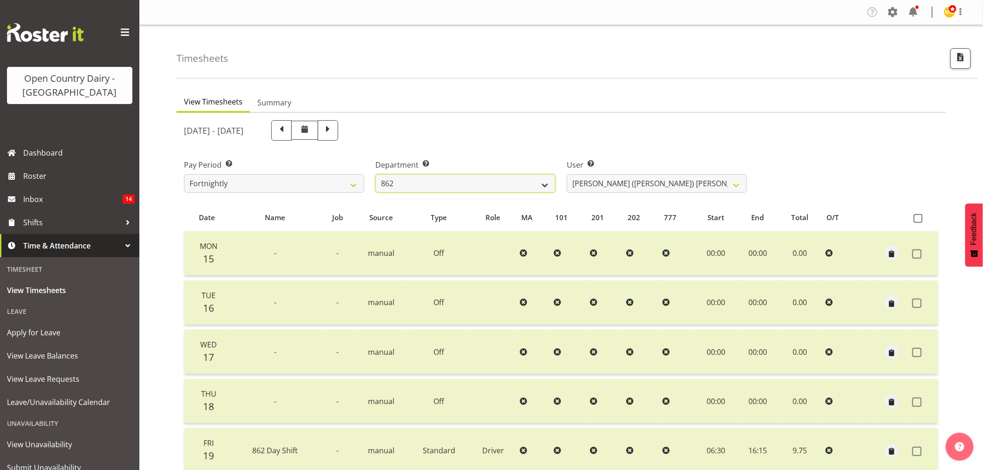
click at [375, 174] on select "734 735 736 737 738 739 851 853 854 855 856 858 861 862 865 867-9032 868 869 87…" at bounding box center [465, 183] width 180 height 19
click at [447, 171] on div "Department Select which department you would like to view. 734 735 736 737 738 …" at bounding box center [465, 175] width 180 height 33
click at [447, 181] on select "734 735 736 737 738 739 851 853 854 855 856 858 861 862 865 867-9032 868 869 87…" at bounding box center [465, 183] width 180 height 19
click at [375, 174] on select "734 735 736 737 738 739 851 853 854 855 856 858 861 862 865 867-9032 868 869 87…" at bounding box center [465, 183] width 180 height 19
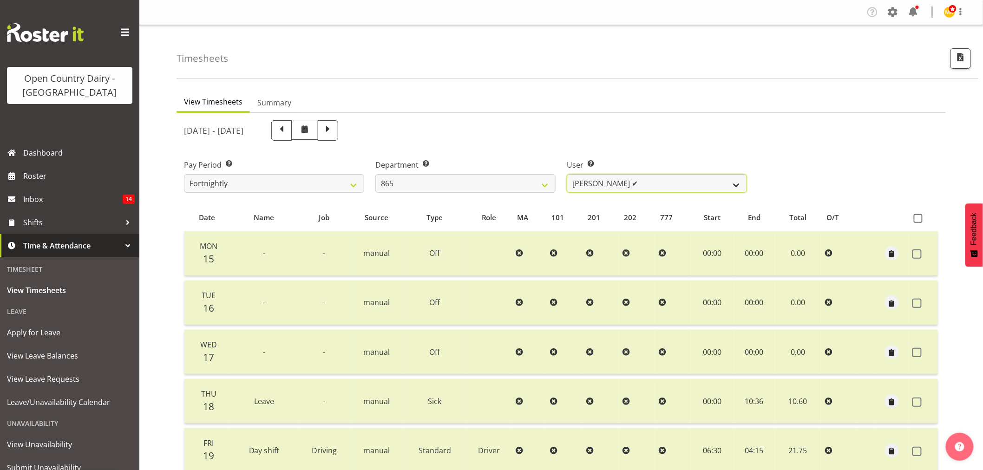
click at [653, 189] on select "[PERSON_NAME] ✔ [PERSON_NAME] ✔ [PERSON_NAME] ✔" at bounding box center [657, 183] width 180 height 19
drag, startPoint x: 650, startPoint y: 134, endPoint x: 491, endPoint y: 195, distance: 170.7
click at [650, 136] on div "[DATE] - [DATE]" at bounding box center [465, 130] width 563 height 20
click at [466, 192] on div "Department Select which department you would like to view. 734 735 736 737 738 …" at bounding box center [465, 172] width 191 height 52
click at [466, 177] on select "734 735 736 737 738 739 851 853 854 855 856 858 861 862 865 867-9032 868 869 87…" at bounding box center [465, 183] width 180 height 19
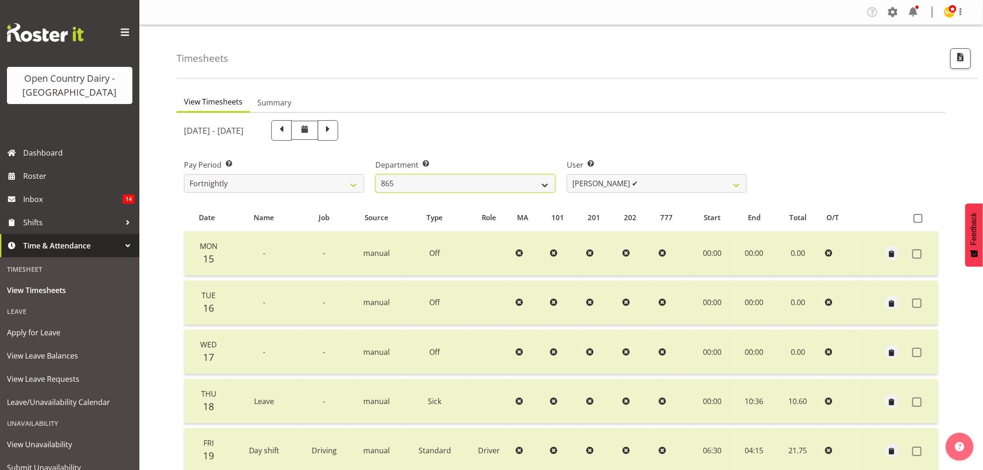
select select "927"
click at [375, 174] on select "734 735 736 737 738 739 851 853 854 855 856 858 861 862 865 867-9032 868 869 87…" at bounding box center [465, 183] width 180 height 19
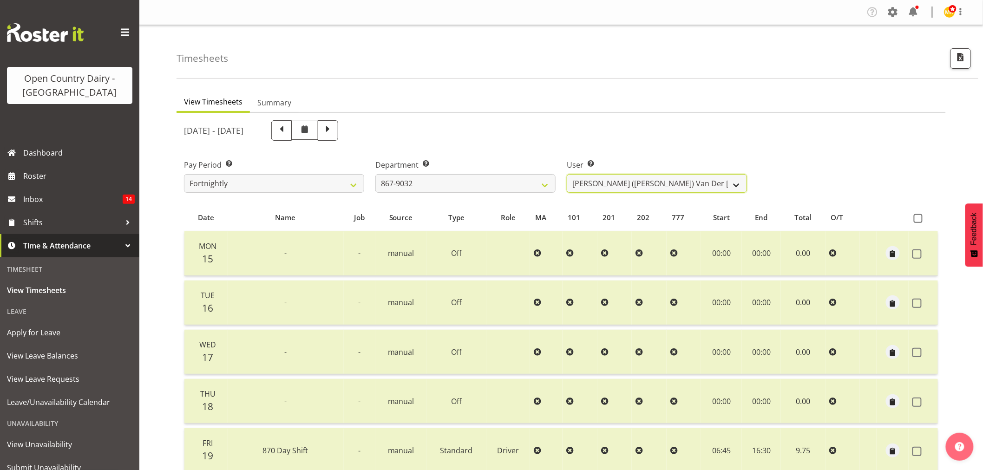
click at [709, 180] on select "[PERSON_NAME] ([PERSON_NAME]) [PERSON_NAME] ✔ [PERSON_NAME] ✔ [PERSON_NAME] ❌ […" at bounding box center [657, 183] width 180 height 19
click at [718, 124] on div "[DATE] - [DATE]" at bounding box center [465, 130] width 563 height 20
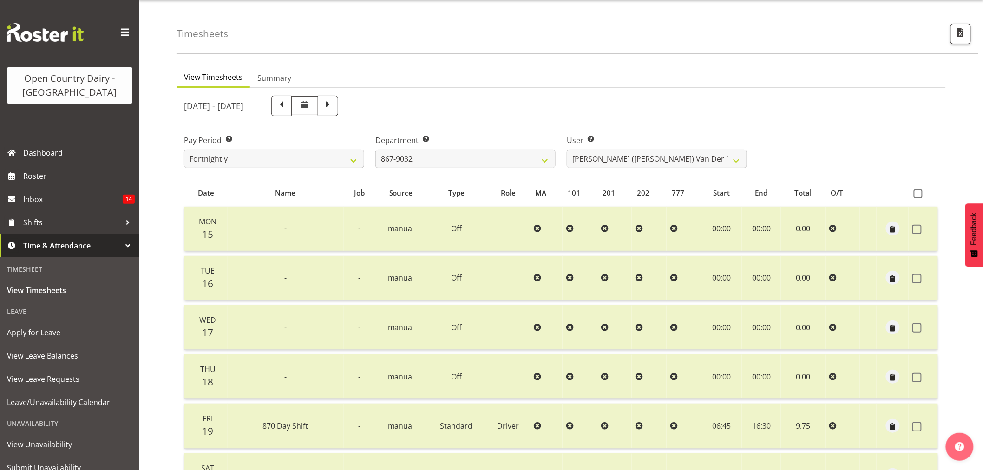
scroll to position [21, 0]
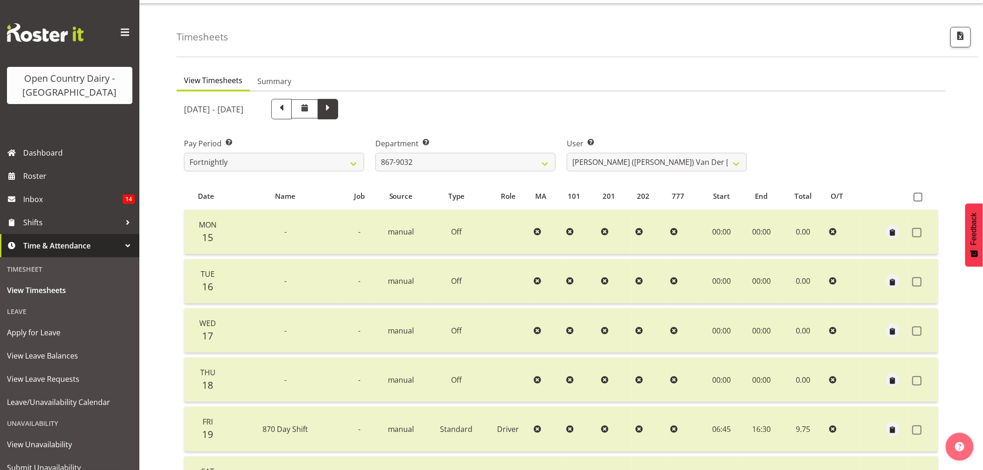
click at [334, 103] on span at bounding box center [328, 108] width 12 height 12
select select
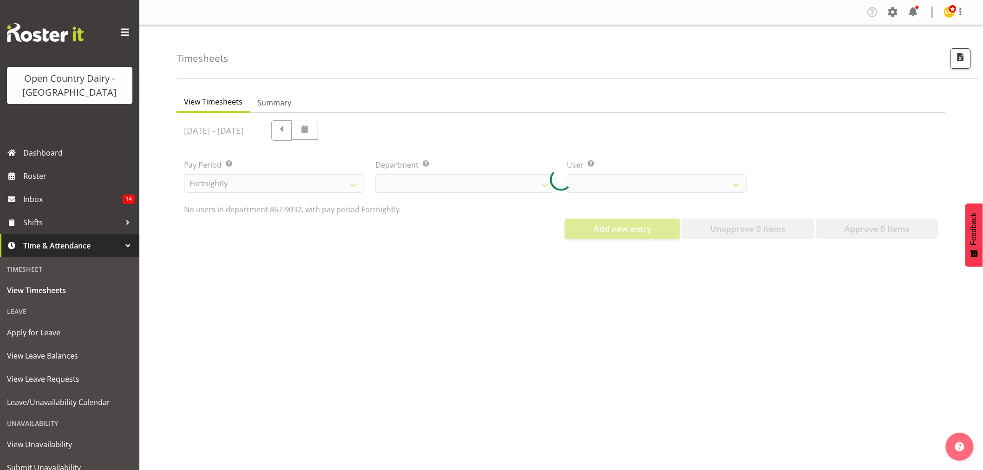
select select "927"
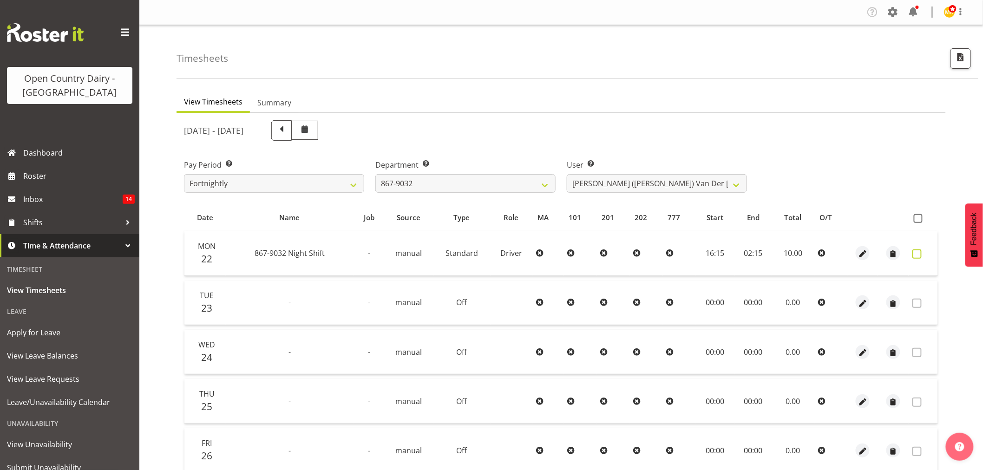
click at [917, 251] on span at bounding box center [916, 253] width 9 height 9
checkbox input "true"
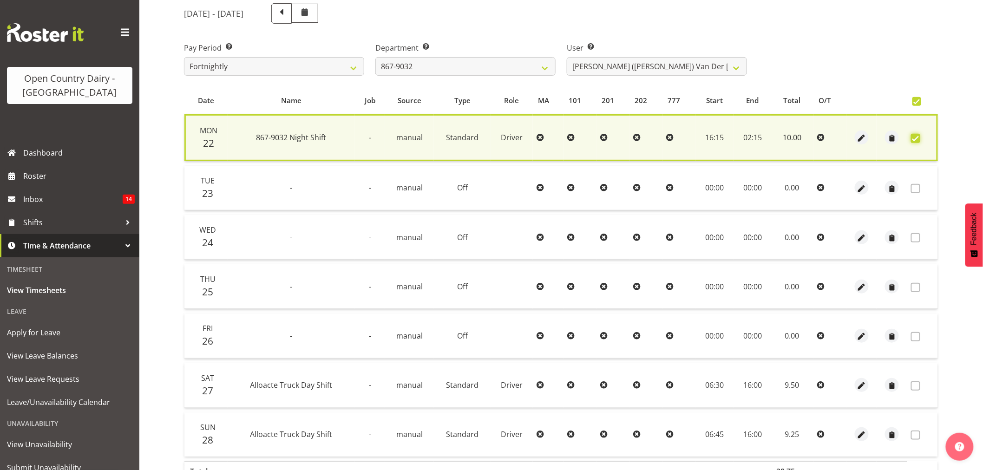
scroll to position [178, 0]
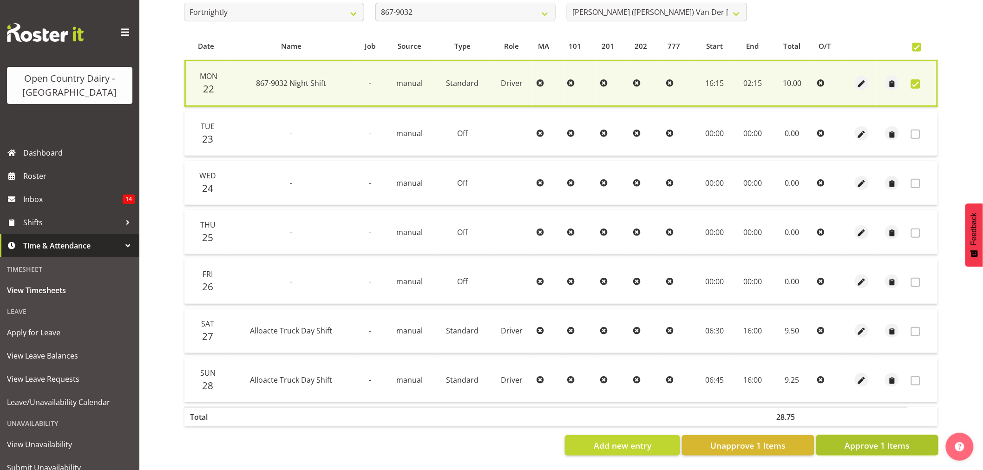
click at [902, 439] on span "Approve 1 Items" at bounding box center [877, 445] width 65 height 12
checkbox input "false"
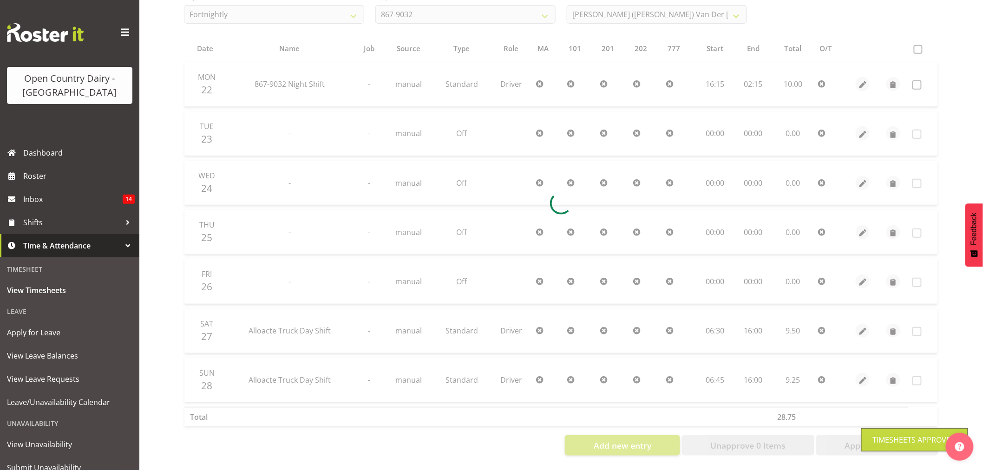
scroll to position [177, 0]
